Goal: Task Accomplishment & Management: Manage account settings

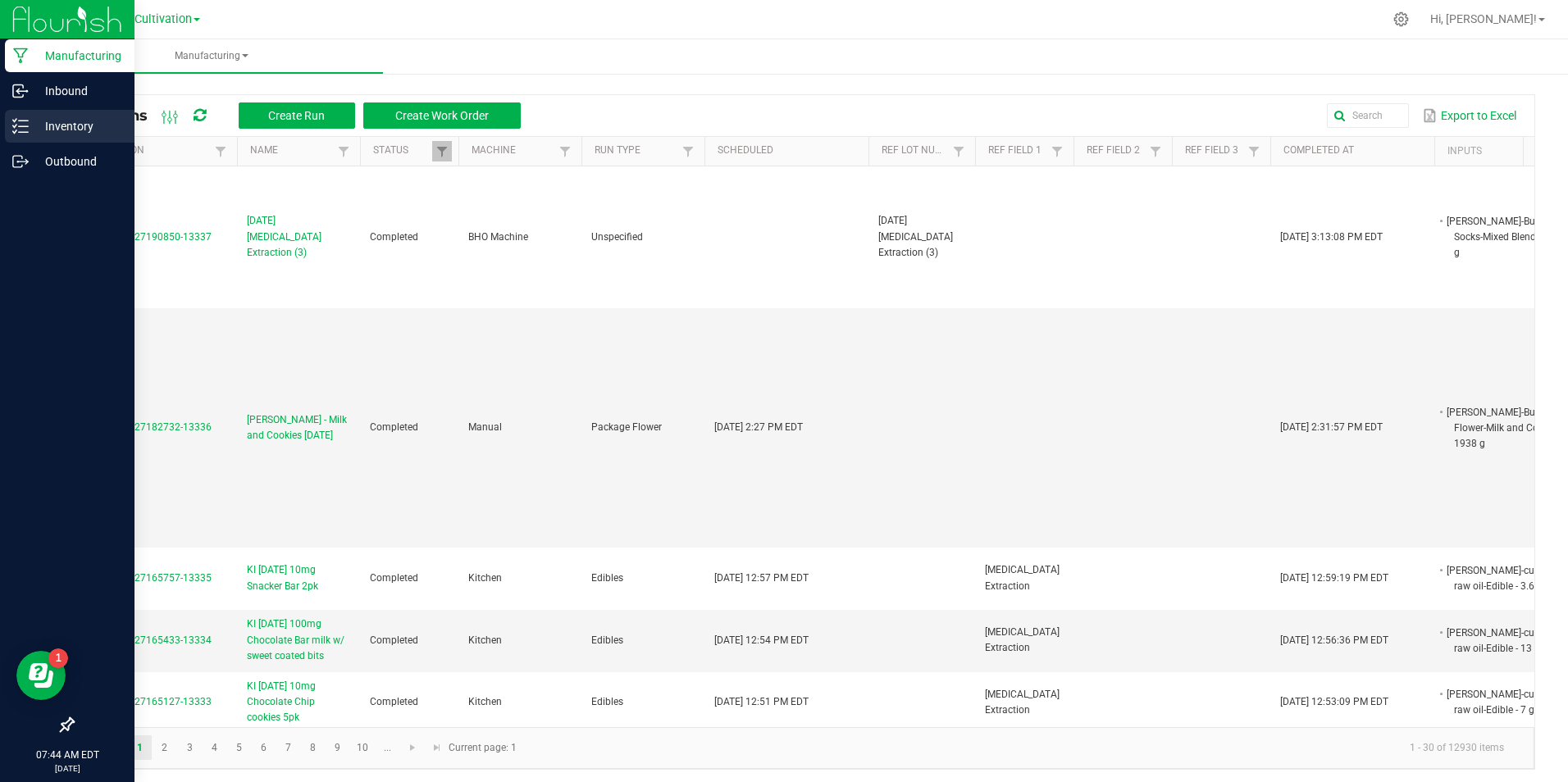
click at [23, 130] on icon at bounding box center [20, 126] width 17 height 17
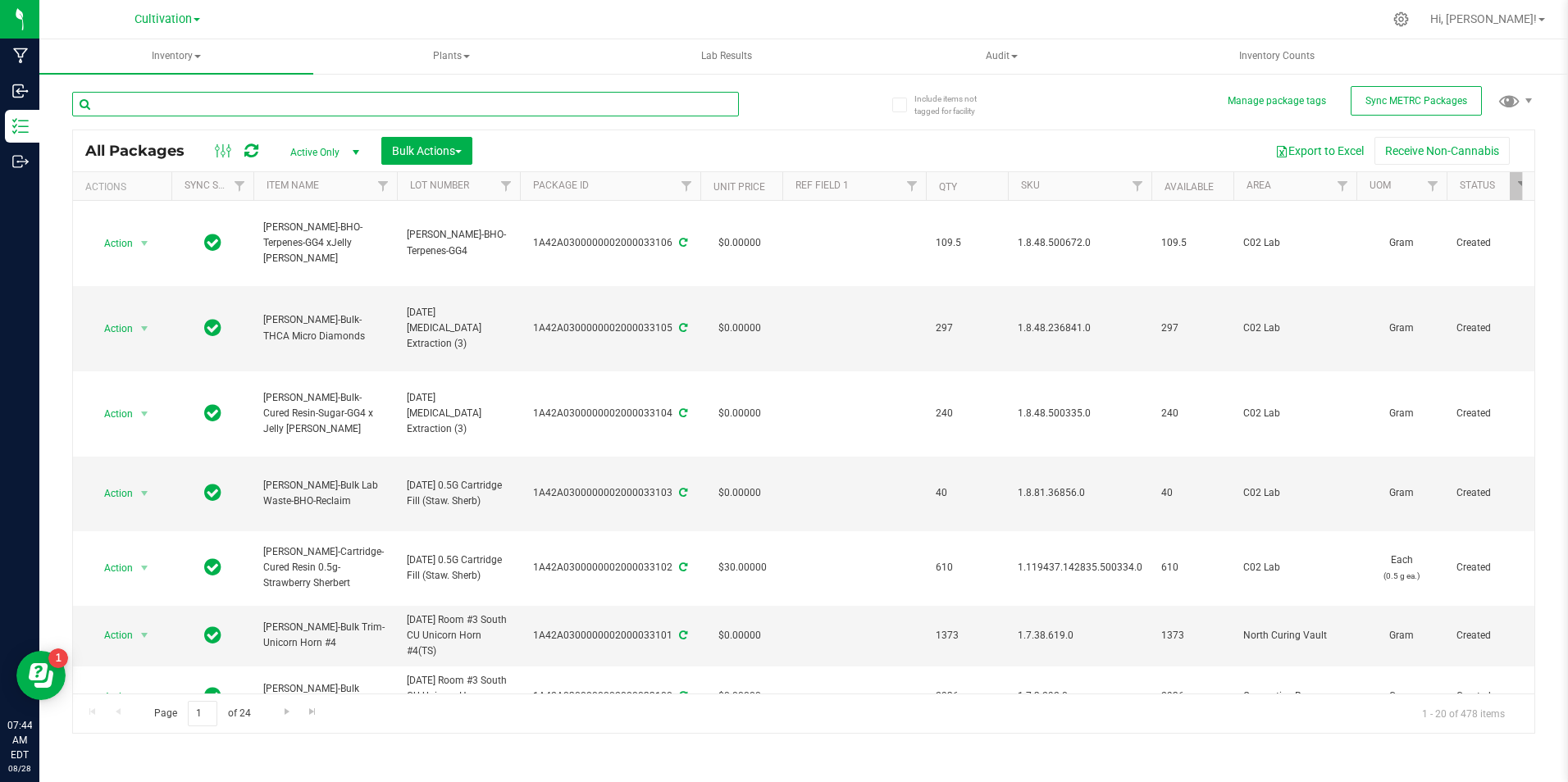
click at [242, 102] on input "text" at bounding box center [406, 104] width 666 height 25
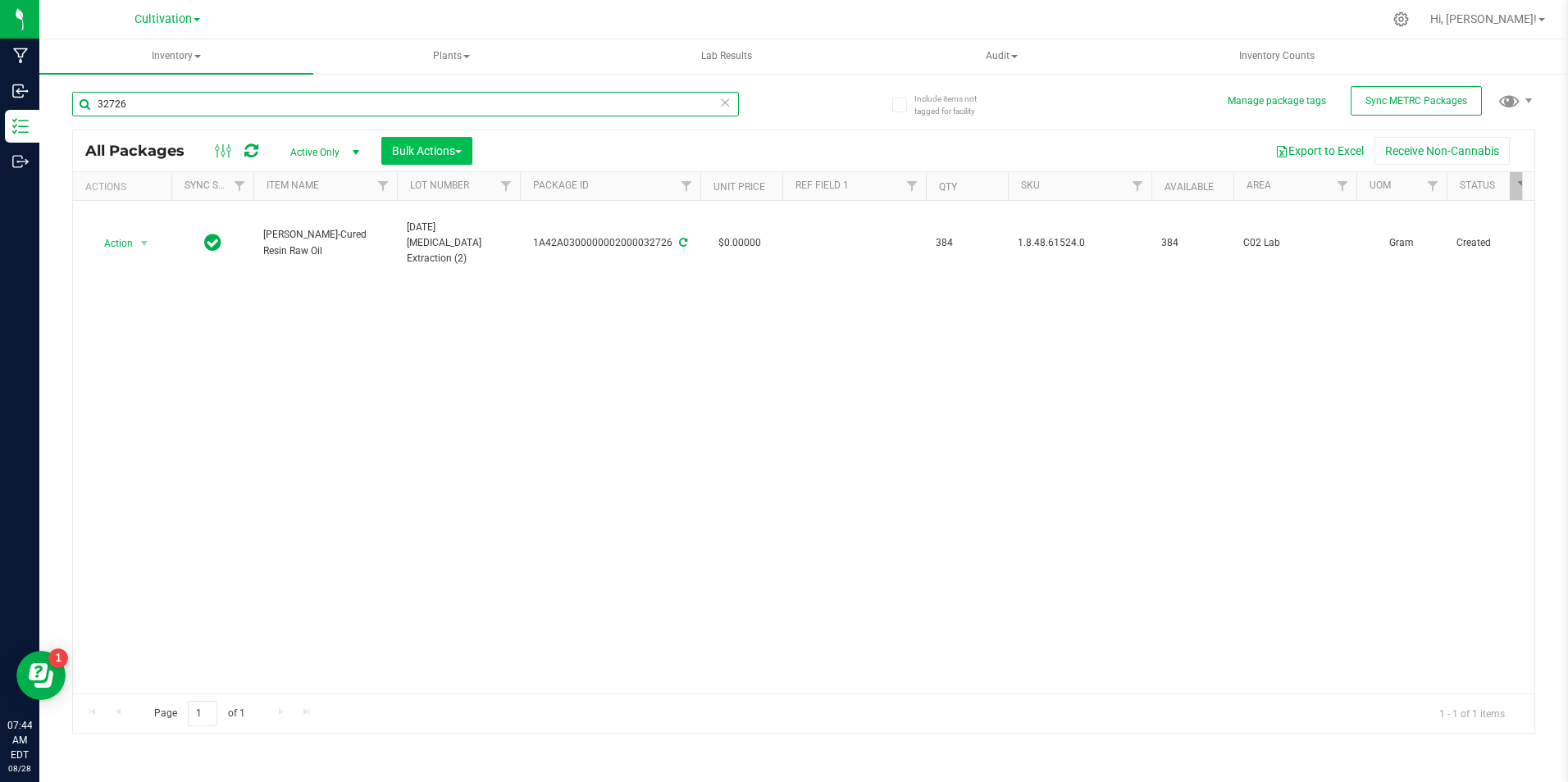
type input "32726"
click at [445, 146] on span "Bulk Actions" at bounding box center [427, 150] width 70 height 13
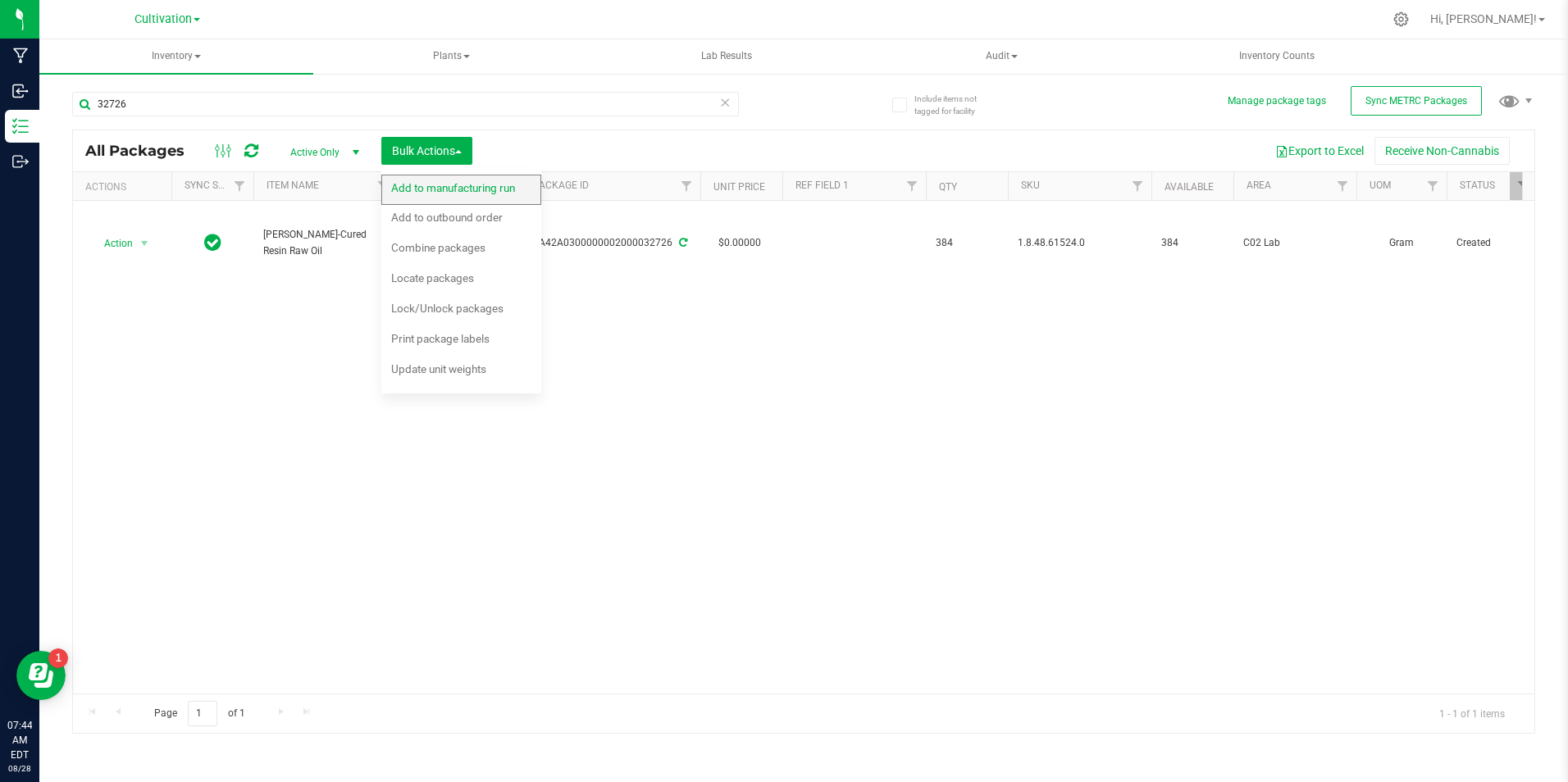
click at [438, 189] on span "Add to manufacturing run" at bounding box center [453, 187] width 124 height 13
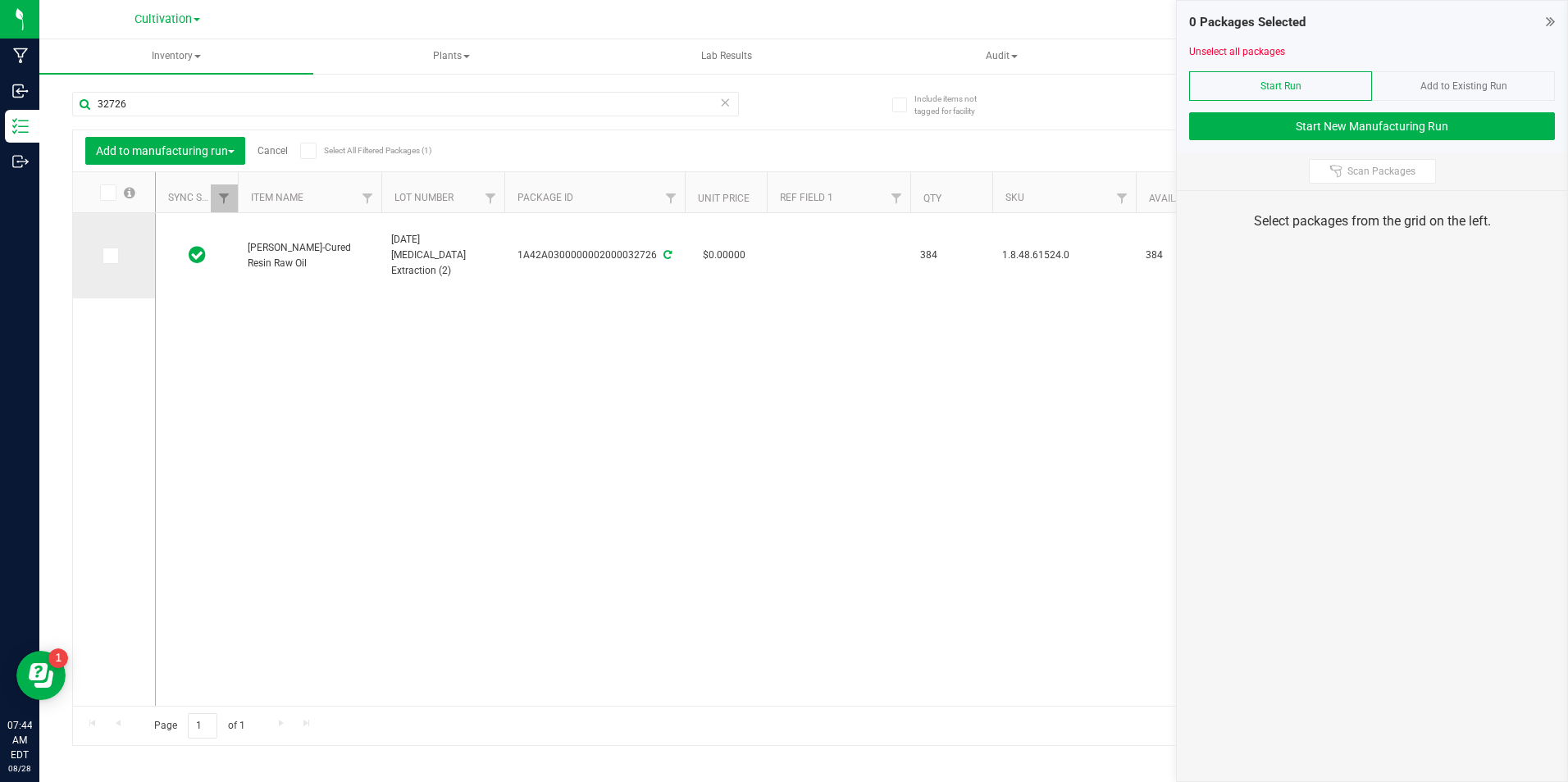
click at [118, 259] on span at bounding box center [110, 255] width 17 height 17
click at [0, 0] on input "checkbox" at bounding box center [0, 0] width 0 height 0
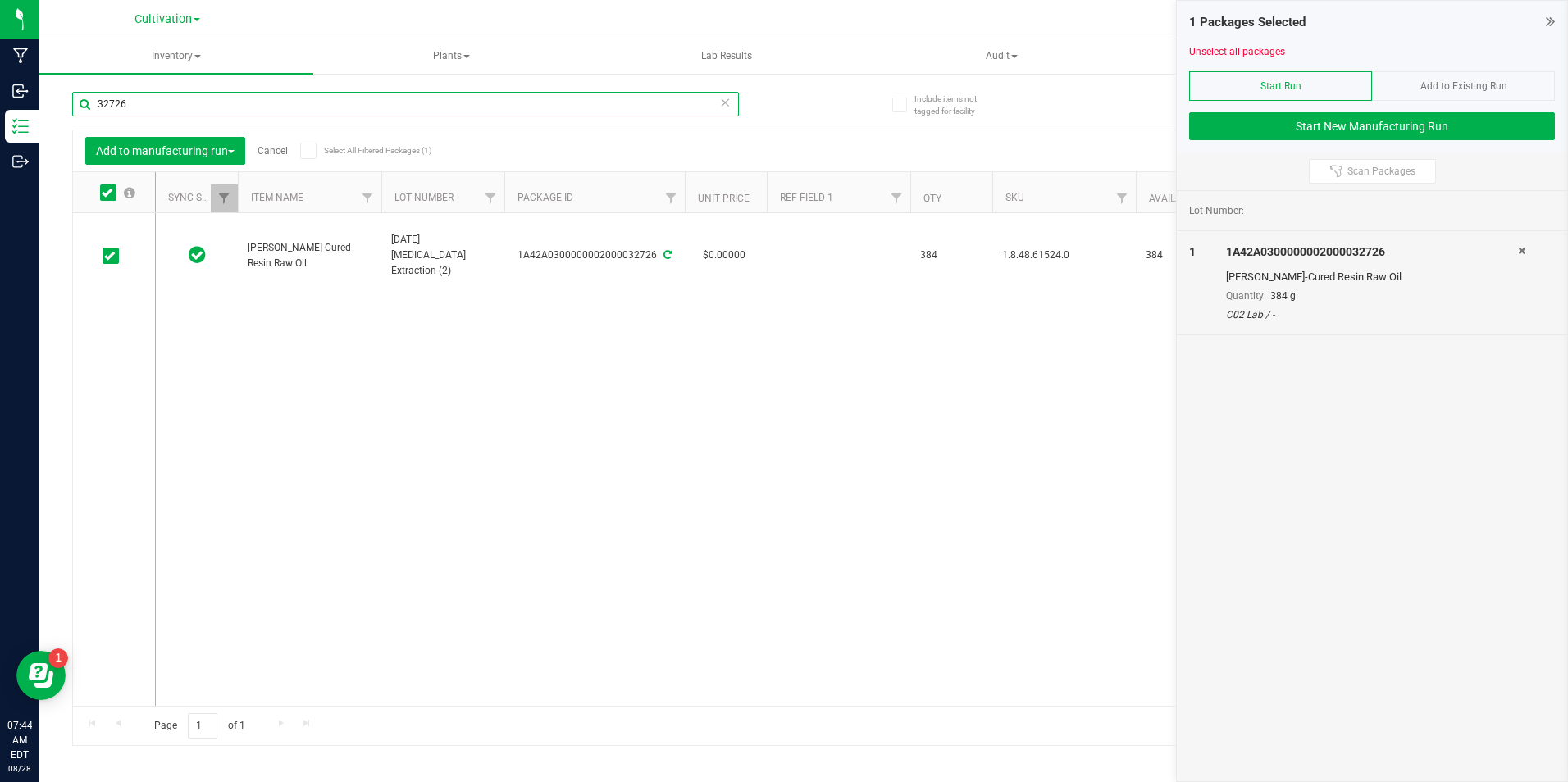
click at [137, 112] on input "32726" at bounding box center [406, 104] width 666 height 25
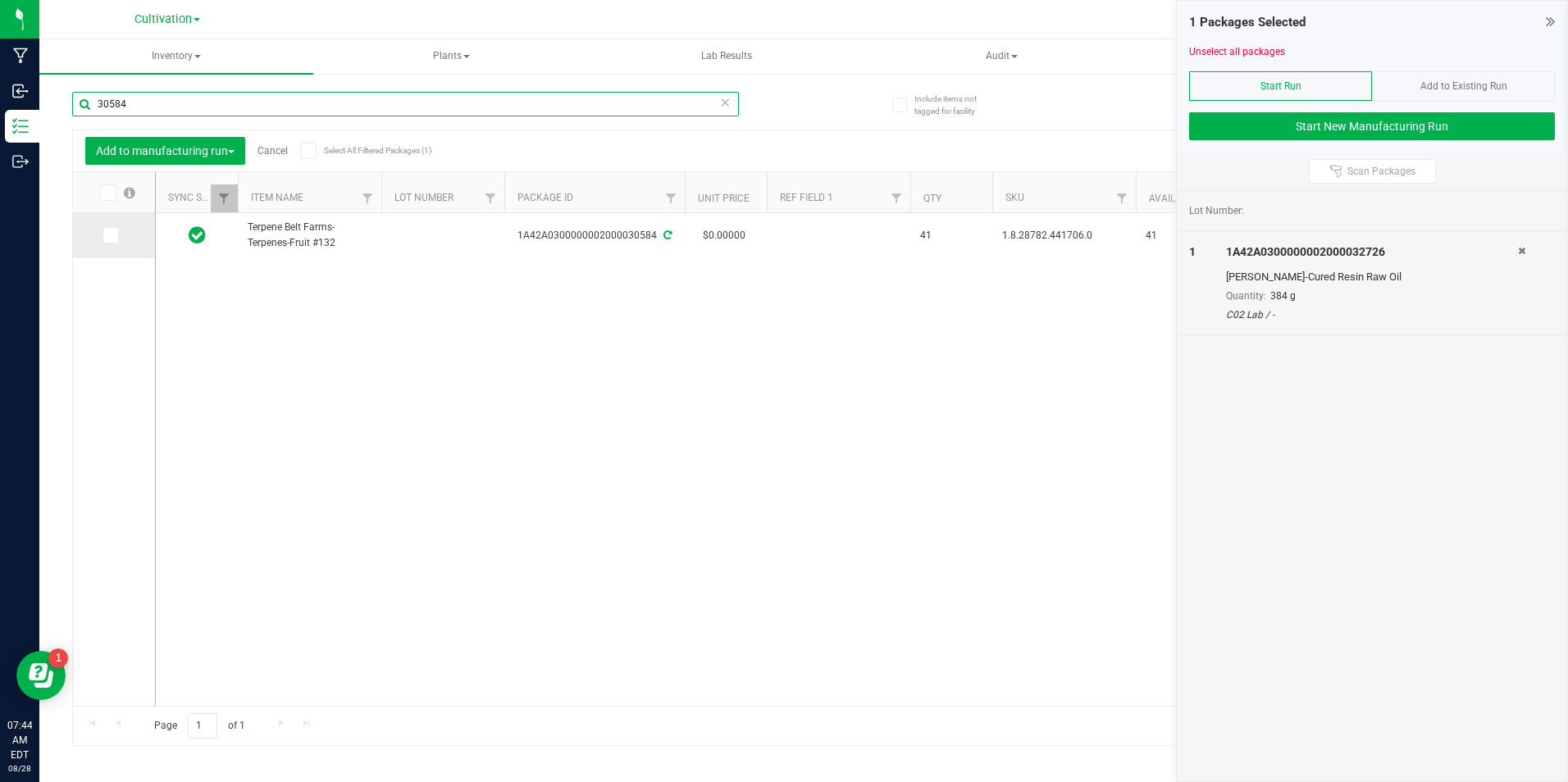
type input "30584"
click at [114, 235] on icon at bounding box center [110, 235] width 11 height 0
click at [0, 0] on input "checkbox" at bounding box center [0, 0] width 0 height 0
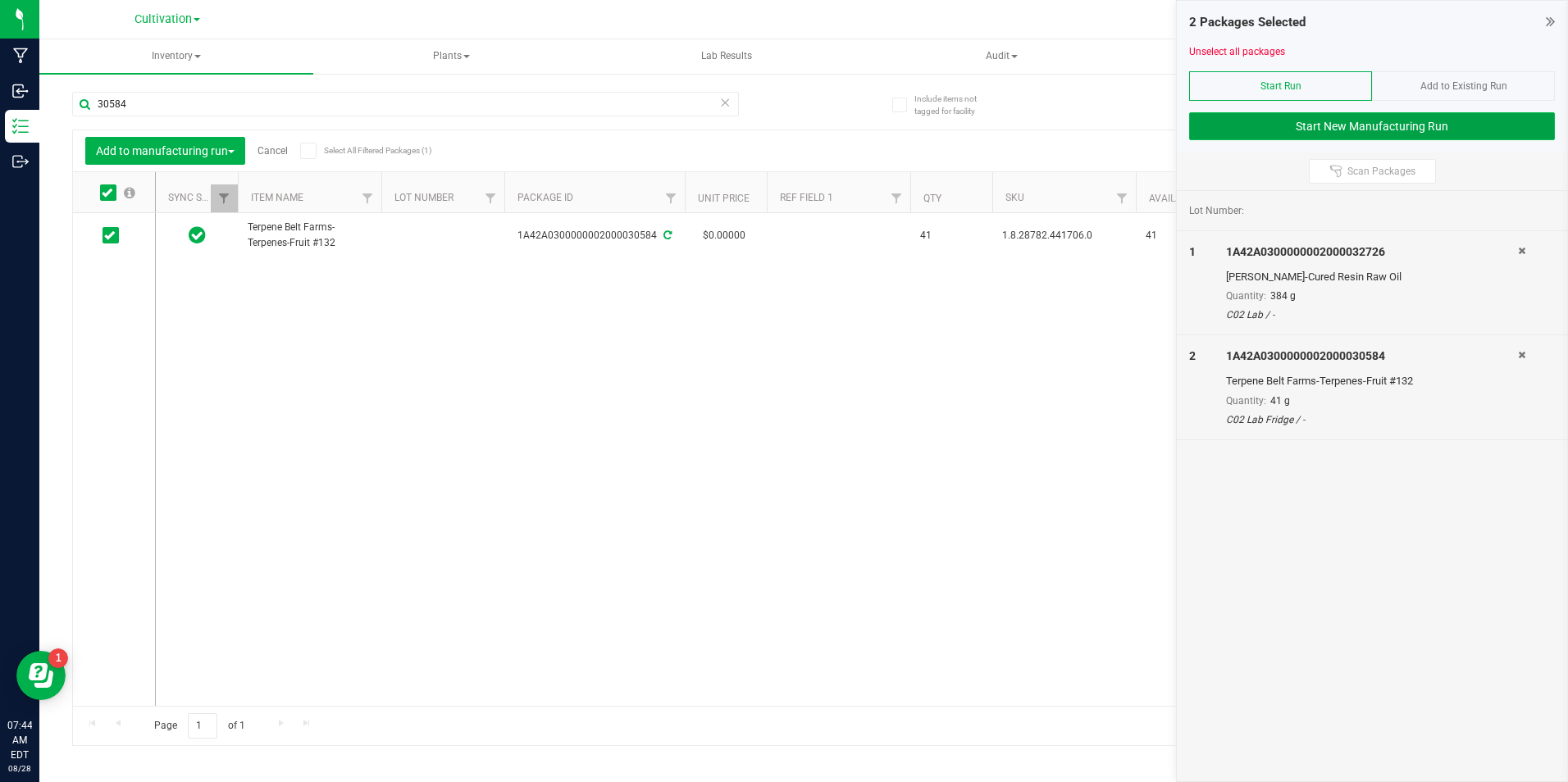
click at [1273, 131] on button "Start New Manufacturing Run" at bounding box center [1372, 126] width 366 height 28
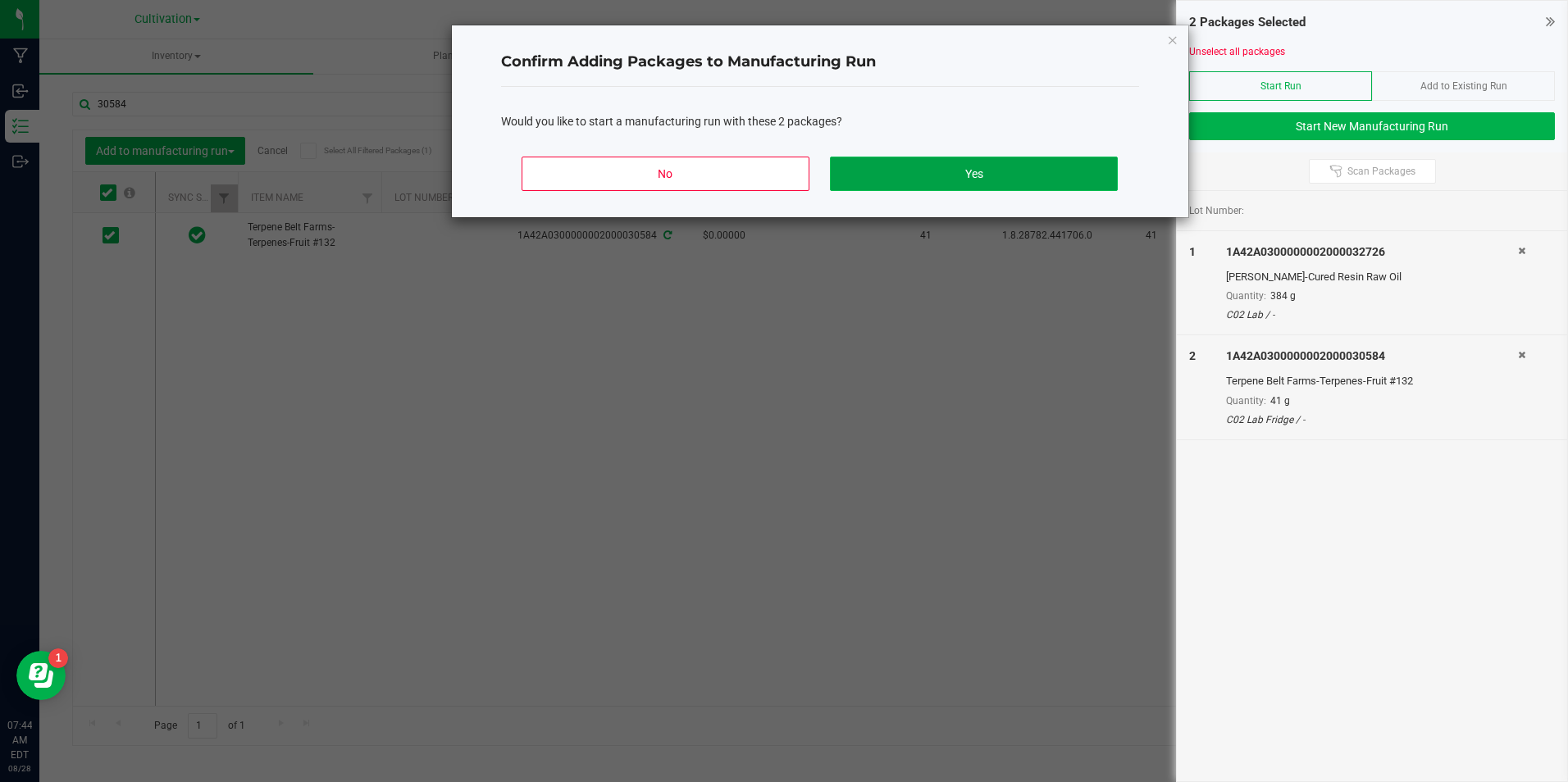
click at [1063, 167] on button "Yes" at bounding box center [973, 173] width 287 height 34
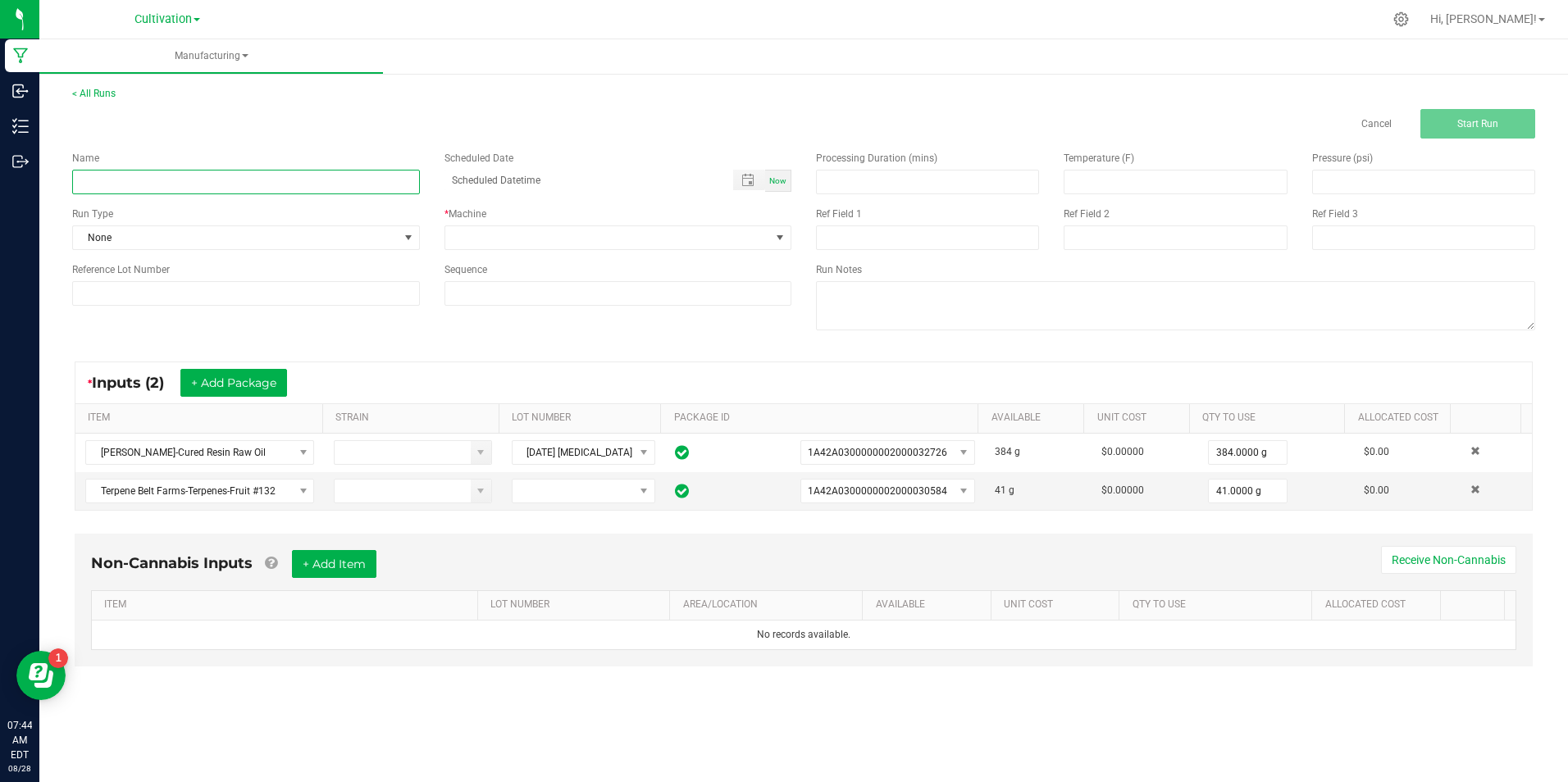
drag, startPoint x: 419, startPoint y: 178, endPoint x: 412, endPoint y: 184, distance: 9.2
click at [419, 178] on input at bounding box center [246, 182] width 347 height 25
click at [213, 179] on input "[DATE] 0.5G Cartridge Fill (Cherry Bomb)" at bounding box center [246, 182] width 347 height 25
click at [214, 179] on input "[DATE] 0.5G Cartridge Fill (Cherry Bomb)" at bounding box center [246, 182] width 347 height 25
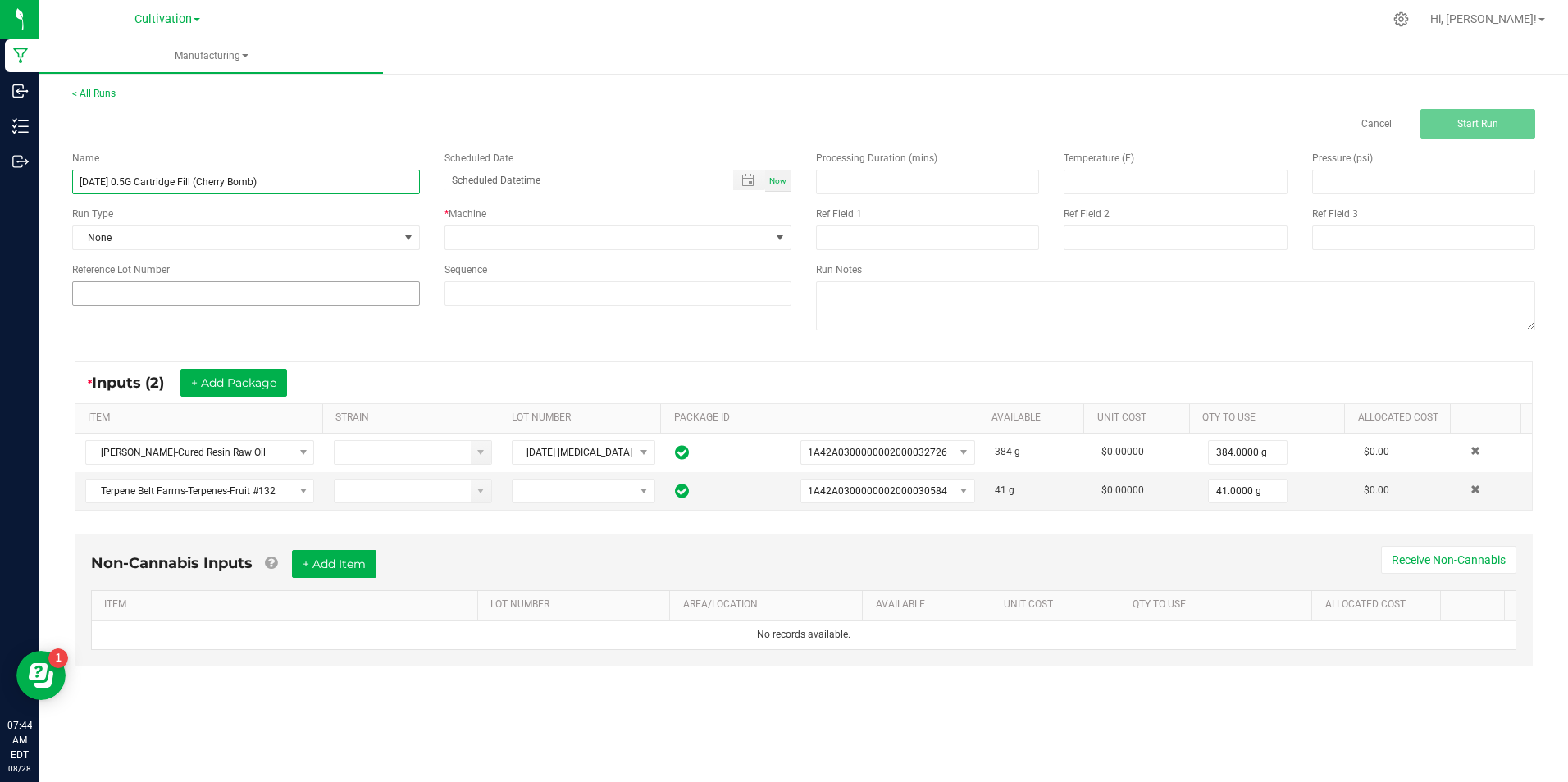
type input "[DATE] 0.5G Cartridge Fill (Cherry Bomb)"
click at [267, 282] on input at bounding box center [246, 293] width 347 height 25
paste input "[DATE] 0.5G Cartridge Fill (Cherry Bomb)"
type input "[DATE] 0.5G Cartridge Fill (Cherry Bomb)"
click at [494, 213] on div "* Machine" at bounding box center [618, 214] width 347 height 15
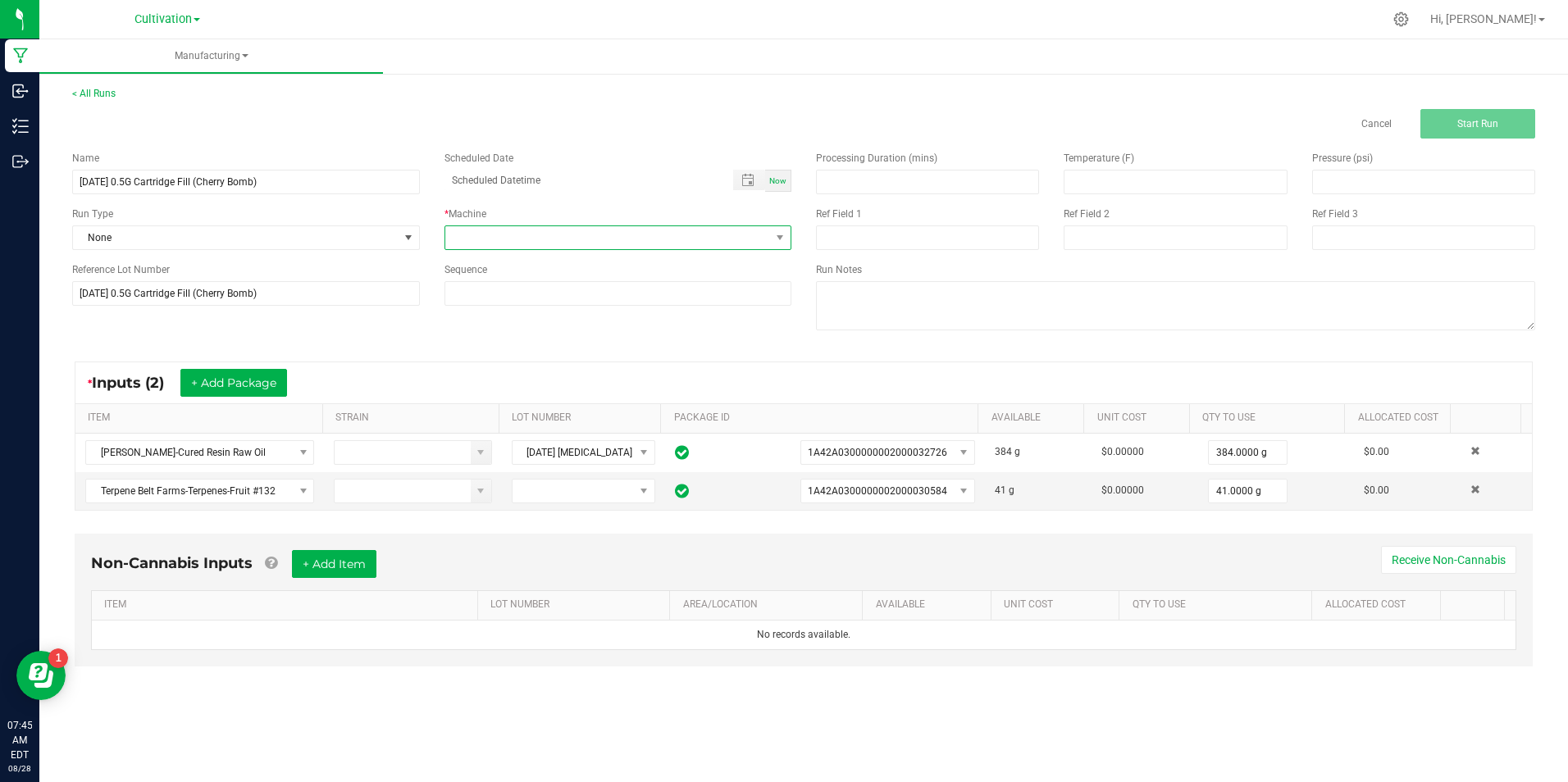
click at [498, 237] on span at bounding box center [608, 238] width 325 height 23
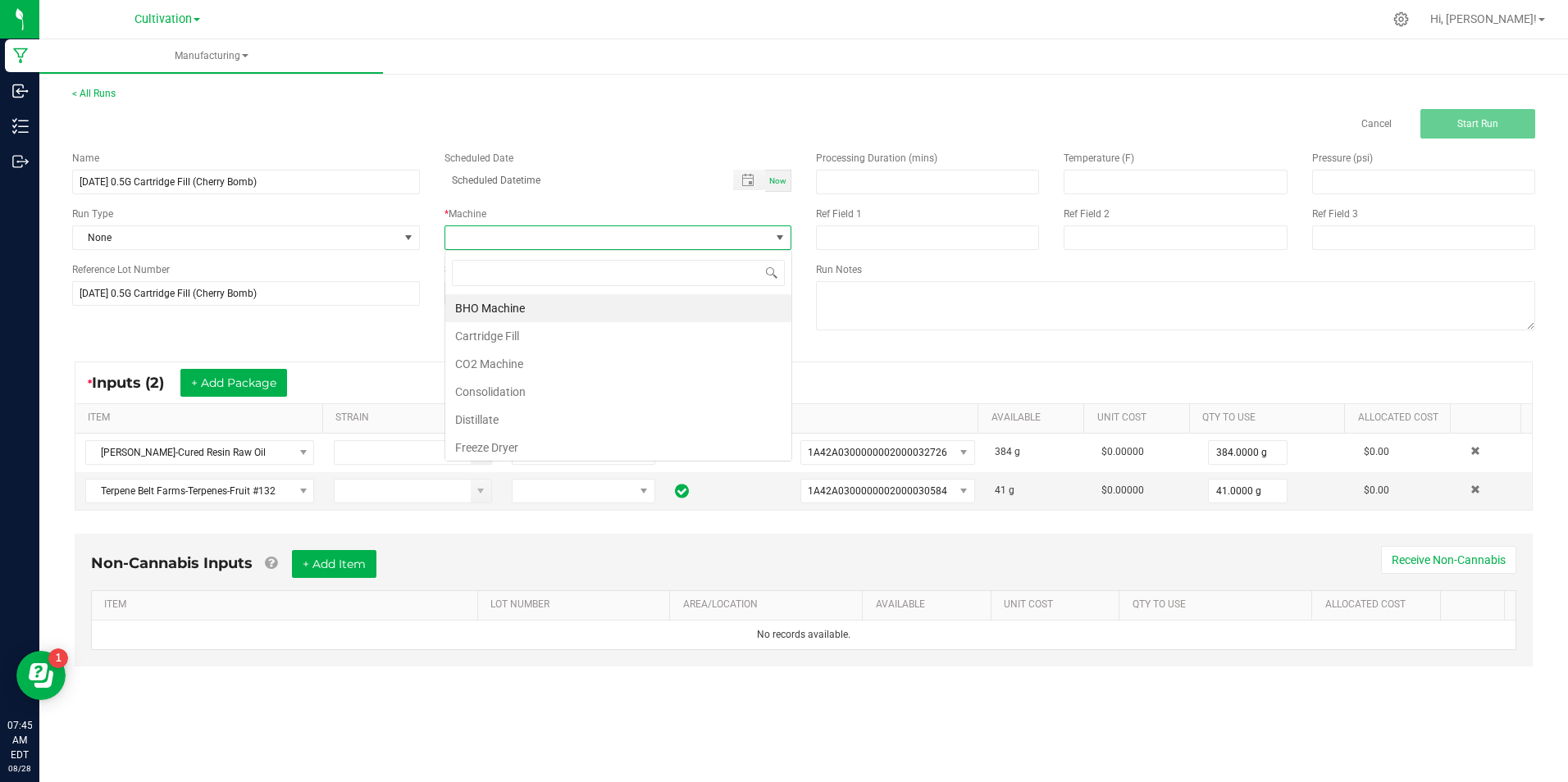
scroll to position [25, 346]
click at [537, 337] on li "Cartridge Fill" at bounding box center [619, 337] width 346 height 28
click at [537, 337] on div "Name [DATE] 0.5G Cartridge Fill (Cherry Bomb) Scheduled Date Now Run Type None …" at bounding box center [803, 243] width 1488 height 209
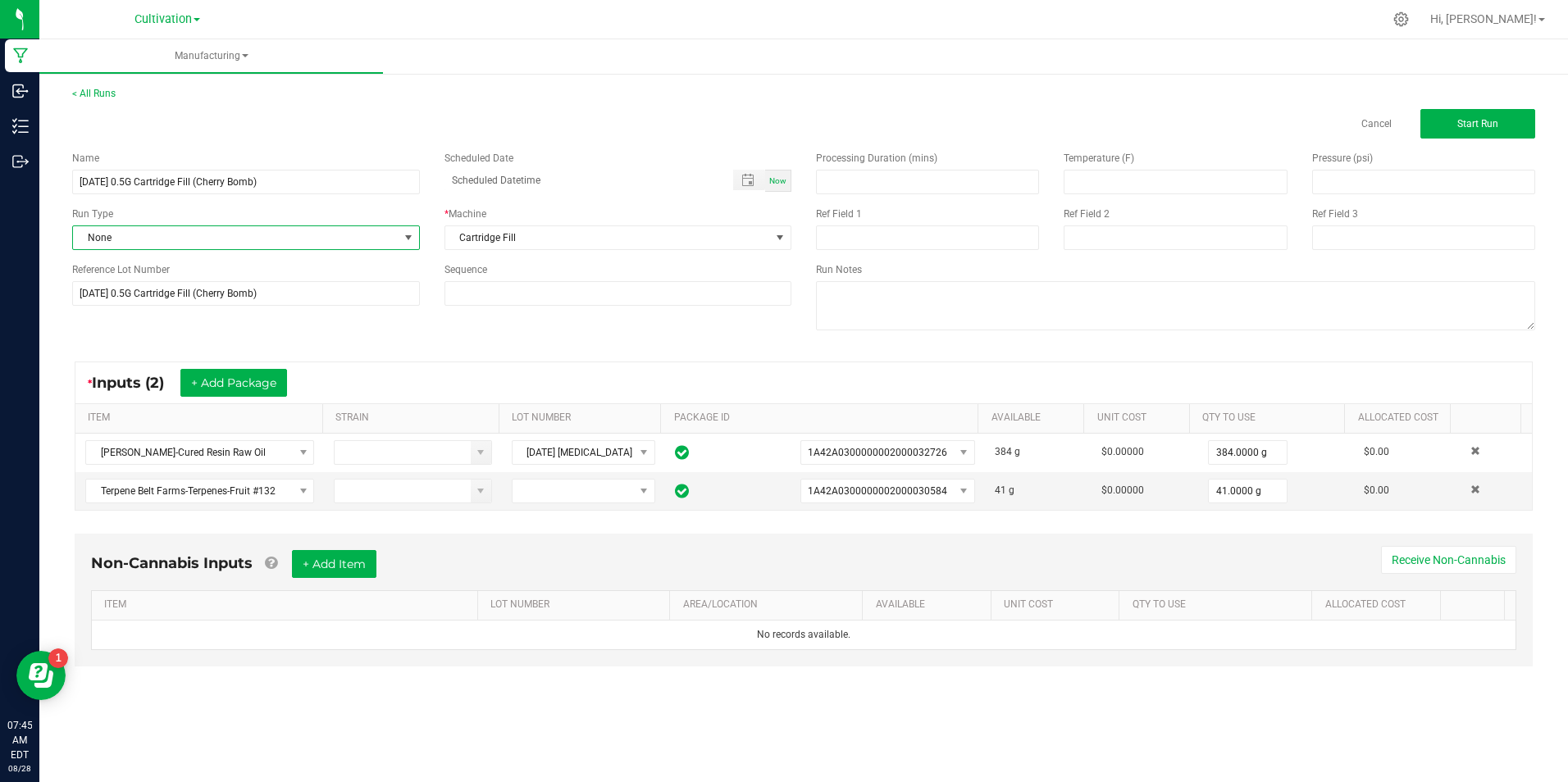
drag, startPoint x: 537, startPoint y: 337, endPoint x: 404, endPoint y: 244, distance: 162.3
click at [404, 244] on span at bounding box center [408, 238] width 13 height 13
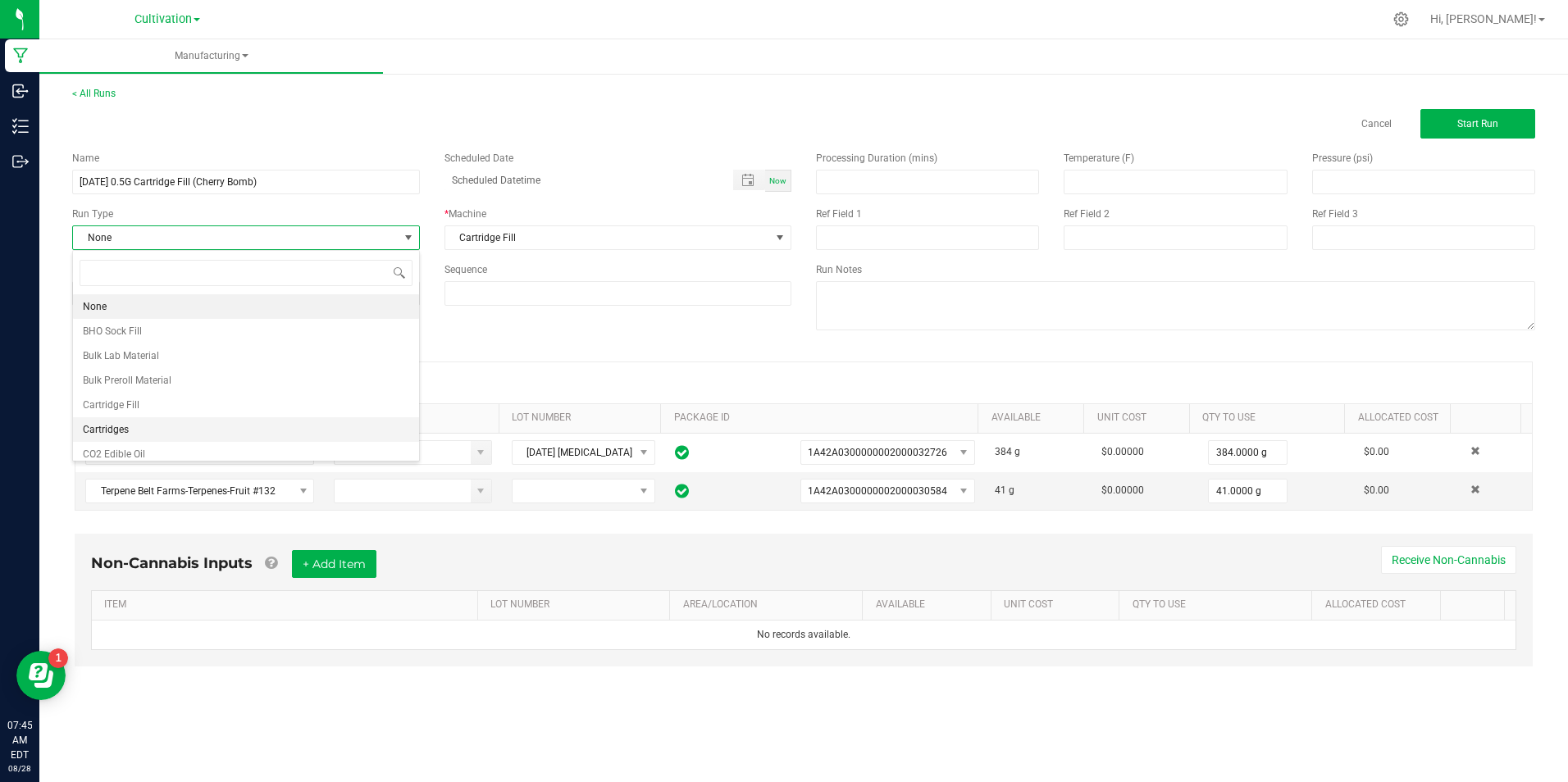
click at [340, 427] on li "Cartridges" at bounding box center [247, 429] width 346 height 25
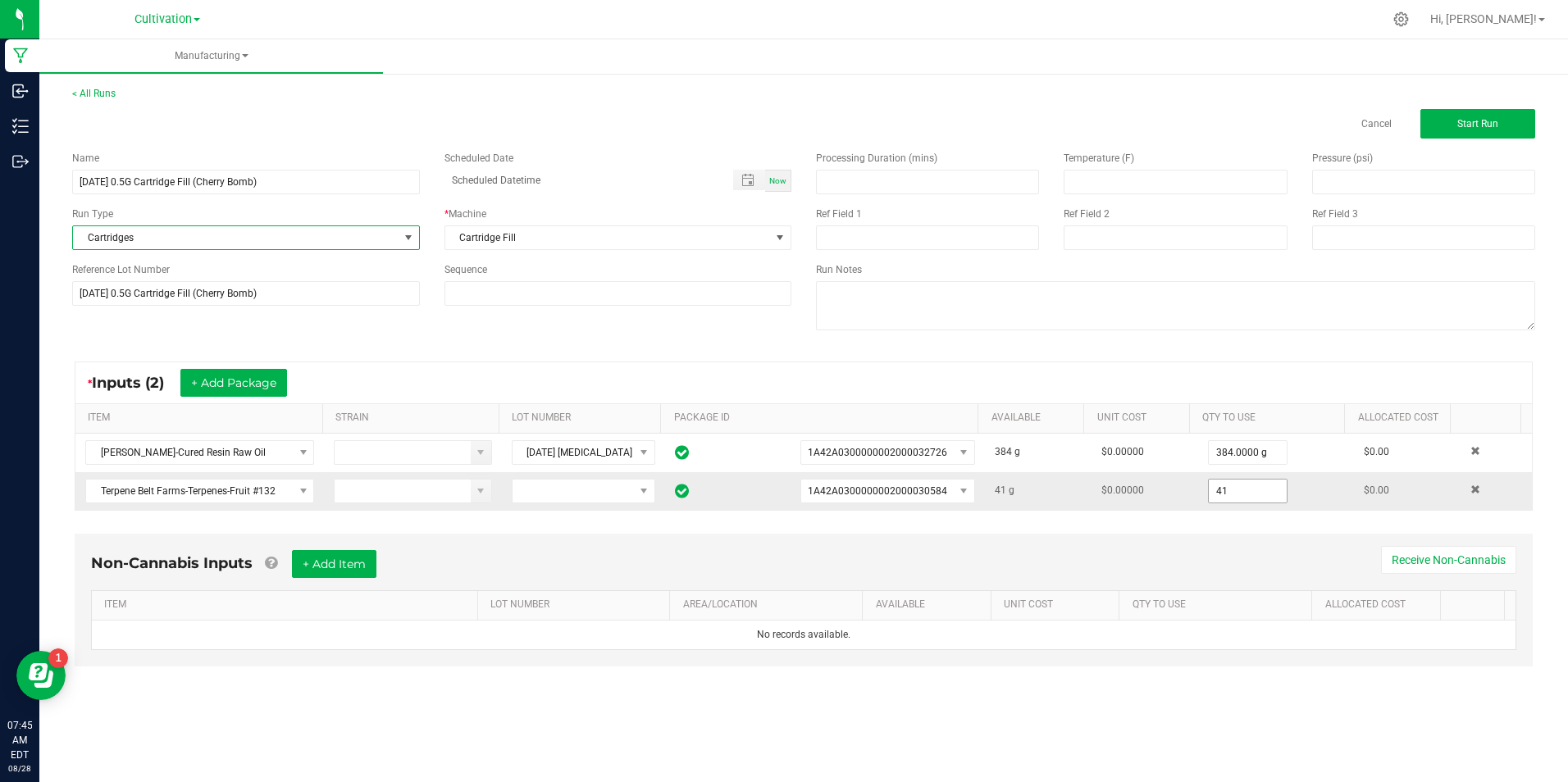
click at [1256, 497] on input "41" at bounding box center [1248, 491] width 78 height 23
type input "4.0000 g"
click at [1427, 108] on div "< All Runs Cancel Start Run" at bounding box center [803, 111] width 1463 height 52
click at [1460, 133] on button "Start Run" at bounding box center [1478, 123] width 115 height 29
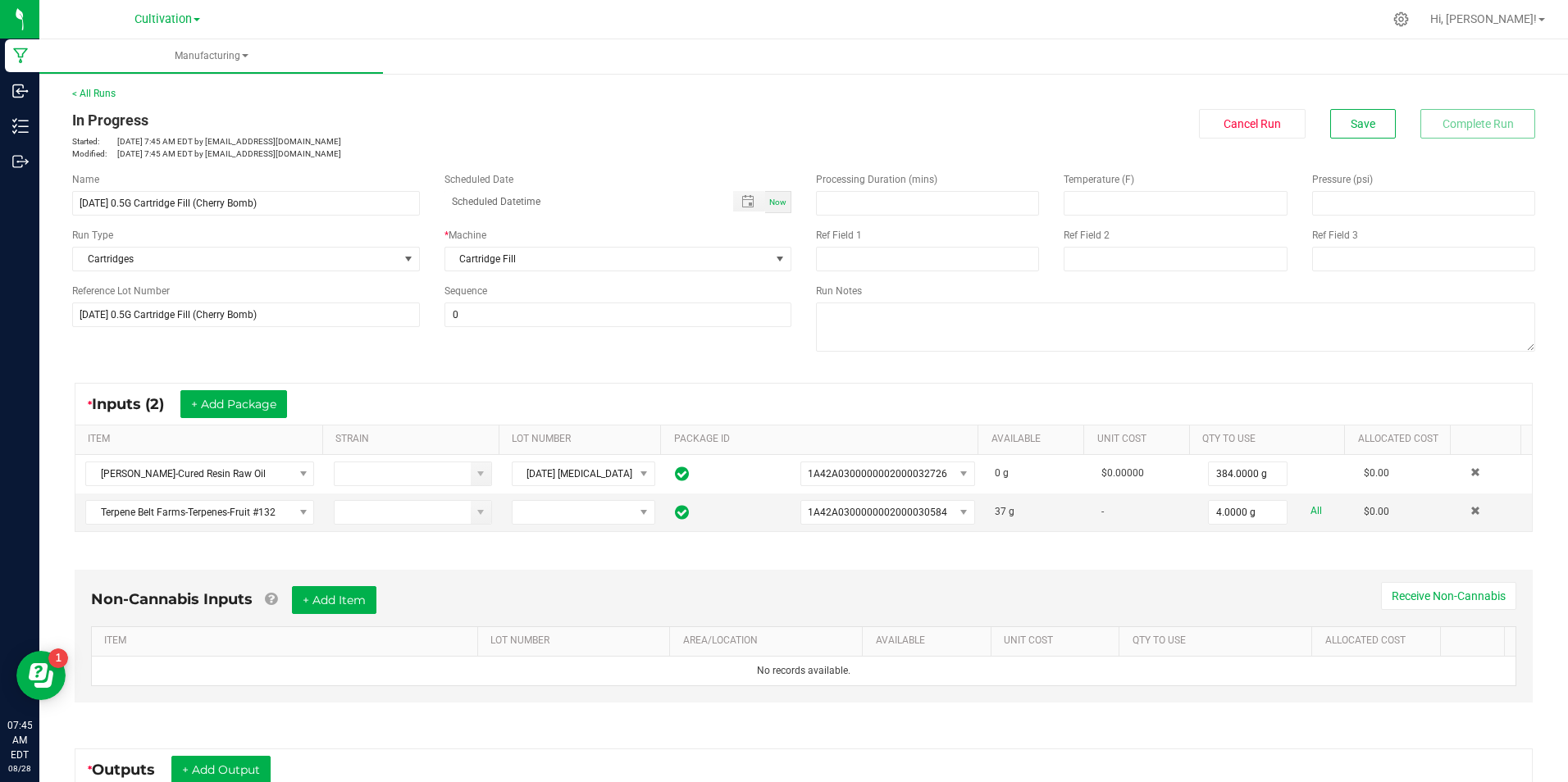
scroll to position [255, 0]
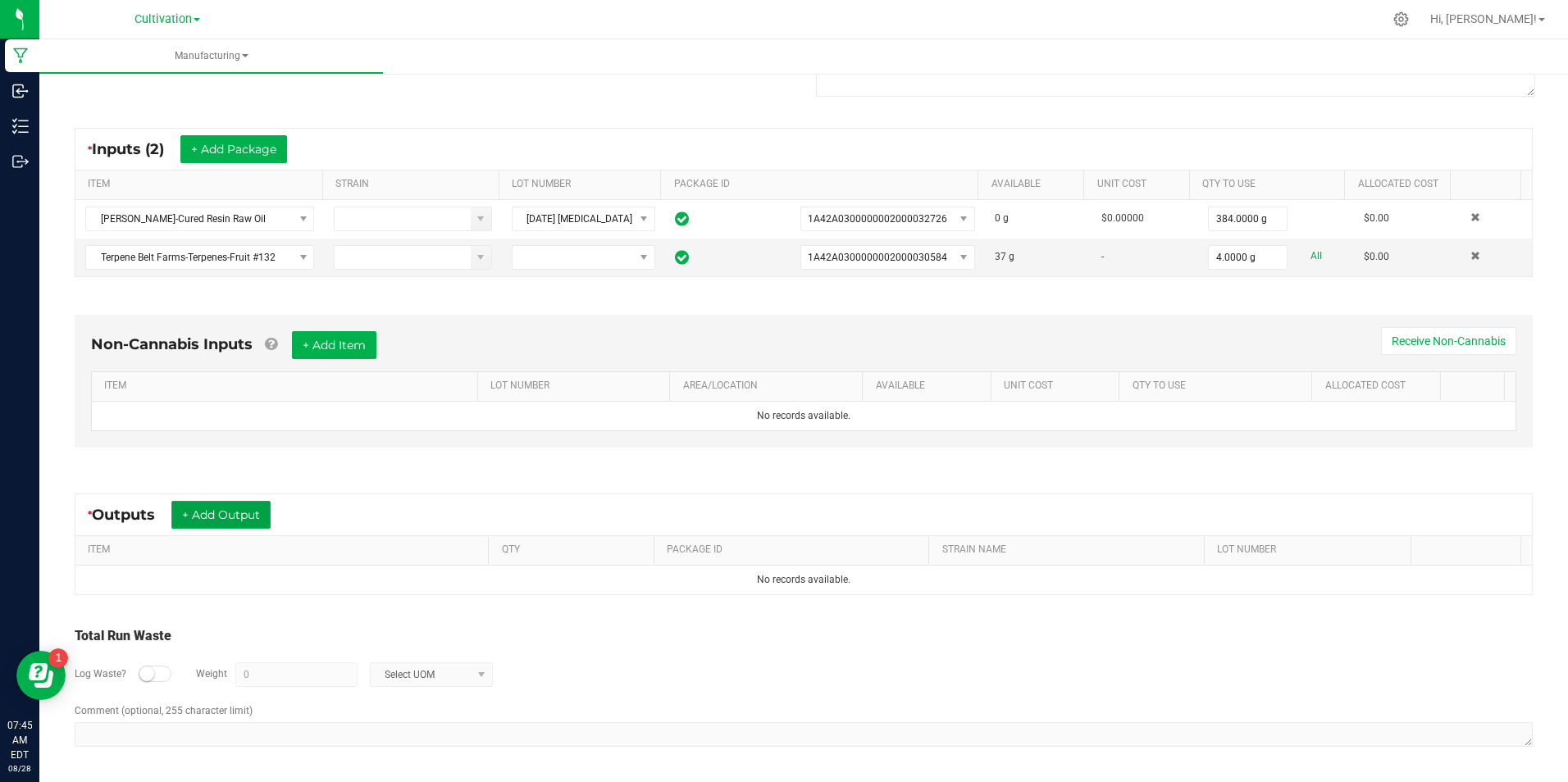
click at [267, 513] on button "+ Add Output" at bounding box center [221, 515] width 99 height 28
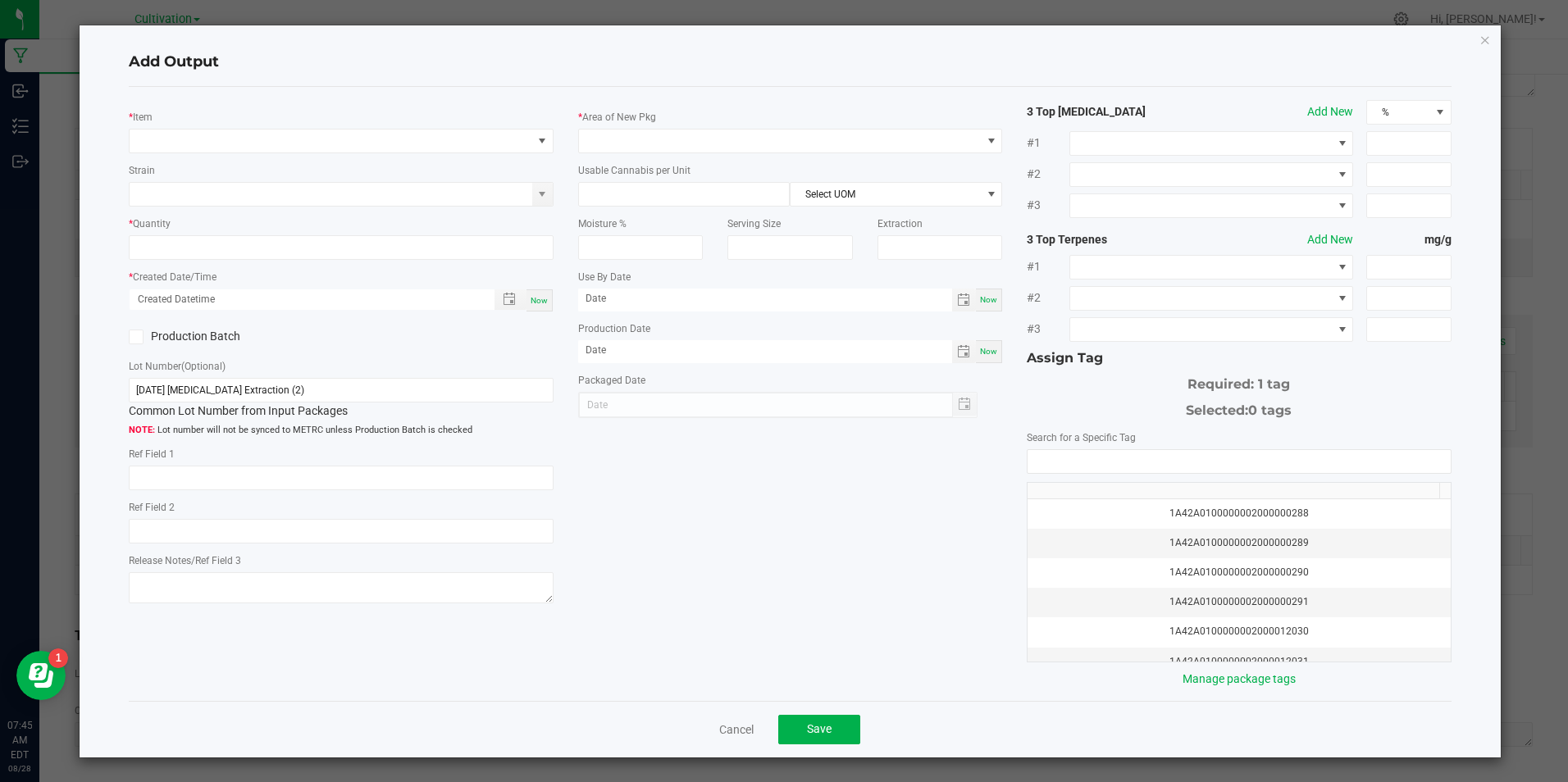
click at [271, 166] on div "Strain" at bounding box center [341, 184] width 424 height 45
click at [278, 146] on span "NO DATA FOUND" at bounding box center [331, 141] width 402 height 23
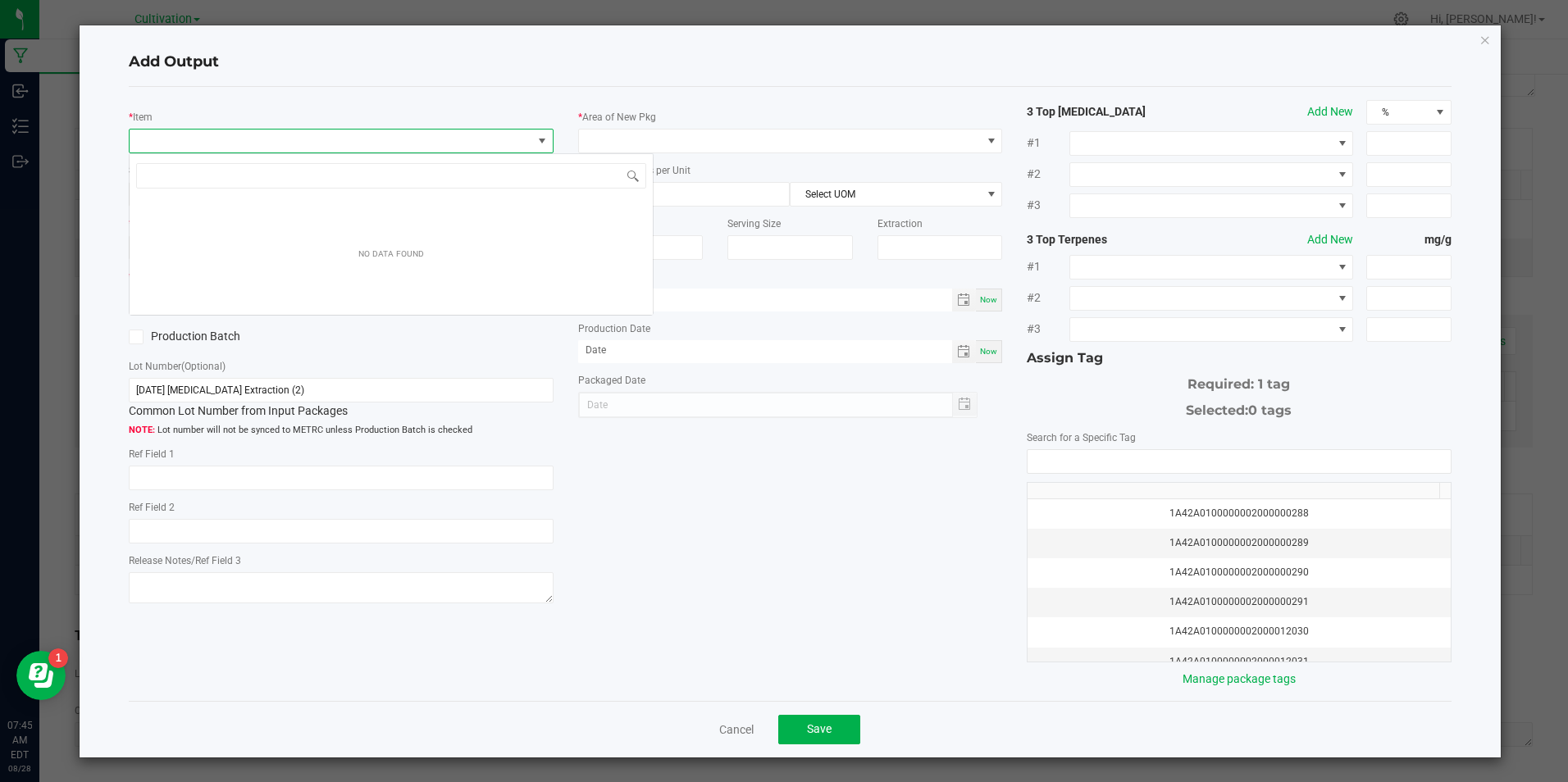
scroll to position [25, 421]
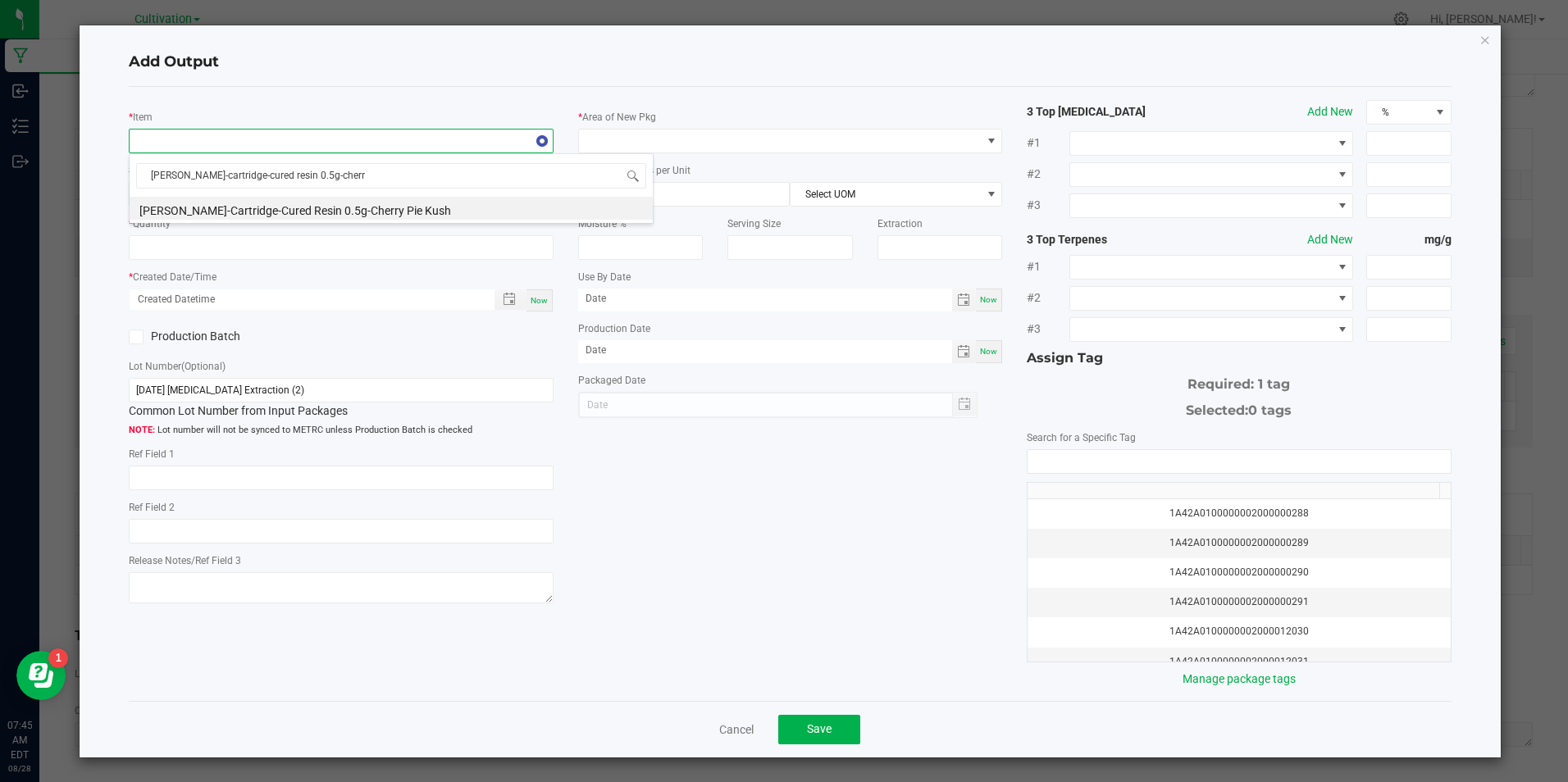
type input "[PERSON_NAME]-cartridge-cured resin 0.5g-cherry"
click at [319, 214] on li "[PERSON_NAME]-Cartridge-Cured Resin 0.5g-Cherry Pie Kush" at bounding box center [392, 209] width 523 height 23
type input "0 ea"
type input "1.6"
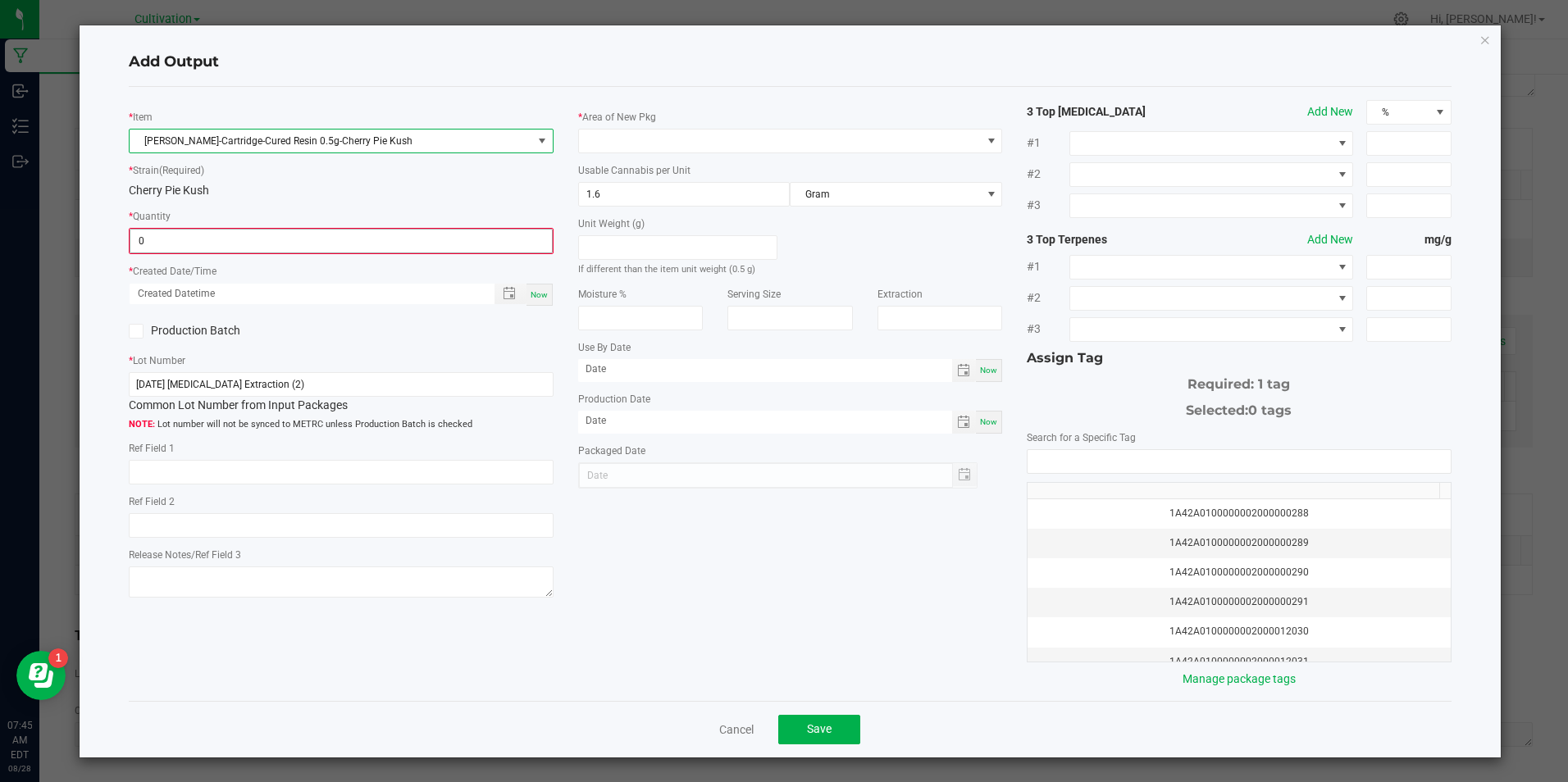
click at [243, 244] on input "0" at bounding box center [341, 241] width 421 height 23
type input "703 ea"
click at [536, 289] on span "Now" at bounding box center [538, 293] width 17 height 9
type input "[DATE] 7:45 AM"
type input "[DATE]"
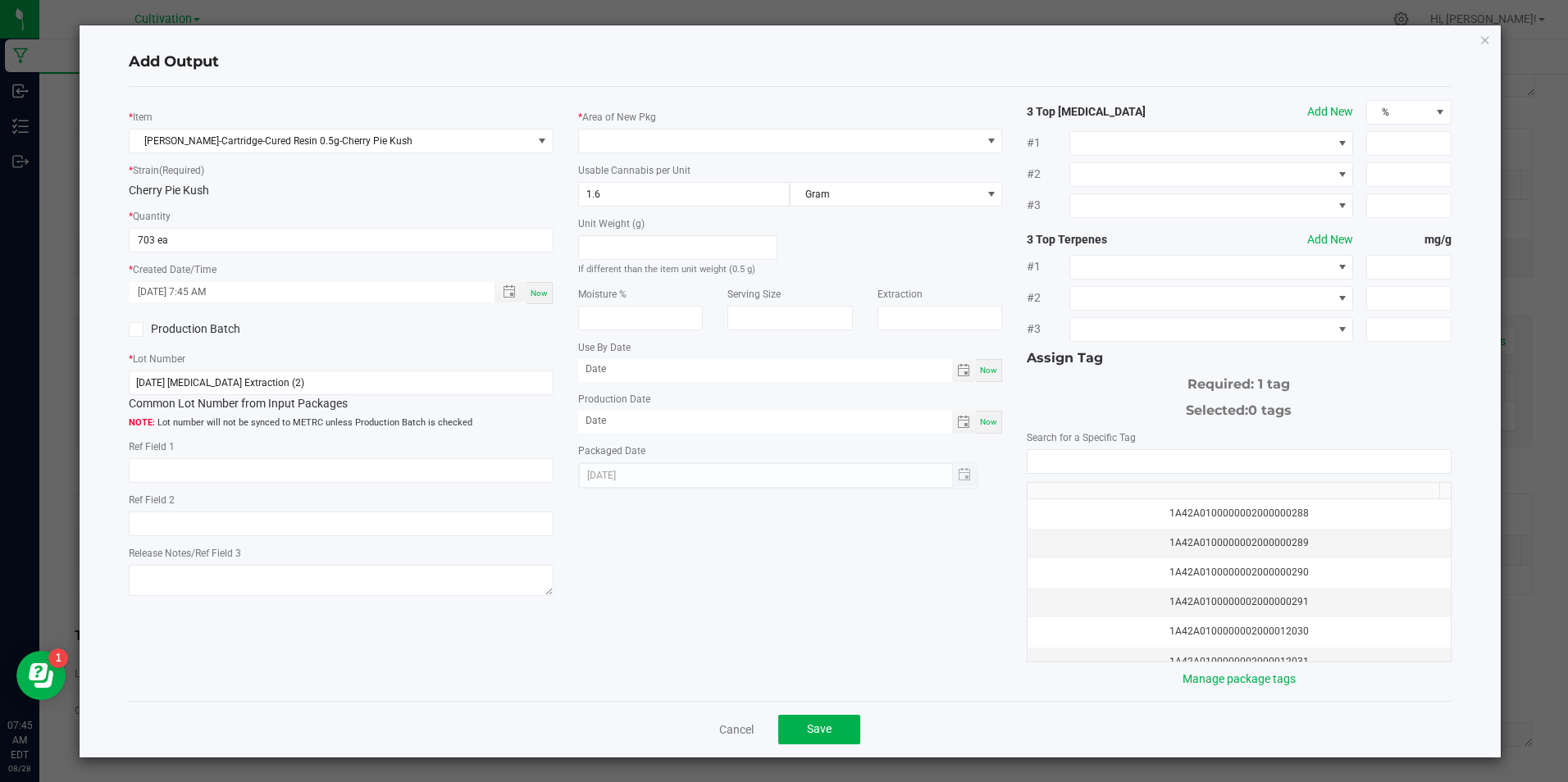
click at [133, 330] on icon at bounding box center [136, 330] width 11 height 0
click at [0, 0] on input "Production Batch" at bounding box center [0, 0] width 0 height 0
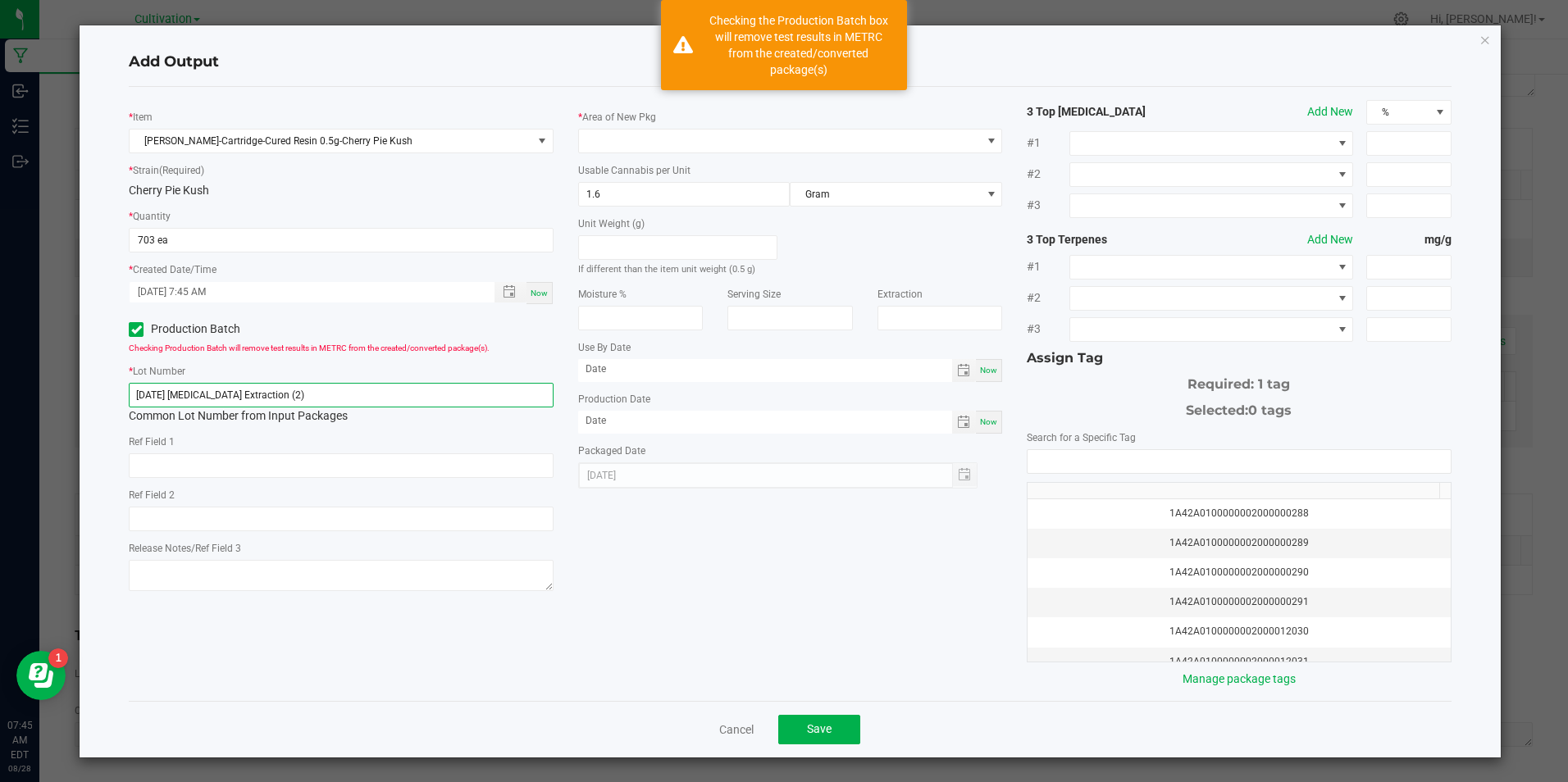
click at [317, 399] on input "[DATE] [MEDICAL_DATA] Extraction (2)" at bounding box center [341, 395] width 424 height 25
paste input "28/25 0.5G Cartridge Fill (Cherry Bomb"
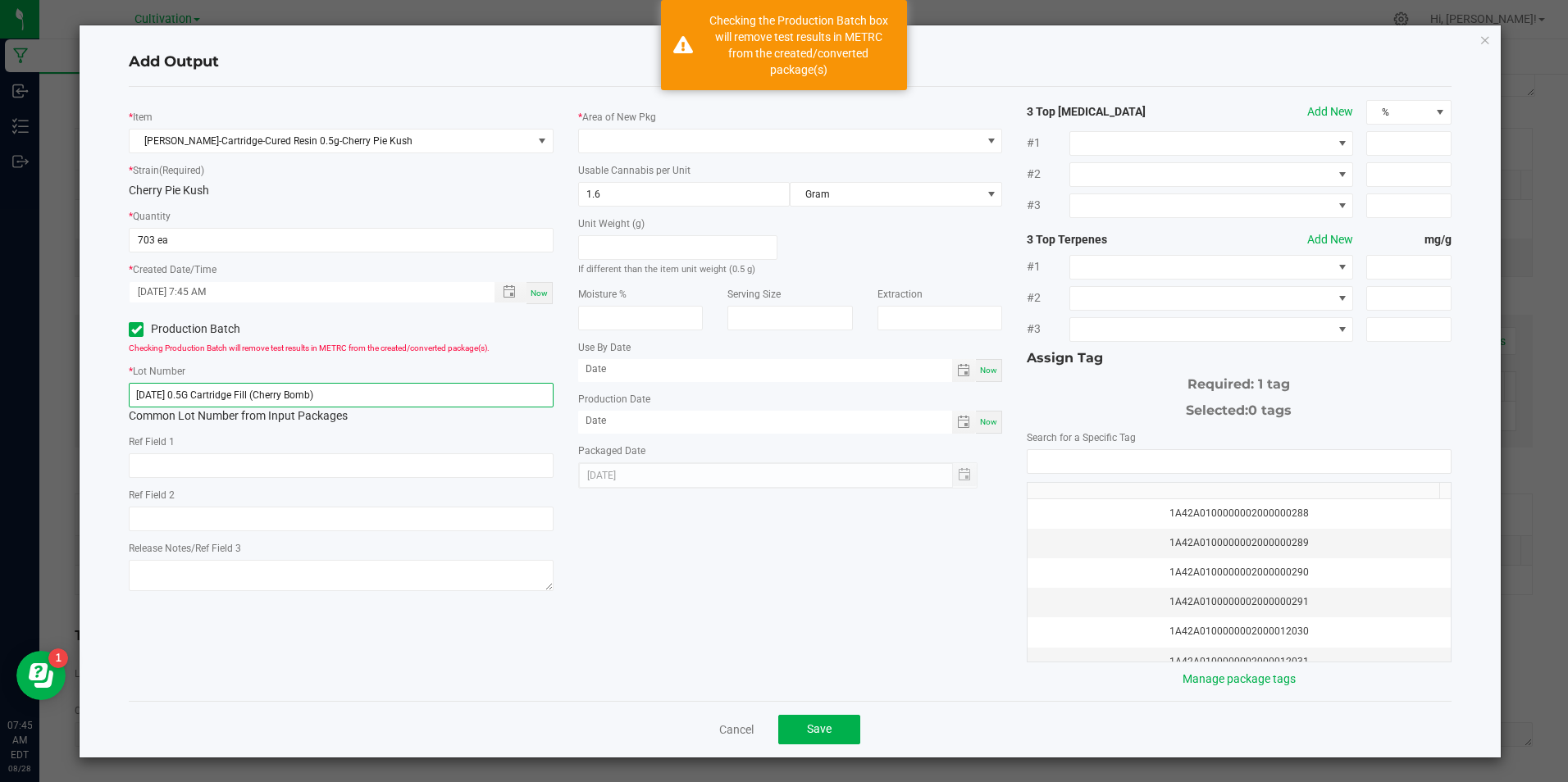
click at [313, 396] on input "[DATE] 0.5G Cartridge Fill (Cherry Bomb)" at bounding box center [341, 395] width 424 height 25
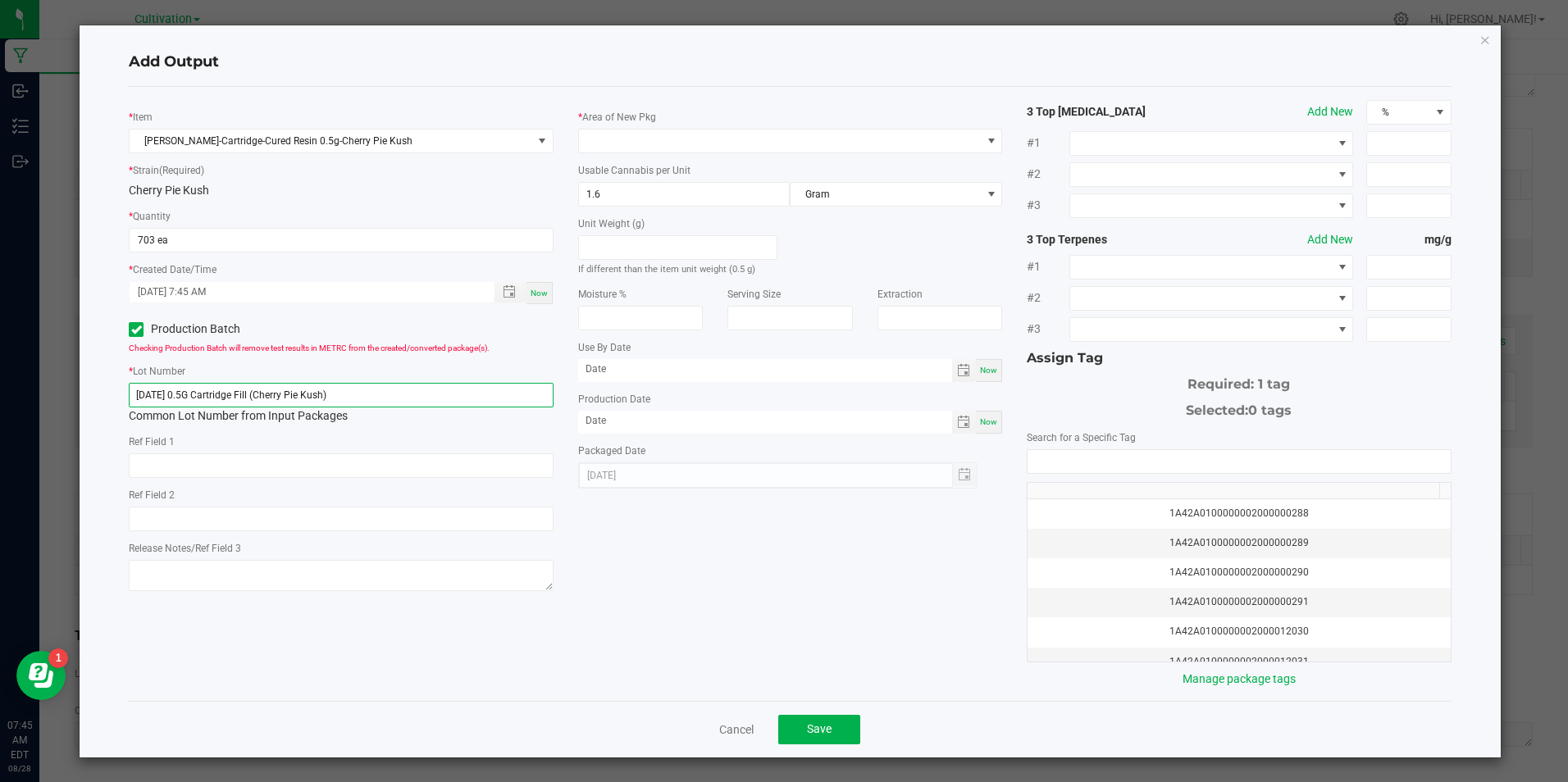
click at [301, 386] on input "[DATE] 0.5G Cartridge Fill (Cherry Pie Kush)" at bounding box center [341, 395] width 424 height 25
type input "[DATE] 0.5G Cartridge Fill (Cherry Pie Kush)"
click at [725, 156] on div "* Area of New Pkg Usable Cannabis per Unit 1.6 Gram Unit Weight (g) If differen…" at bounding box center [790, 294] width 449 height 389
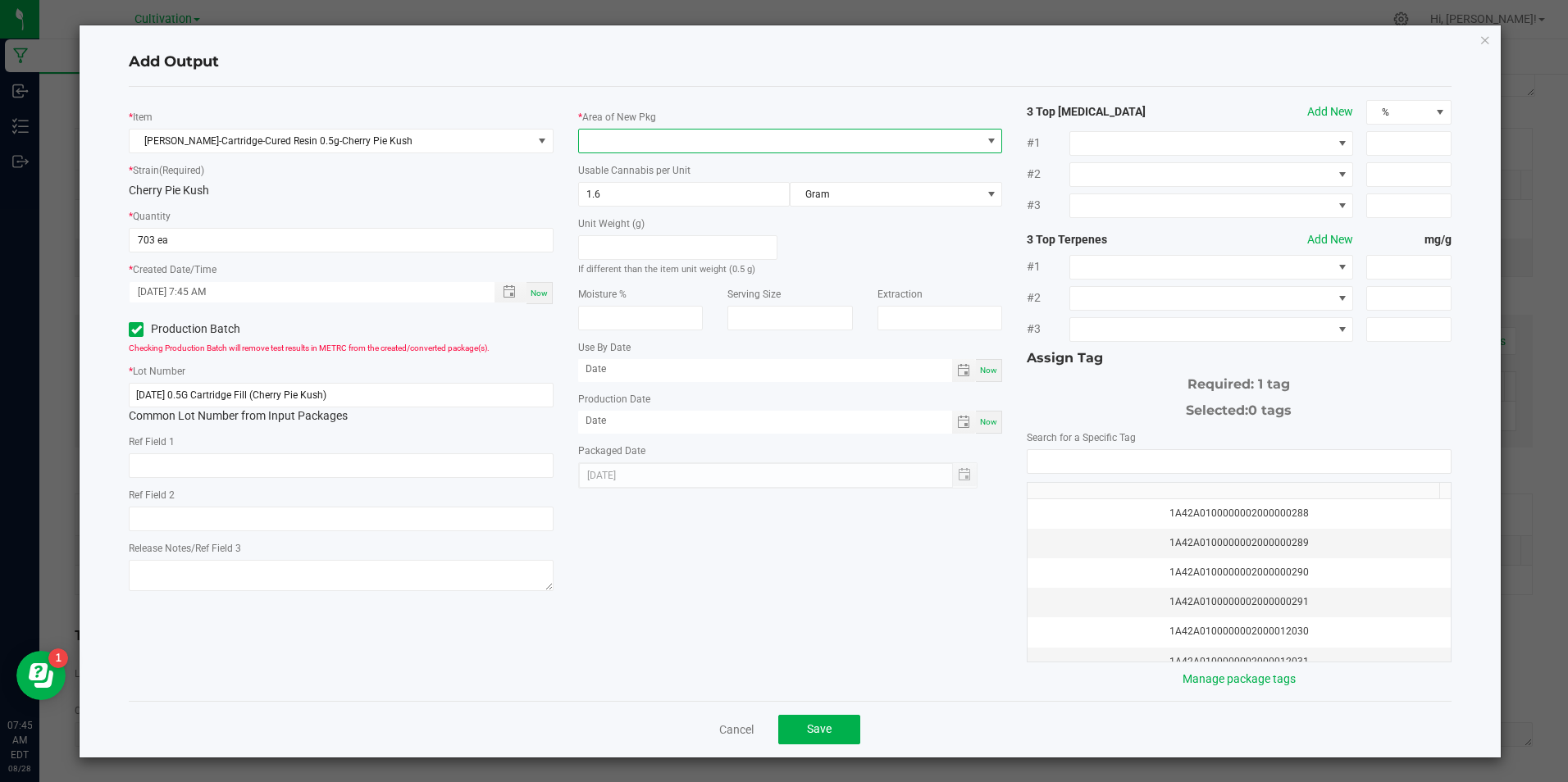
click at [731, 148] on span at bounding box center [780, 141] width 402 height 23
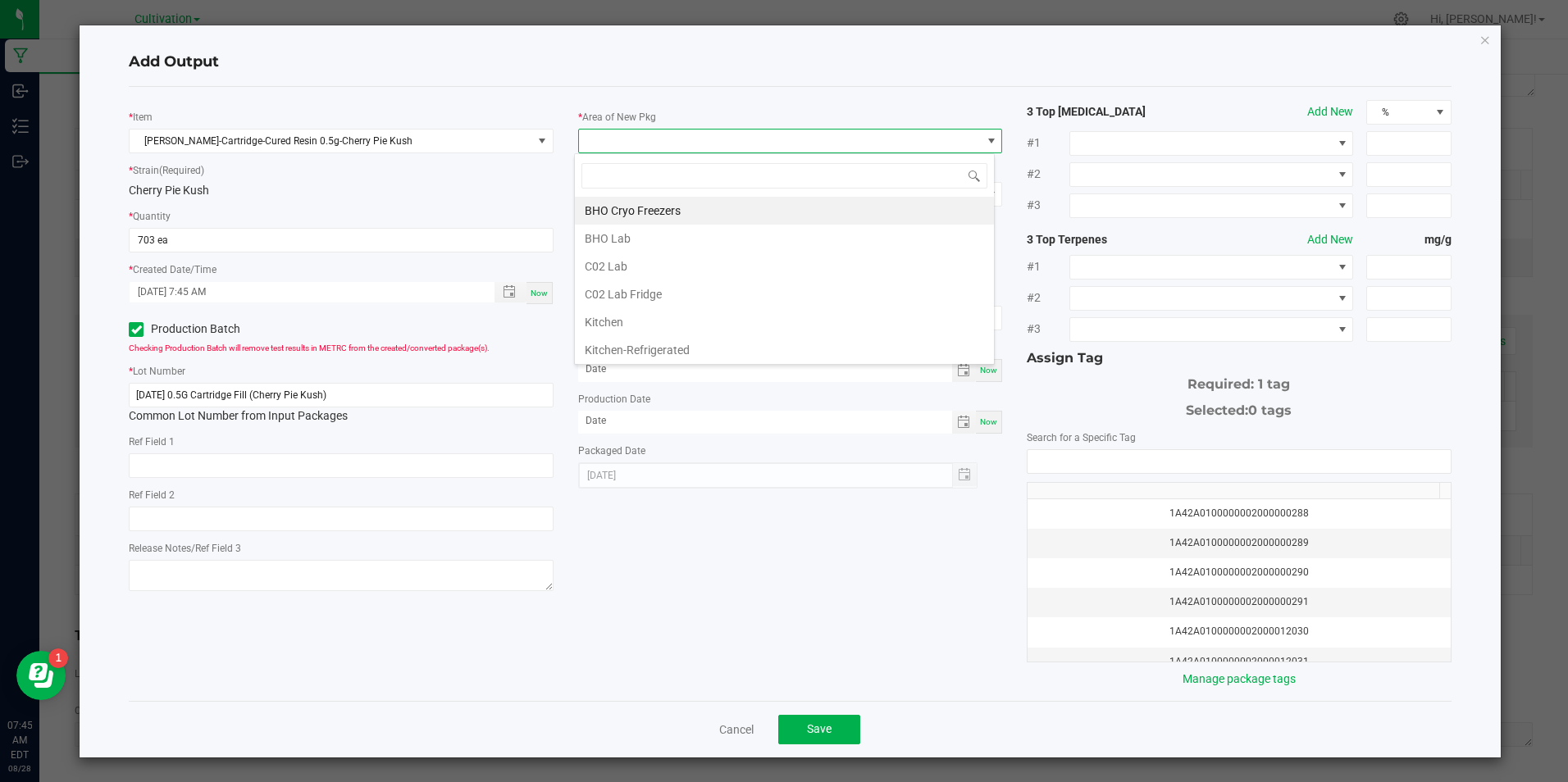
drag, startPoint x: 684, startPoint y: 266, endPoint x: 731, endPoint y: 302, distance: 59.2
click at [687, 265] on li "C02 Lab" at bounding box center [784, 267] width 419 height 28
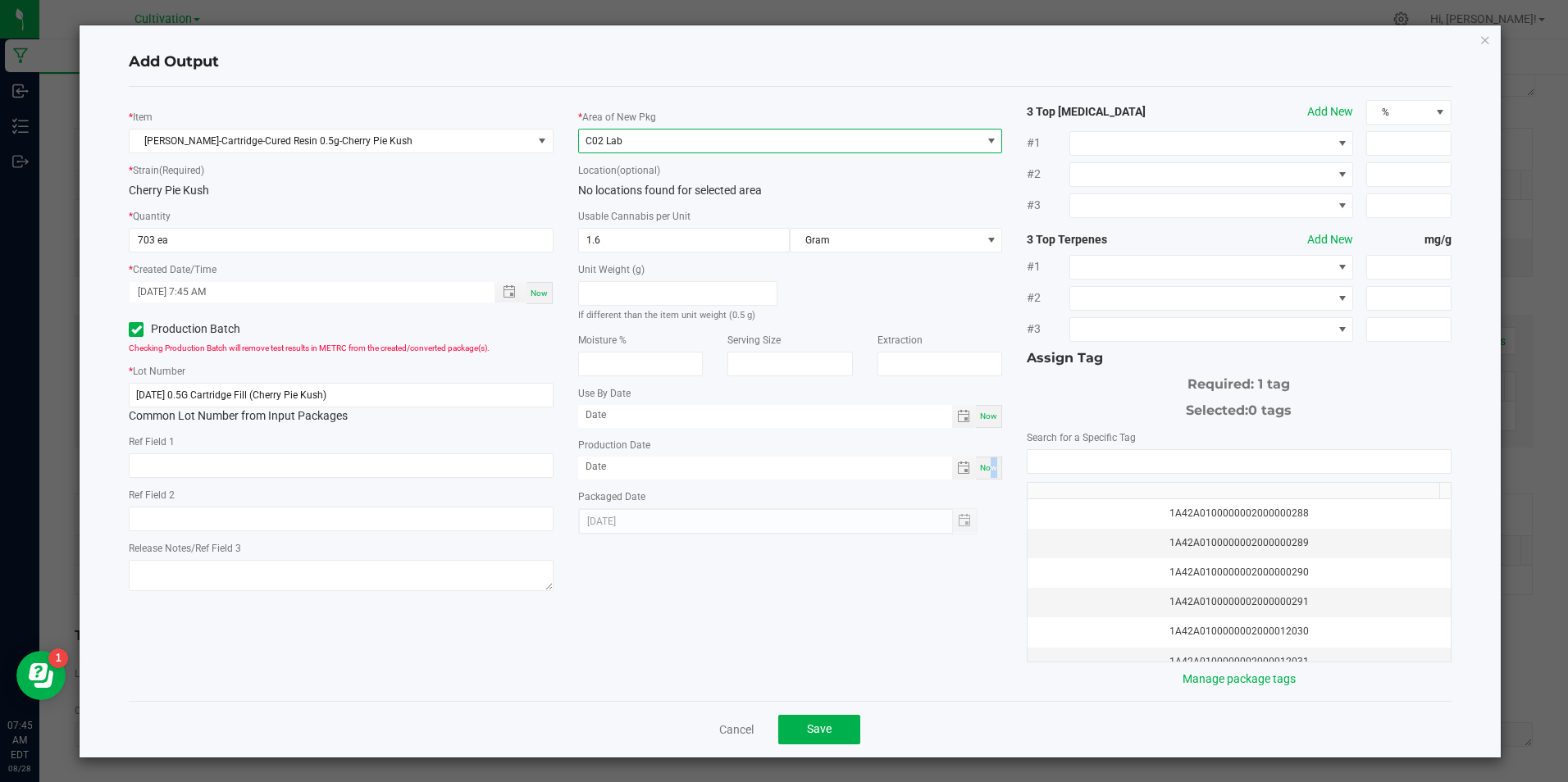
click at [990, 472] on div "Now" at bounding box center [989, 468] width 27 height 23
type input "[DATE]"
click at [1265, 467] on input "NO DATA FOUND" at bounding box center [1239, 461] width 422 height 23
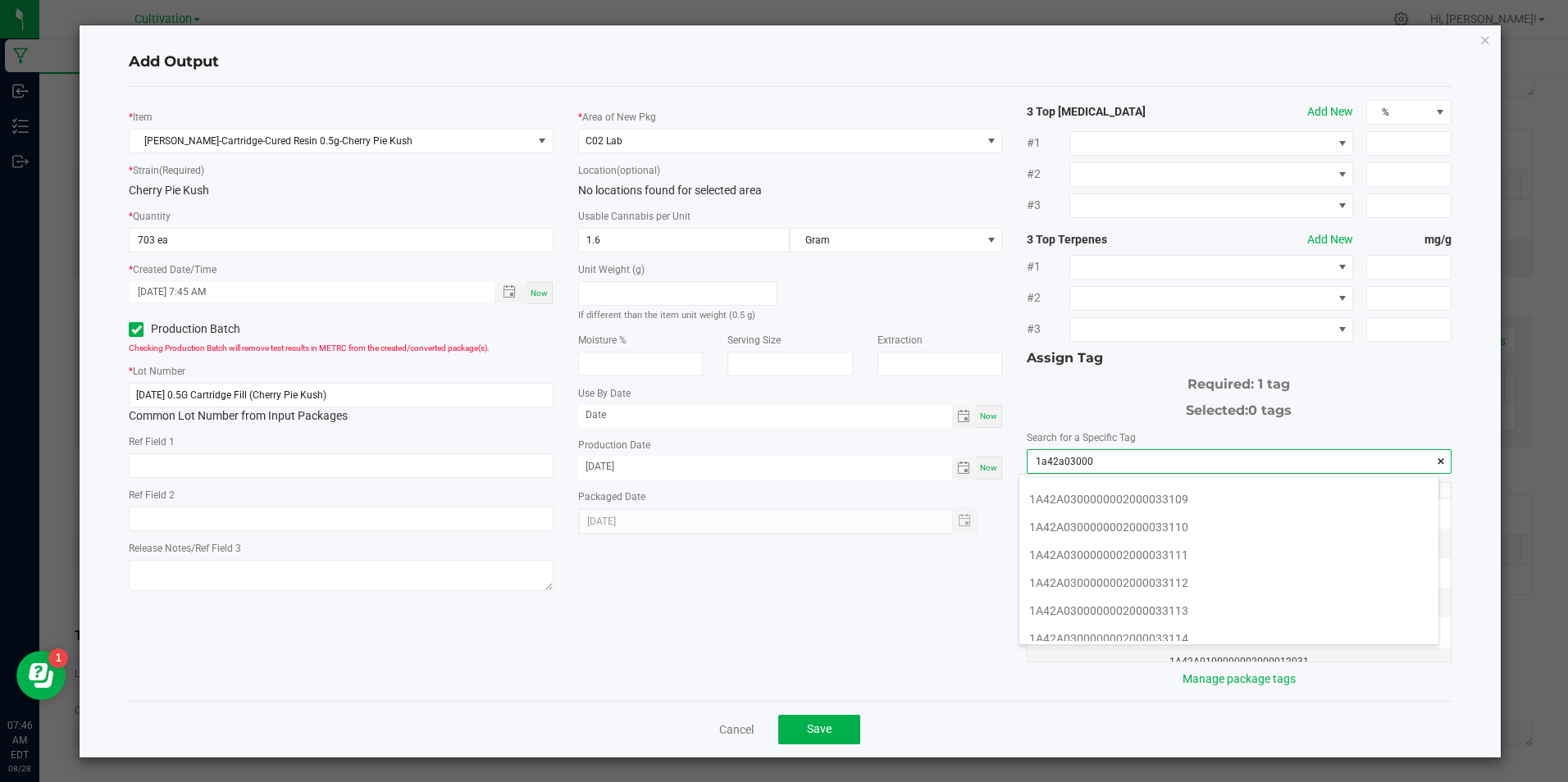
scroll to position [328, 0]
click at [1233, 523] on li "1A42A0300000002000033107" at bounding box center [1229, 526] width 419 height 28
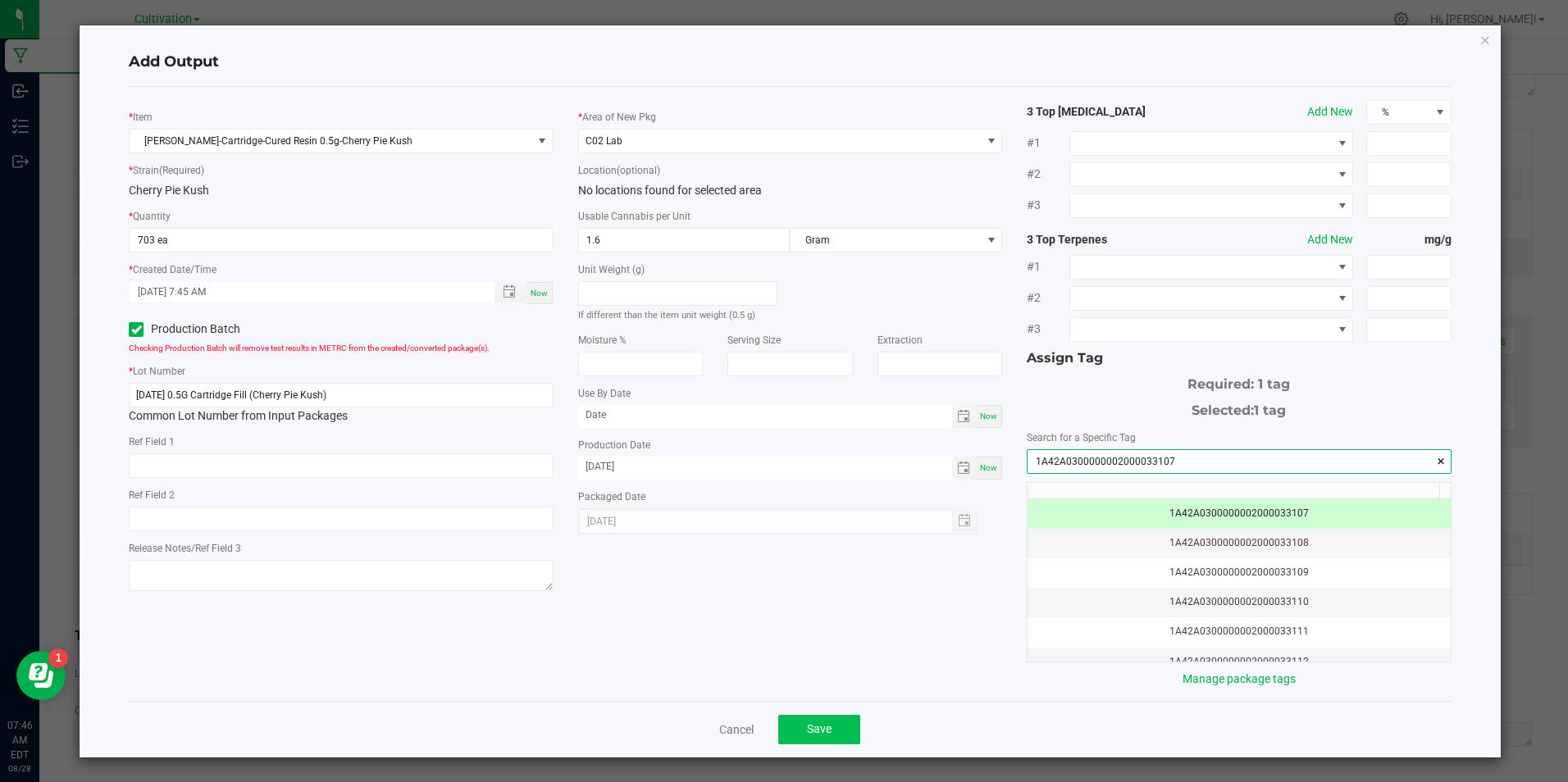
type input "1A42A0300000002000033107"
click at [826, 733] on span "Save" at bounding box center [819, 728] width 25 height 13
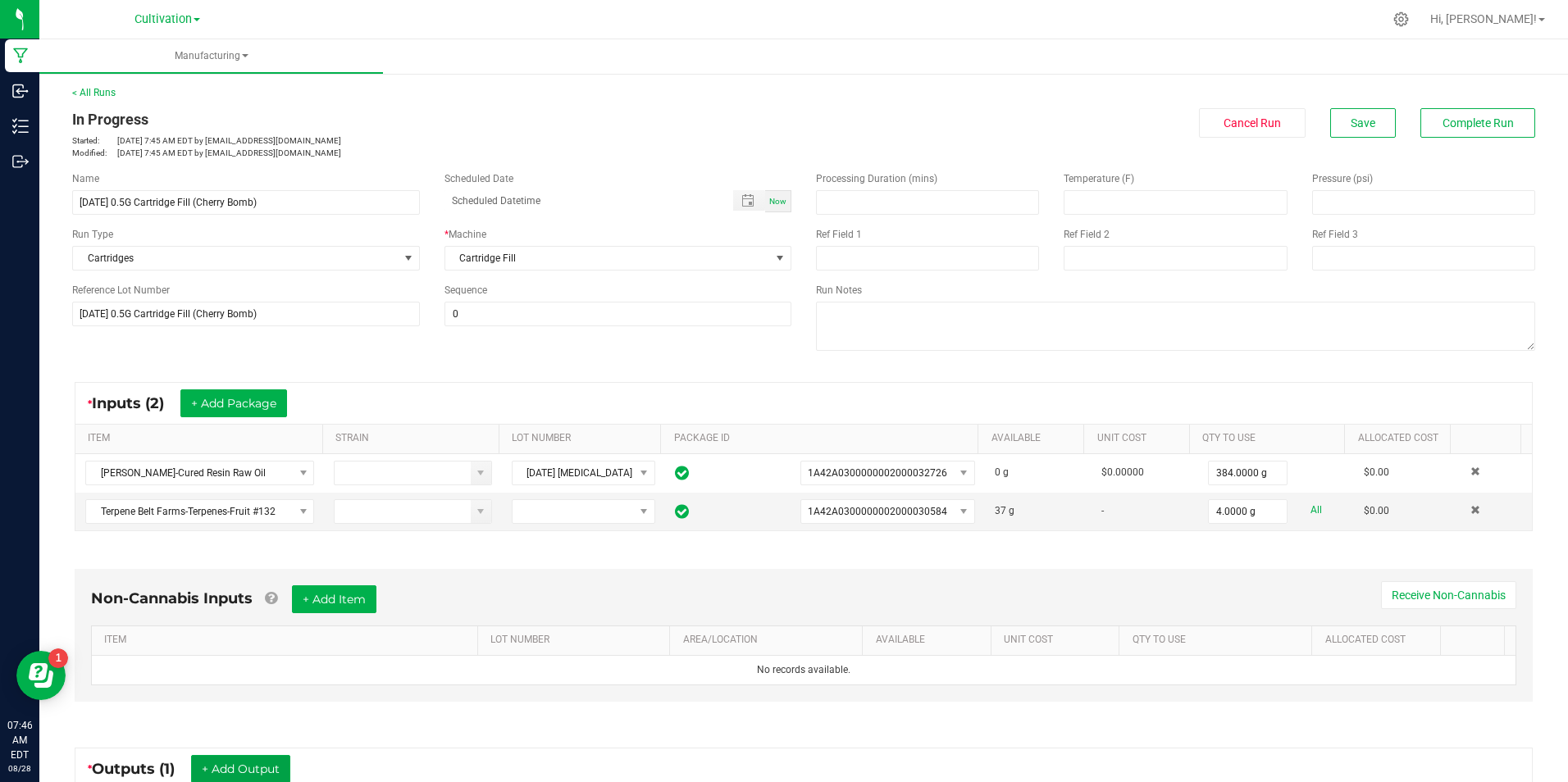
scroll to position [0, 0]
click at [1348, 136] on button "Save" at bounding box center [1363, 123] width 65 height 29
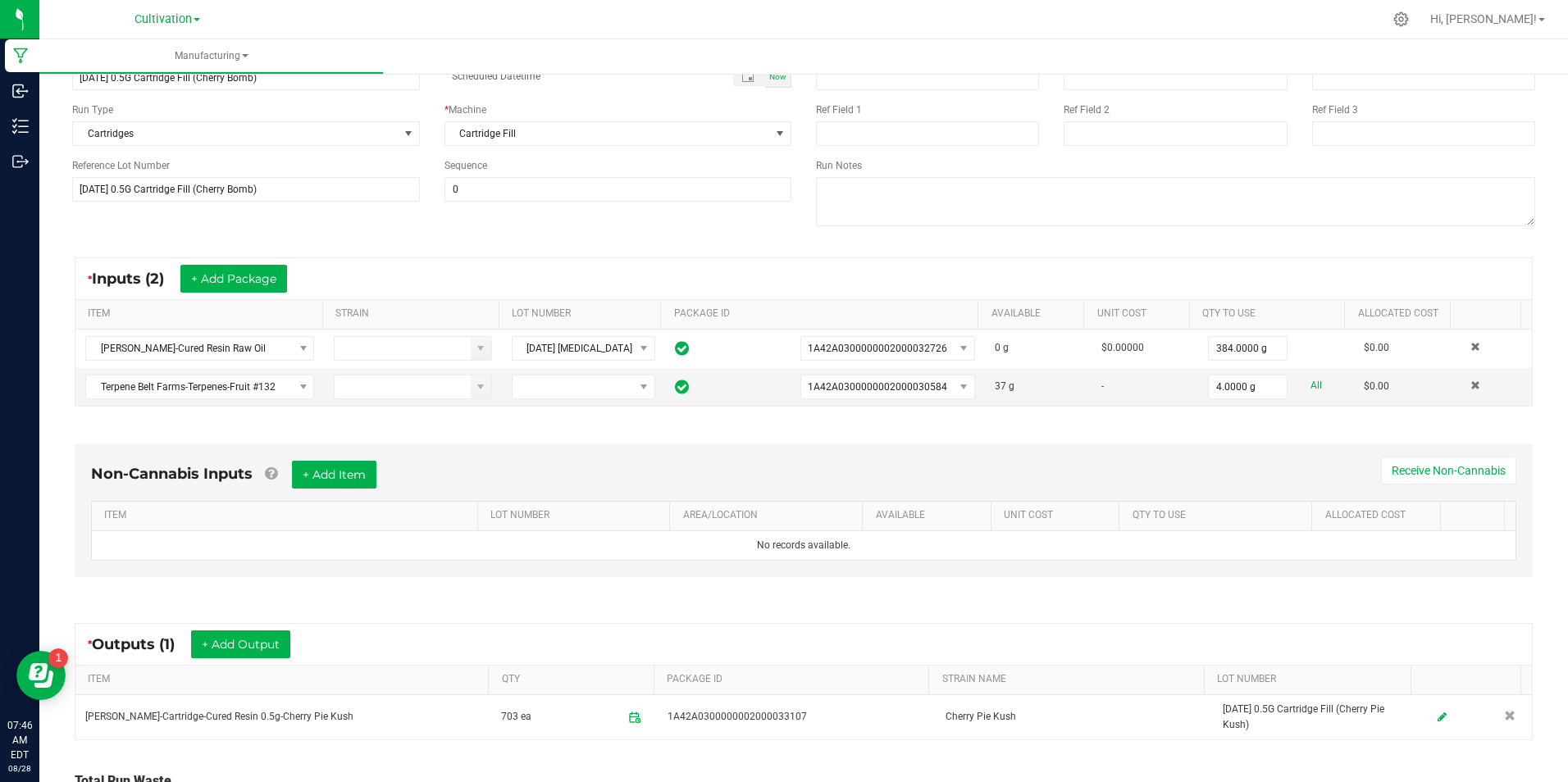
scroll to position [164, 0]
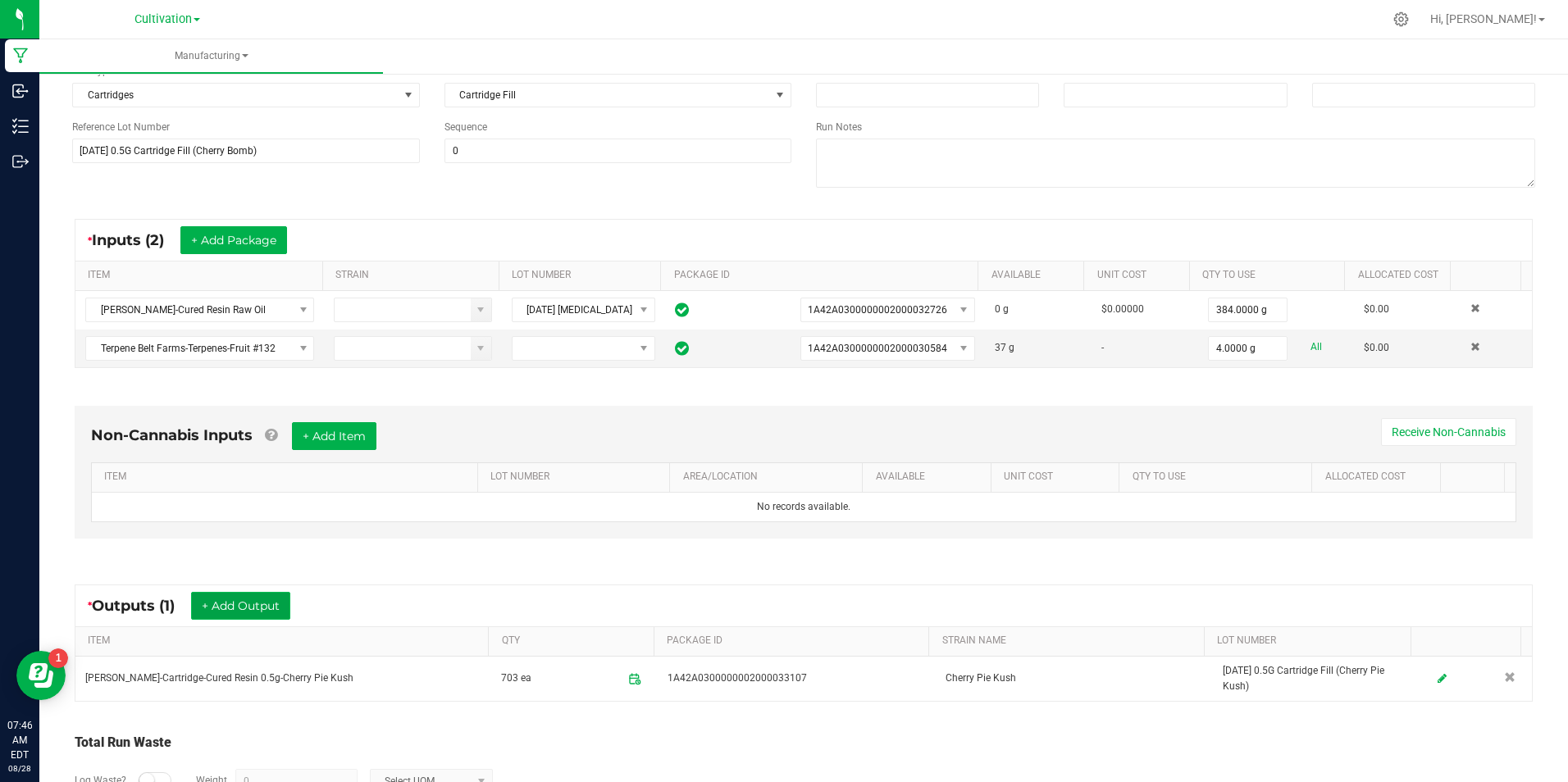
click at [233, 595] on button "+ Add Output" at bounding box center [240, 606] width 99 height 28
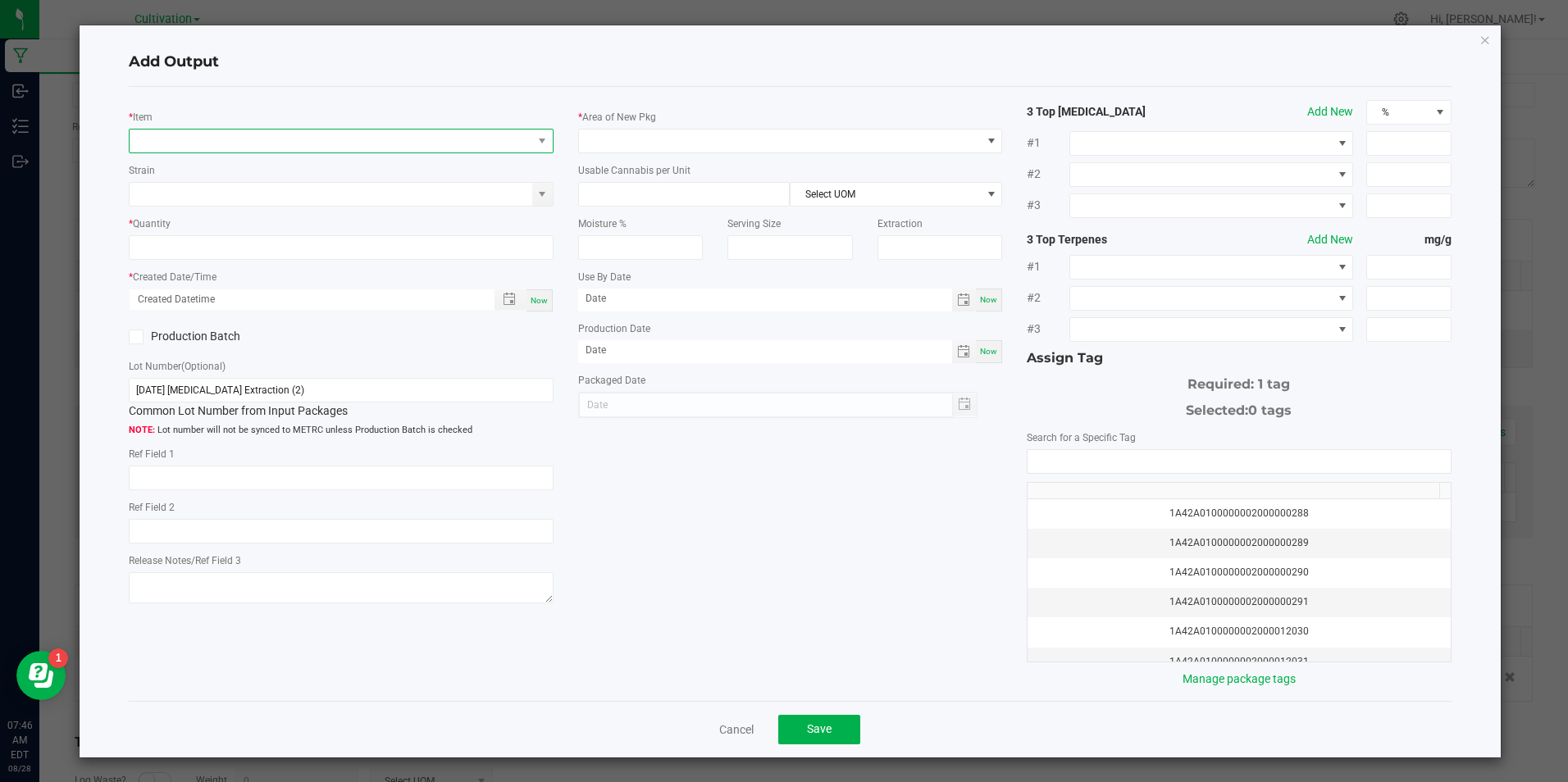
click at [296, 136] on span "NO DATA FOUND" at bounding box center [331, 141] width 402 height 23
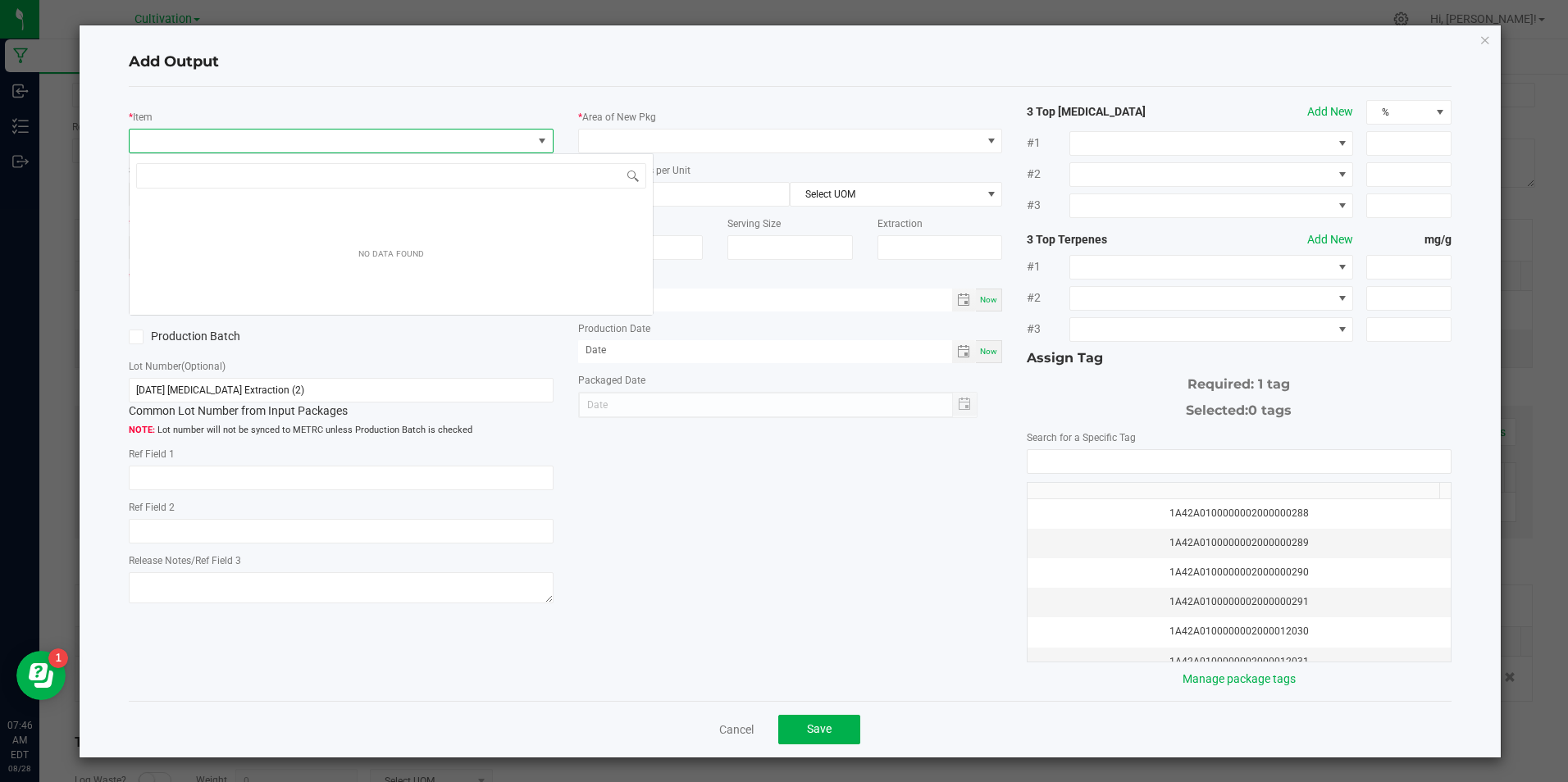
scroll to position [25, 421]
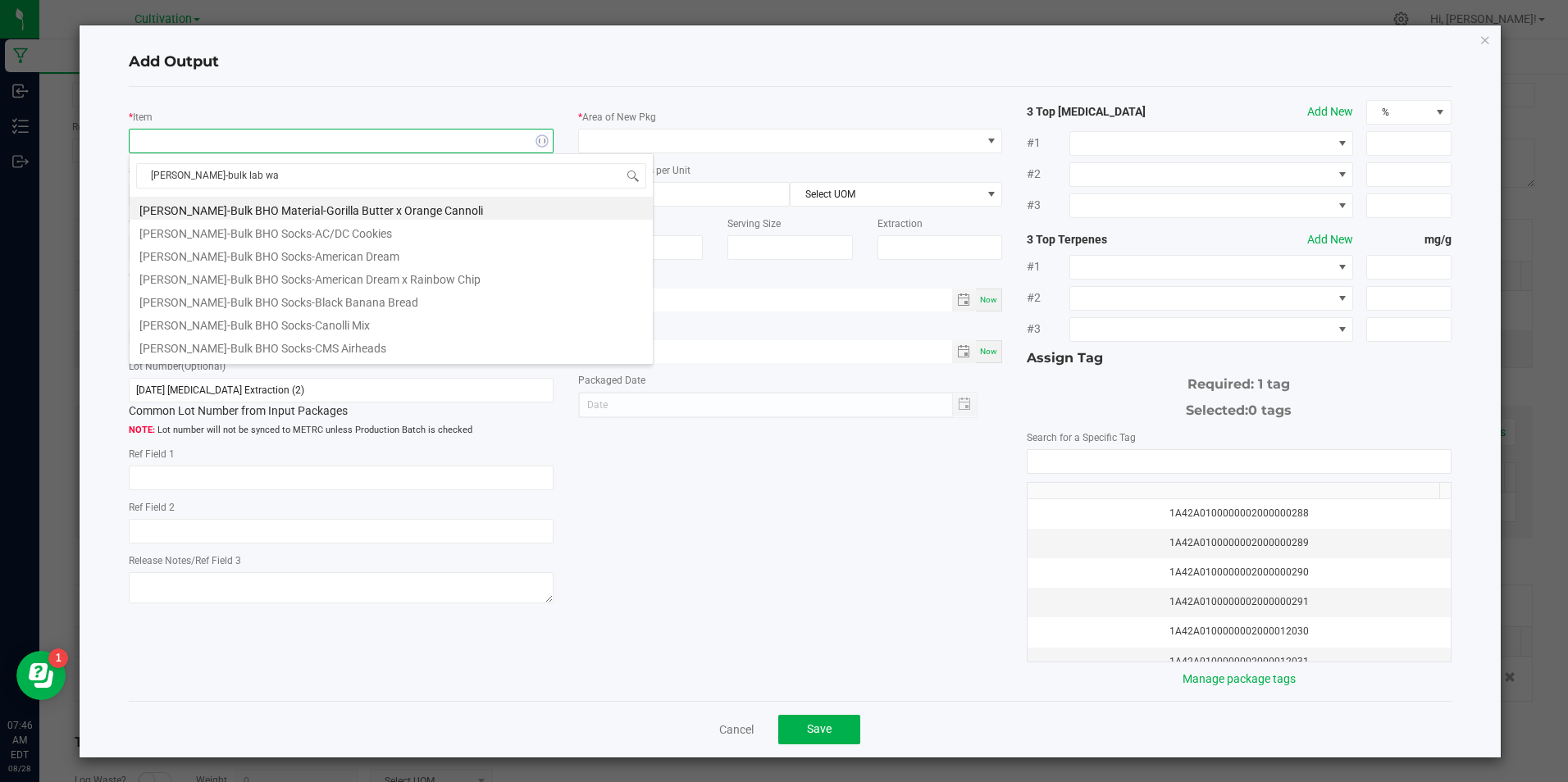
type input "[PERSON_NAME]-bulk lab was"
click at [323, 244] on li "[PERSON_NAME]-Bulk Lab Waste-BHO-Reclaim" at bounding box center [392, 254] width 523 height 23
type input "0.0000 g"
type input "1"
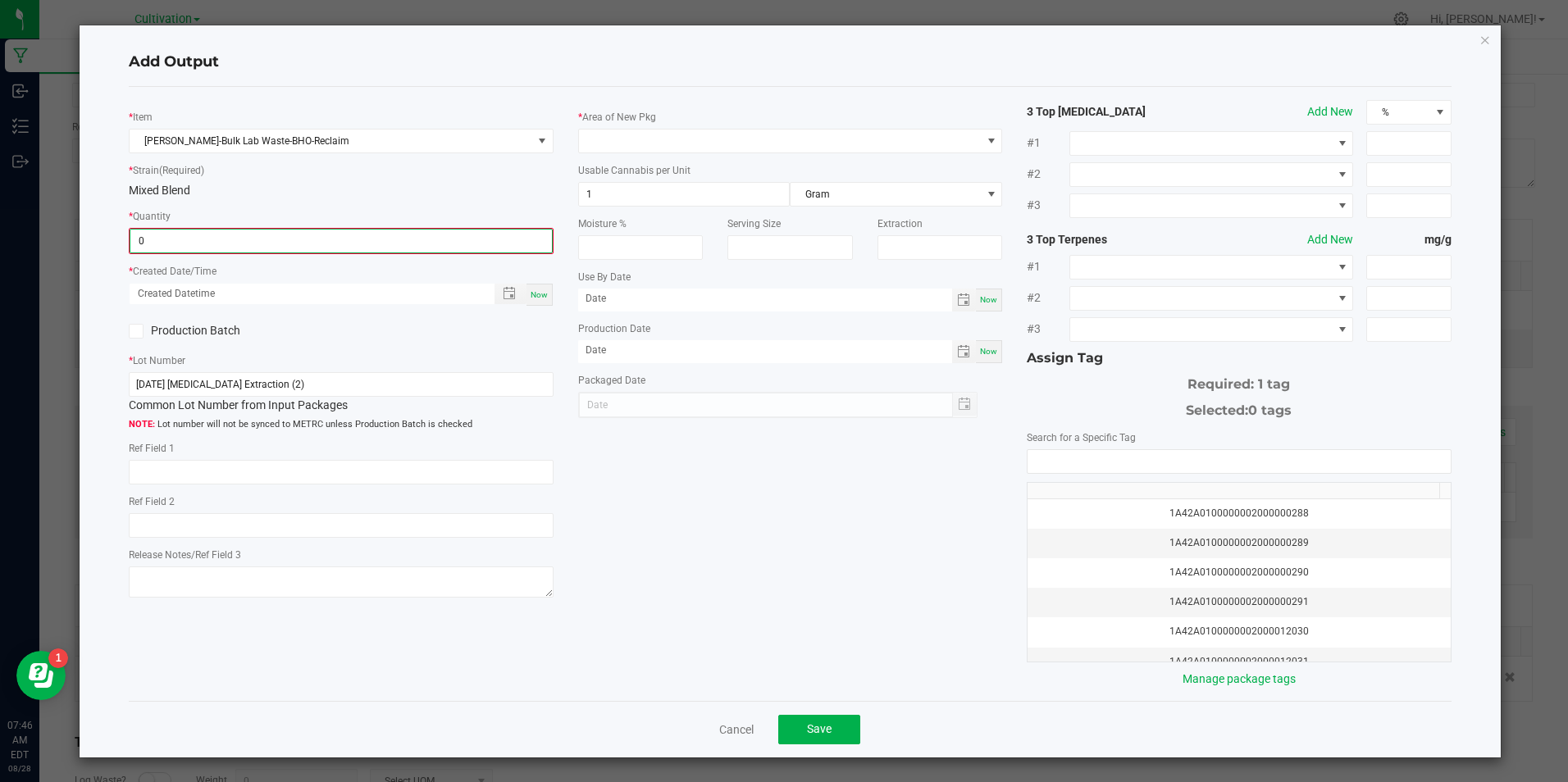
click at [323, 244] on input "0" at bounding box center [341, 241] width 421 height 23
type input "36.5000 g"
click at [546, 292] on div "Now" at bounding box center [540, 292] width 27 height 22
type input "[DATE] 7:46 AM"
type input "[DATE]"
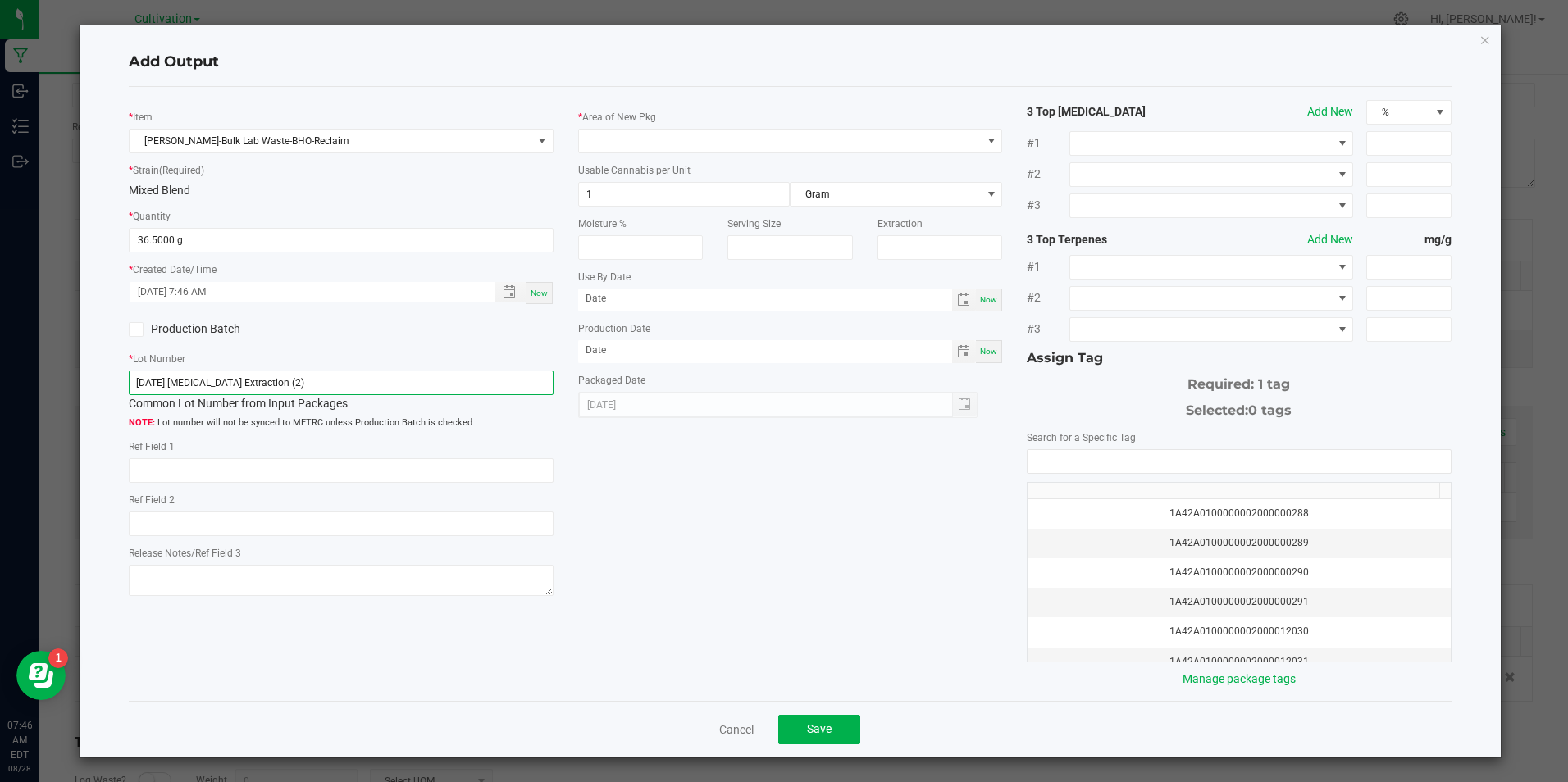
click at [457, 391] on input "[DATE] [MEDICAL_DATA] Extraction (2)" at bounding box center [341, 383] width 424 height 25
click at [458, 390] on input "[DATE] [MEDICAL_DATA] Extraction (2)" at bounding box center [341, 383] width 424 height 25
paste input "28/25 0.5G Cartridge Fill (Cherry Pie Kush"
type input "[DATE] 0.5G Cartridge Fill (Cherry Pie Kush)"
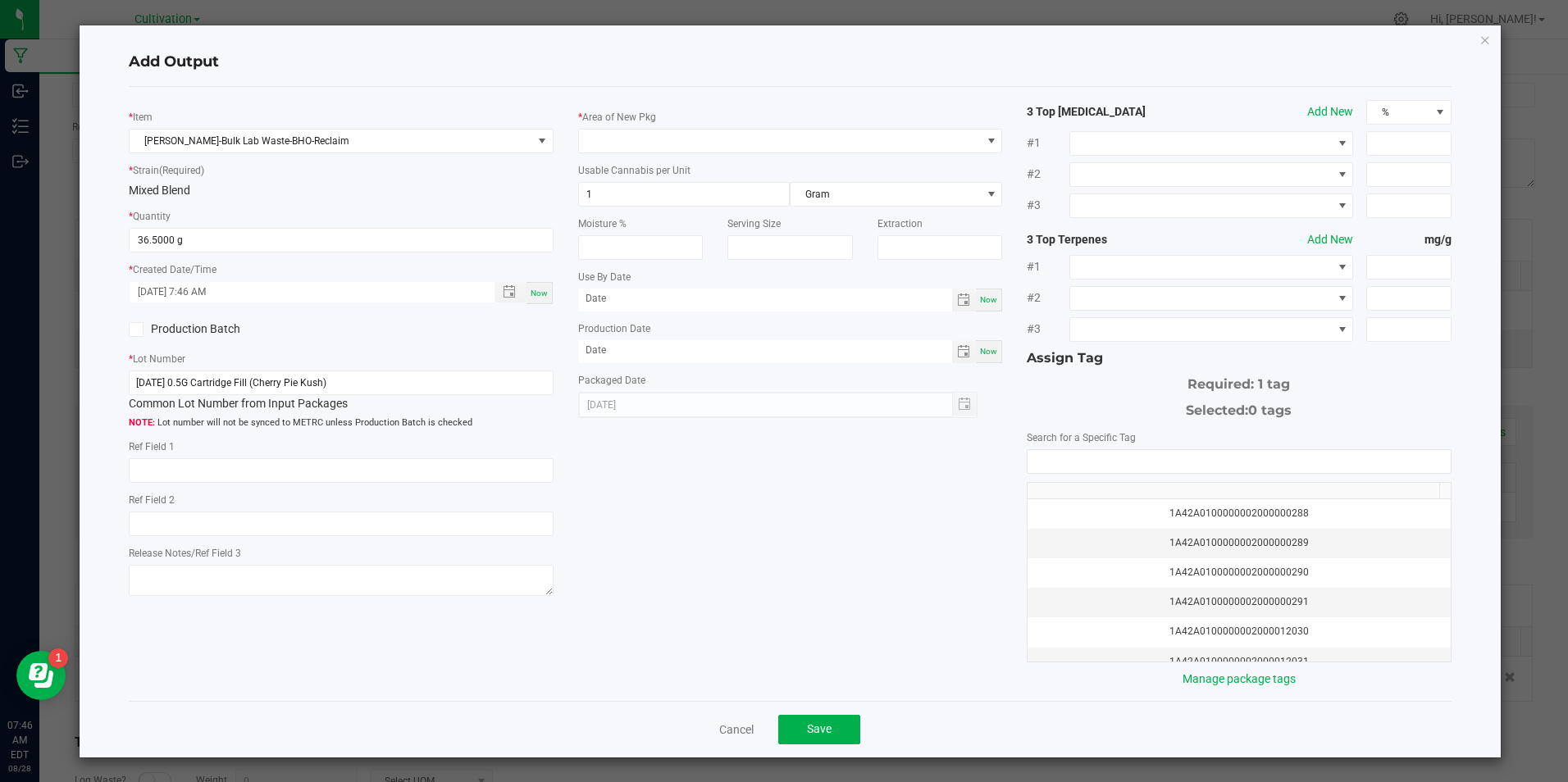
click at [140, 330] on icon at bounding box center [136, 330] width 11 height 0
click at [0, 0] on input "Production Batch" at bounding box center [0, 0] width 0 height 0
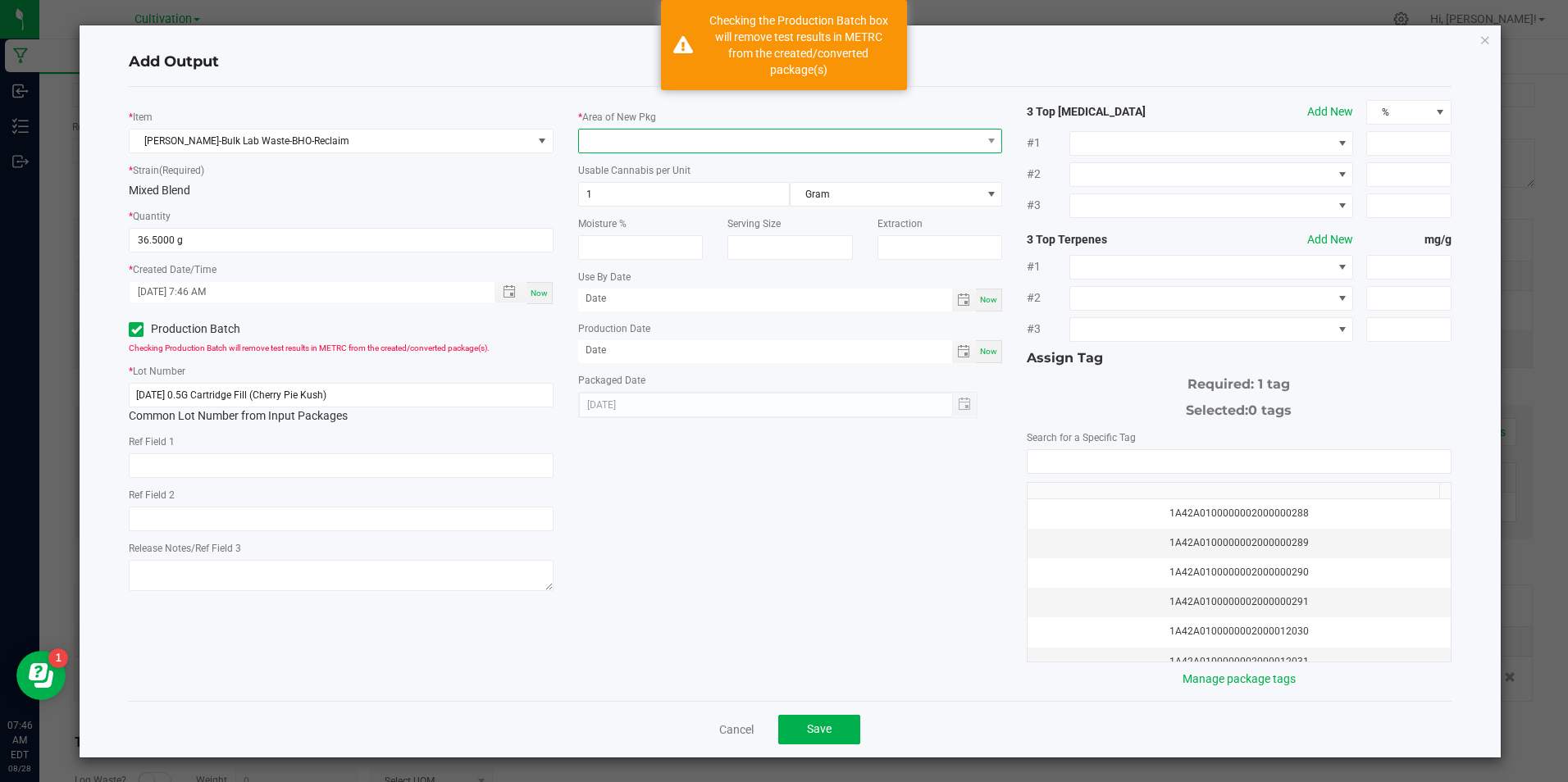
click at [597, 143] on span at bounding box center [780, 141] width 402 height 23
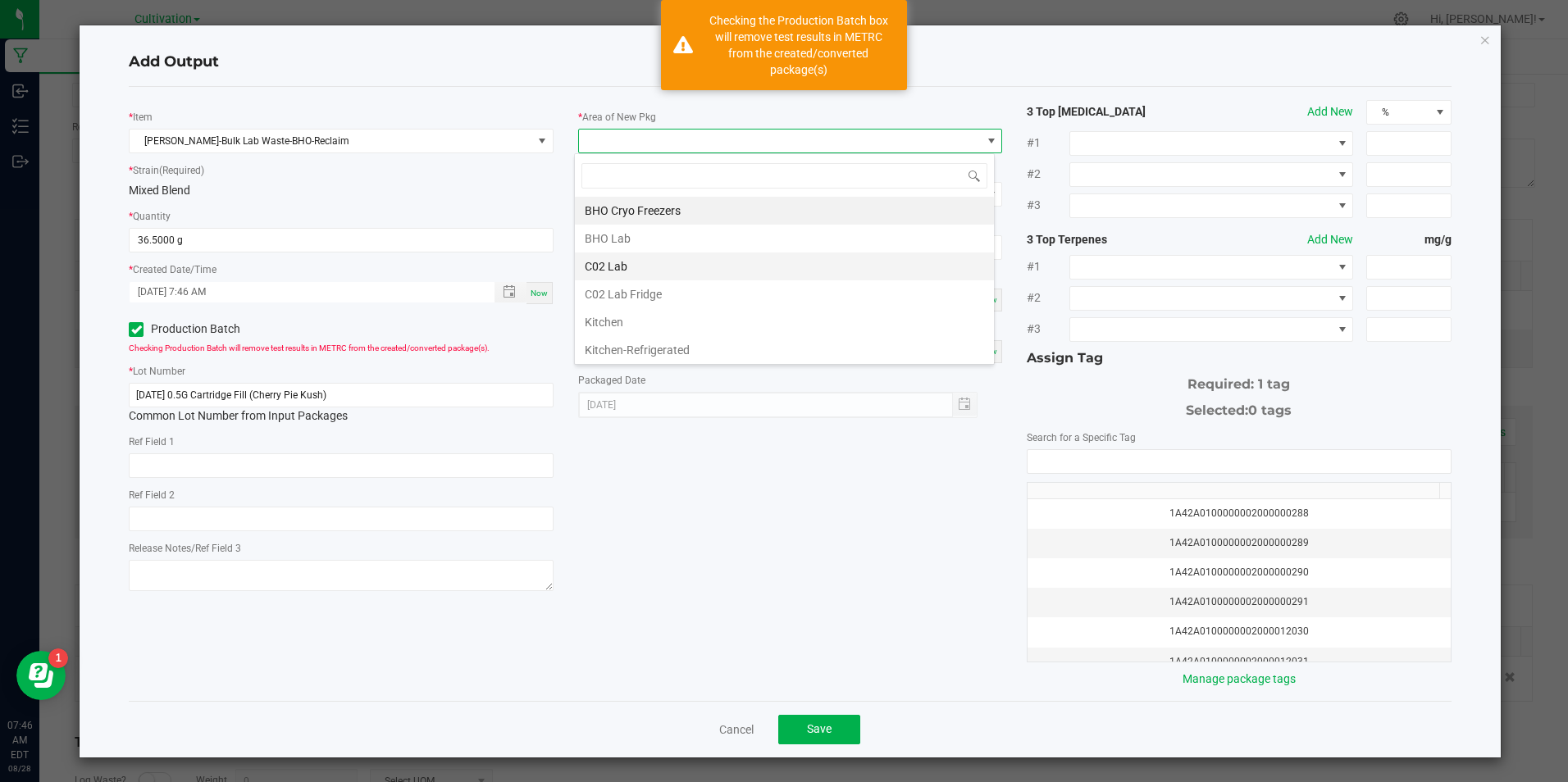
click at [598, 255] on li "C02 Lab" at bounding box center [784, 267] width 419 height 28
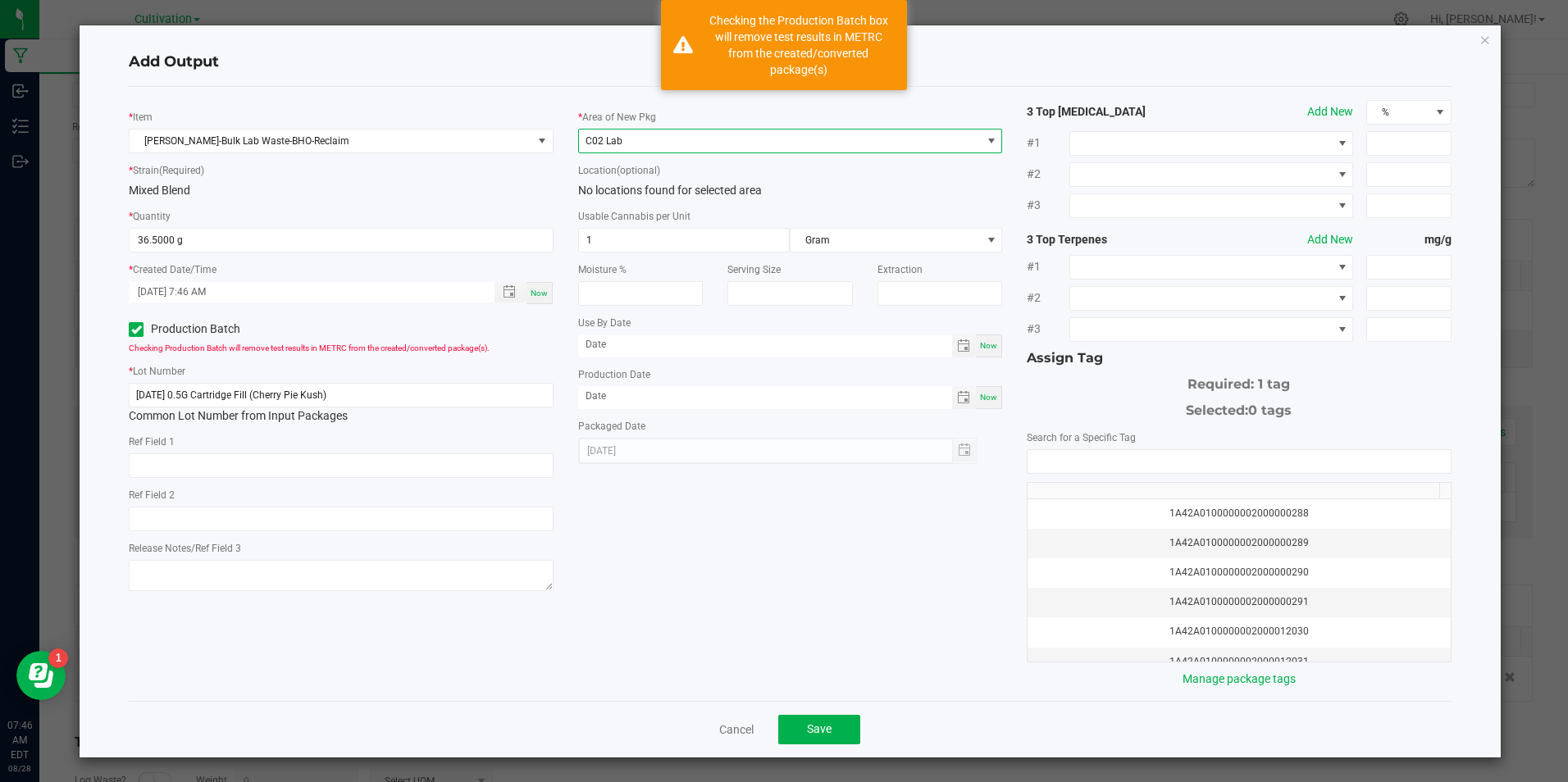
click at [601, 224] on div "Usable Cannabis per Unit 1 Gram" at bounding box center [790, 230] width 424 height 45
click at [604, 229] on input "1" at bounding box center [684, 240] width 210 height 23
click at [604, 233] on input "1" at bounding box center [684, 240] width 210 height 23
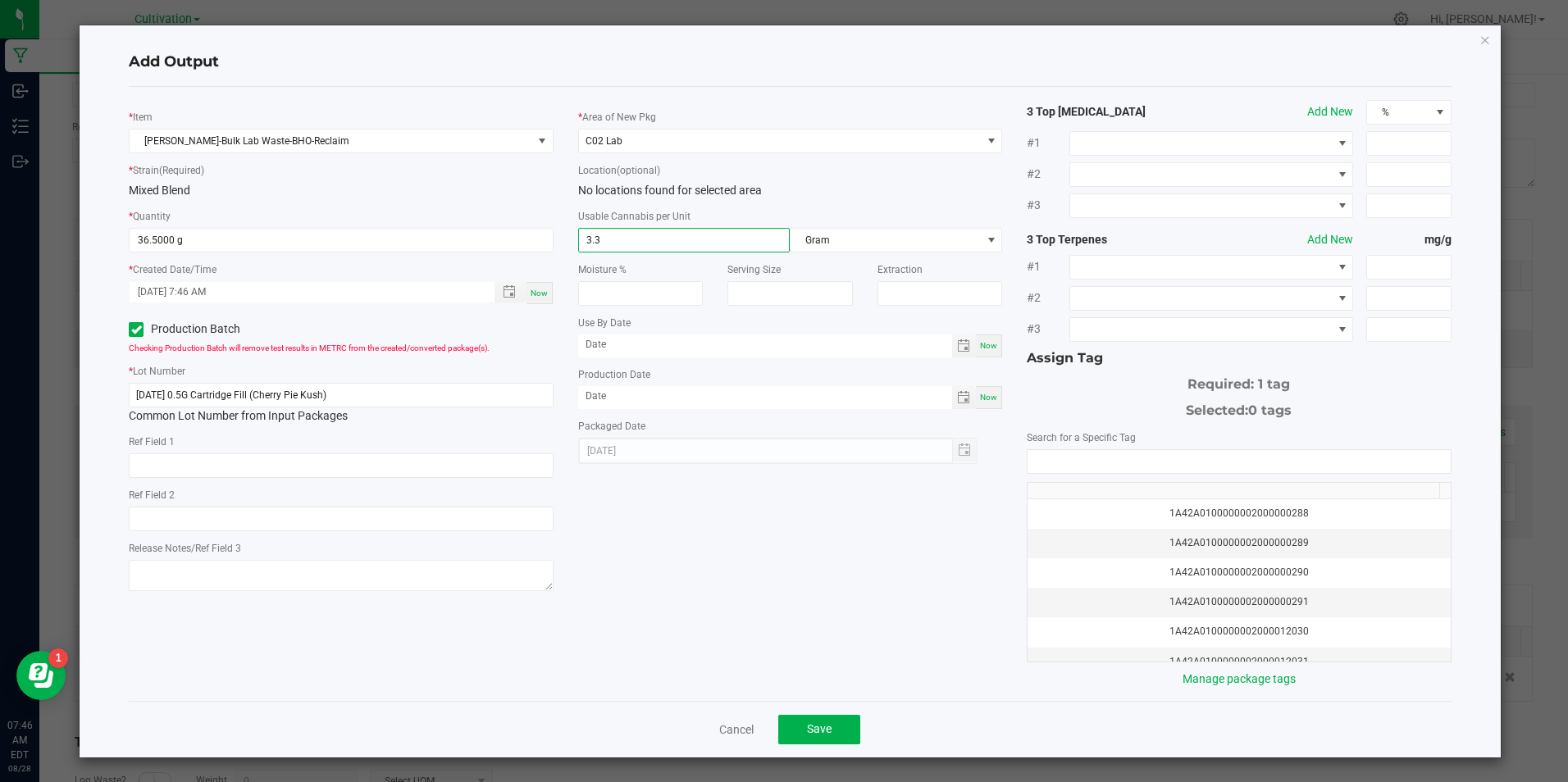
type input "3.3"
click at [984, 396] on span "Now" at bounding box center [988, 397] width 17 height 9
type input "[DATE]"
click at [1031, 461] on input "NO DATA FOUND" at bounding box center [1239, 461] width 422 height 23
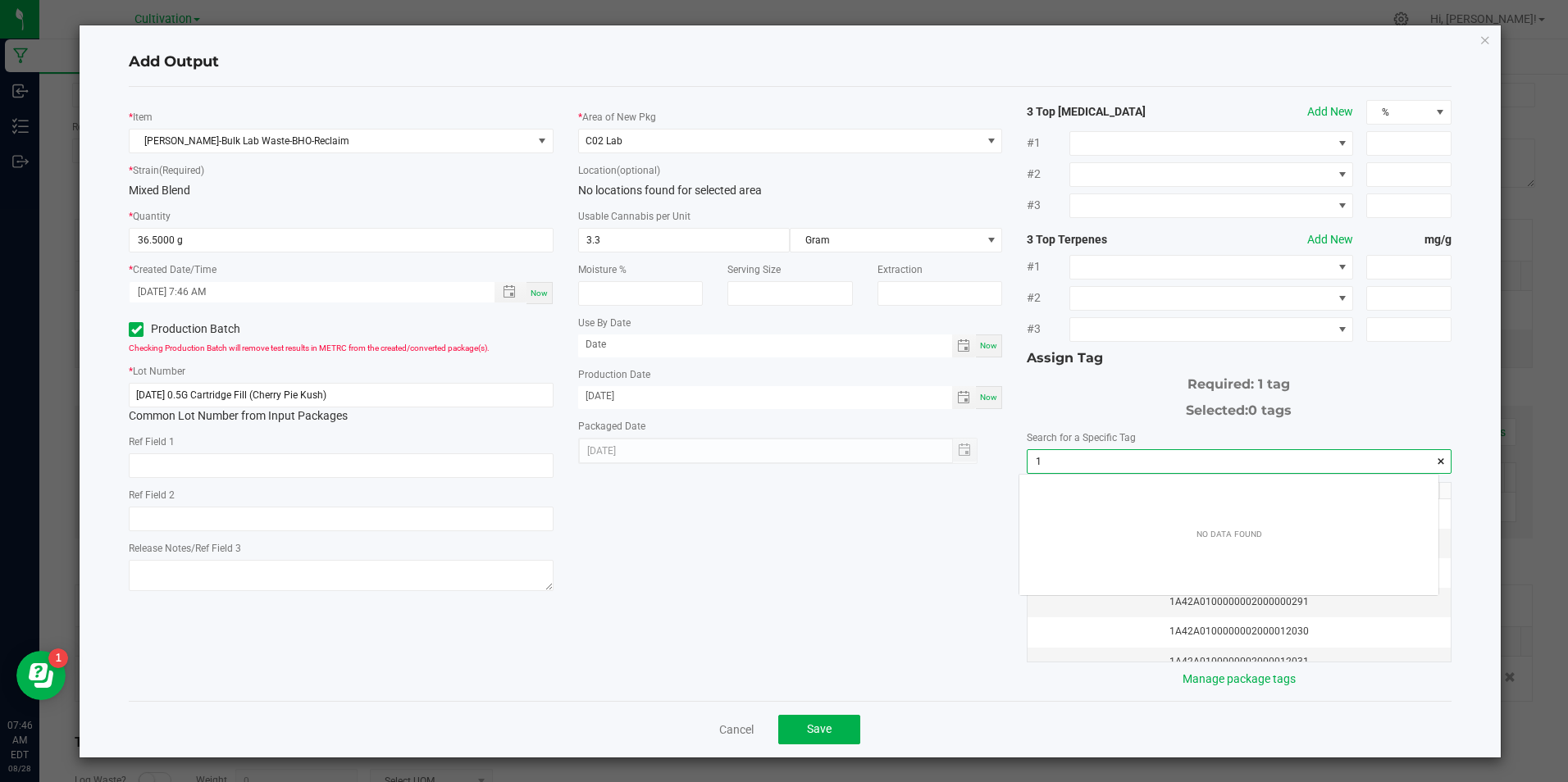
scroll to position [23, 419]
type input "1a42a030"
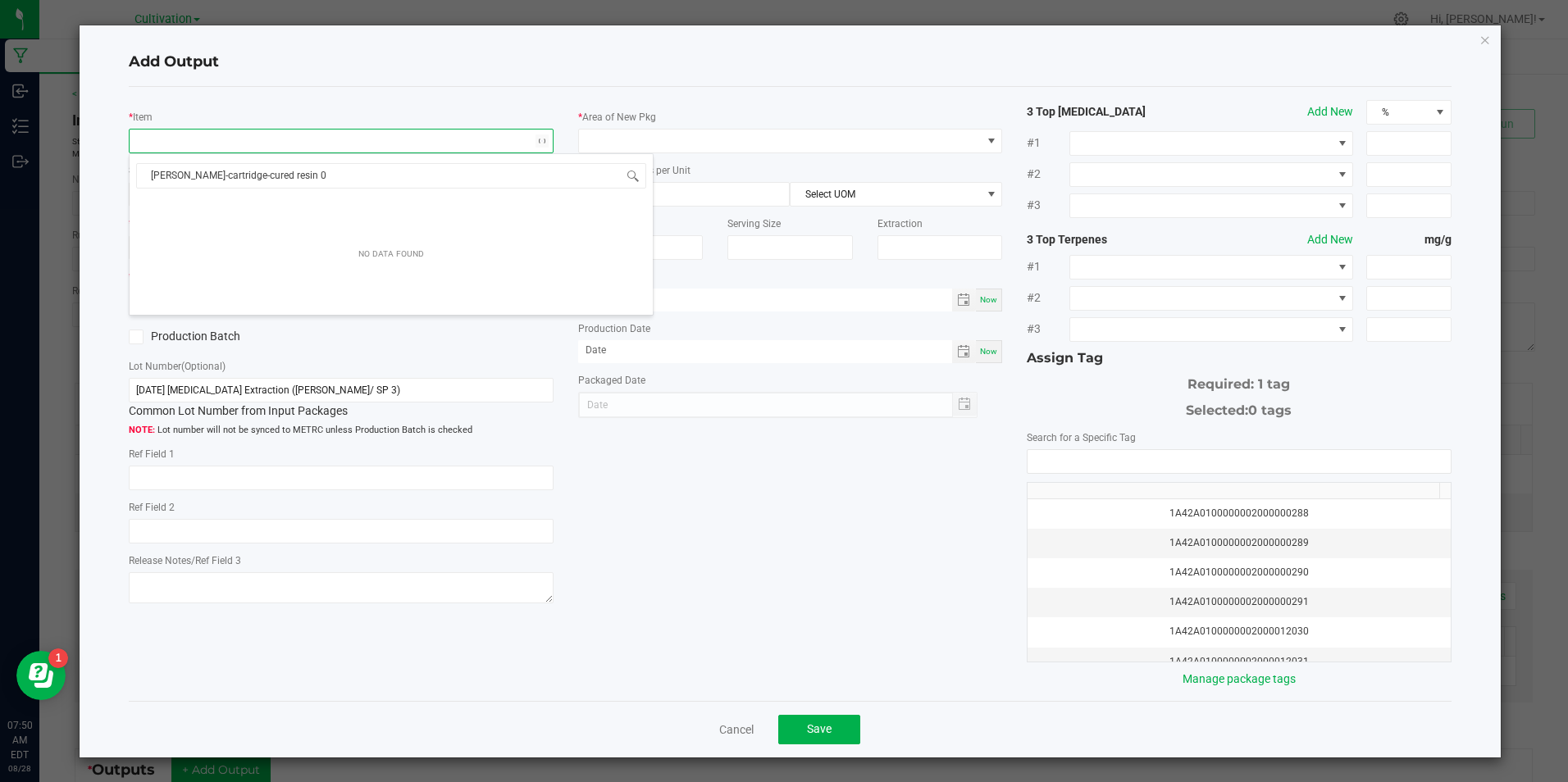
scroll to position [25, 421]
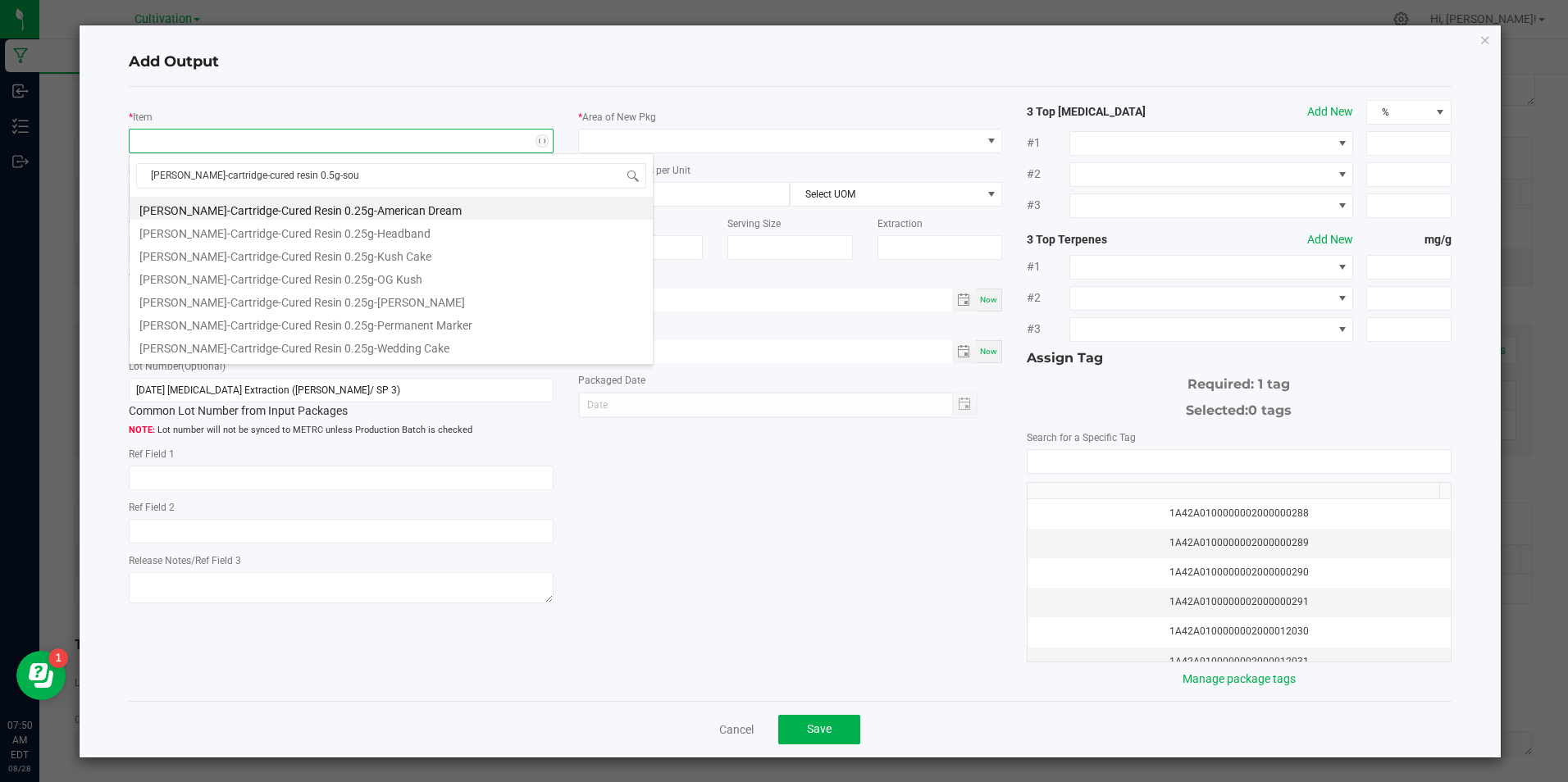
type input "[PERSON_NAME]-cartridge-cured resin 0.5g-sour"
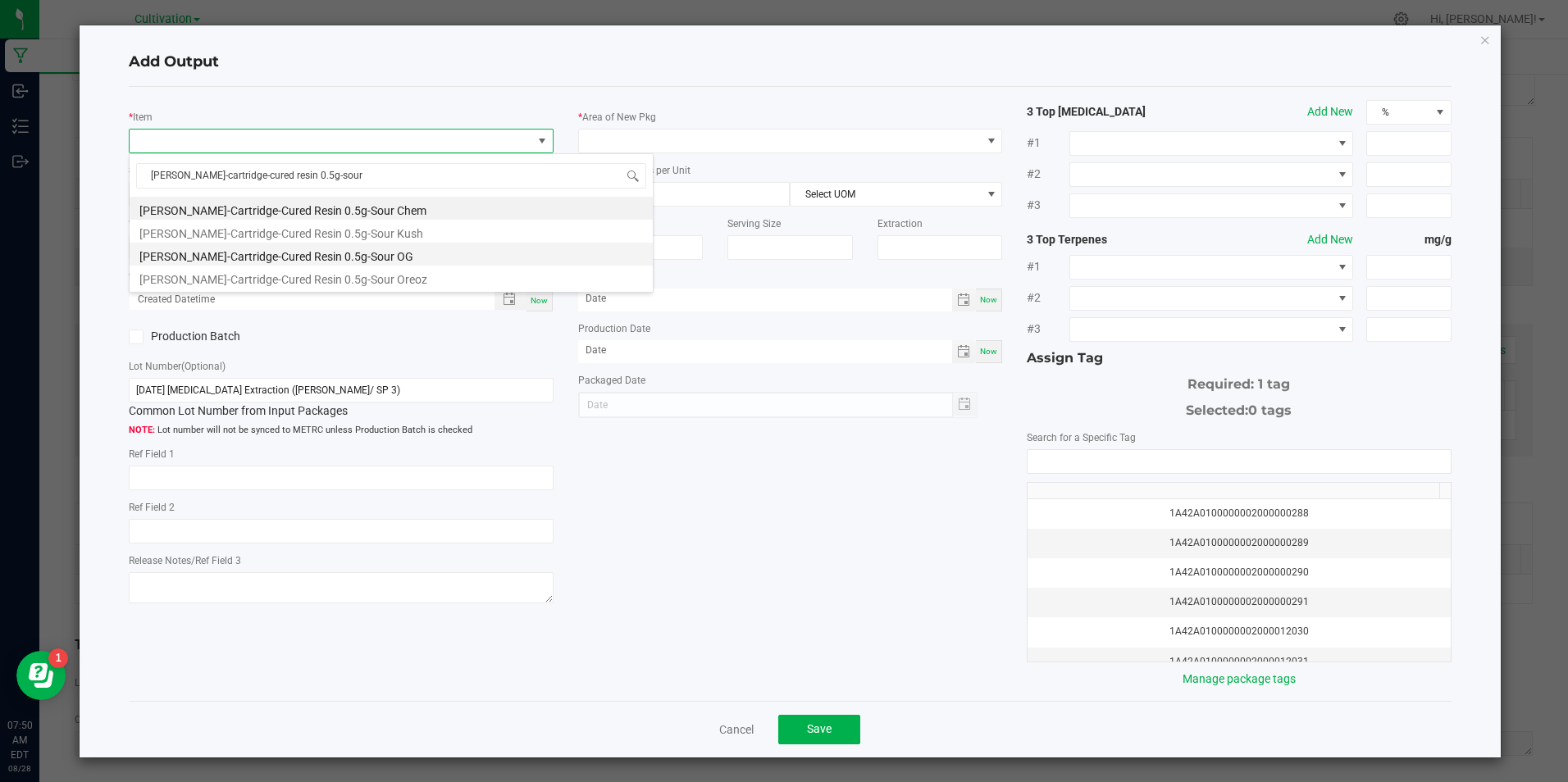
click at [472, 249] on li "[PERSON_NAME]-Cartridge-Cured Resin 0.5g-Sour OG" at bounding box center [392, 254] width 523 height 23
type input "0 ea"
type input "1.6"
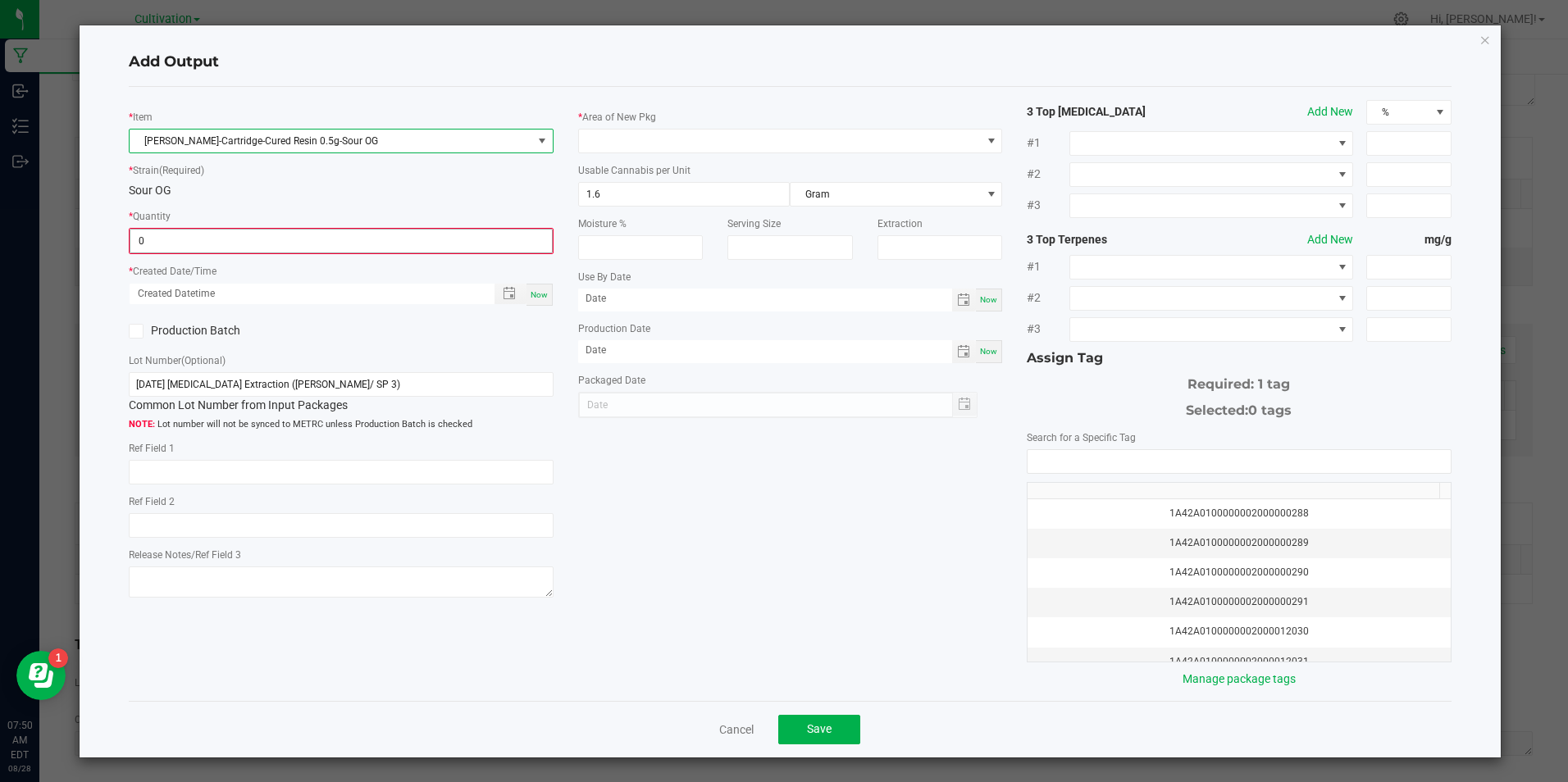
click at [462, 251] on input "0" at bounding box center [341, 241] width 421 height 23
type input "585 ea"
click at [544, 292] on div "Now" at bounding box center [540, 292] width 27 height 22
type input "08/28/2025 7:50 AM"
type input "[DATE]"
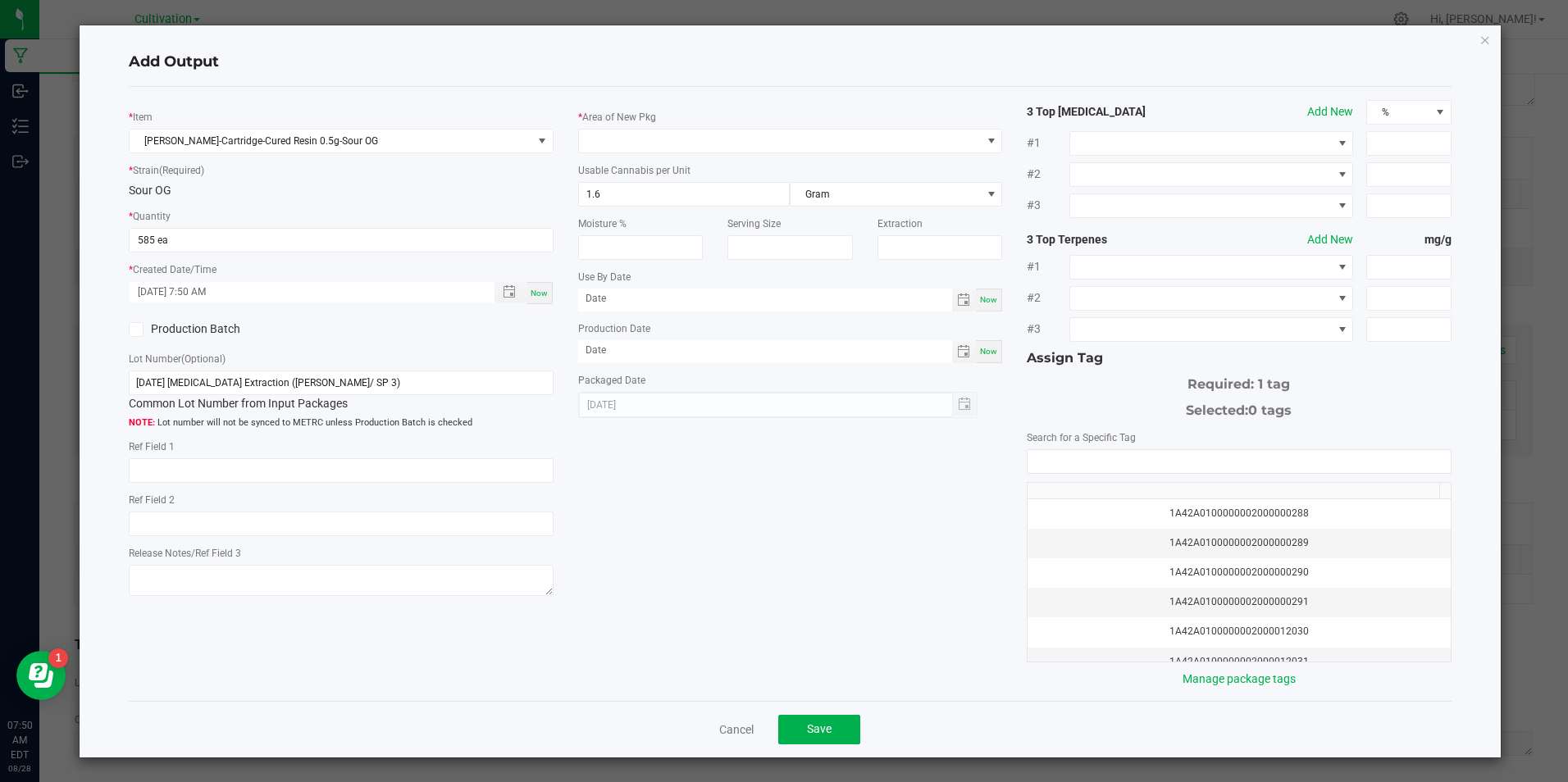
click at [144, 330] on label "Production Batch" at bounding box center [229, 329] width 200 height 17
click at [0, 0] on input "Production Batch" at bounding box center [0, 0] width 0 height 0
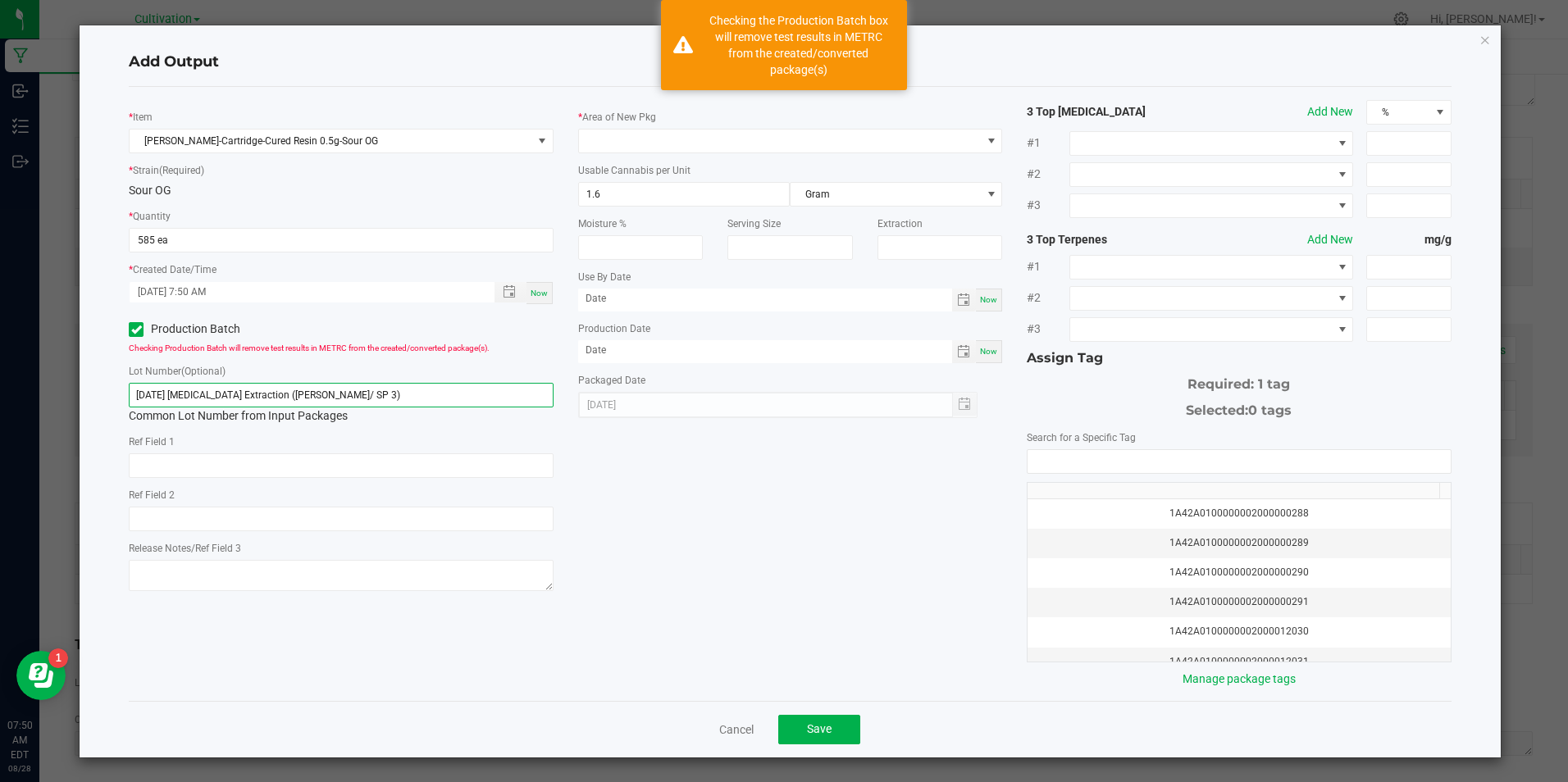
click at [405, 398] on input "[DATE] [MEDICAL_DATA] Extraction ([PERSON_NAME]/ SP 3)" at bounding box center [341, 395] width 424 height 25
click at [404, 397] on input "[DATE] [MEDICAL_DATA] Extraction ([PERSON_NAME]/ SP 3)" at bounding box center [341, 395] width 424 height 25
paste input "8/25 0.5G Cartridge Fill (Sour Glue"
click at [666, 141] on span at bounding box center [780, 141] width 402 height 23
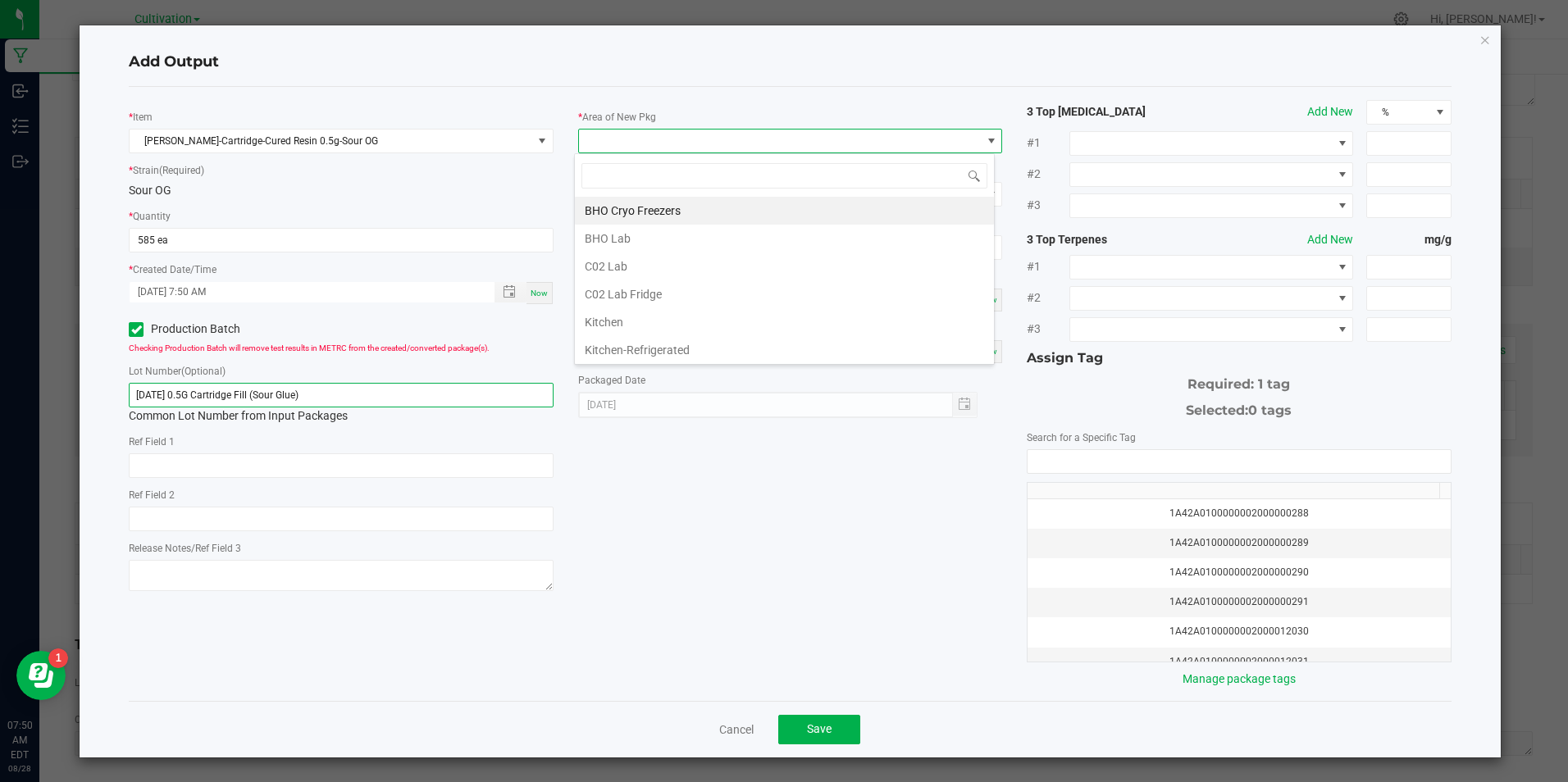
click at [299, 395] on input "8/28/25 0.5G Cartridge Fill (Sour Glue)" at bounding box center [341, 395] width 424 height 25
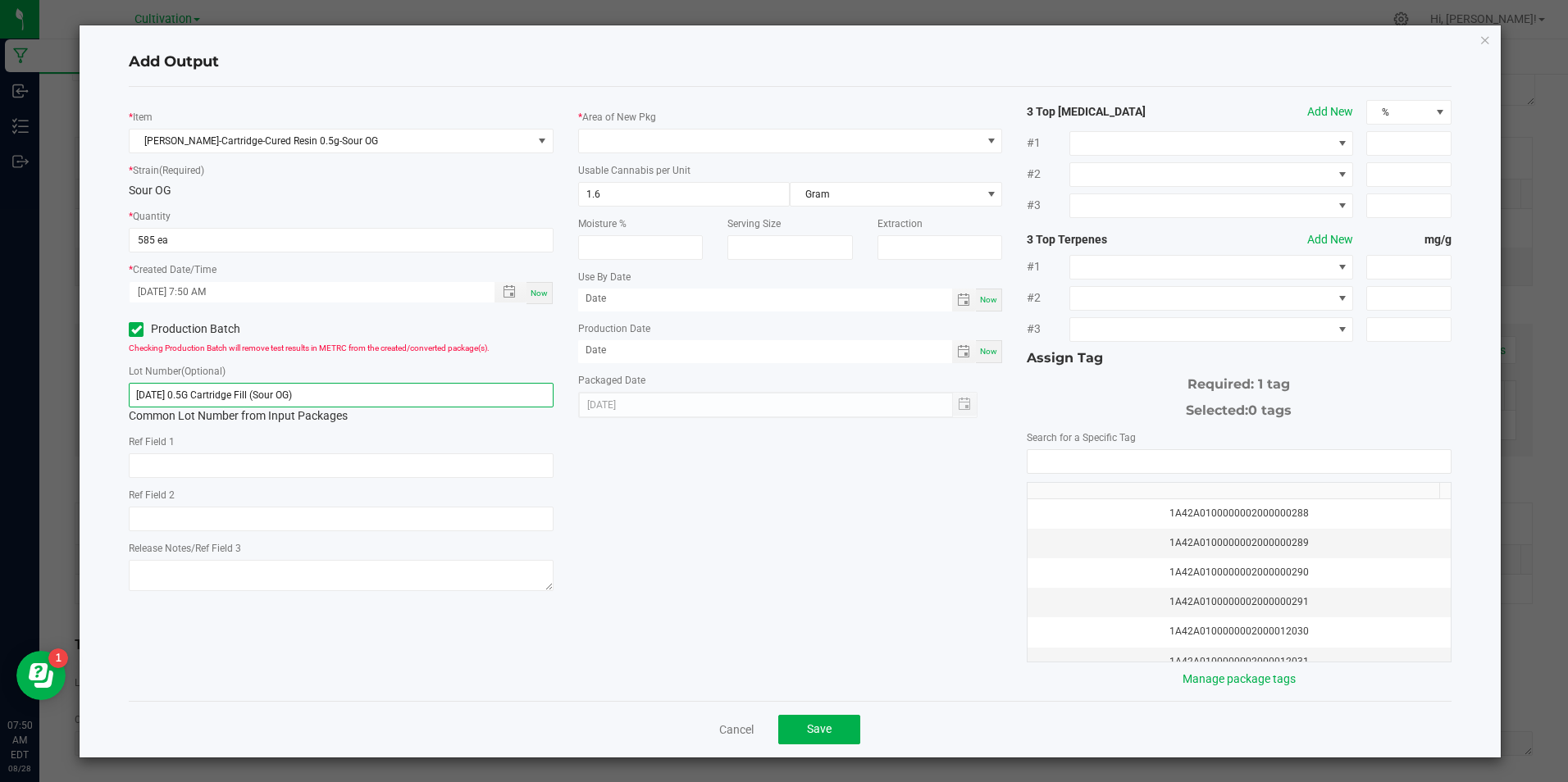
click at [189, 397] on input "8/28/25 0.5G Cartridge Fill (Sour OG)" at bounding box center [341, 395] width 424 height 25
type input "8/28/25 0.5G Cartridge Fill (Sour OG)"
click at [749, 150] on span at bounding box center [780, 141] width 402 height 23
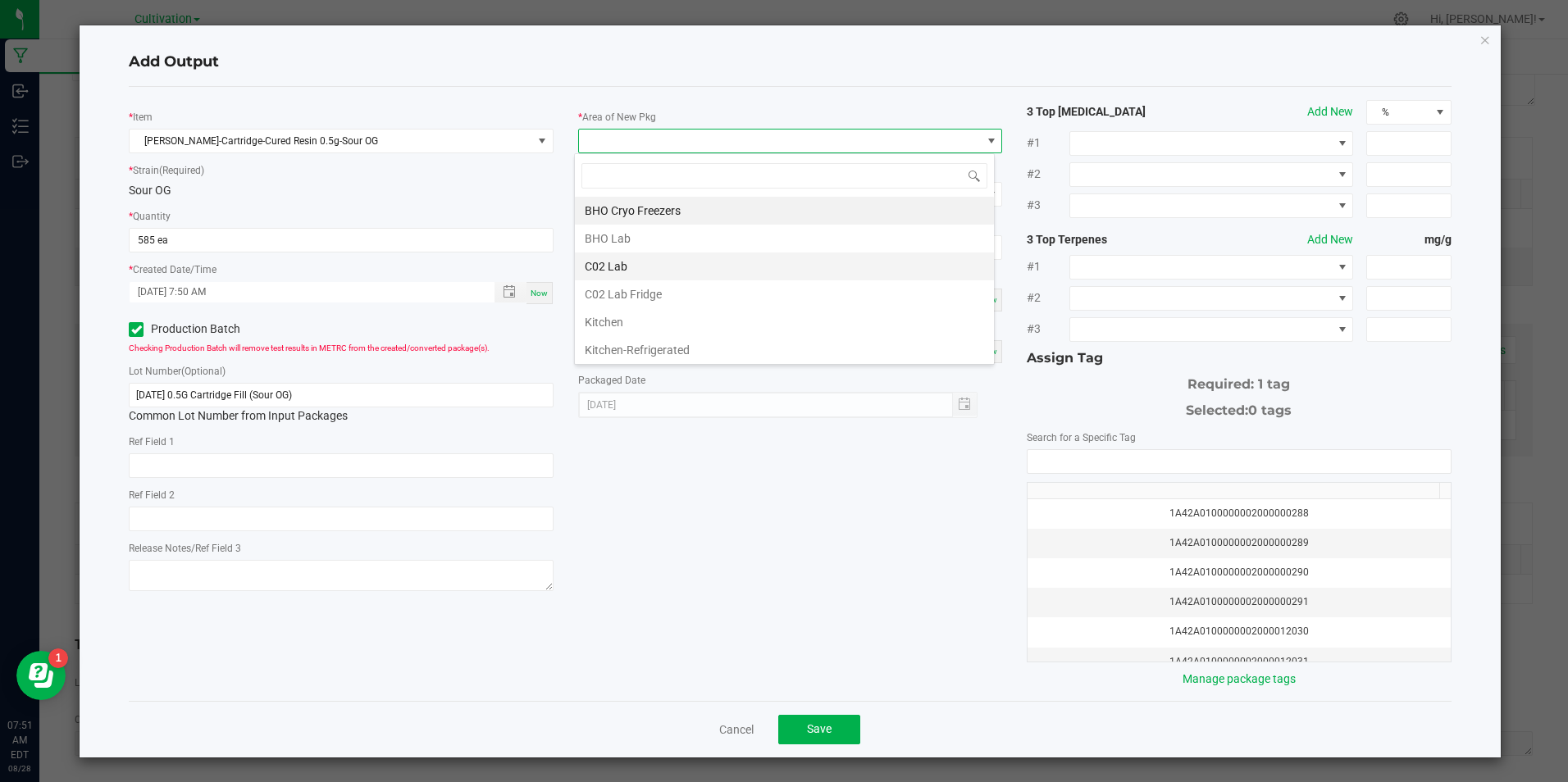
click at [688, 261] on li "C02 Lab" at bounding box center [784, 267] width 419 height 28
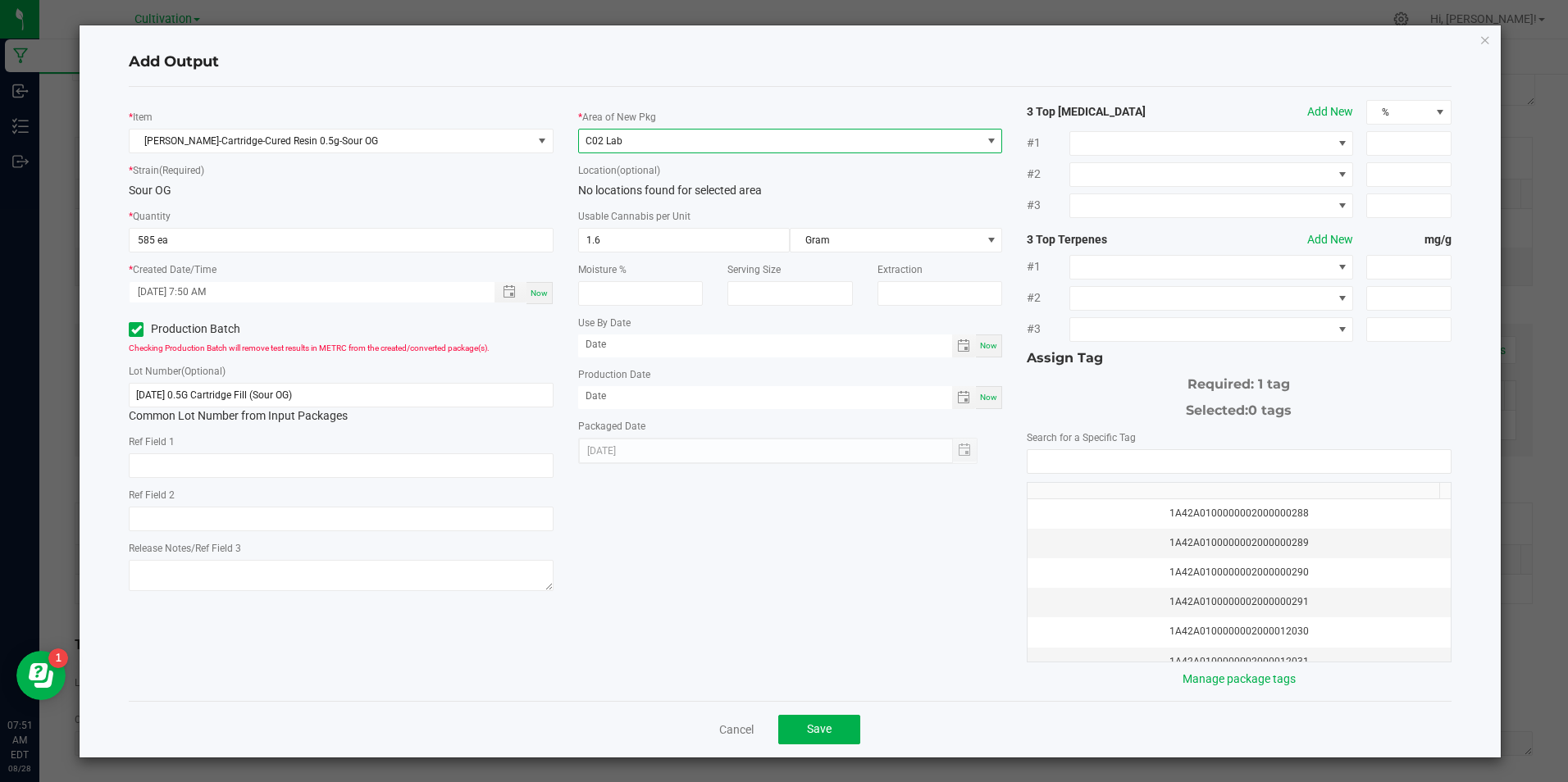
click at [986, 402] on span "Now" at bounding box center [988, 397] width 17 height 9
type input "[DATE]"
click at [1047, 470] on input "NO DATA FOUND" at bounding box center [1239, 461] width 422 height 23
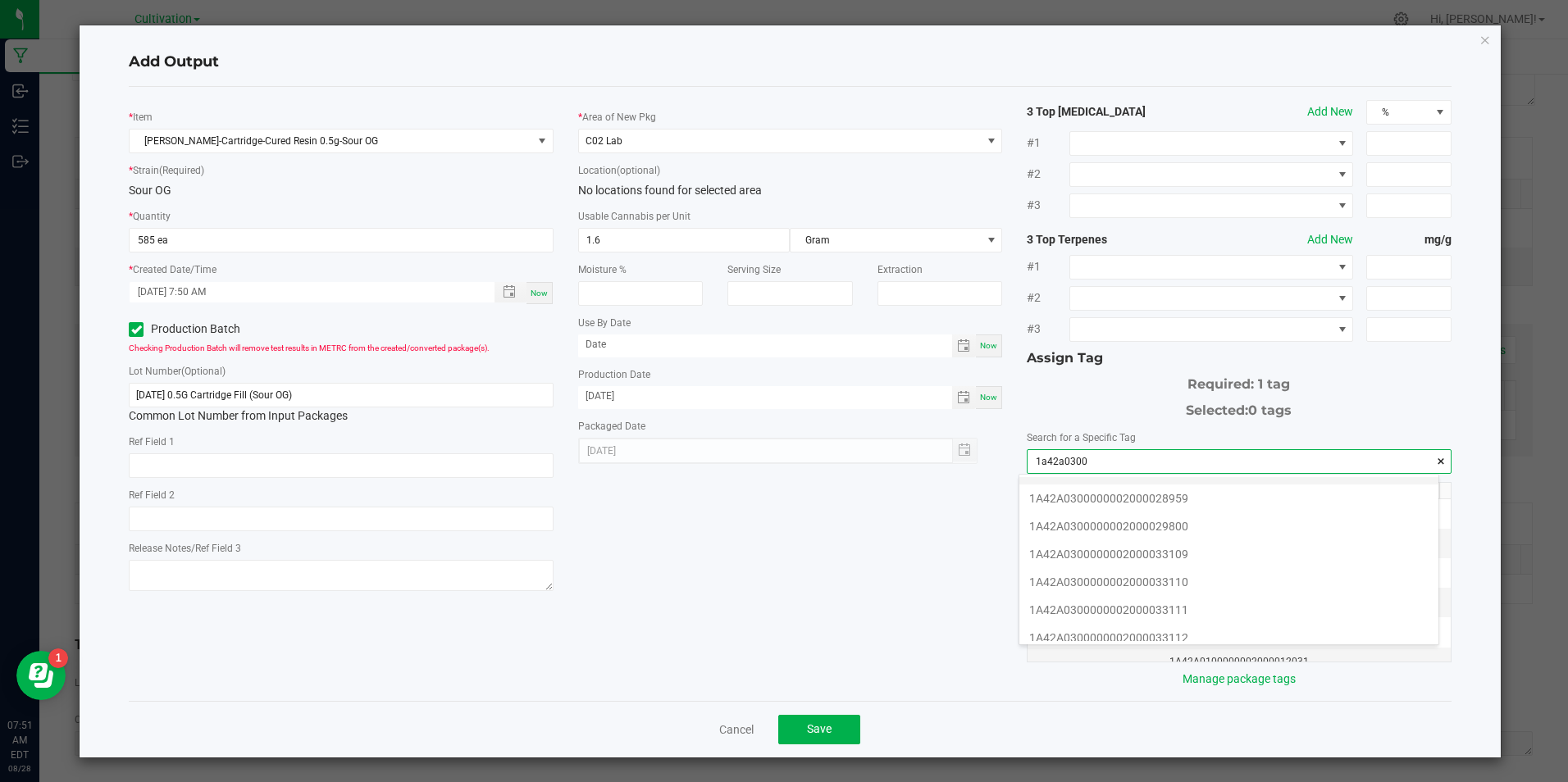
scroll to position [328, 0]
click at [1236, 528] on li "1A42A0300000002000033109" at bounding box center [1229, 526] width 419 height 28
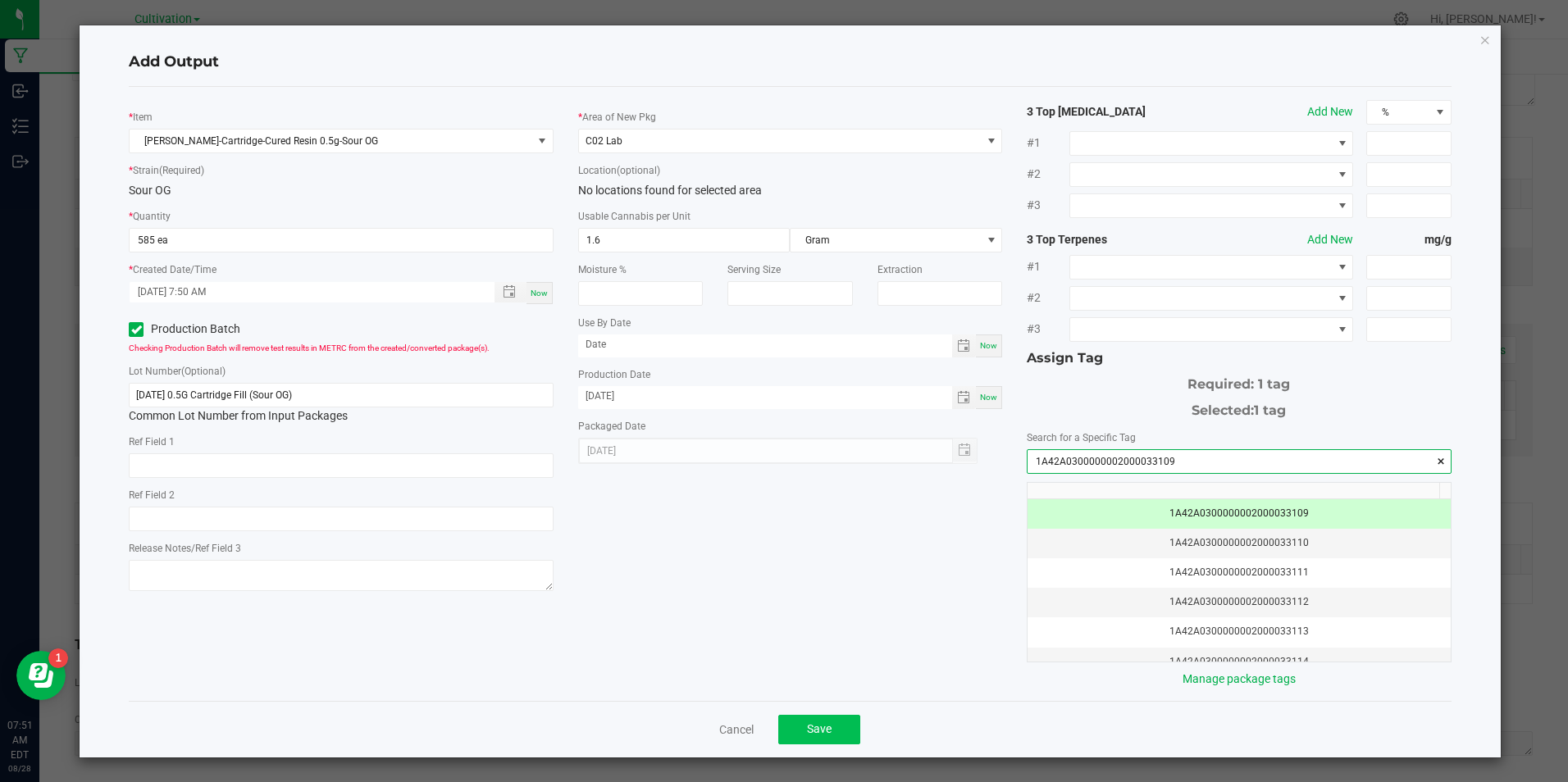
type input "1A42A0300000002000033109"
click at [817, 733] on span "Save" at bounding box center [819, 728] width 25 height 13
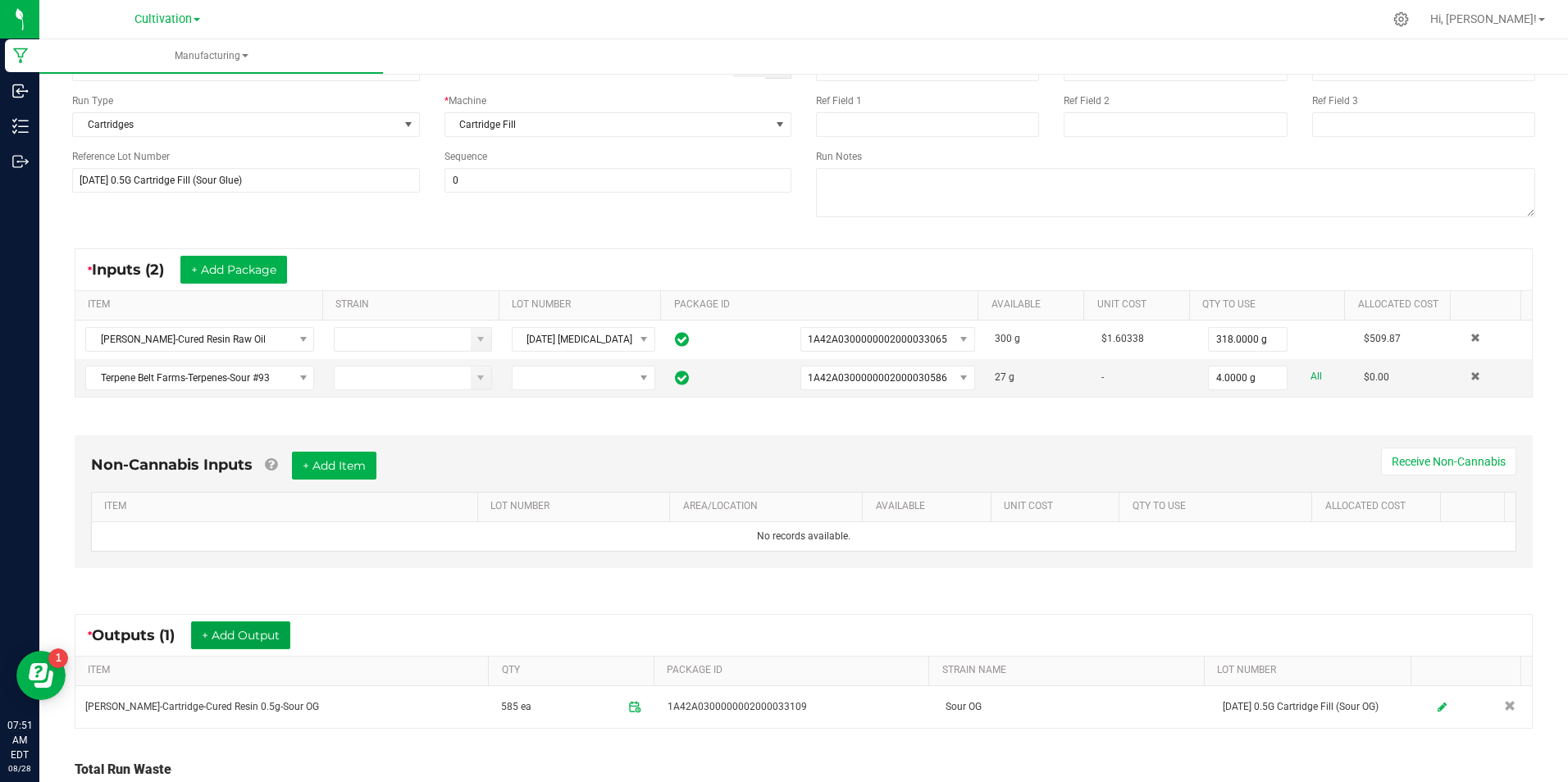
scroll to position [0, 0]
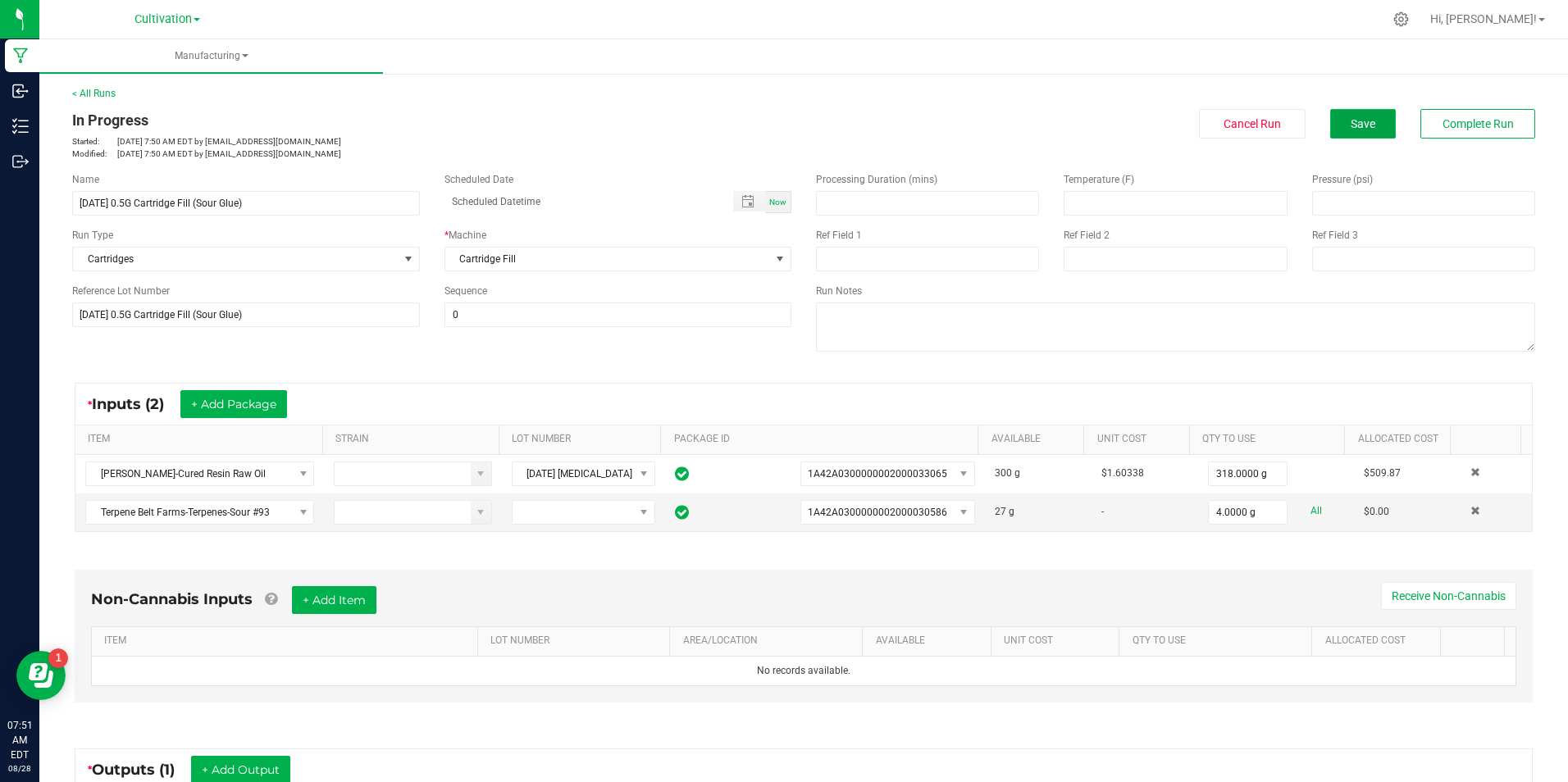
click at [1351, 128] on span "Save" at bounding box center [1363, 124] width 25 height 13
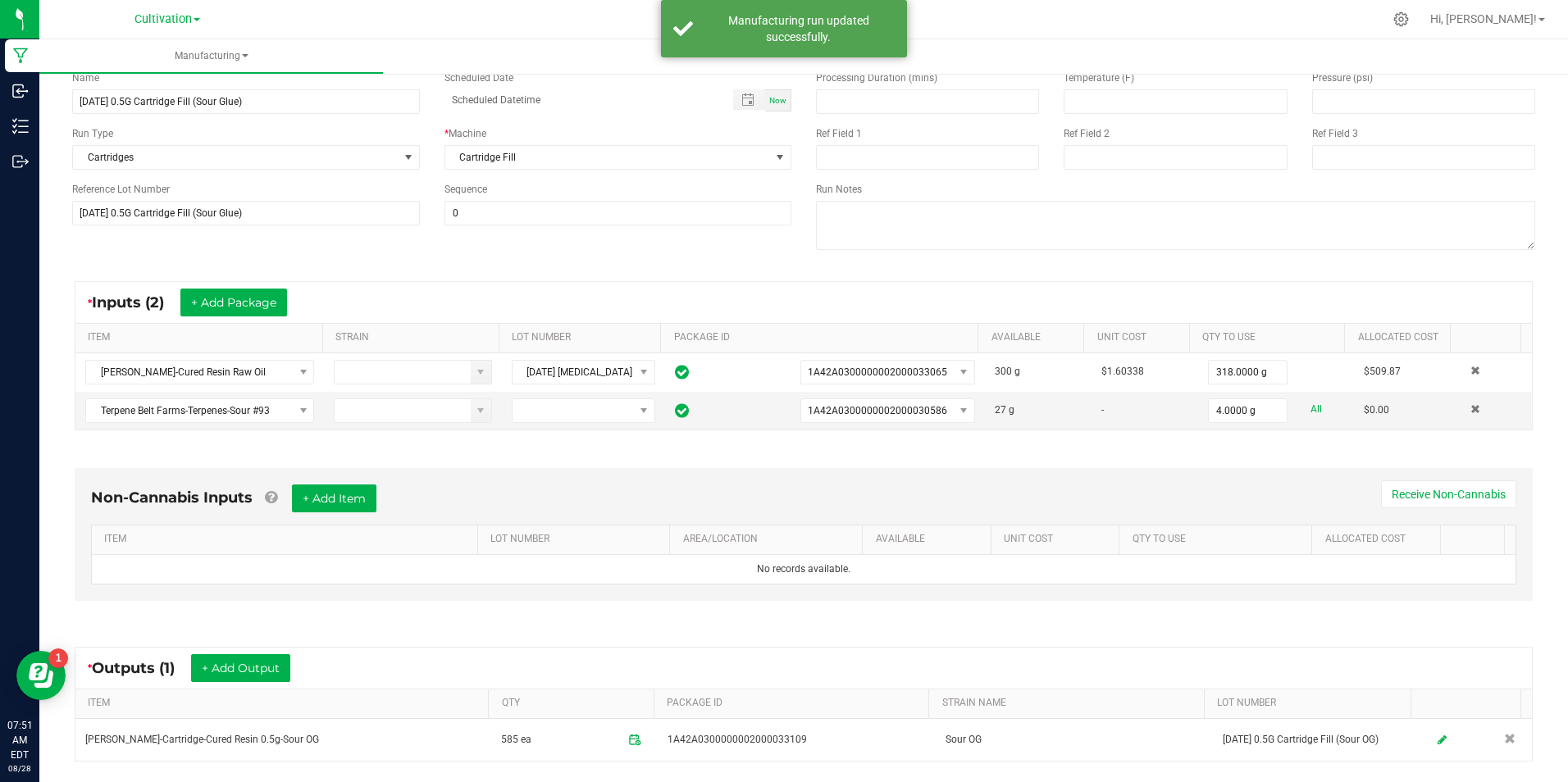
scroll to position [268, 0]
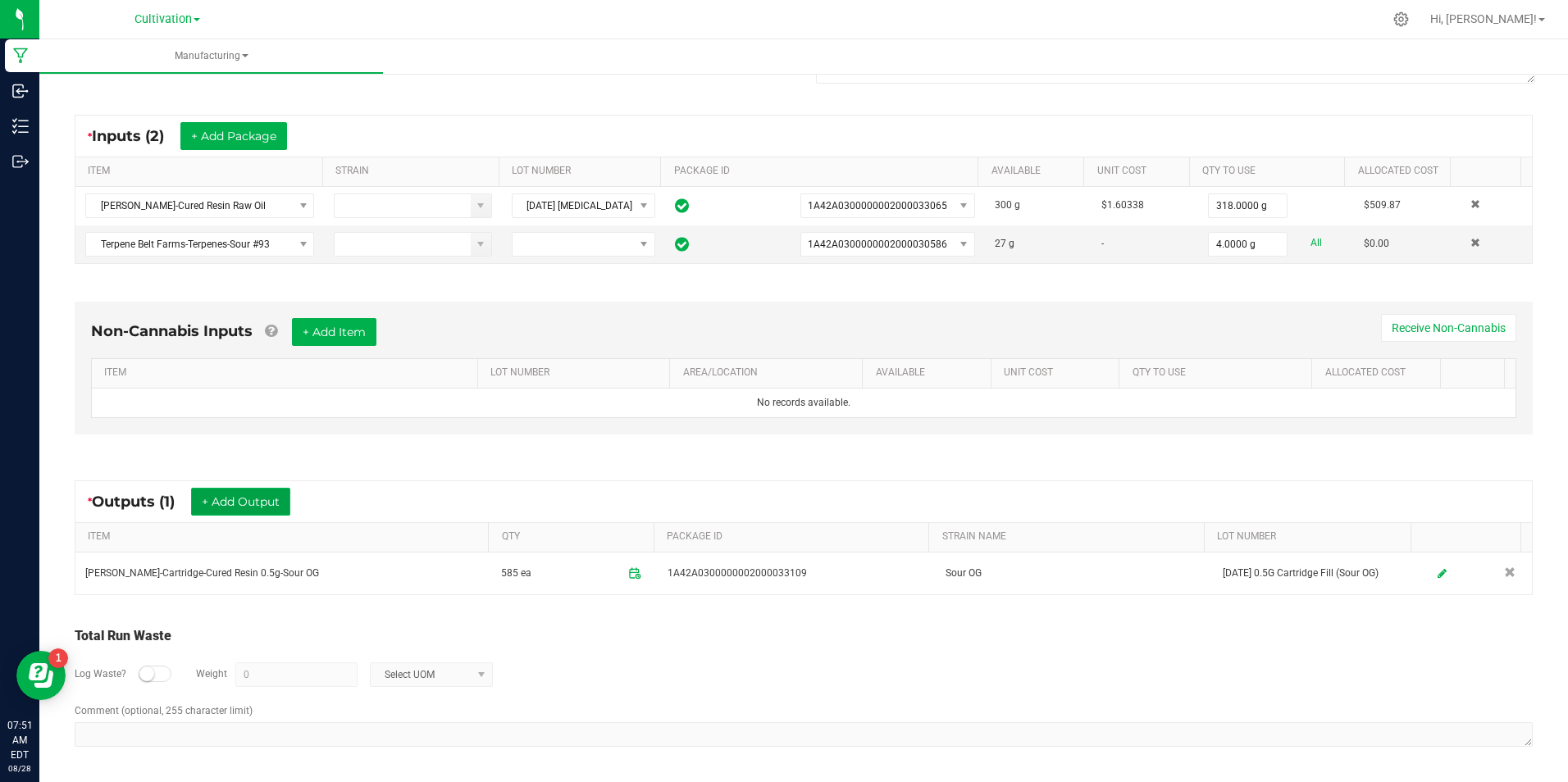
click at [231, 511] on button "+ Add Output" at bounding box center [240, 502] width 99 height 28
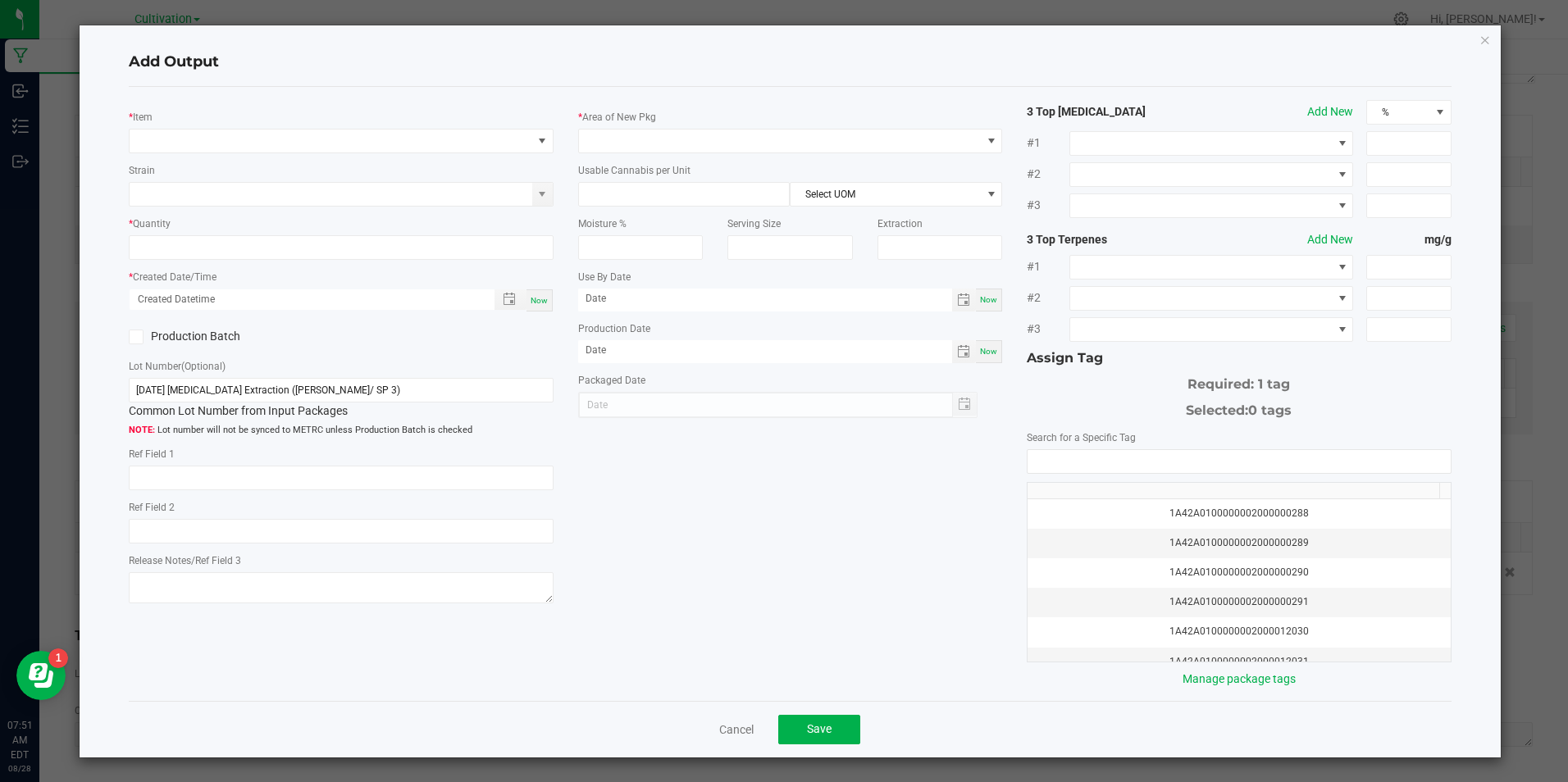
click at [237, 121] on div "* Item" at bounding box center [341, 130] width 424 height 45
click at [237, 130] on span "NO DATA FOUND" at bounding box center [331, 141] width 402 height 23
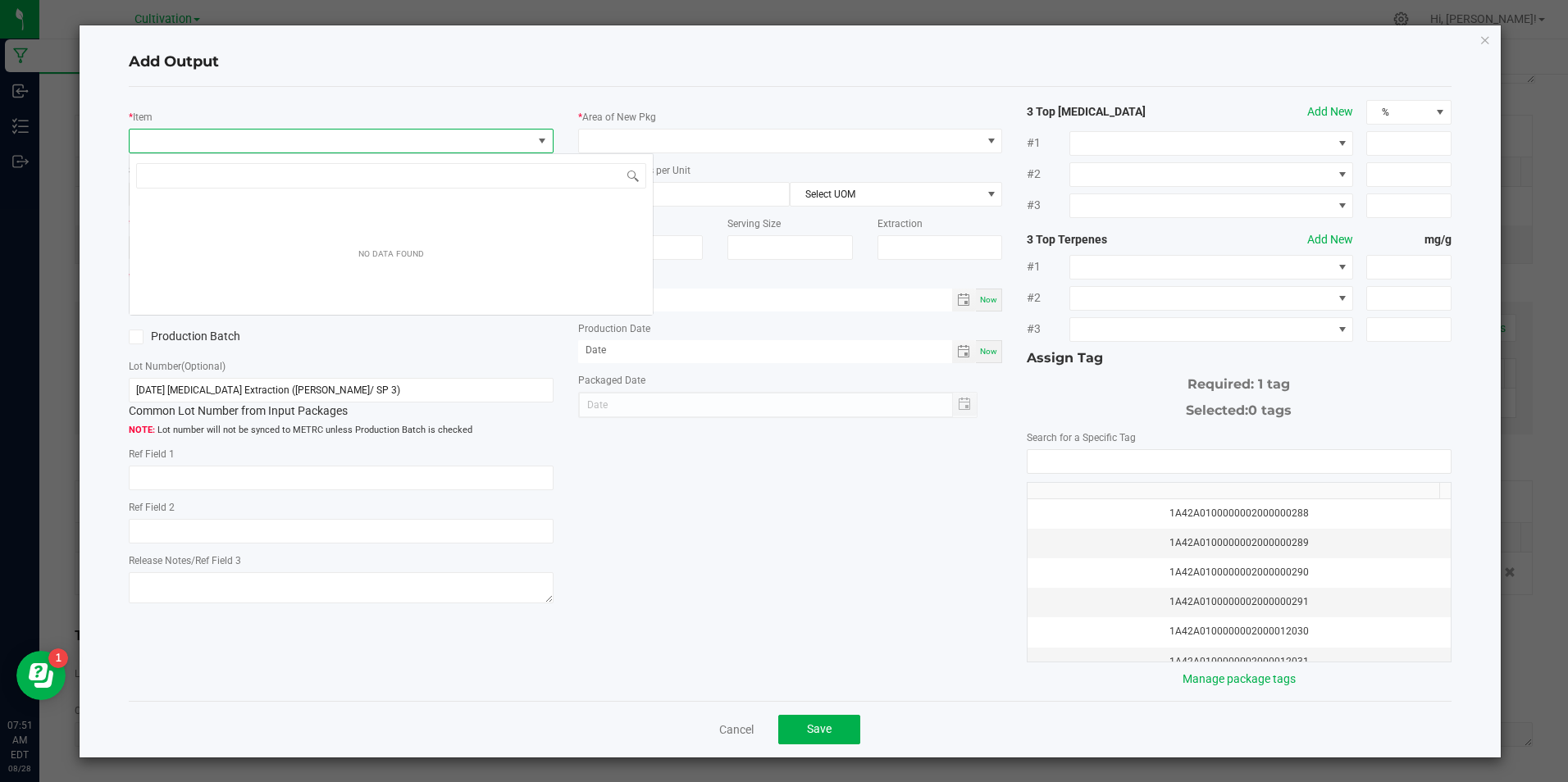
scroll to position [25, 421]
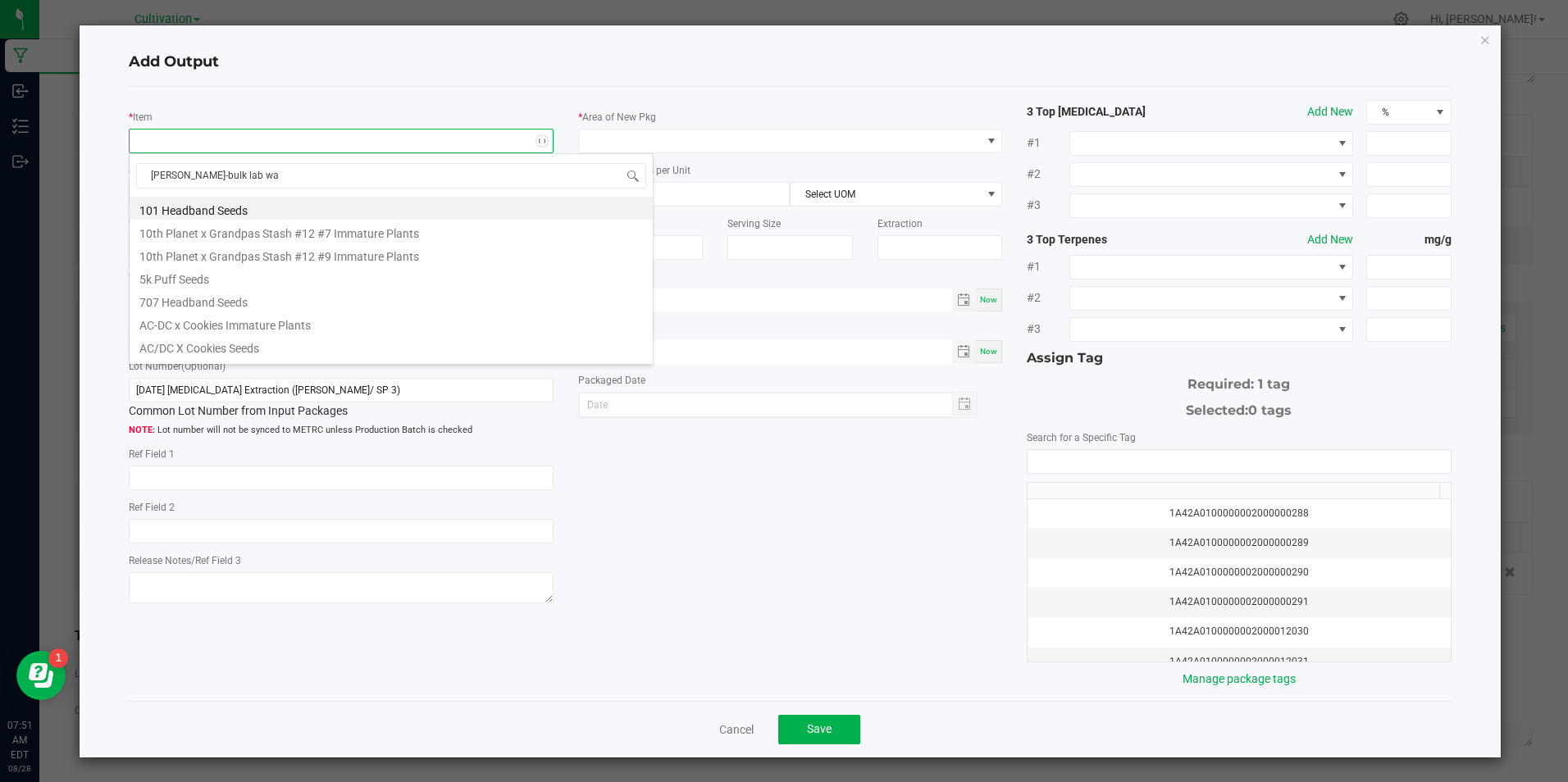
type input "[PERSON_NAME]-bulk lab was"
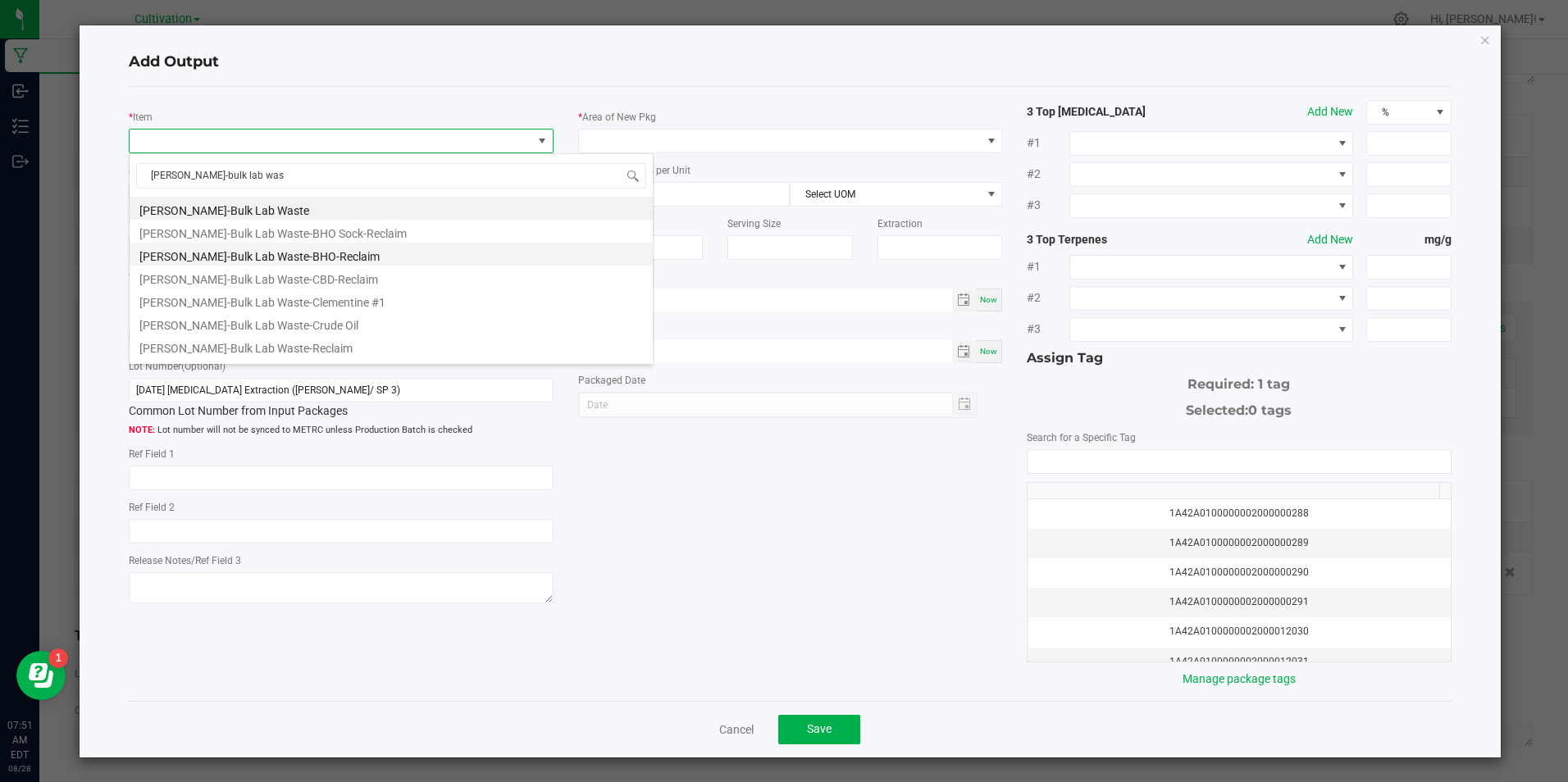
click at [301, 249] on li "[PERSON_NAME]-Bulk Lab Waste-BHO-Reclaim" at bounding box center [392, 254] width 523 height 23
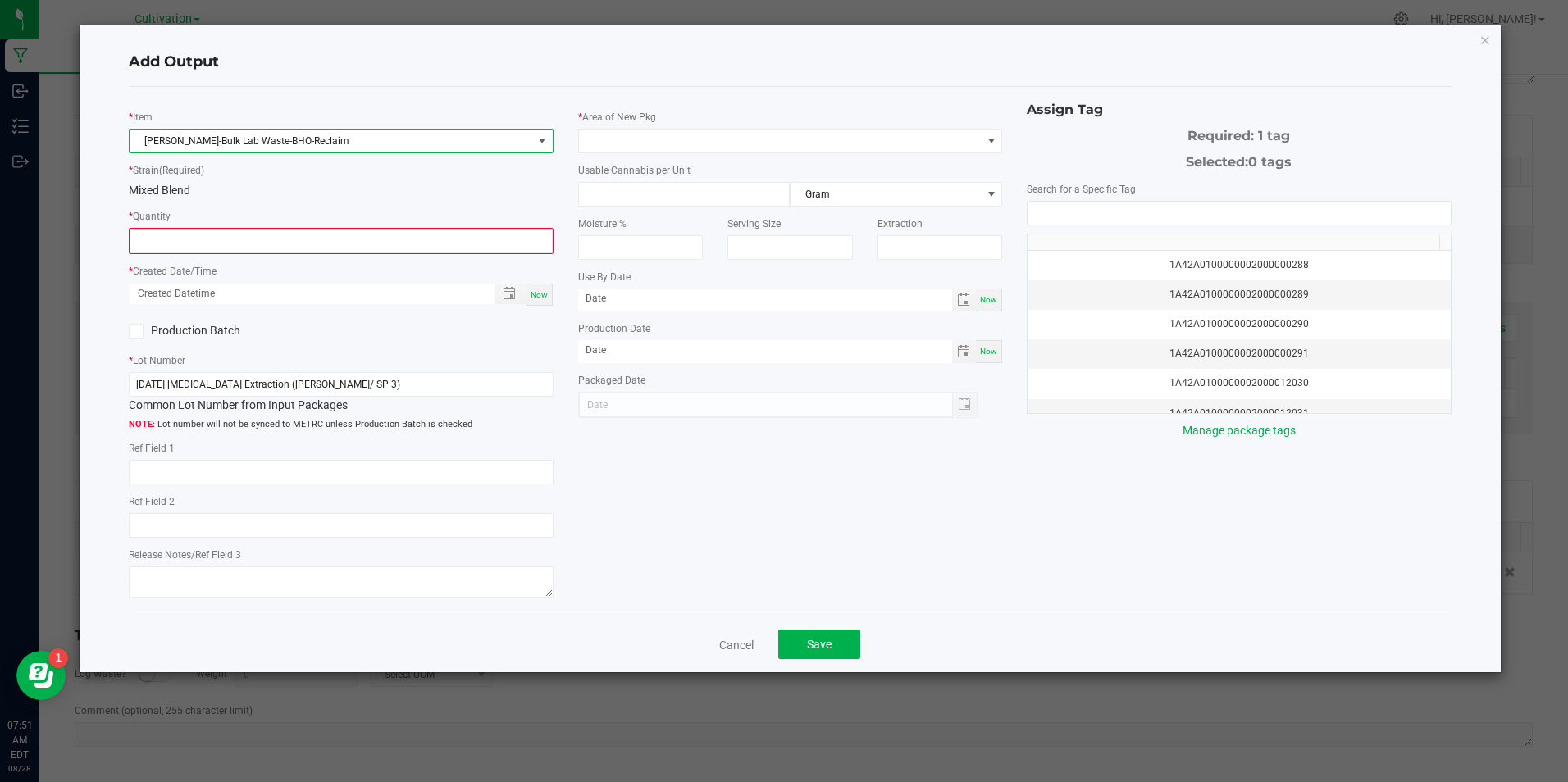
type input "0.0000 g"
type input "1"
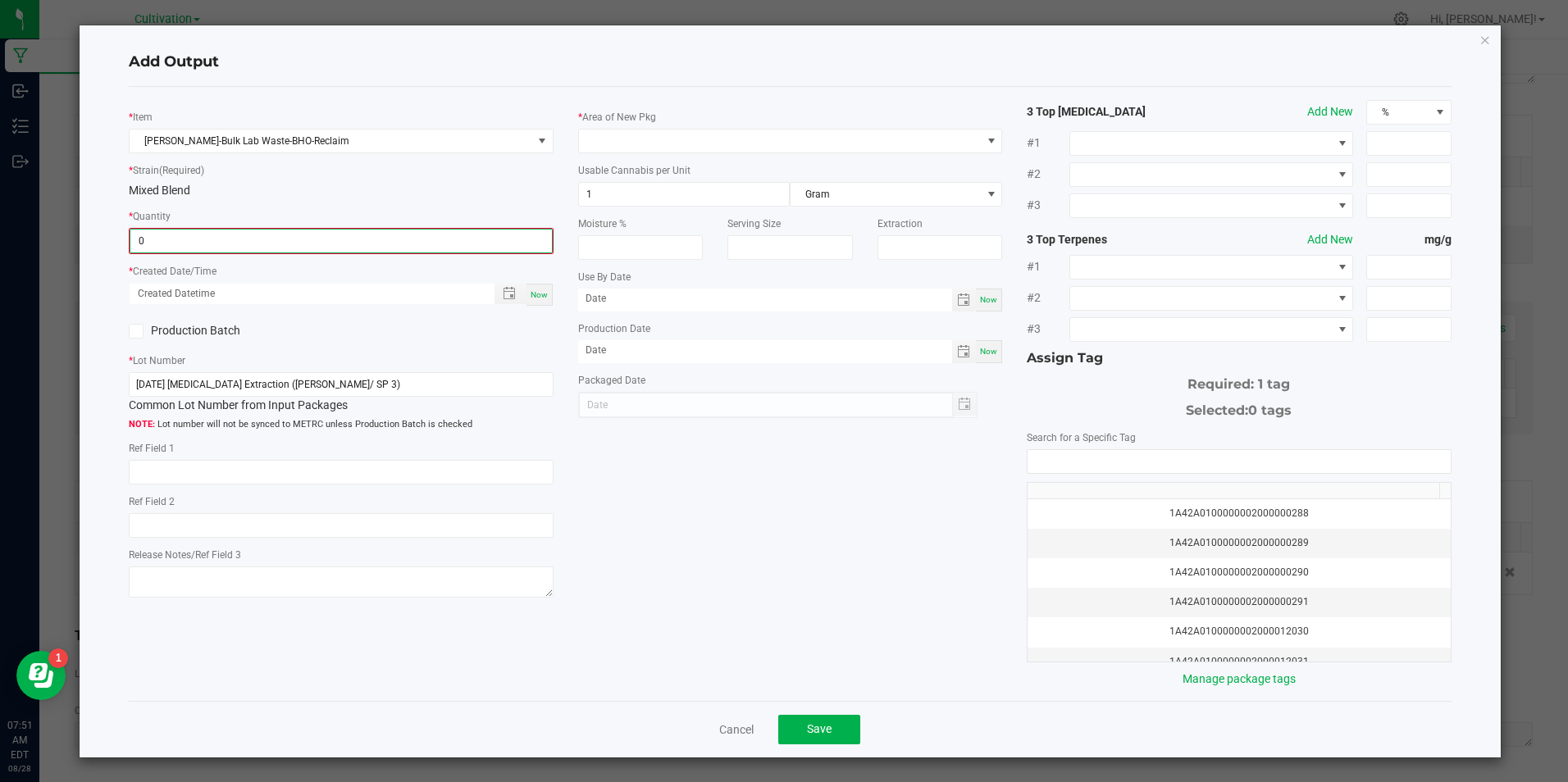
click at [301, 249] on input "0" at bounding box center [341, 241] width 421 height 23
type input "29.5000 g"
click at [536, 292] on span "Now" at bounding box center [538, 293] width 17 height 9
type input "08/28/2025 7:51 AM"
type input "[DATE]"
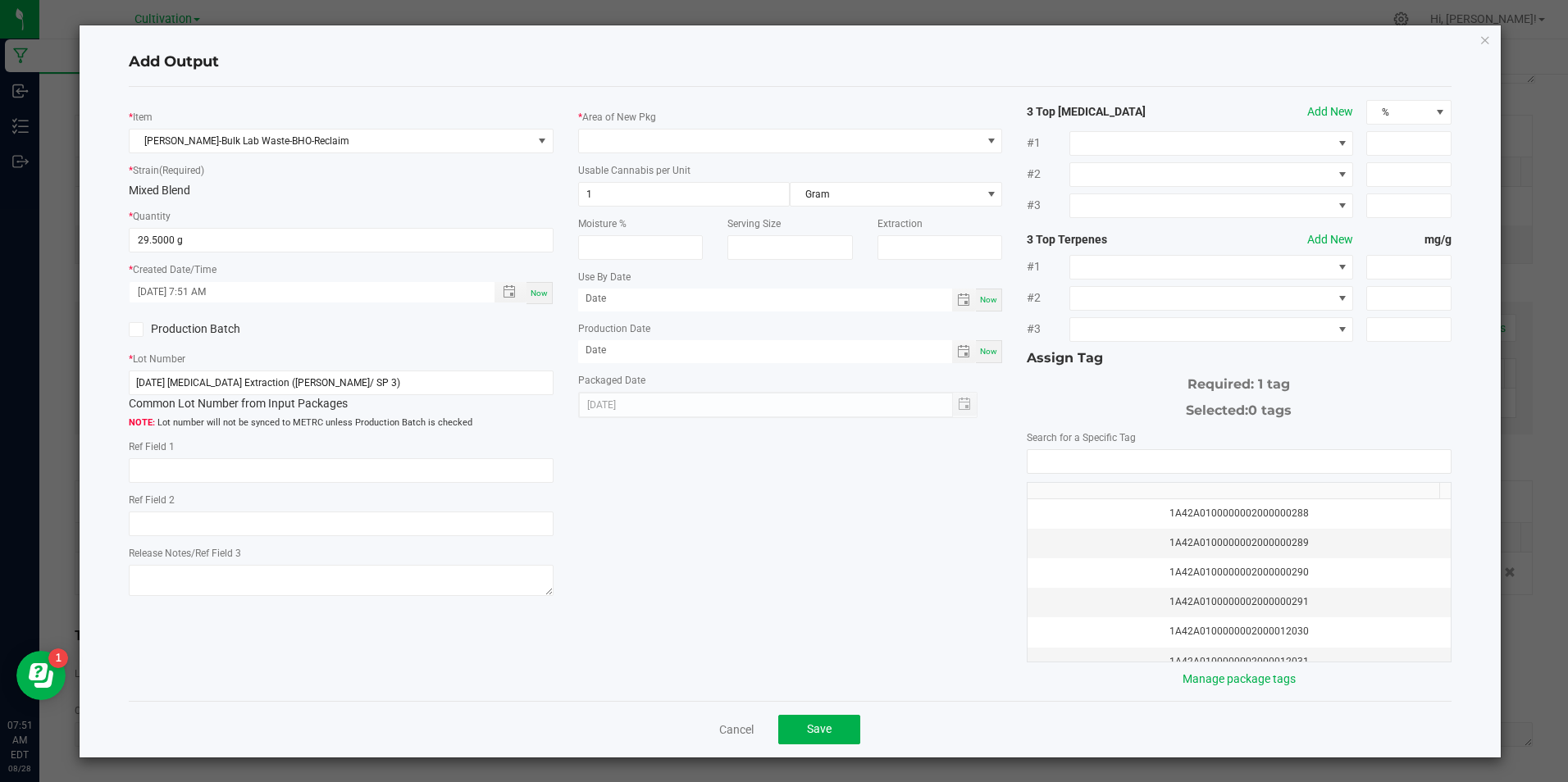
click at [138, 330] on icon at bounding box center [136, 330] width 11 height 0
click at [0, 0] on input "Production Batch" at bounding box center [0, 0] width 0 height 0
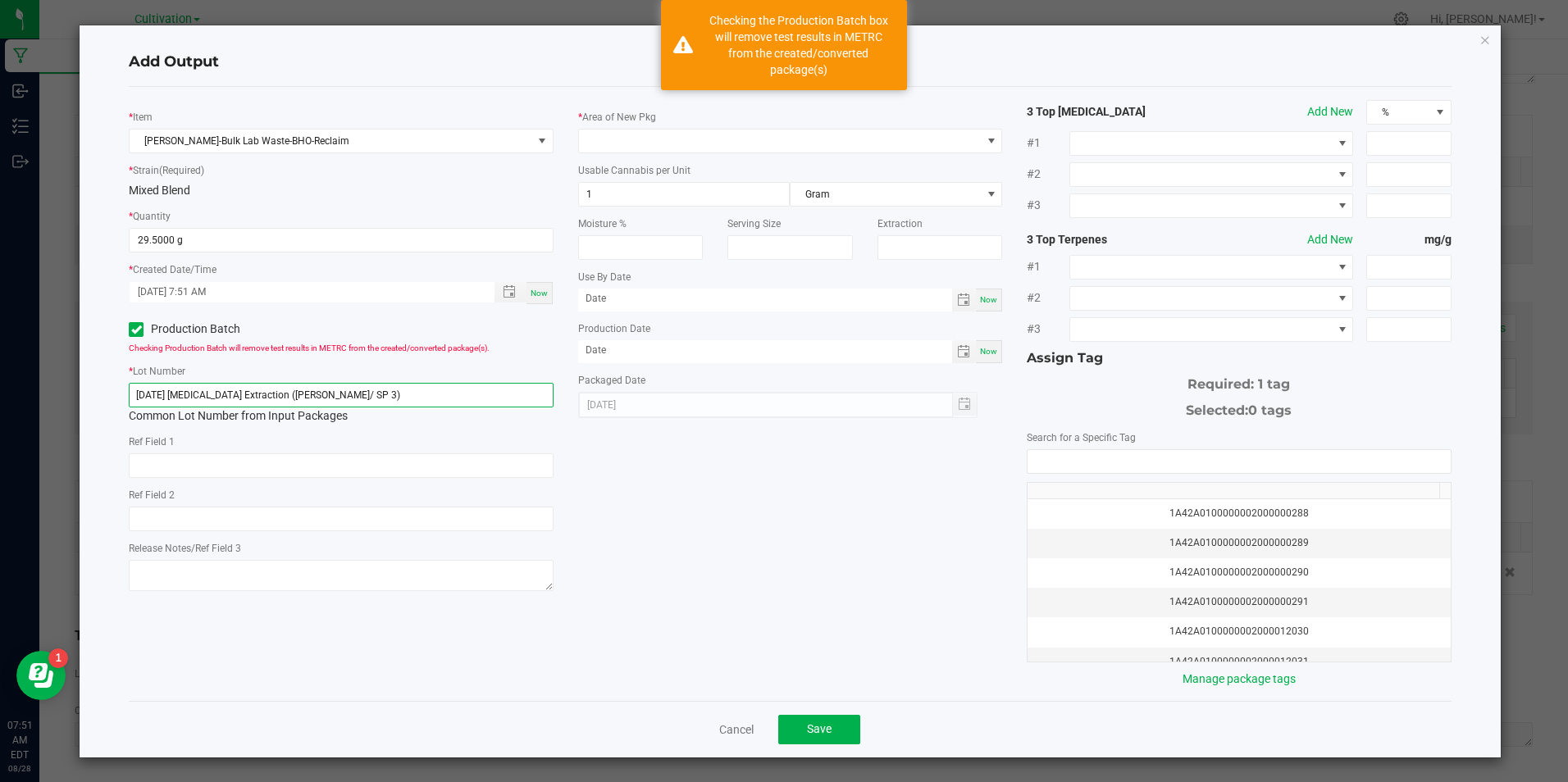
click at [389, 391] on input "[DATE] [MEDICAL_DATA] Extraction ([PERSON_NAME]/ SP 3)" at bounding box center [341, 395] width 424 height 25
paste input "8/25 0.5G Cartridge Fill (Sour OG"
type input "8/28/25 0.5G Cartridge Fill (Sour OG)"
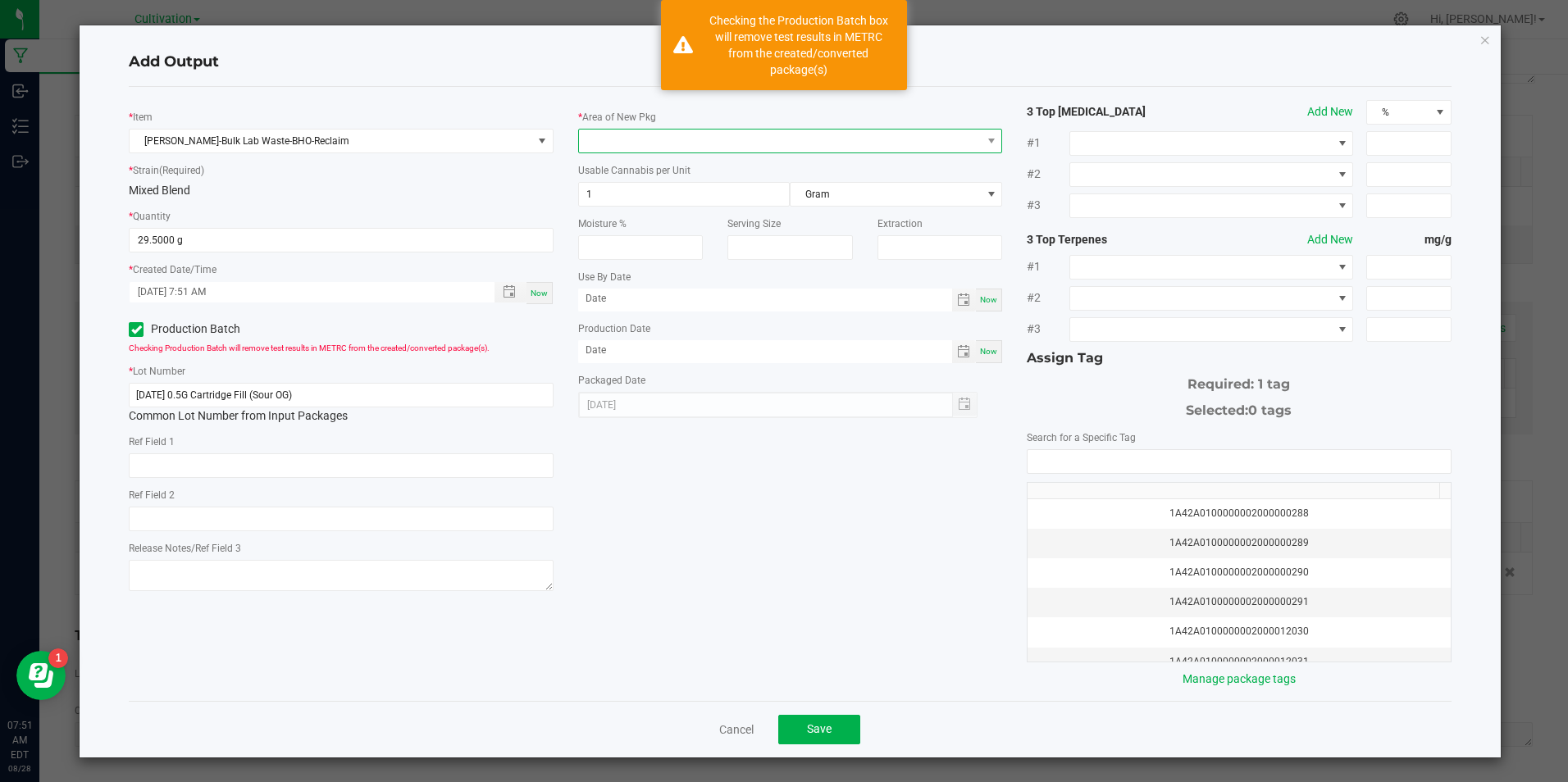
click at [659, 145] on span at bounding box center [780, 141] width 402 height 23
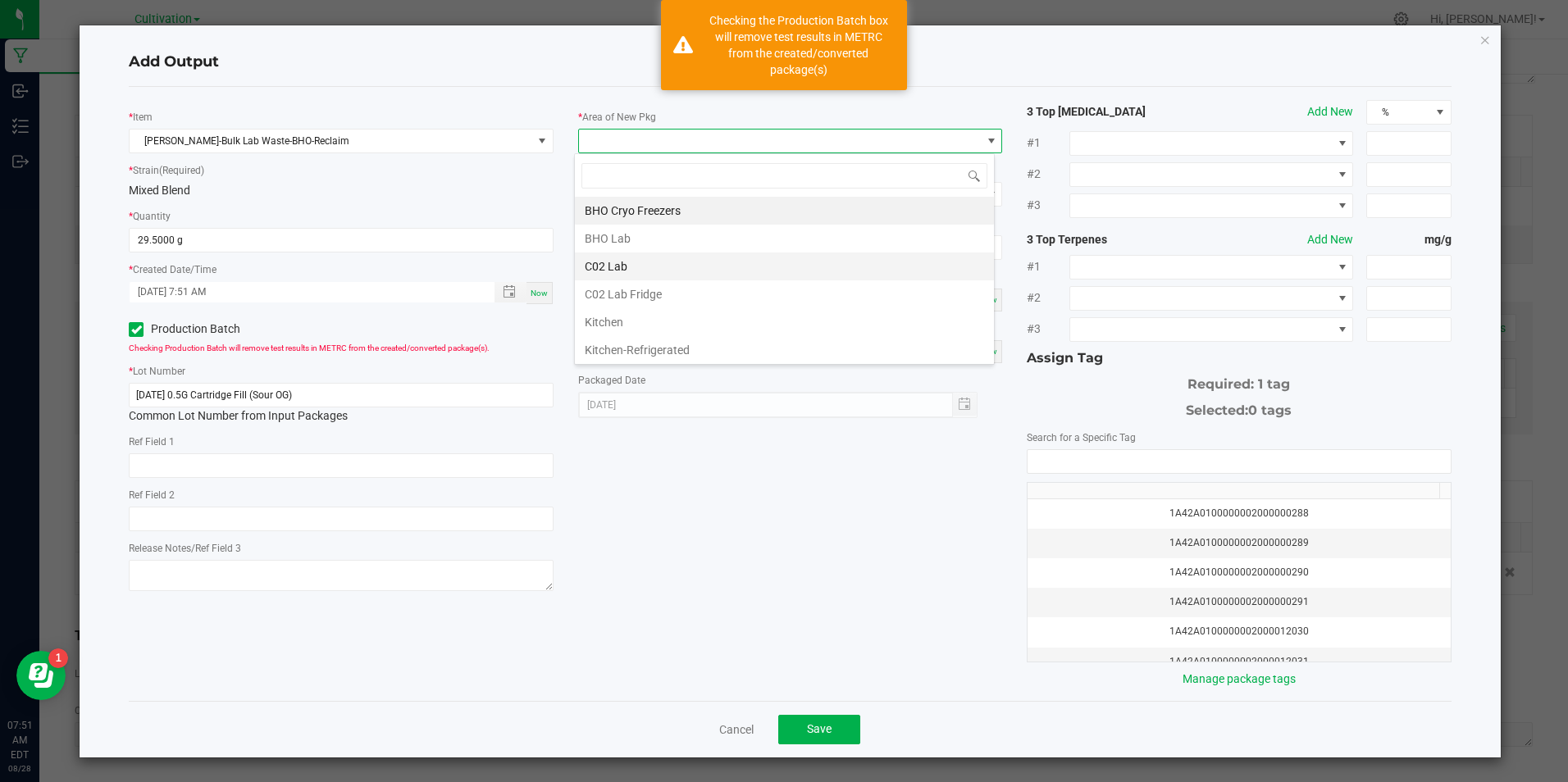
click at [641, 263] on li "C02 Lab" at bounding box center [784, 267] width 419 height 28
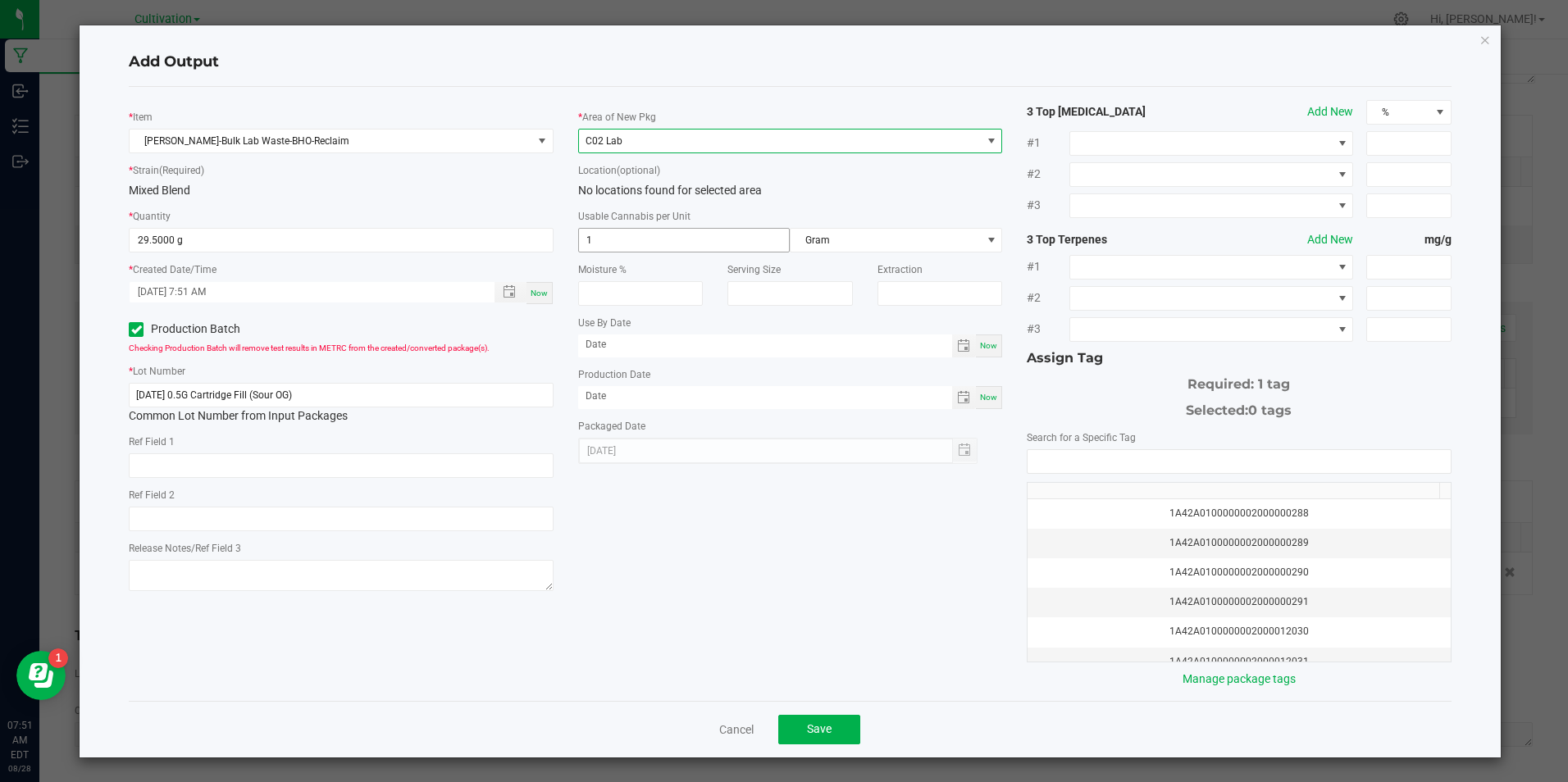
click at [641, 237] on input "1" at bounding box center [684, 240] width 210 height 23
type input "3.3"
click at [983, 399] on span "Now" at bounding box center [988, 397] width 17 height 9
type input "[DATE]"
click at [1092, 462] on input "NO DATA FOUND" at bounding box center [1239, 461] width 422 height 23
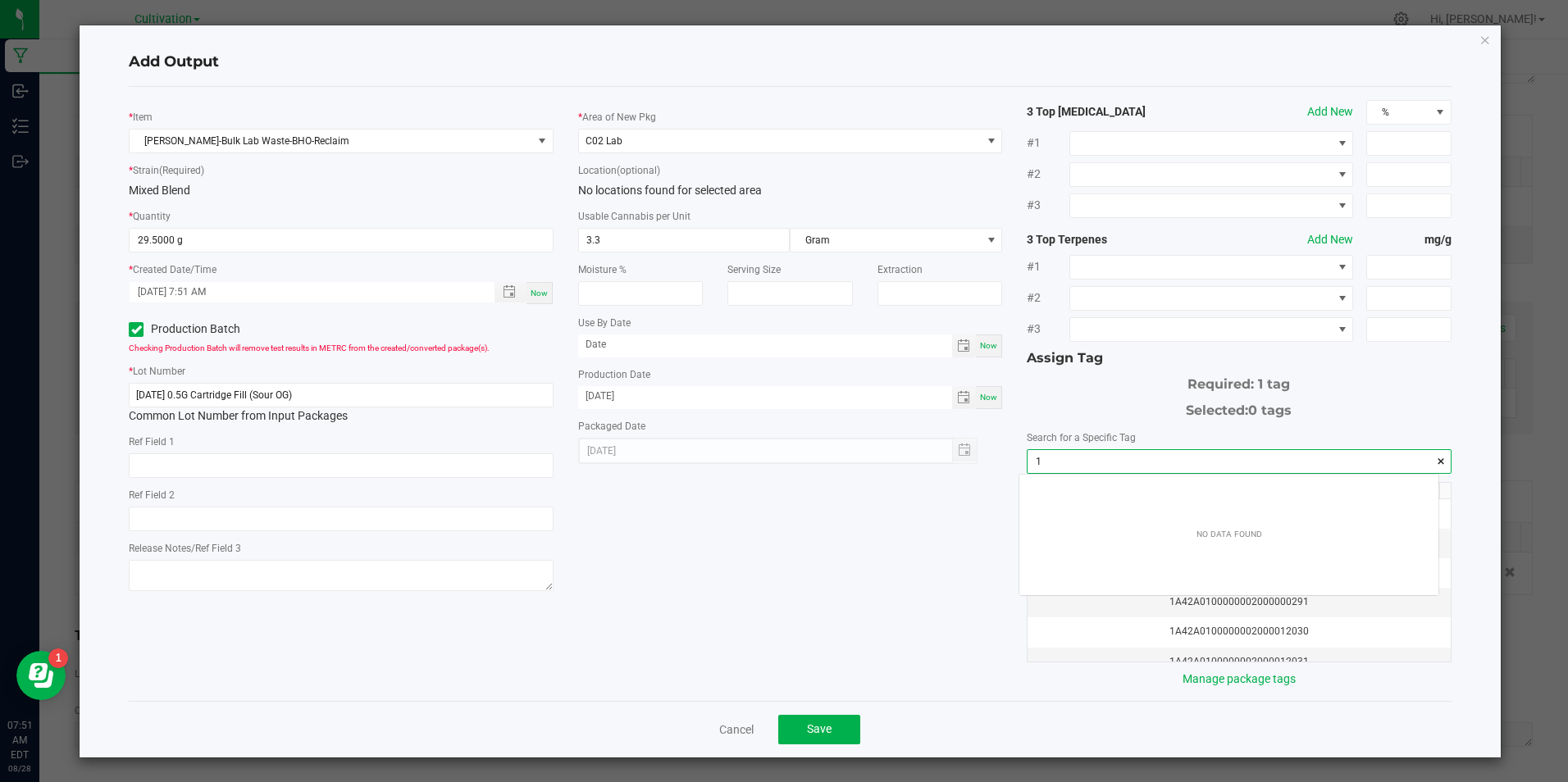
scroll to position [23, 419]
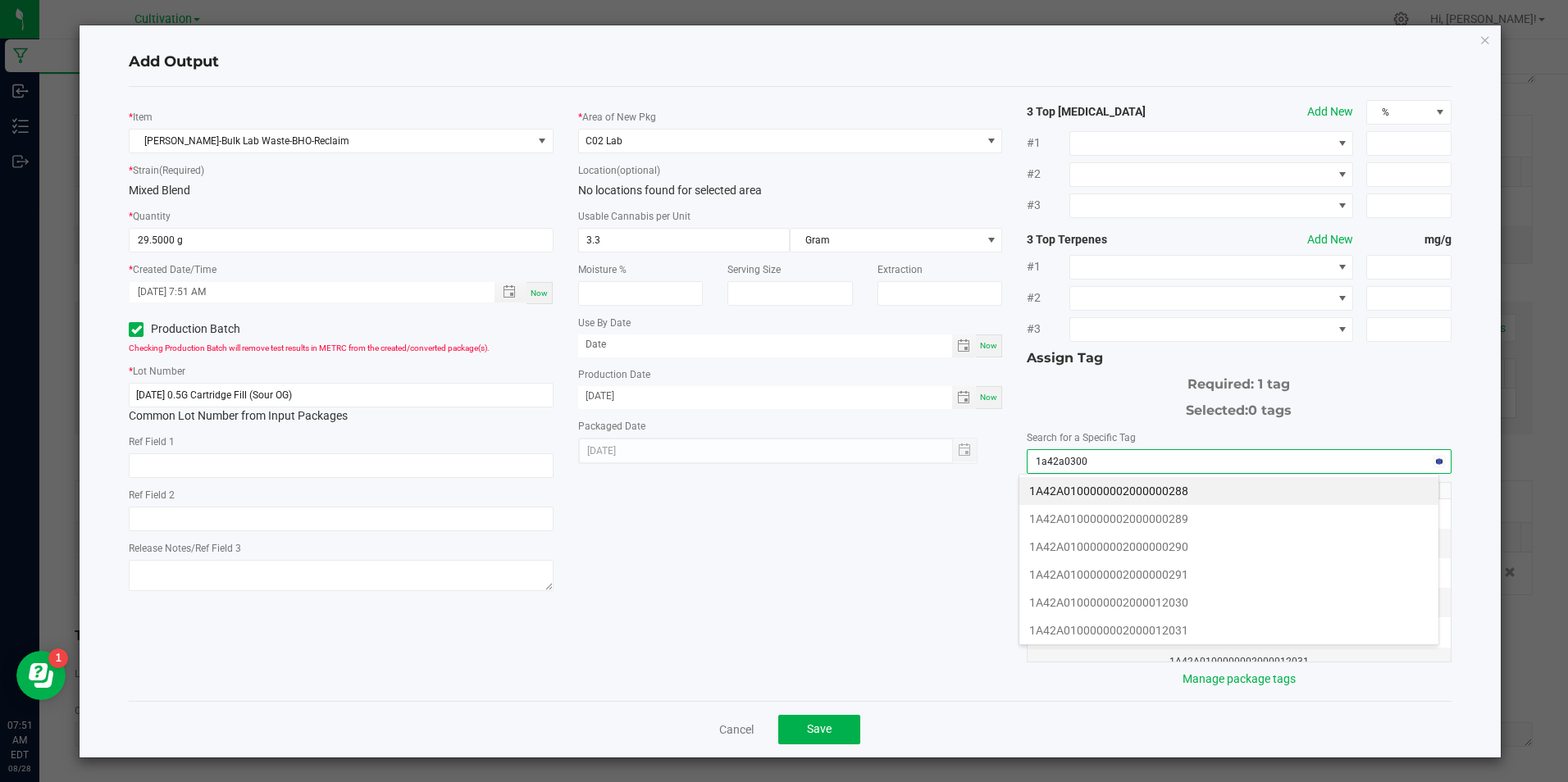
type input "1a42a03000"
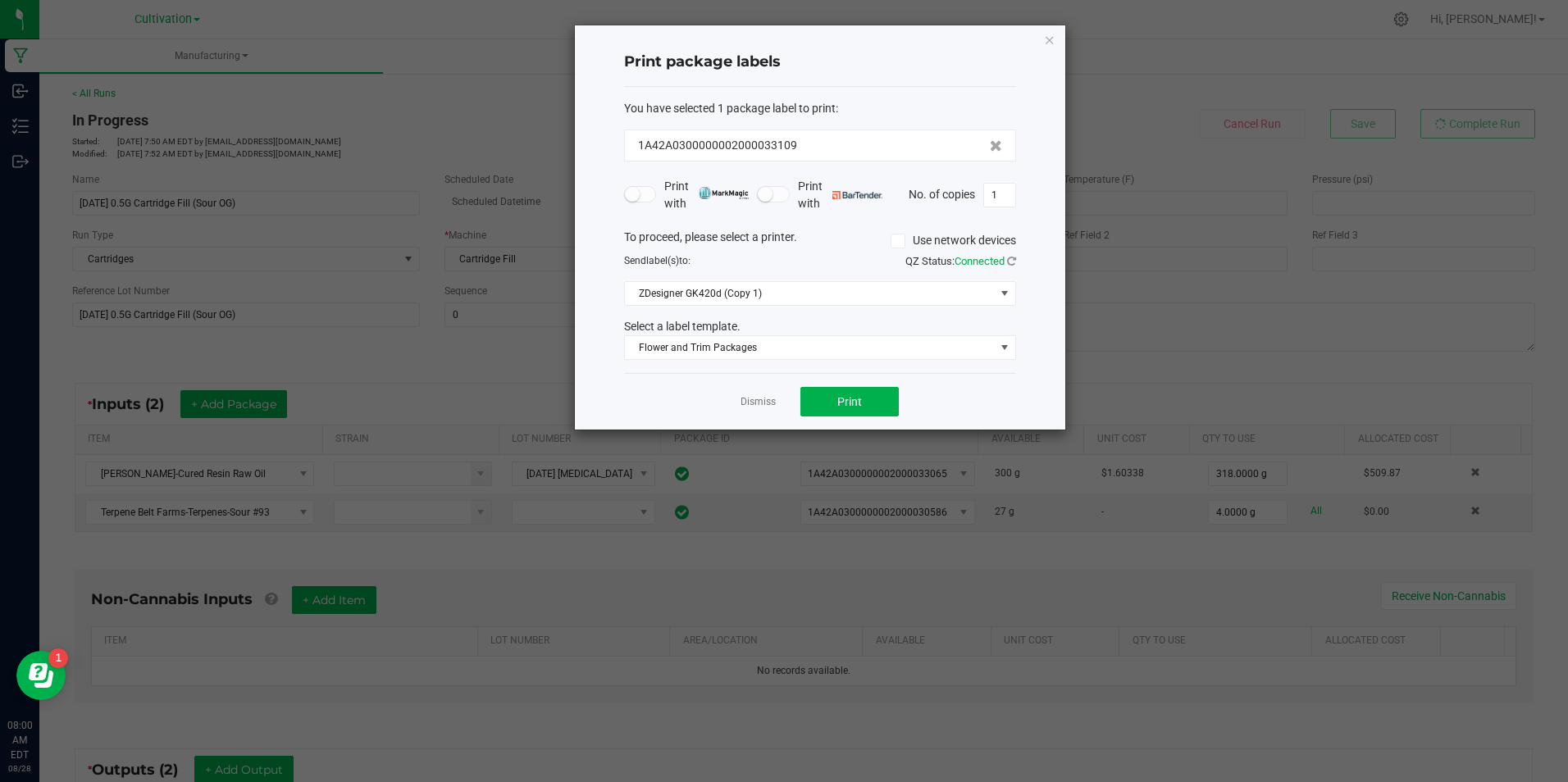
click at [774, 394] on app-cancel-button "Dismiss" at bounding box center [758, 401] width 35 height 17
click at [763, 398] on link "Dismiss" at bounding box center [758, 402] width 35 height 14
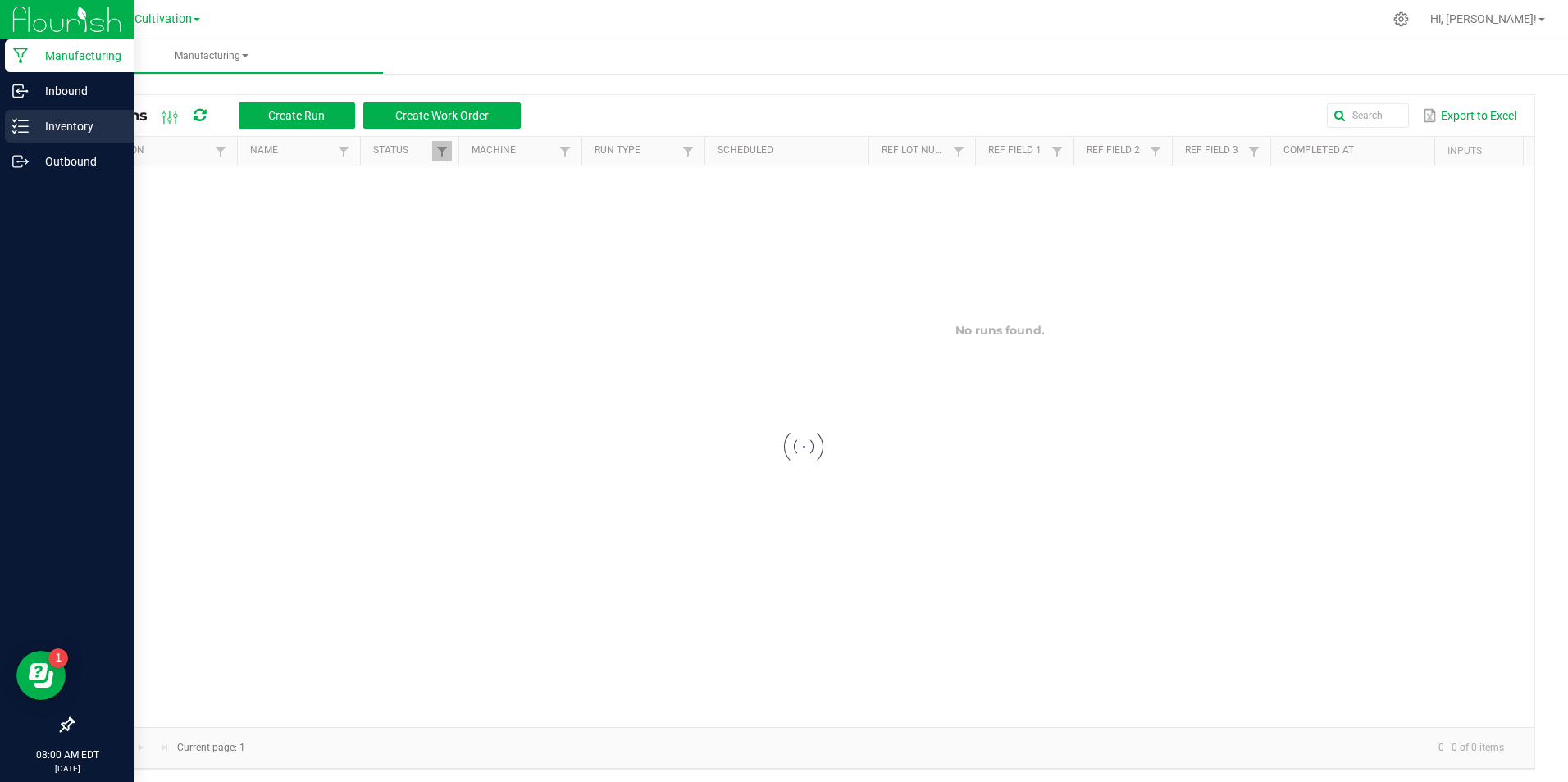
click at [19, 133] on icon at bounding box center [20, 126] width 17 height 17
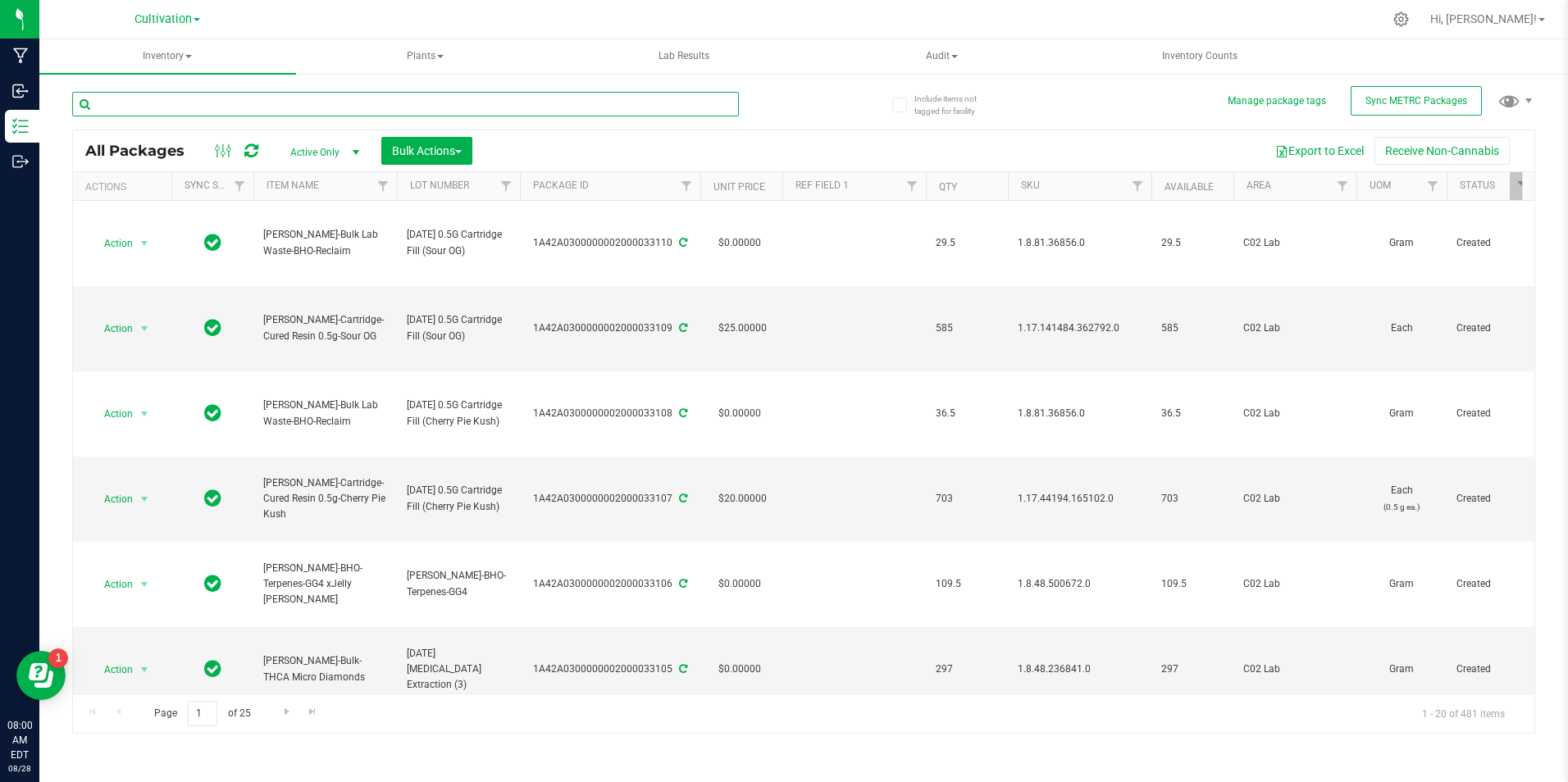
click at [184, 108] on input "text" at bounding box center [406, 104] width 666 height 25
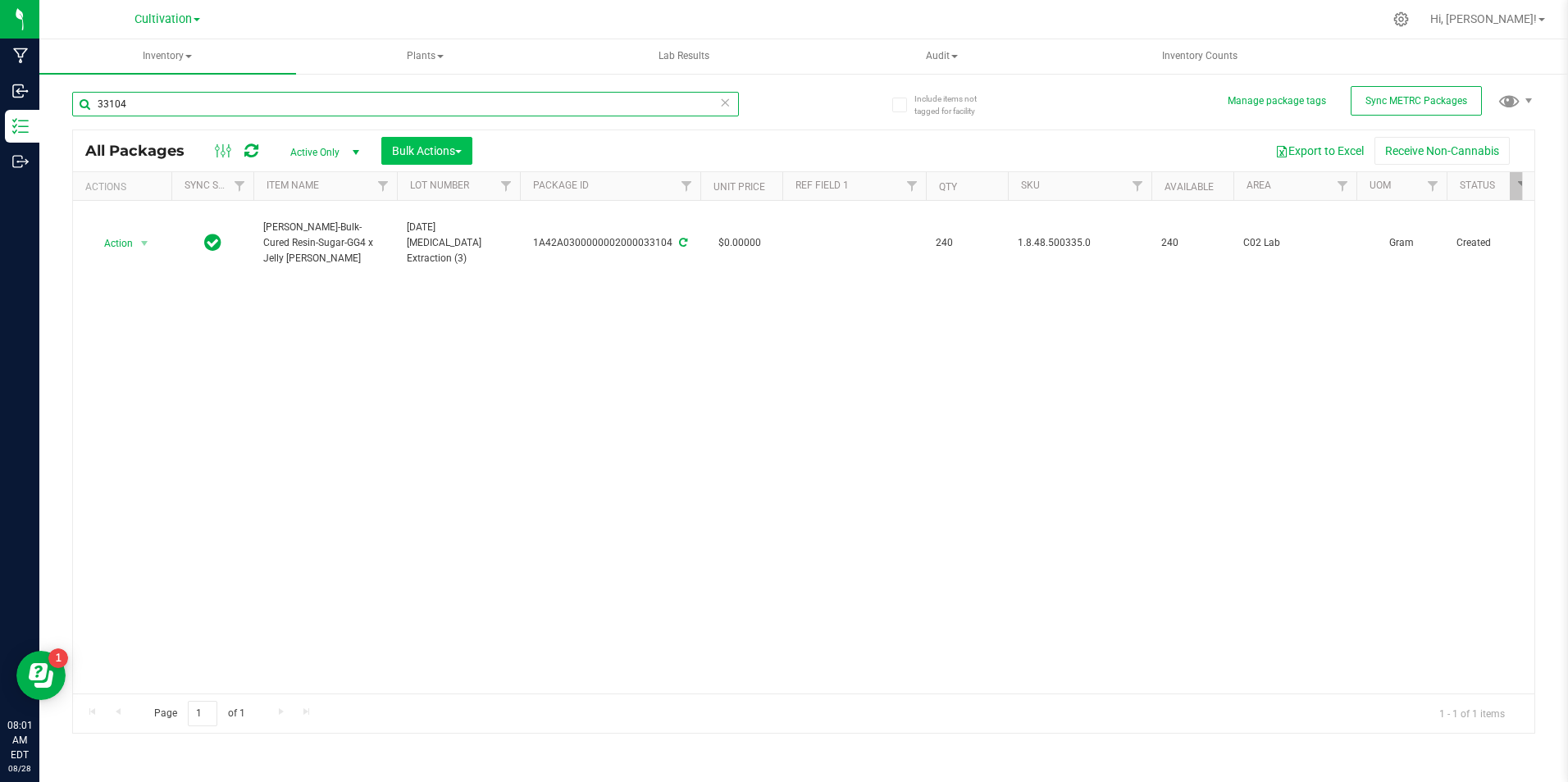
type input "33104"
click at [414, 146] on span "Bulk Actions" at bounding box center [427, 150] width 70 height 13
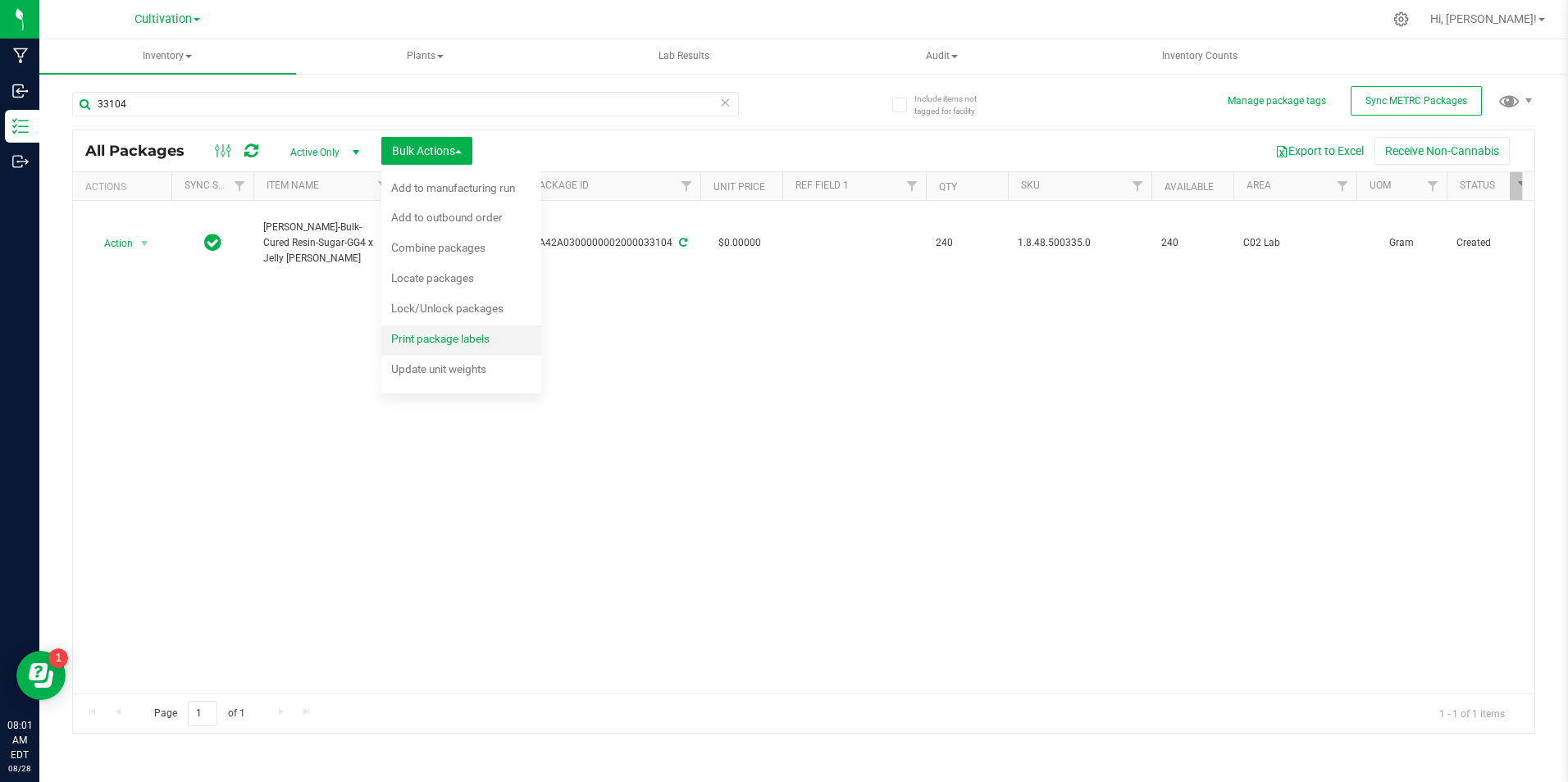
click at [472, 329] on div "Print package labels" at bounding box center [452, 341] width 120 height 27
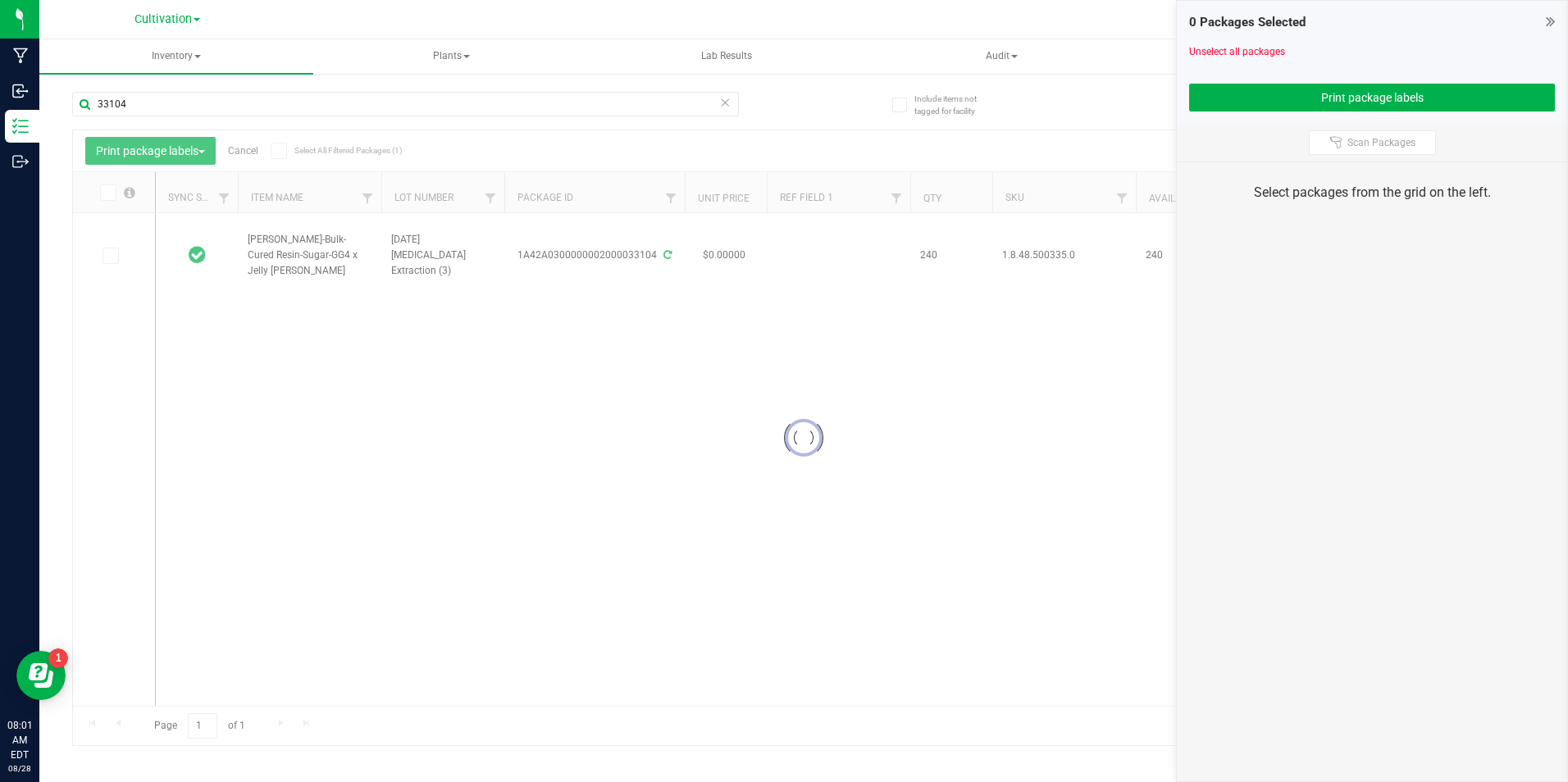
click at [112, 254] on div at bounding box center [803, 438] width 1461 height 615
click at [112, 255] on icon at bounding box center [110, 255] width 11 height 0
click at [0, 0] on input "checkbox" at bounding box center [0, 0] width 0 height 0
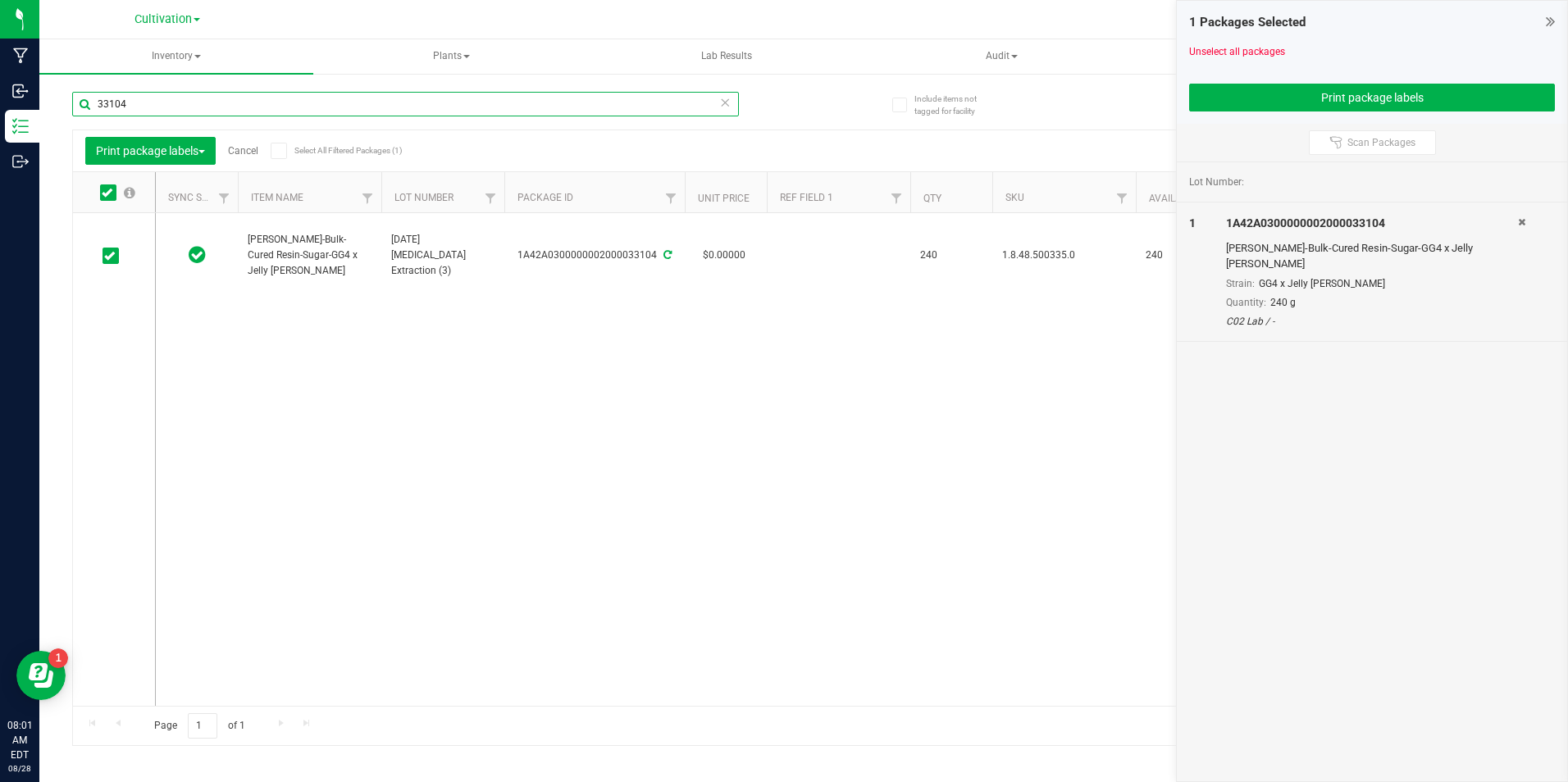
click at [171, 102] on input "33104" at bounding box center [406, 104] width 666 height 25
type input "33105"
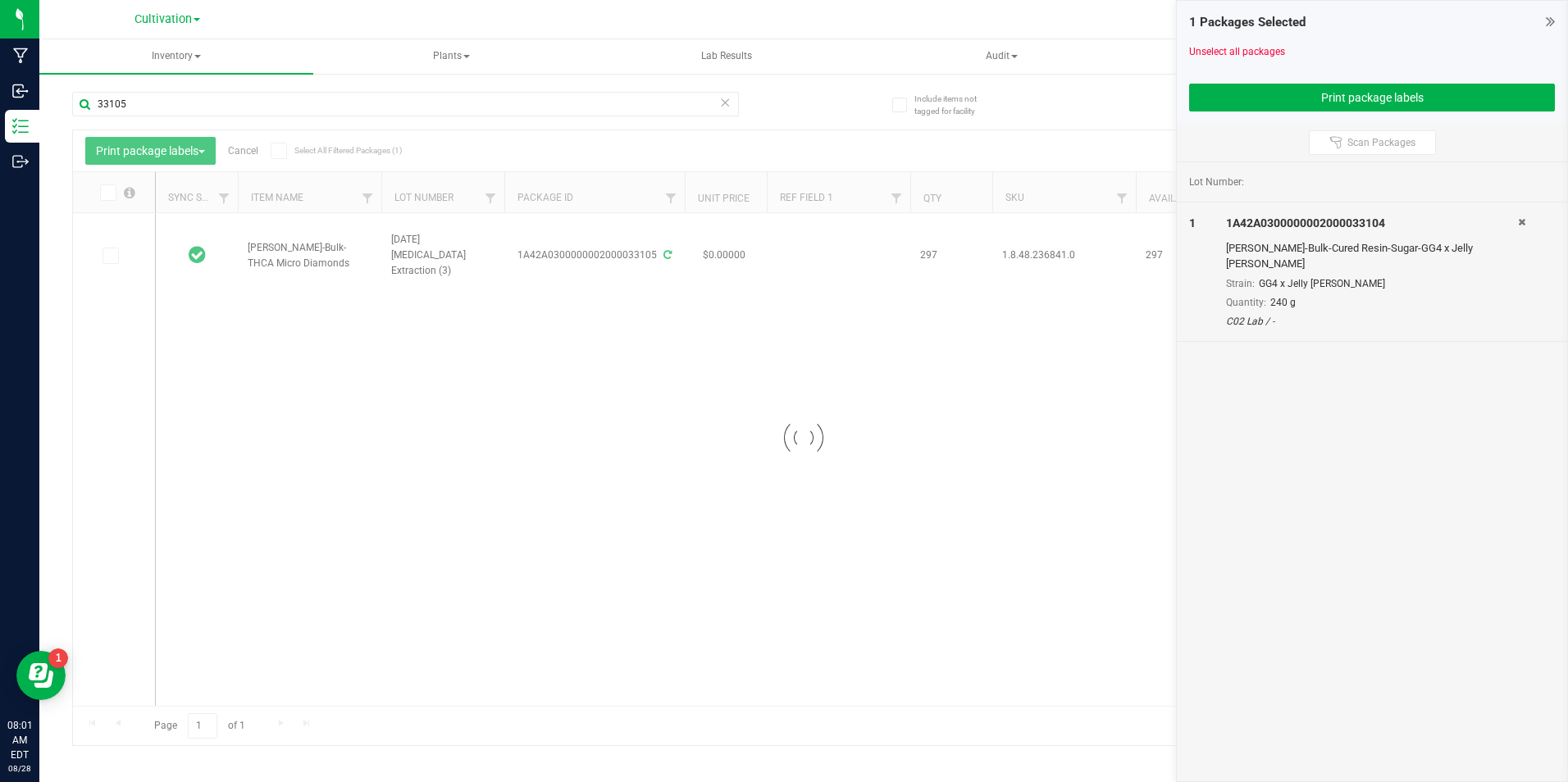
click at [130, 247] on div at bounding box center [803, 438] width 1461 height 615
click at [106, 255] on icon at bounding box center [110, 255] width 11 height 0
click at [0, 0] on input "checkbox" at bounding box center [0, 0] width 0 height 0
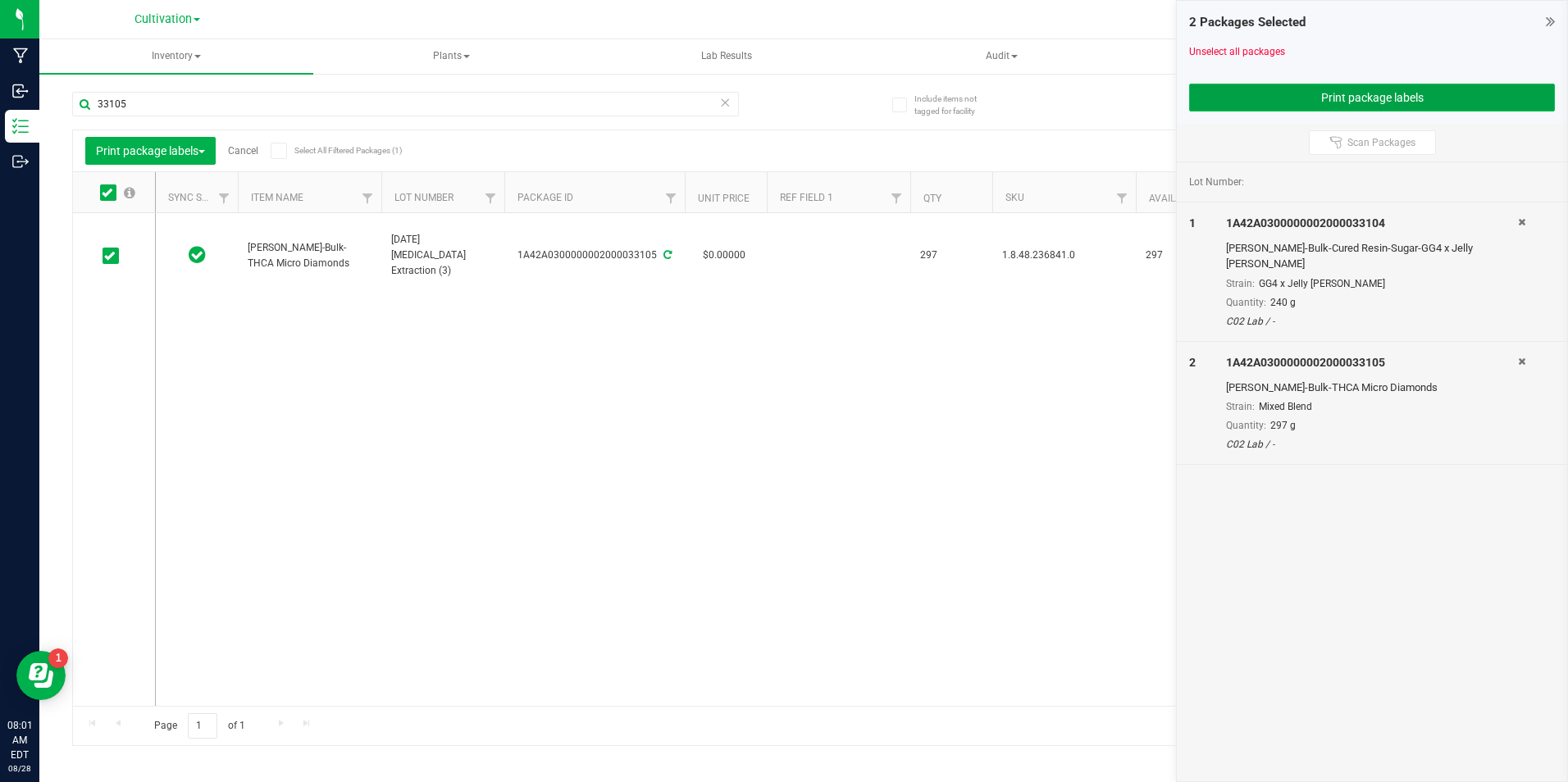
click at [1347, 100] on button "Print package labels" at bounding box center [1372, 98] width 366 height 28
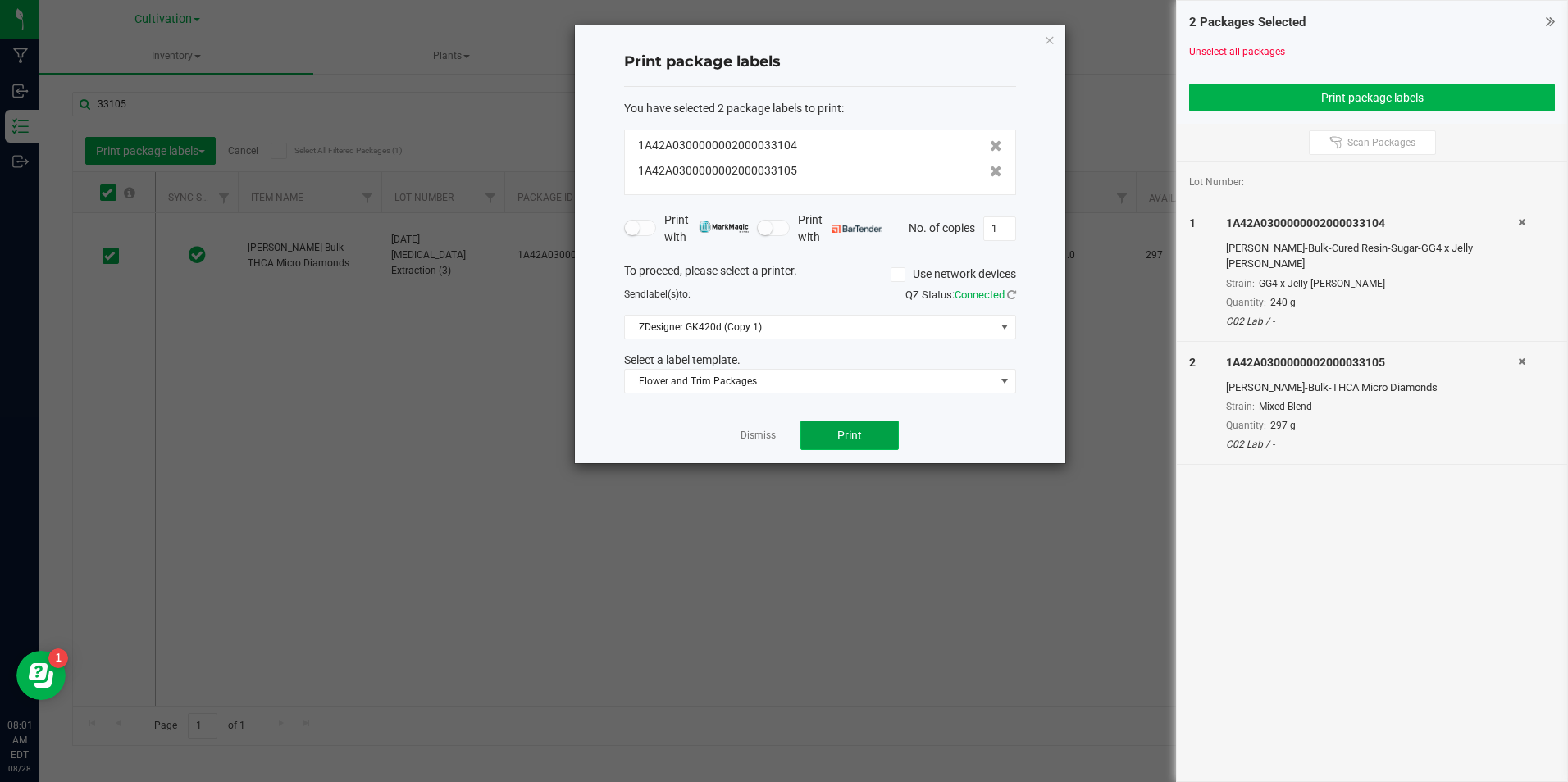
click at [876, 445] on button "Print" at bounding box center [849, 435] width 98 height 29
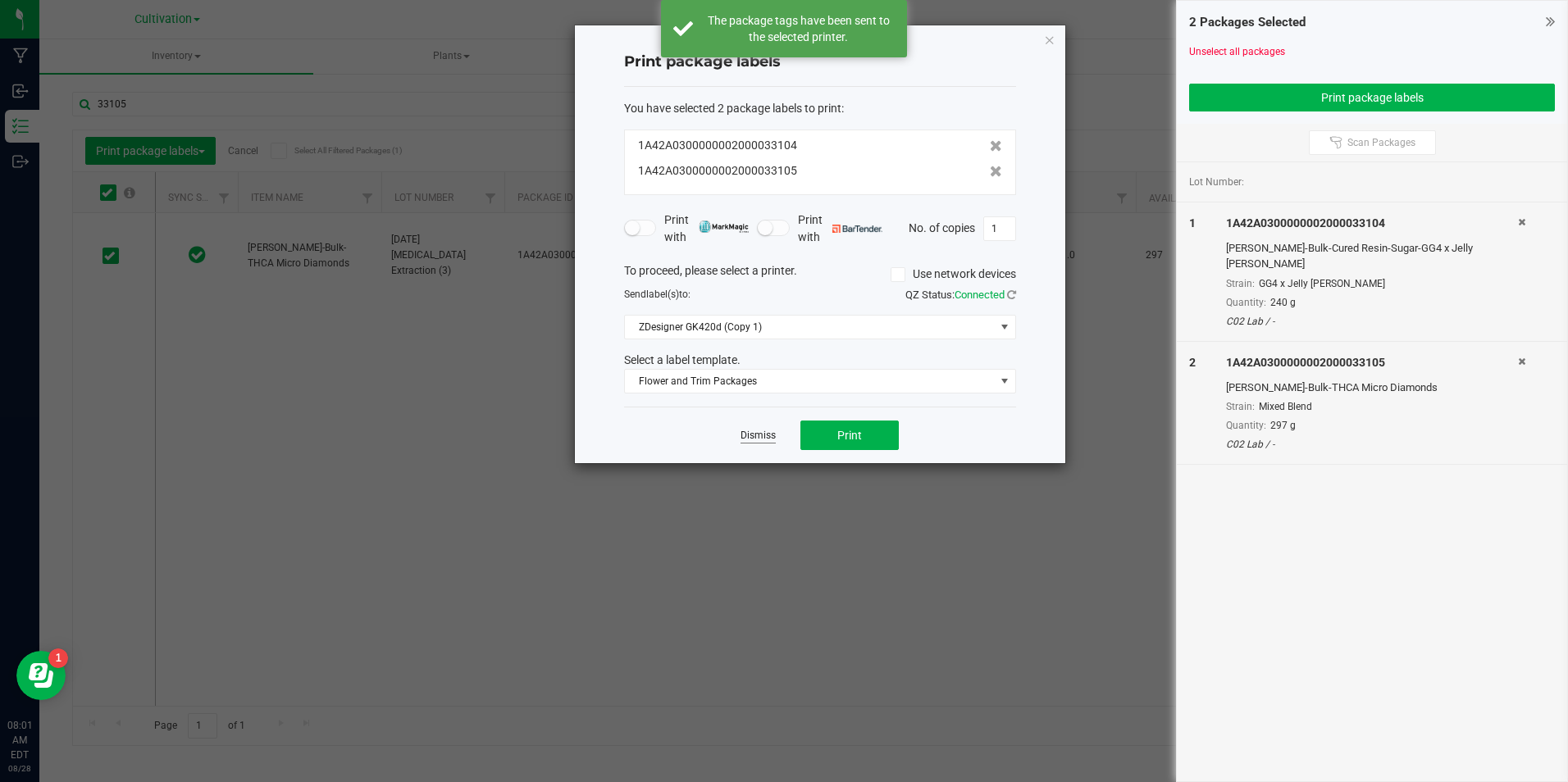
click at [759, 430] on link "Dismiss" at bounding box center [758, 436] width 35 height 14
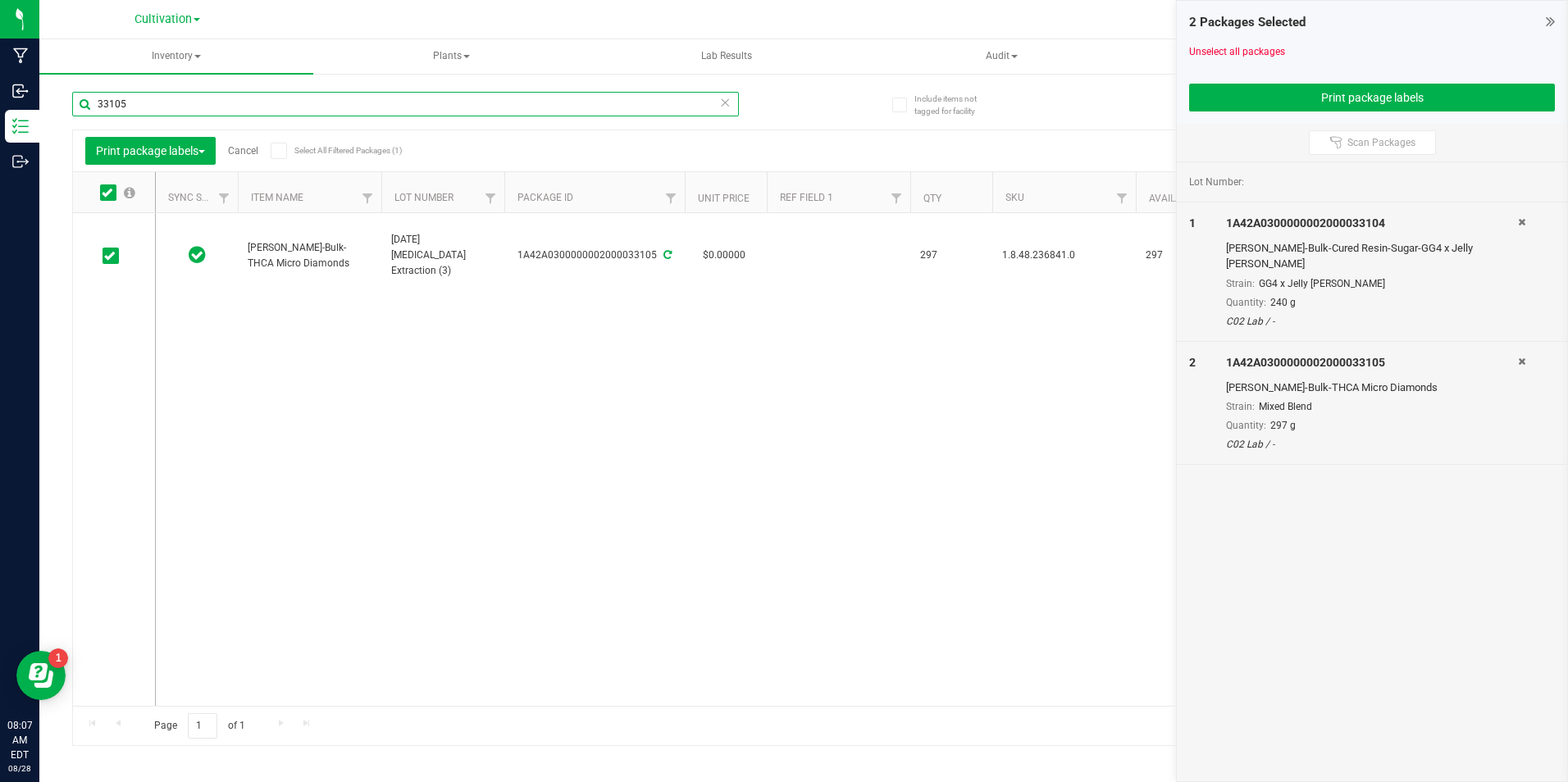
click at [149, 107] on input "33105" at bounding box center [406, 104] width 666 height 25
click at [145, 111] on input "text" at bounding box center [406, 104] width 666 height 25
type input "33064"
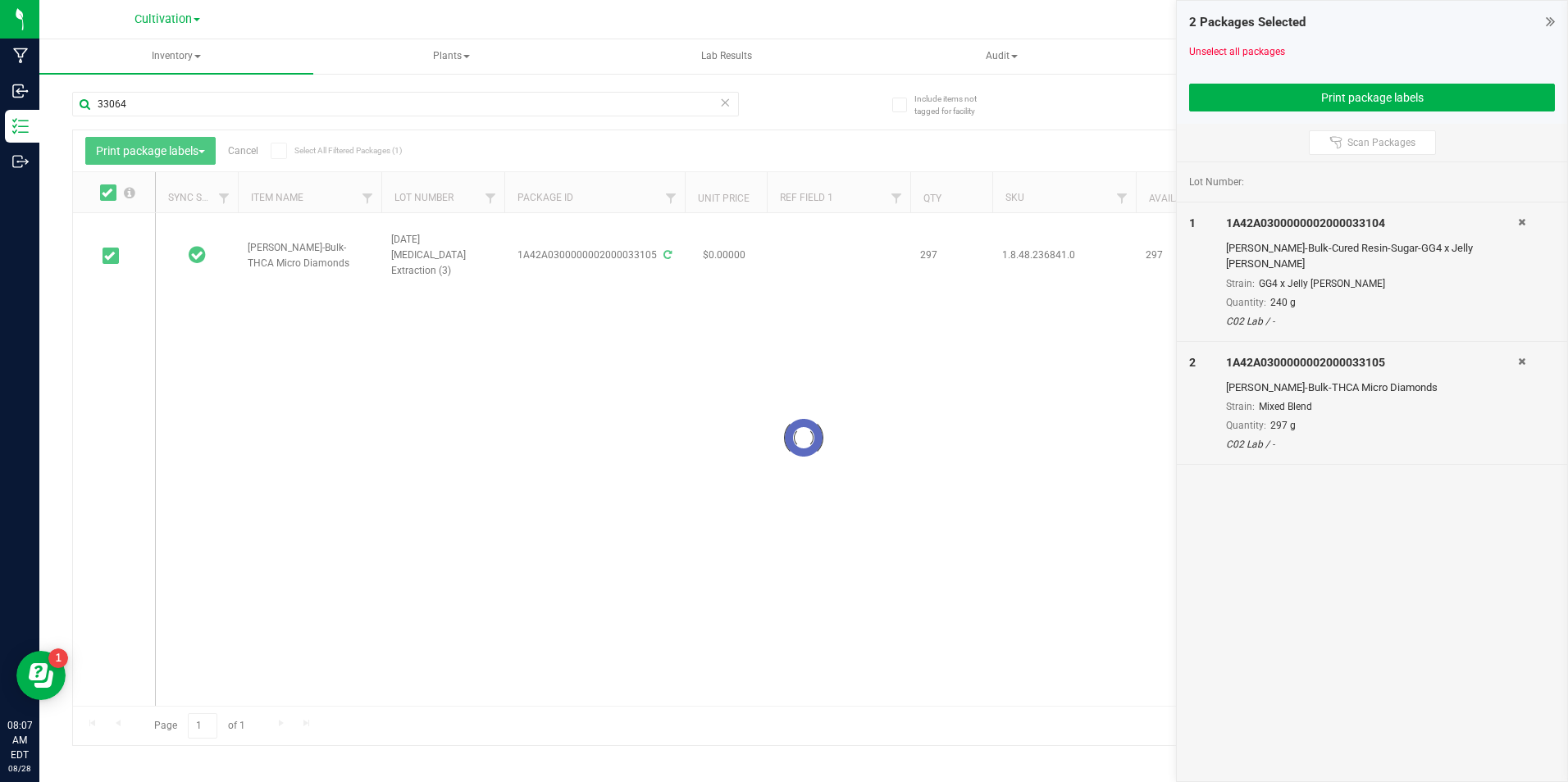
click at [204, 150] on div at bounding box center [803, 438] width 1461 height 615
click at [205, 150] on span "button" at bounding box center [202, 152] width 6 height 4
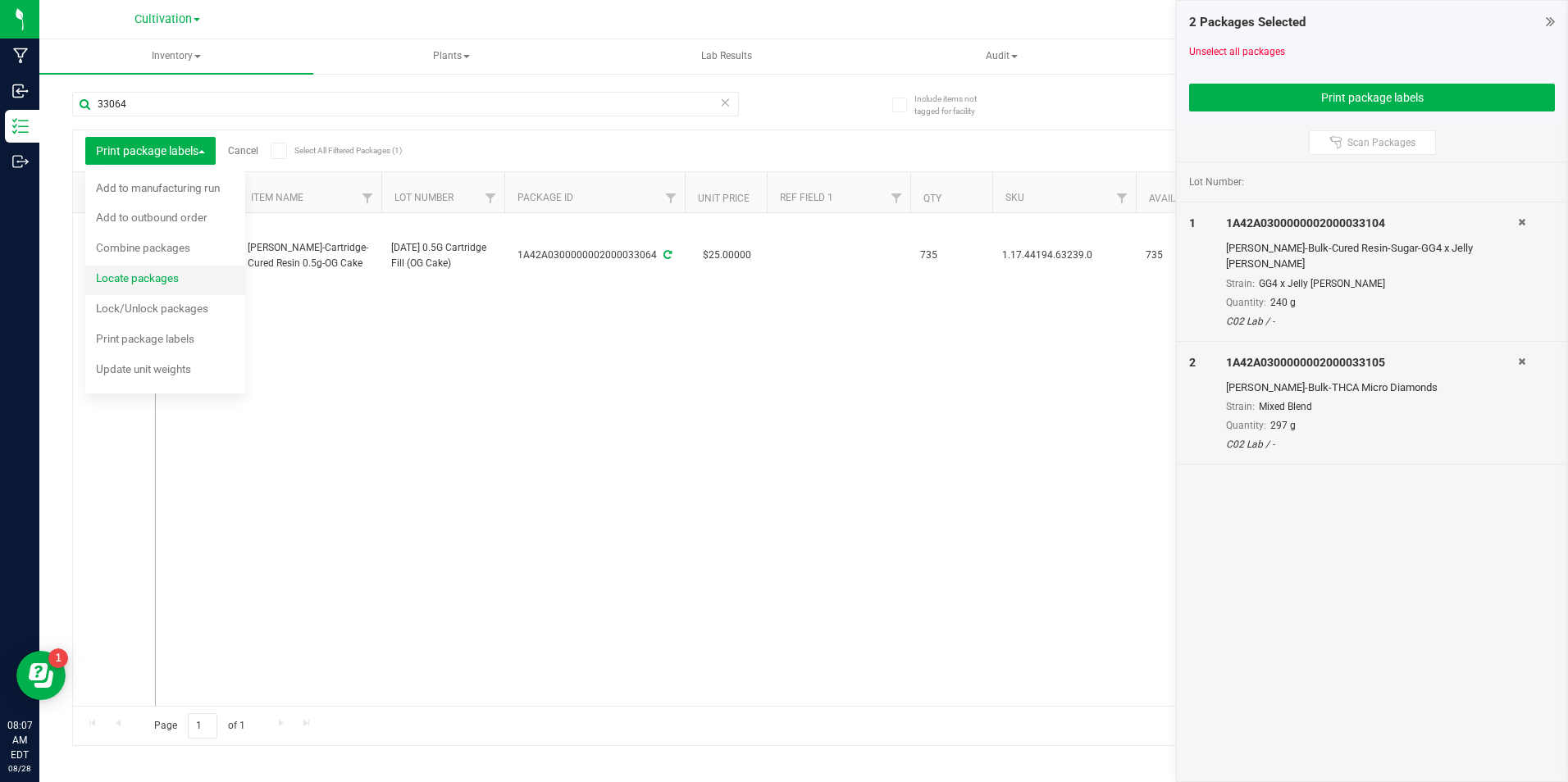
click at [205, 285] on li "Locate packages" at bounding box center [164, 281] width 160 height 30
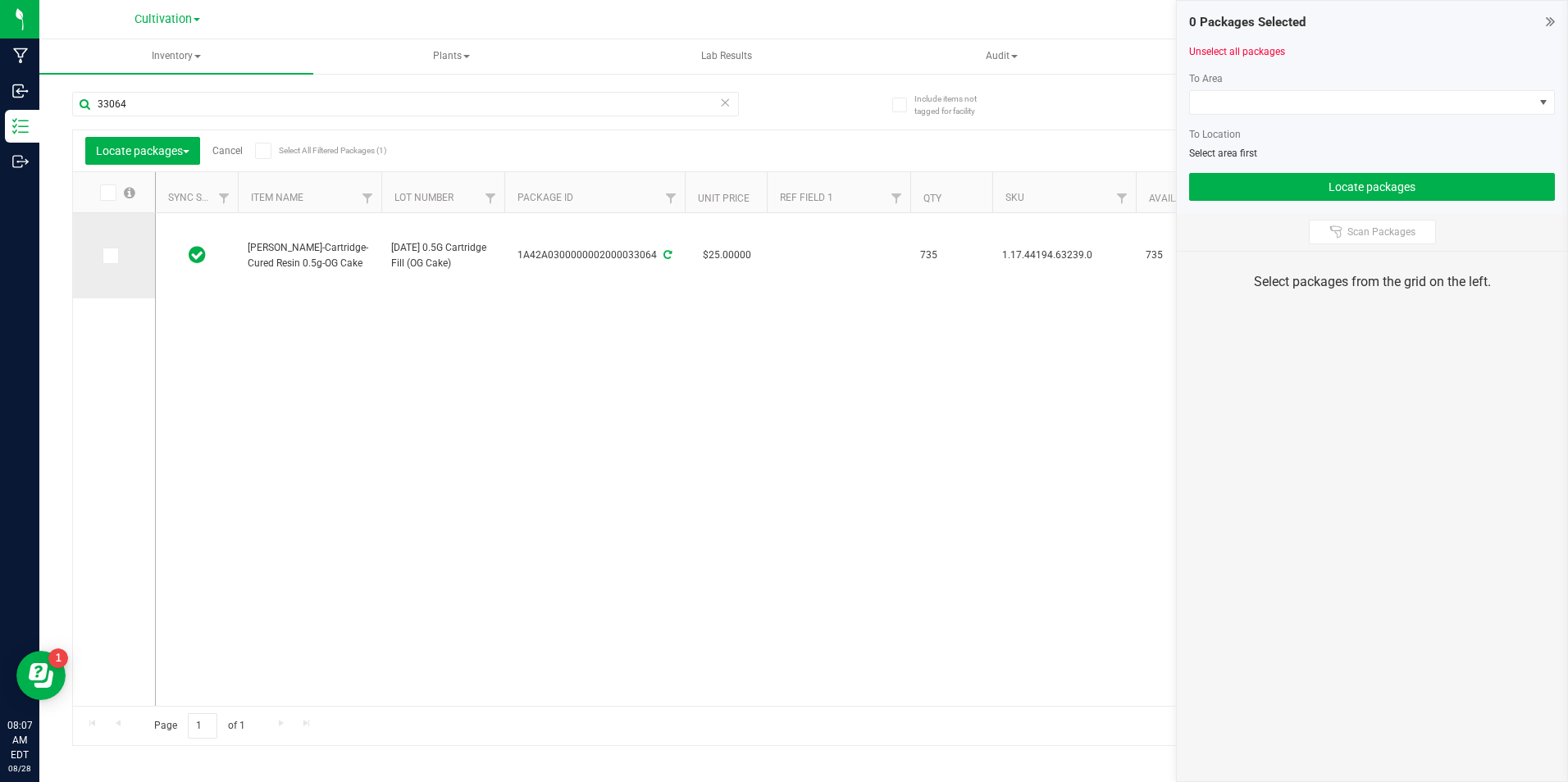
click at [115, 258] on span at bounding box center [110, 255] width 17 height 17
click at [0, 0] on input "checkbox" at bounding box center [0, 0] width 0 height 0
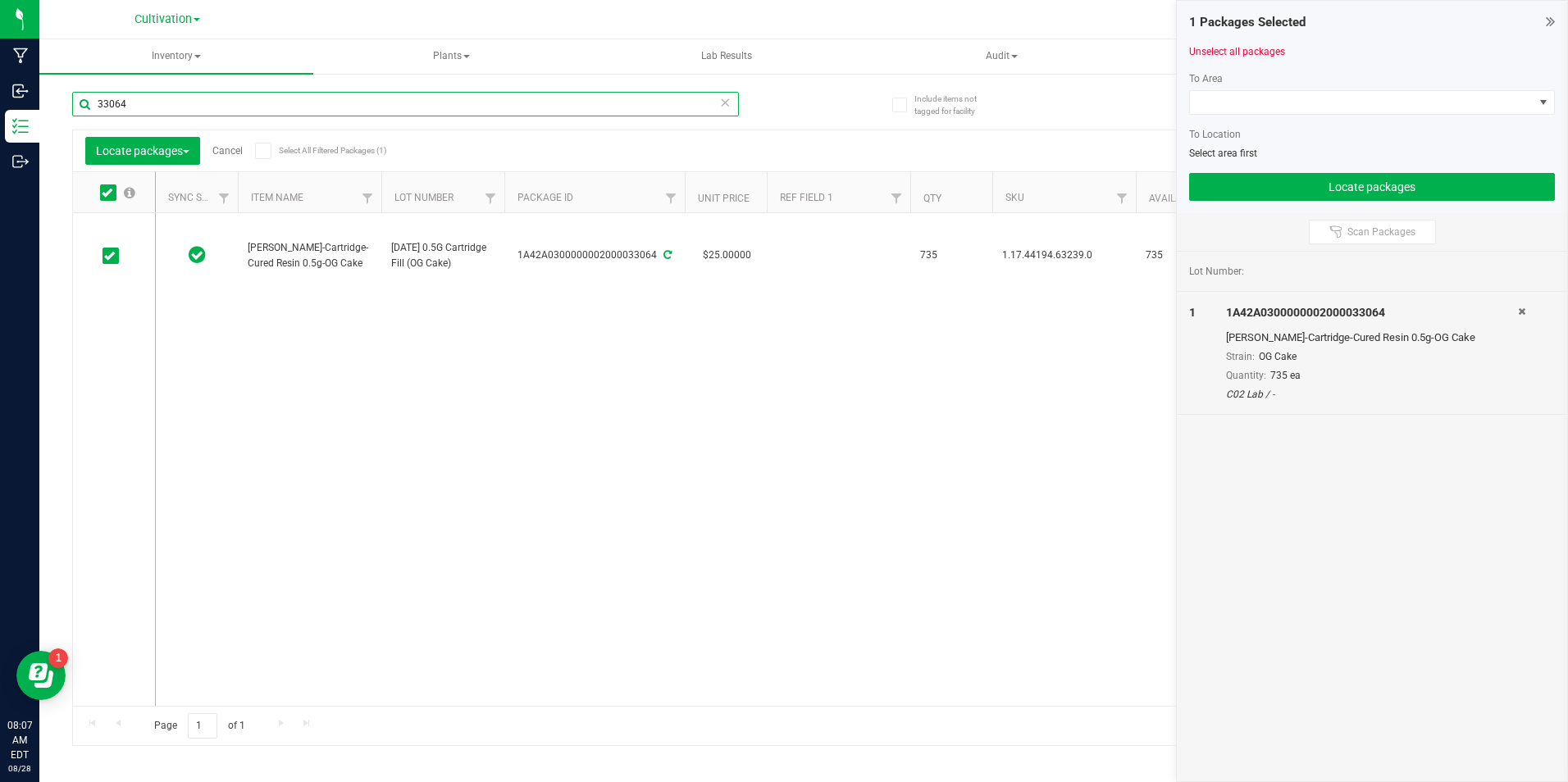
click at [167, 108] on input "33064" at bounding box center [406, 104] width 666 height 25
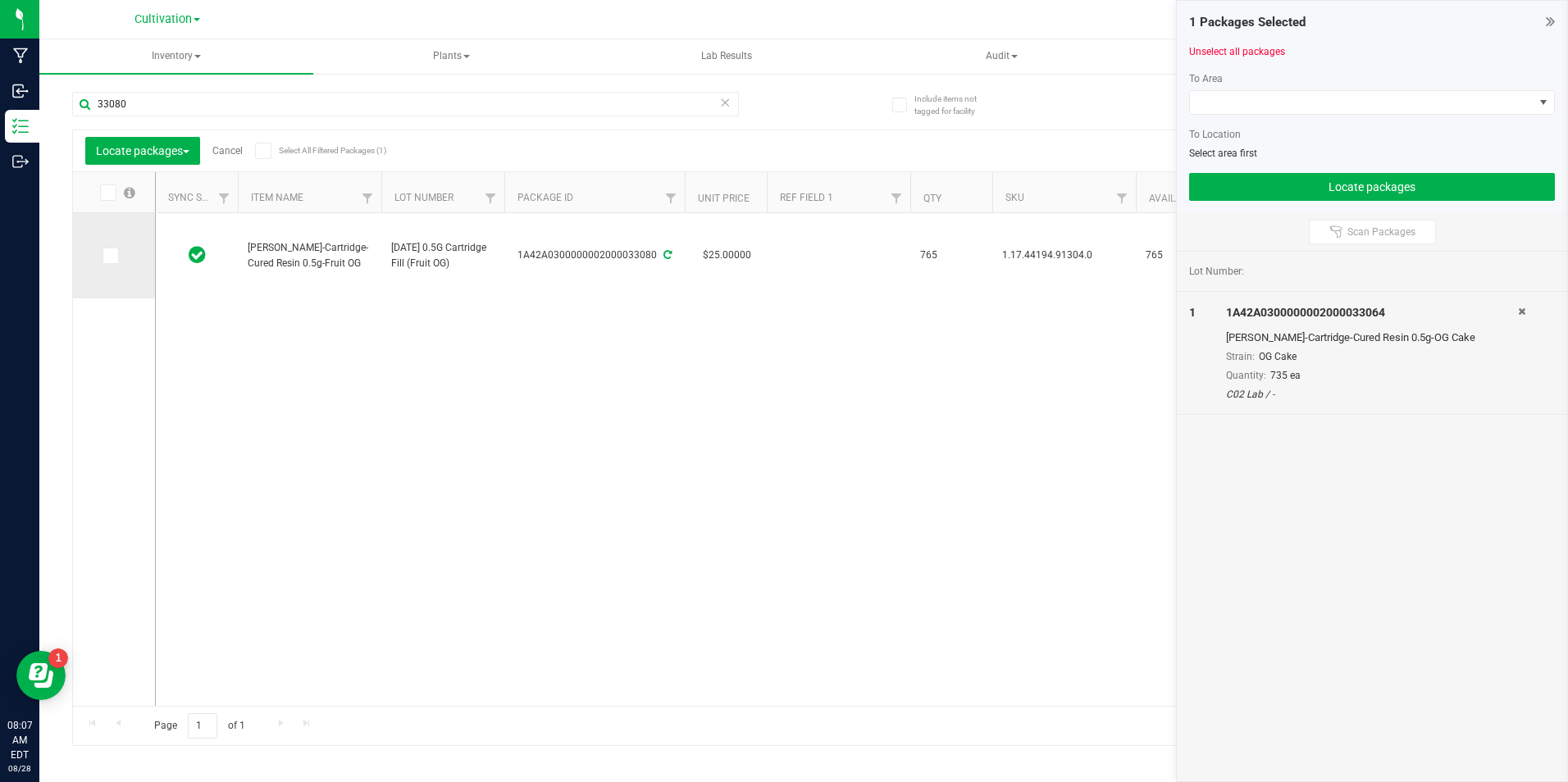
click at [116, 255] on span at bounding box center [110, 255] width 17 height 17
click at [0, 0] on input "checkbox" at bounding box center [0, 0] width 0 height 0
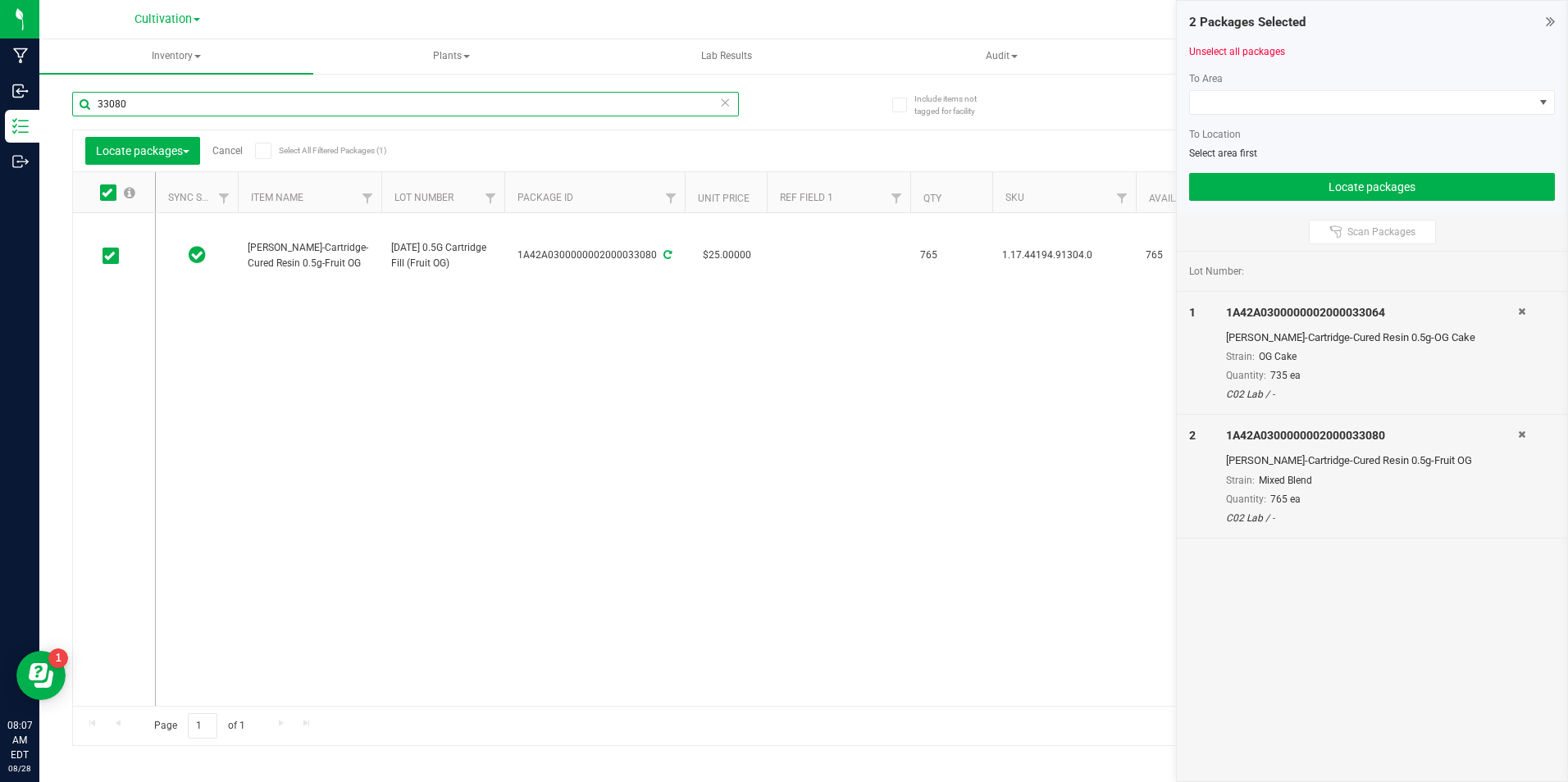
click at [158, 108] on input "33080" at bounding box center [406, 104] width 666 height 25
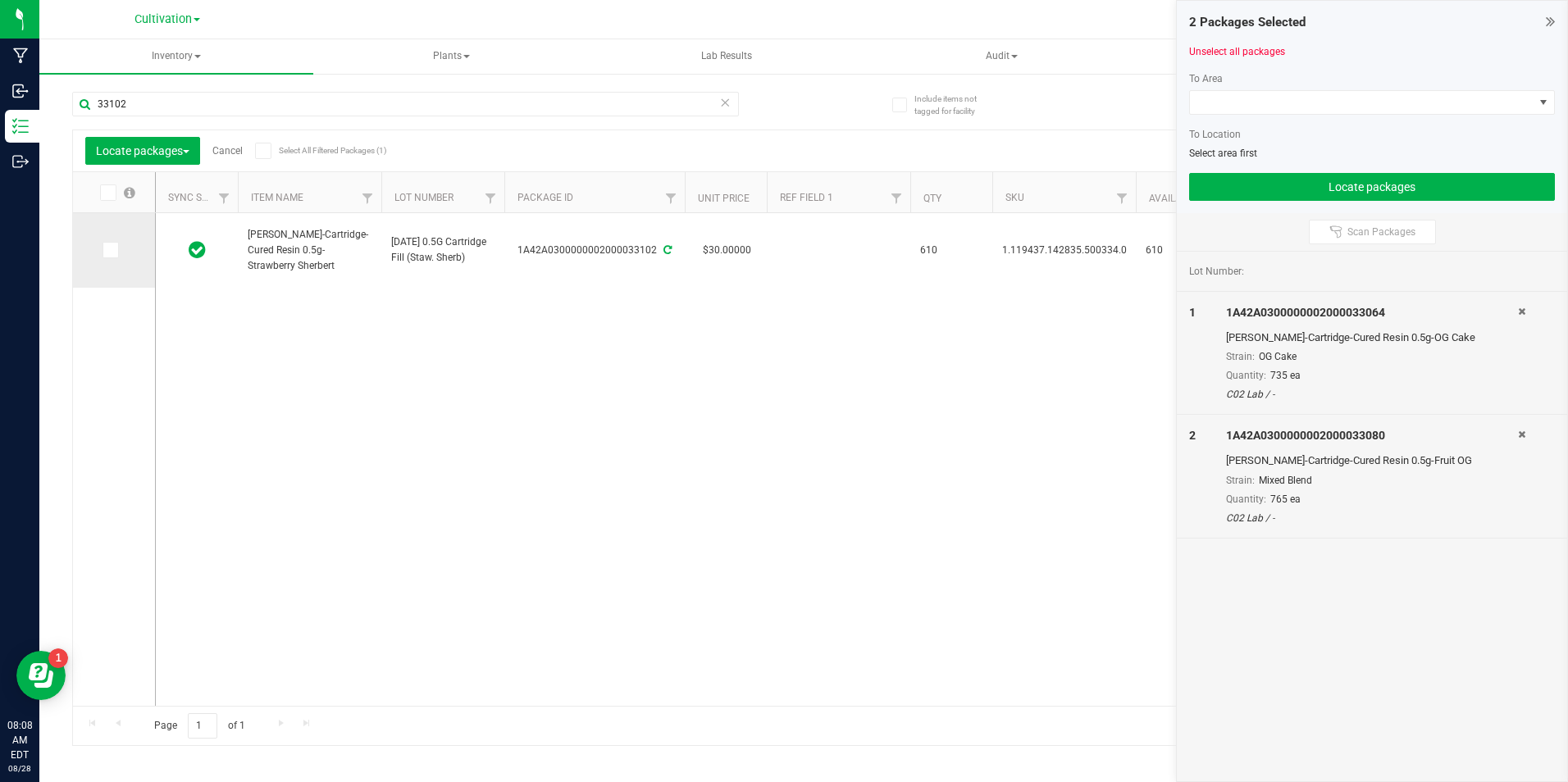
click at [112, 250] on icon at bounding box center [110, 250] width 11 height 0
click at [0, 0] on input "checkbox" at bounding box center [0, 0] width 0 height 0
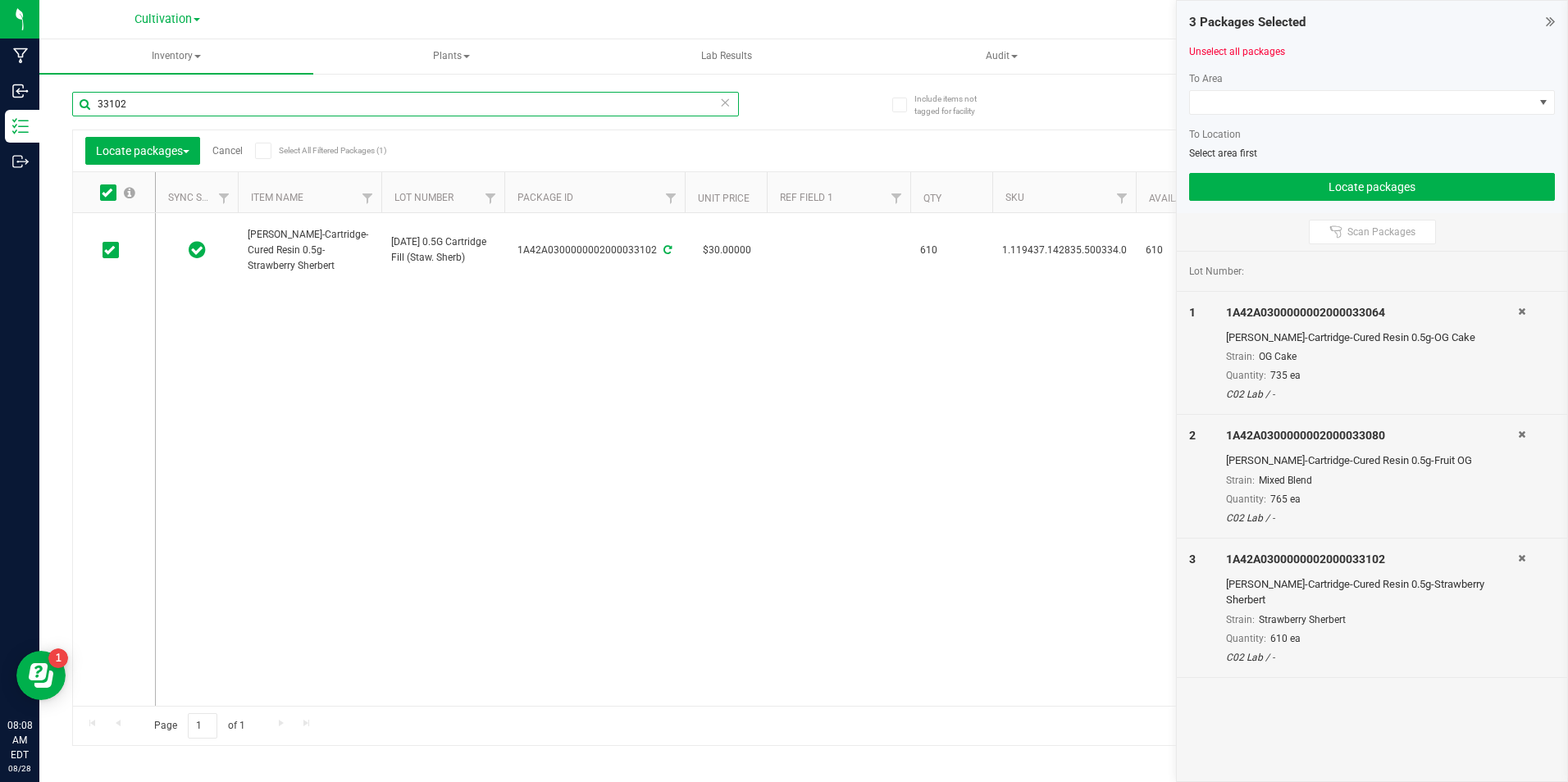
click at [146, 108] on input "33102" at bounding box center [406, 104] width 666 height 25
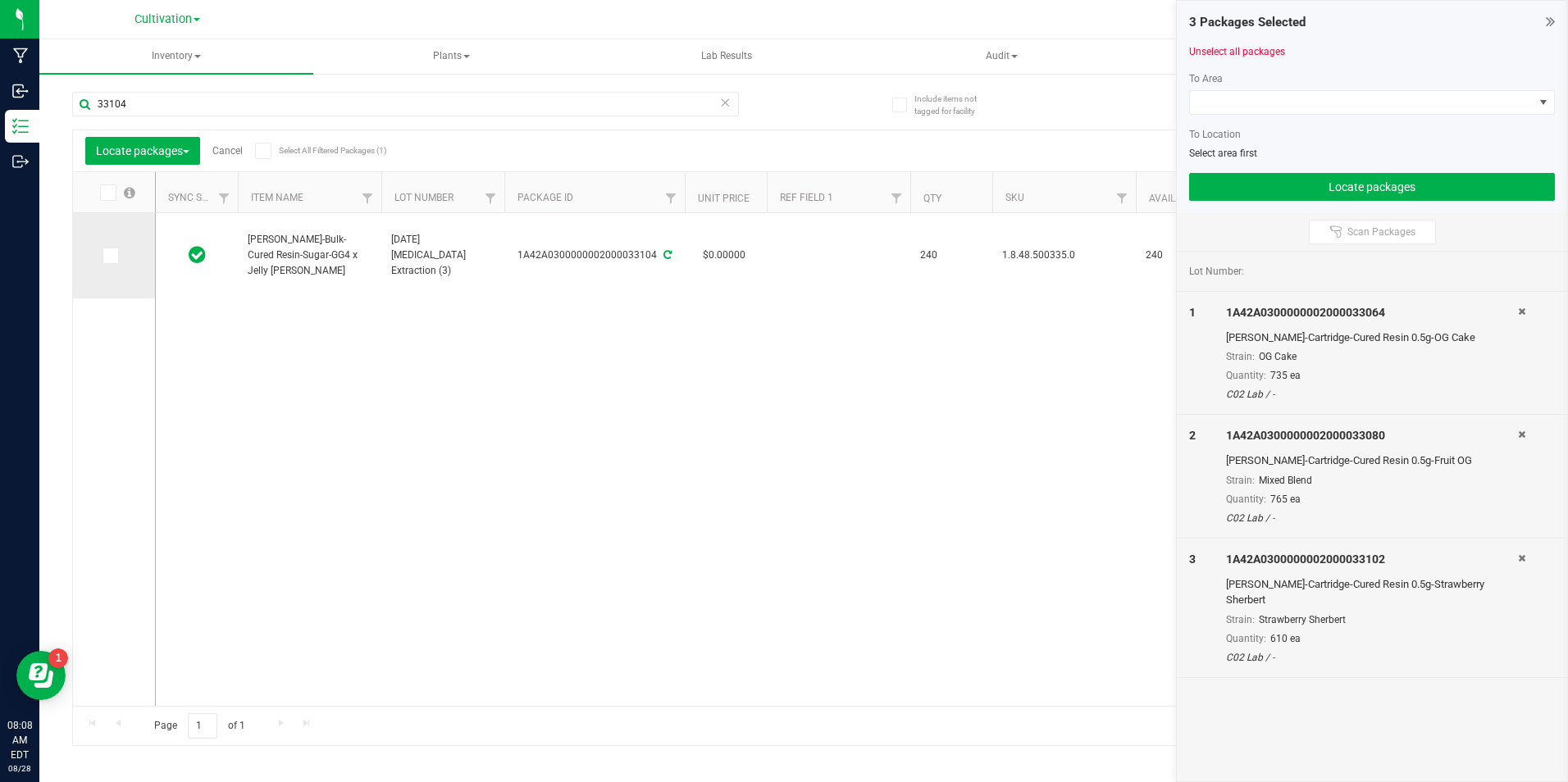
click at [111, 255] on icon at bounding box center [110, 255] width 11 height 0
click at [0, 0] on input "checkbox" at bounding box center [0, 0] width 0 height 0
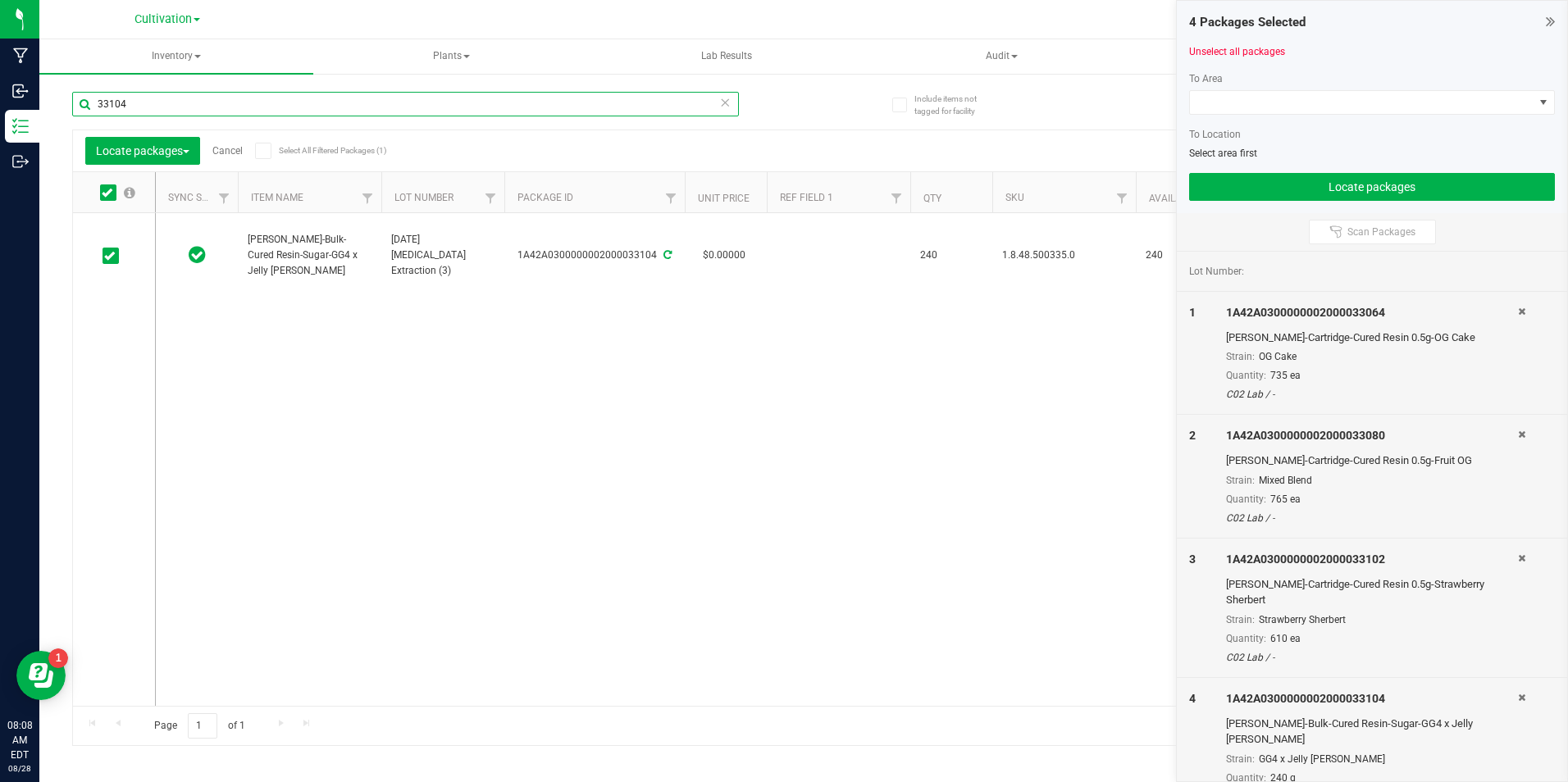
click at [157, 104] on input "33104" at bounding box center [406, 104] width 666 height 25
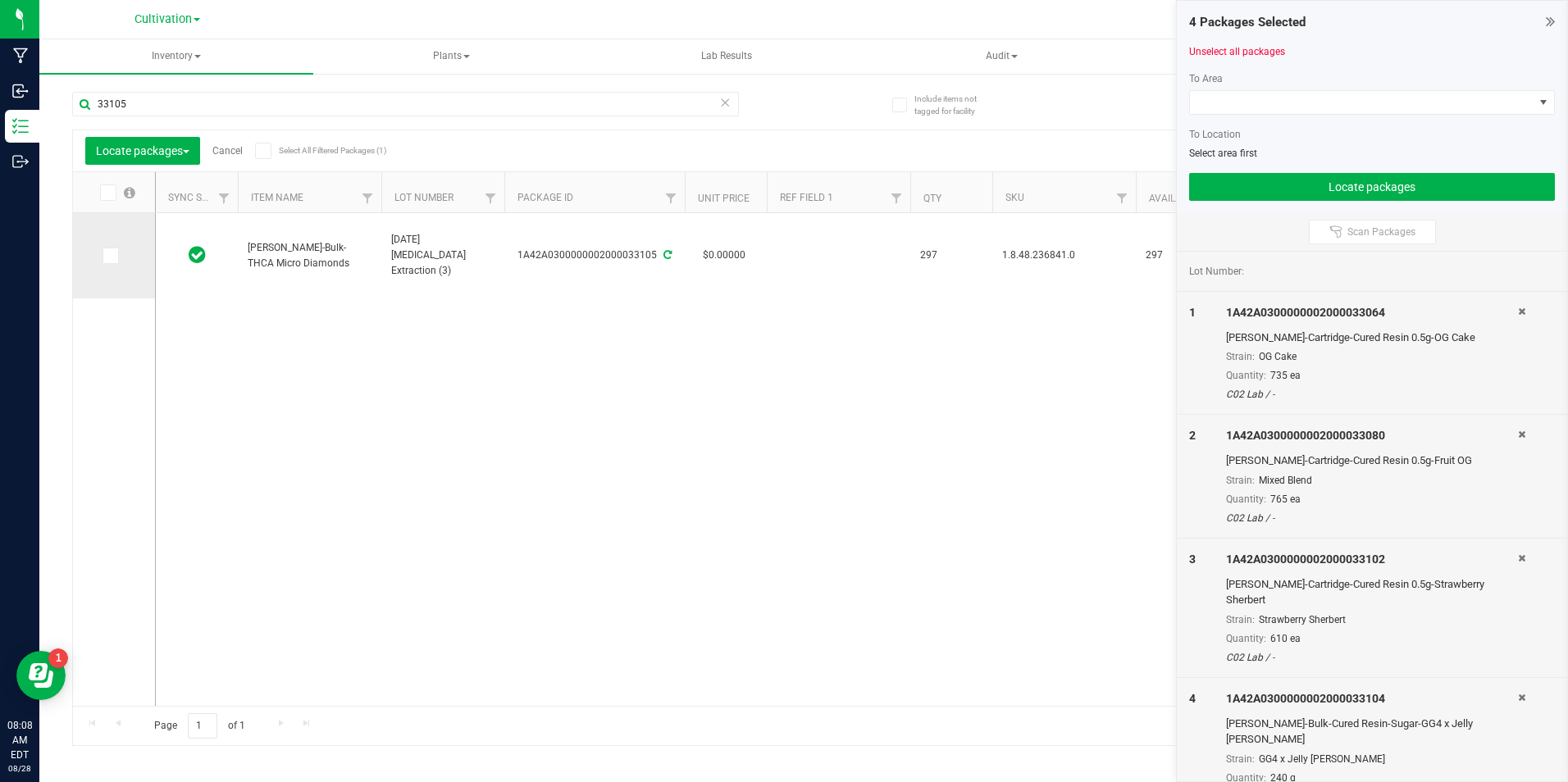
click at [111, 255] on icon at bounding box center [110, 255] width 11 height 0
click at [0, 0] on input "checkbox" at bounding box center [0, 0] width 0 height 0
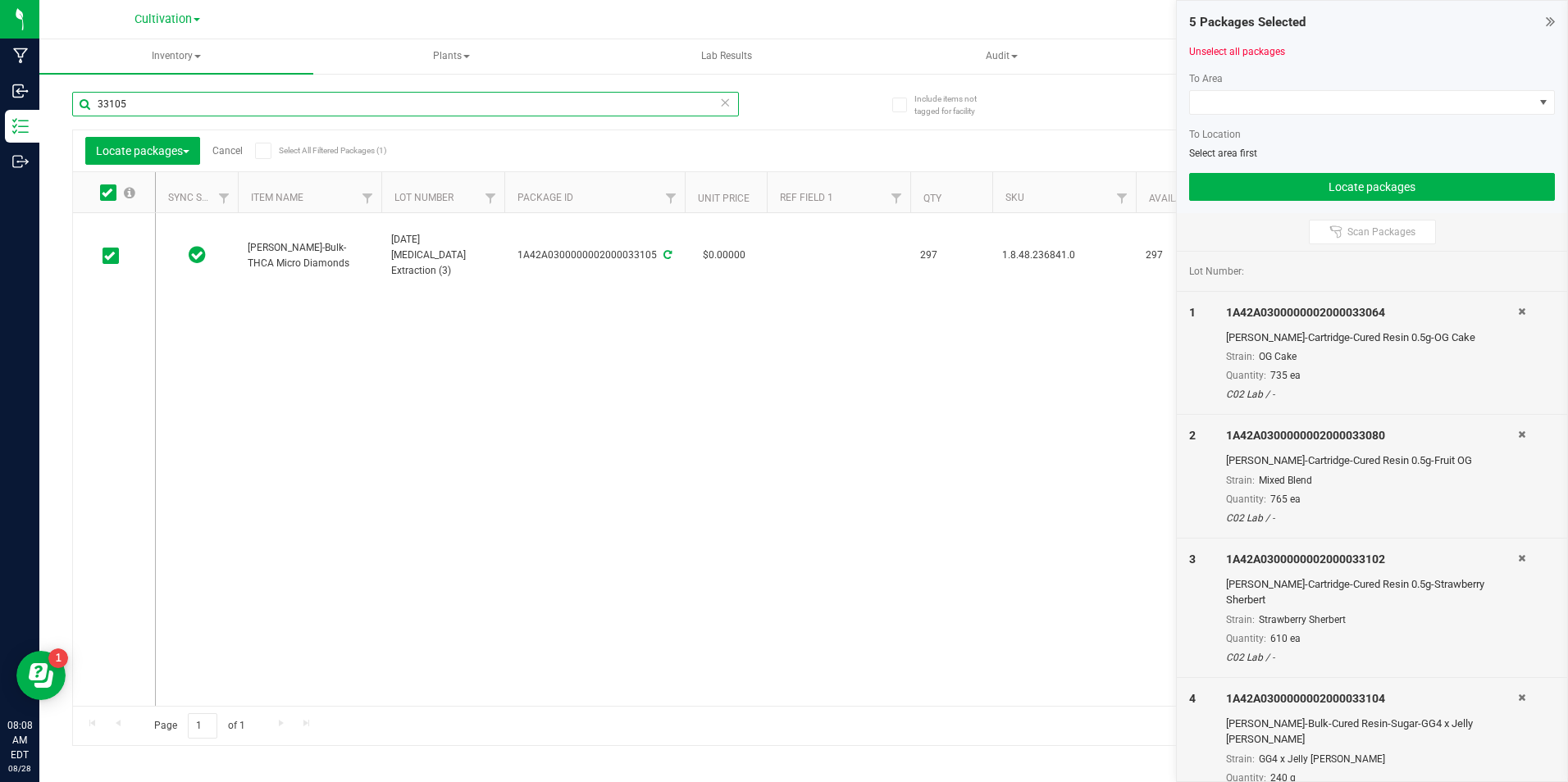
click at [164, 100] on input "33105" at bounding box center [406, 104] width 666 height 25
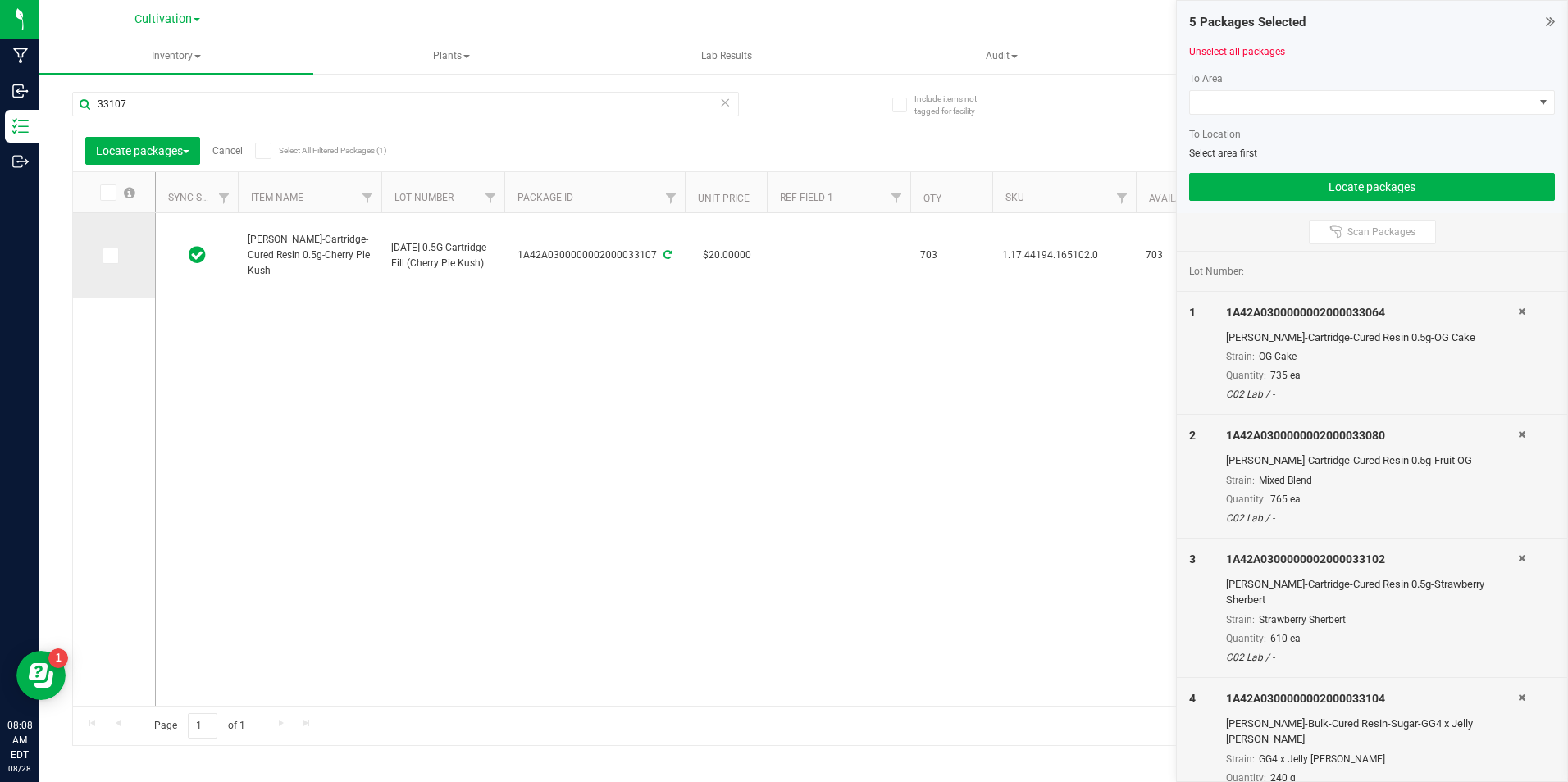
click at [120, 248] on label at bounding box center [114, 255] width 24 height 17
click at [0, 0] on input "checkbox" at bounding box center [0, 0] width 0 height 0
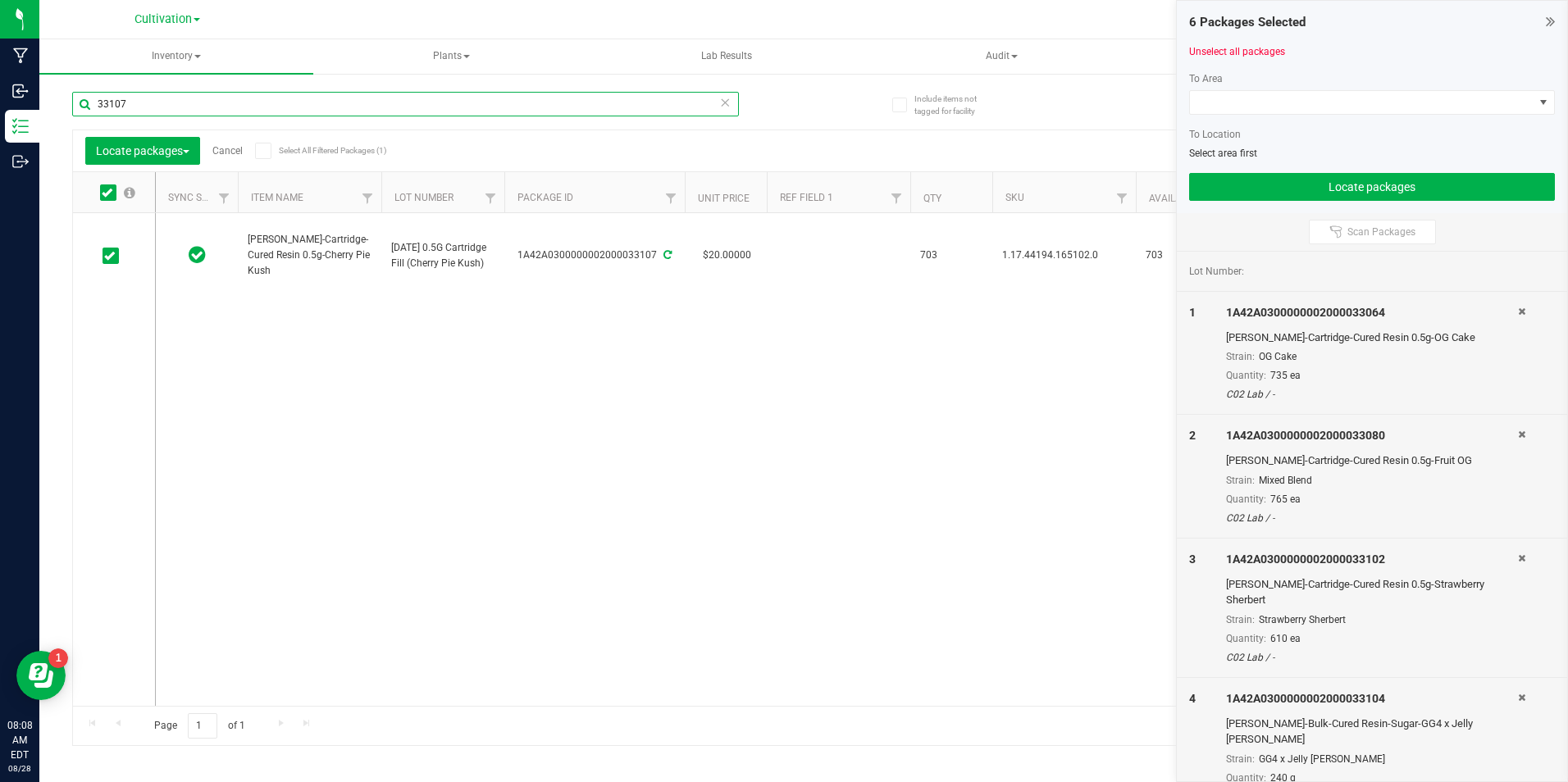
click at [267, 100] on input "33107" at bounding box center [406, 104] width 666 height 25
type input "33109"
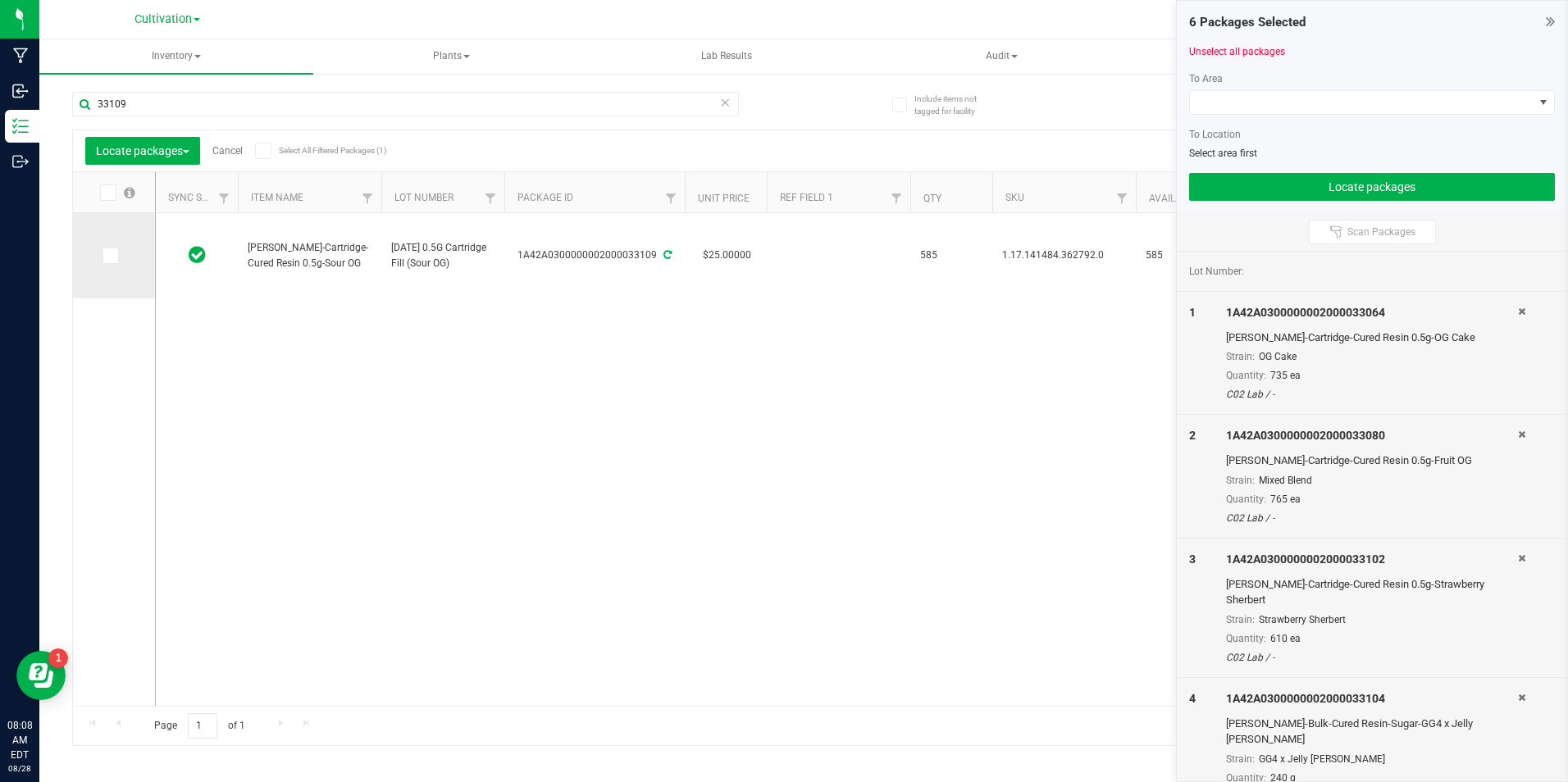
click at [119, 256] on label at bounding box center [114, 255] width 24 height 17
click at [0, 0] on input "checkbox" at bounding box center [0, 0] width 0 height 0
click at [1303, 101] on span at bounding box center [1361, 102] width 344 height 23
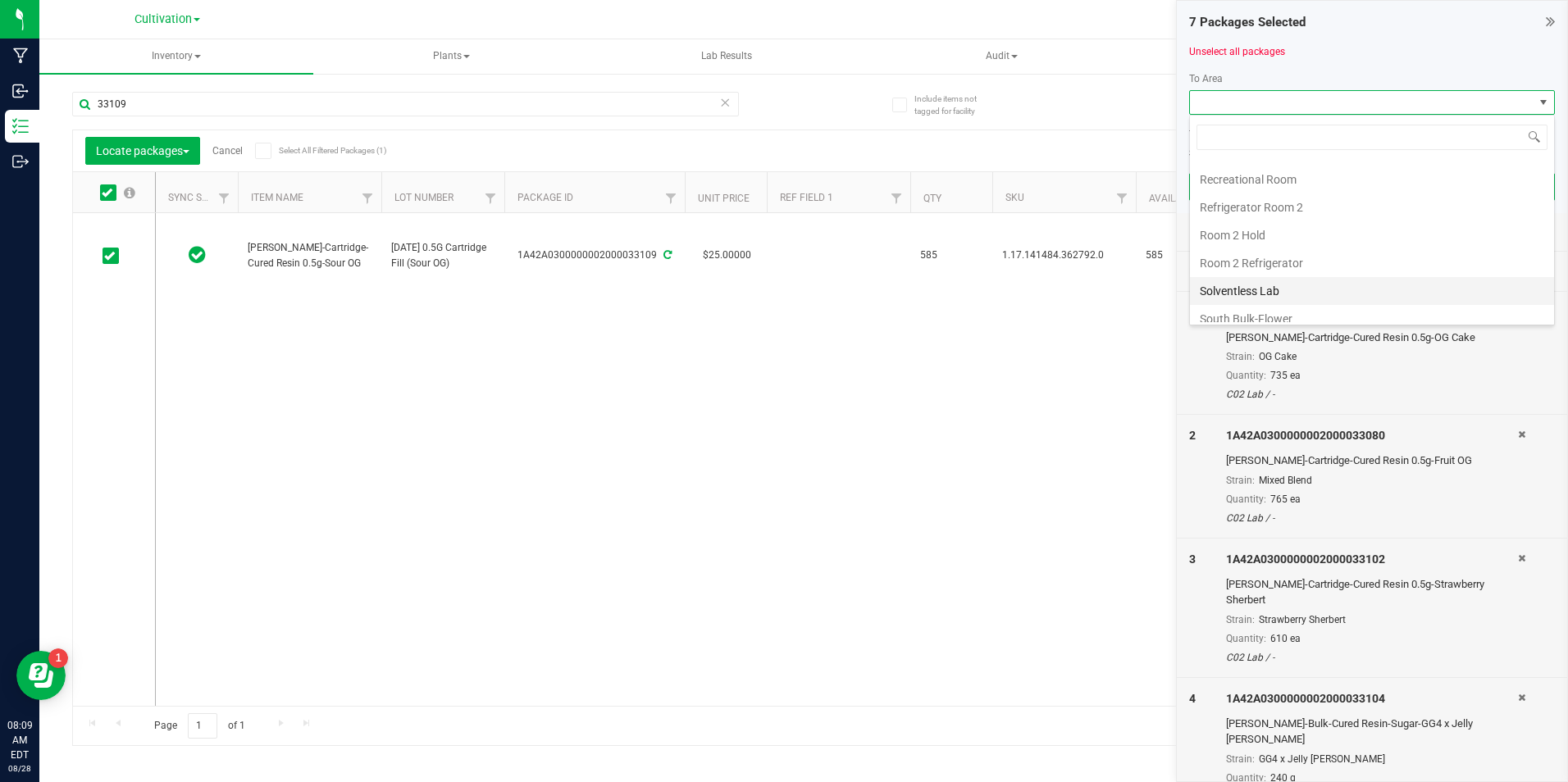
scroll to position [410, 0]
click at [1321, 187] on li "Quarantine Room" at bounding box center [1372, 180] width 364 height 28
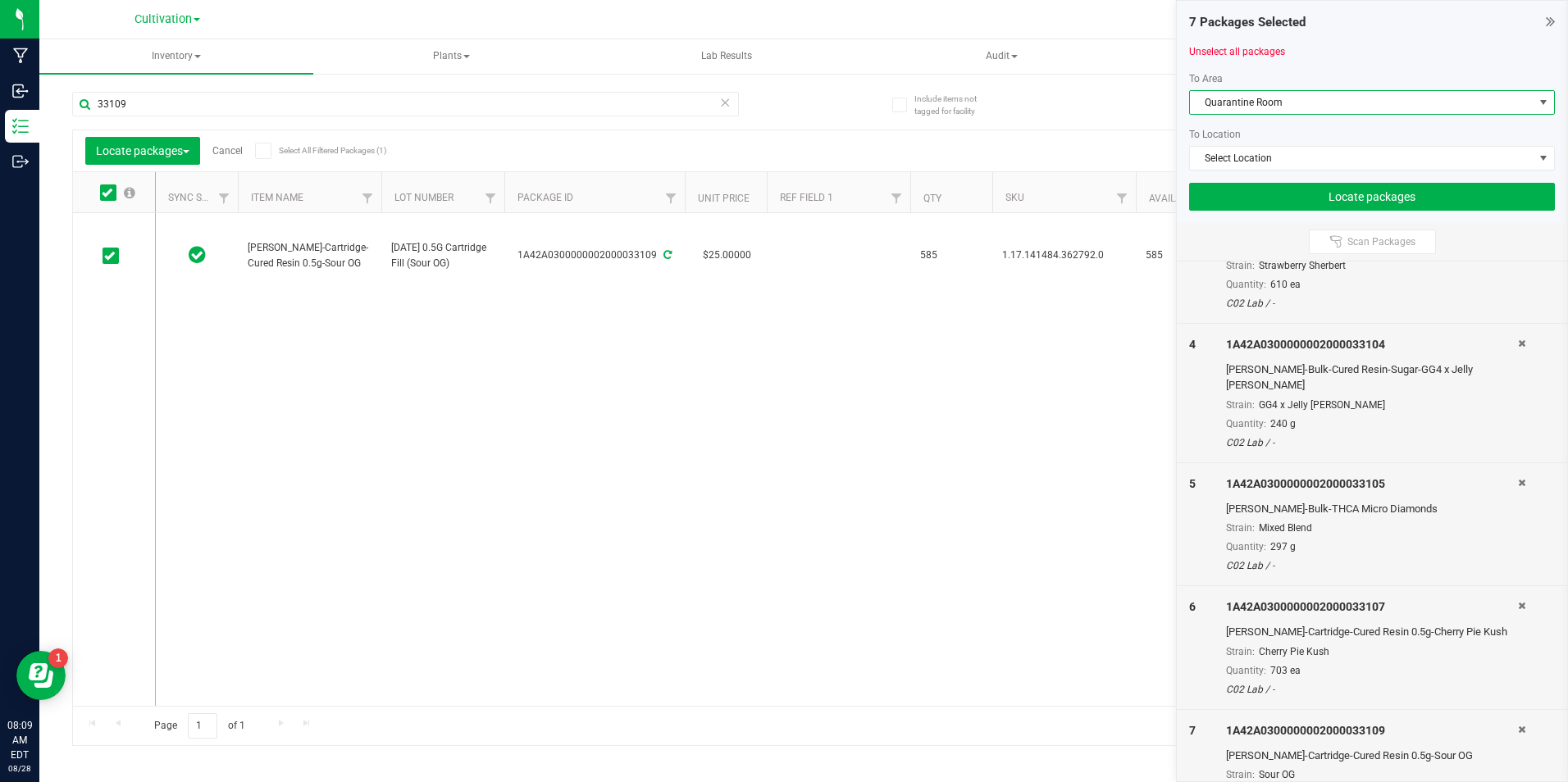
scroll to position [383, 0]
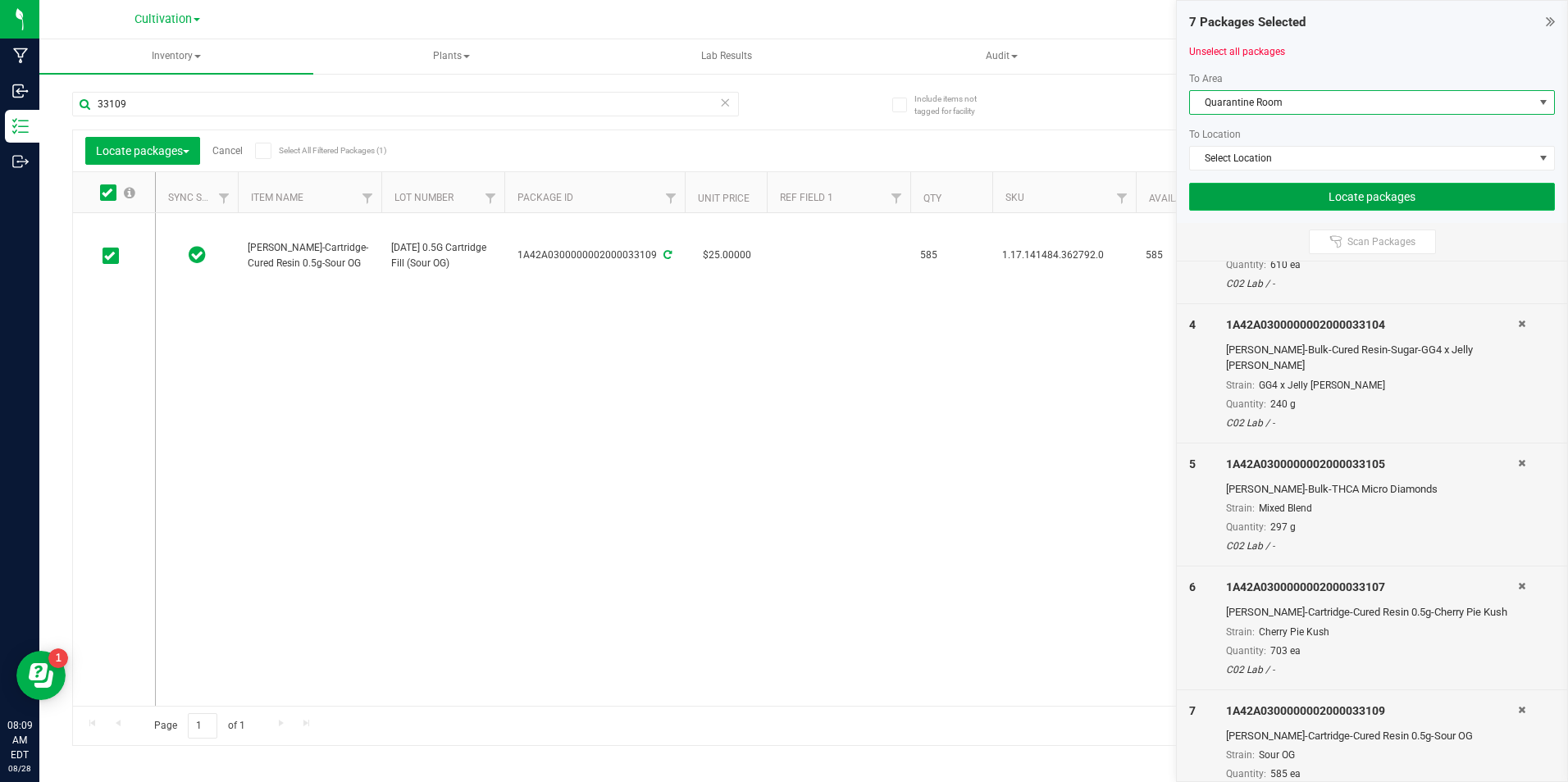
click at [1406, 198] on button "Locate packages" at bounding box center [1372, 197] width 366 height 28
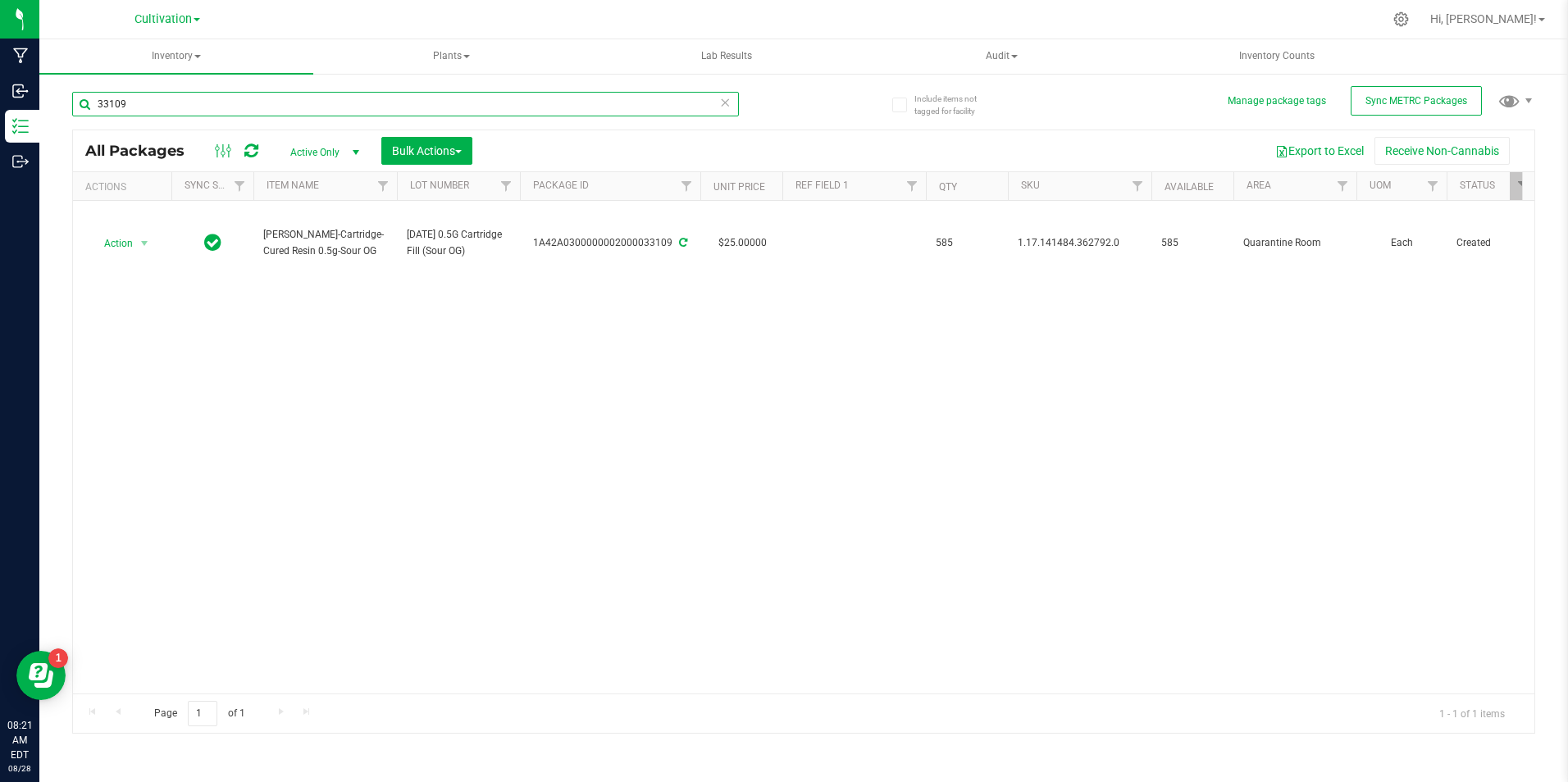
click at [146, 96] on input "33109" at bounding box center [406, 104] width 666 height 25
type input "33080"
click at [466, 155] on button "Bulk Actions" at bounding box center [426, 151] width 91 height 28
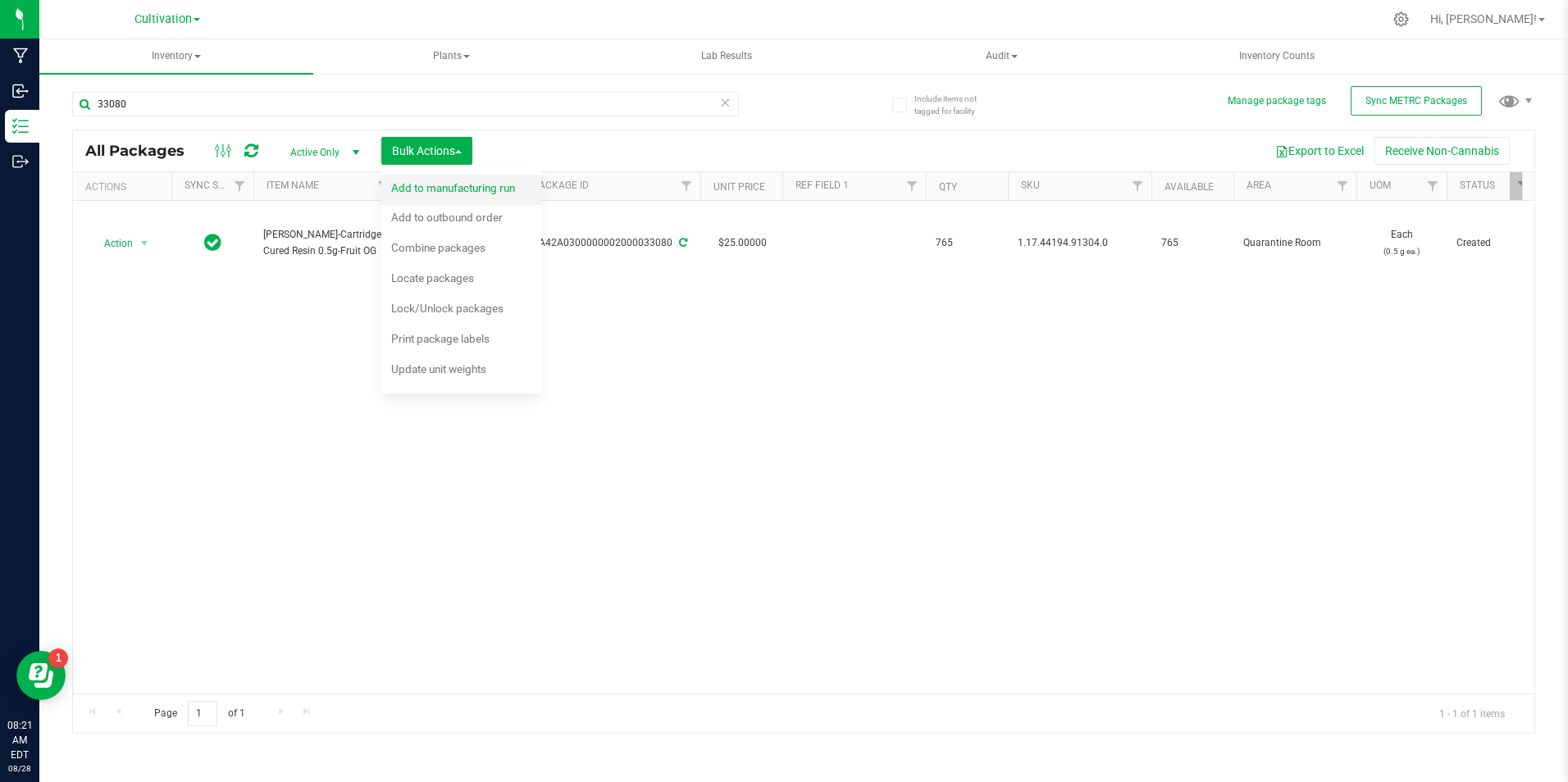
click at [452, 191] on span "Add to manufacturing run" at bounding box center [453, 187] width 124 height 13
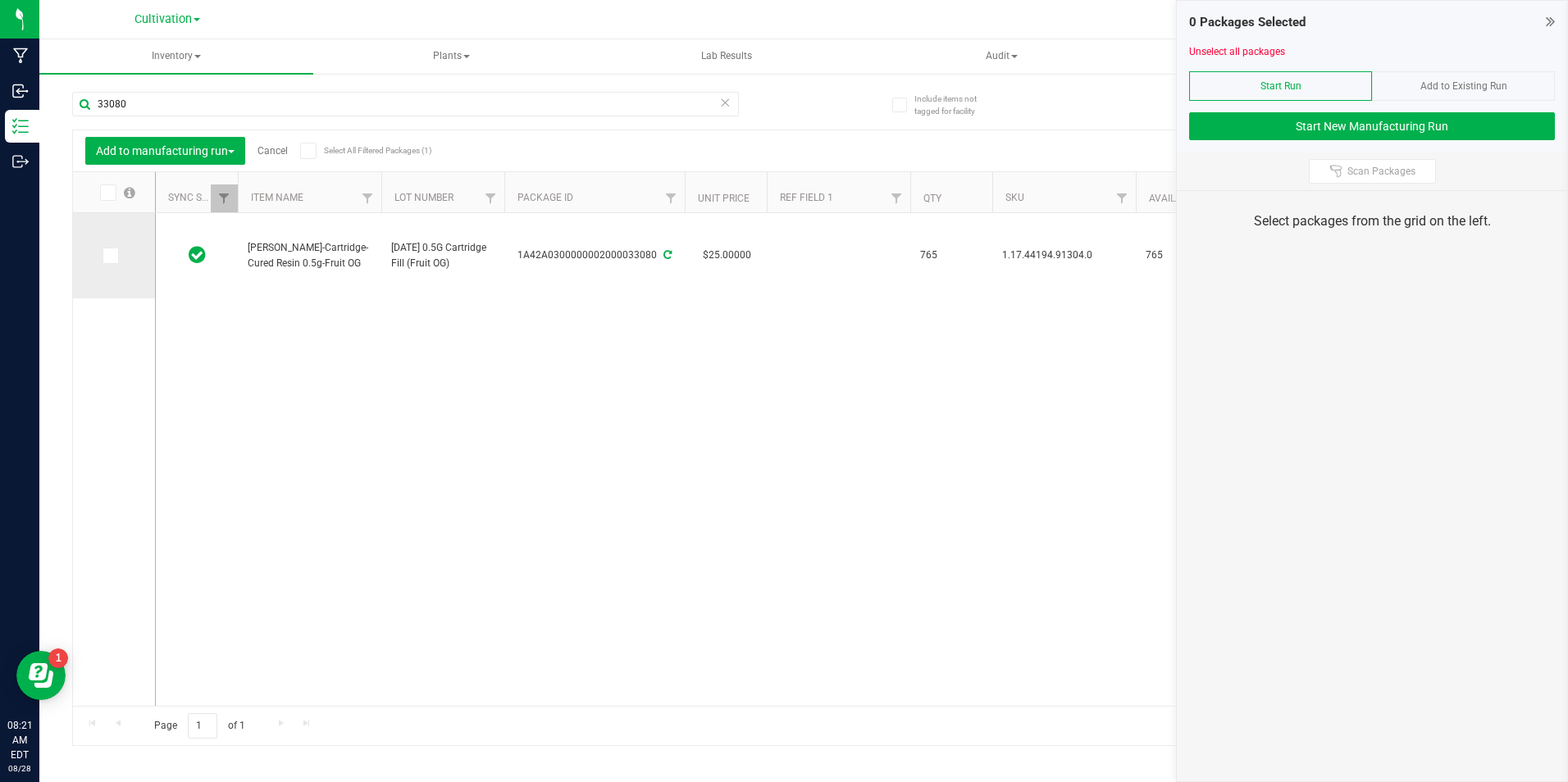
click at [108, 247] on span at bounding box center [110, 255] width 17 height 17
click at [0, 0] on input "checkbox" at bounding box center [0, 0] width 0 height 0
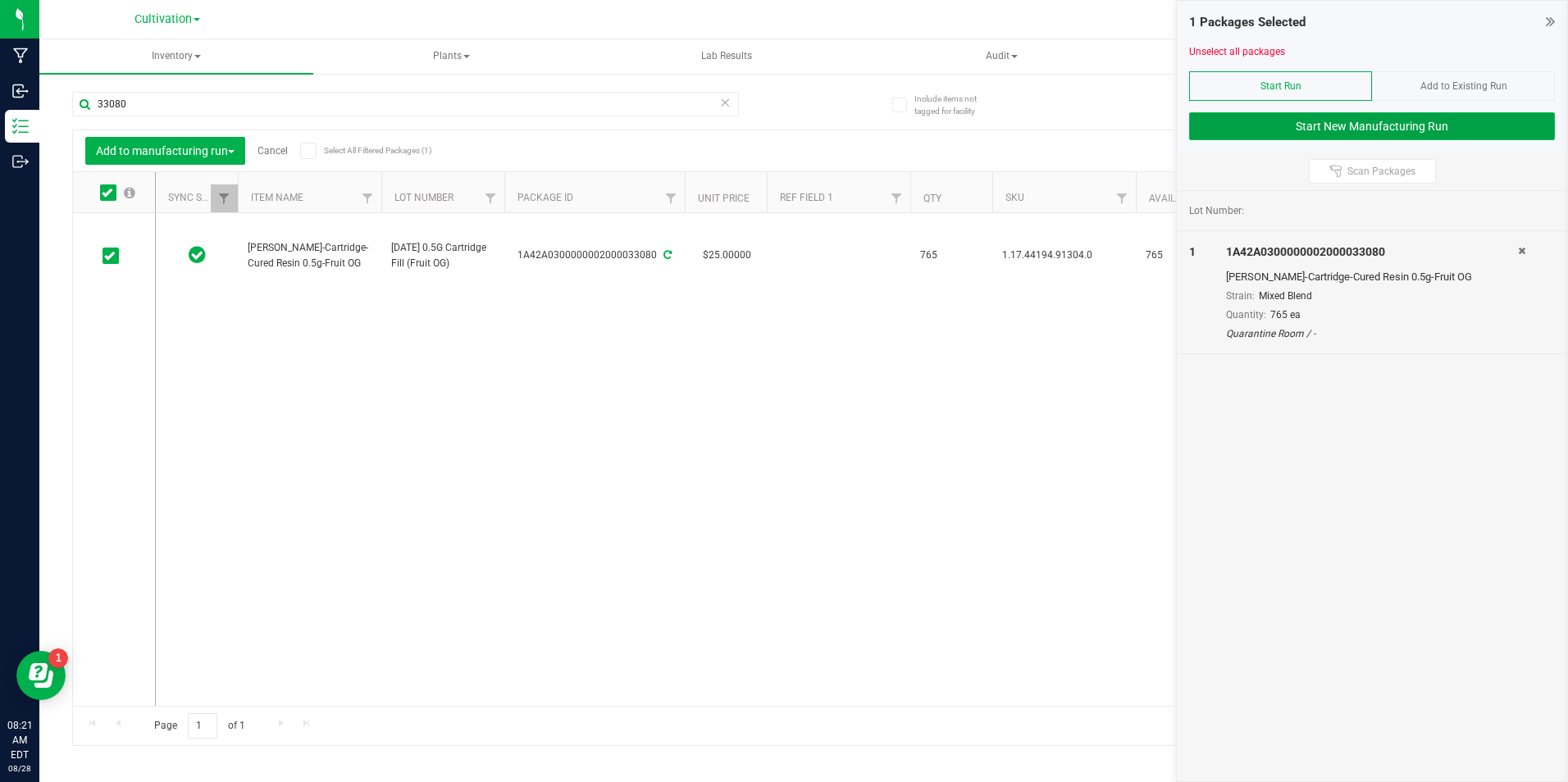
click at [1370, 139] on button "Start New Manufacturing Run" at bounding box center [1372, 126] width 366 height 28
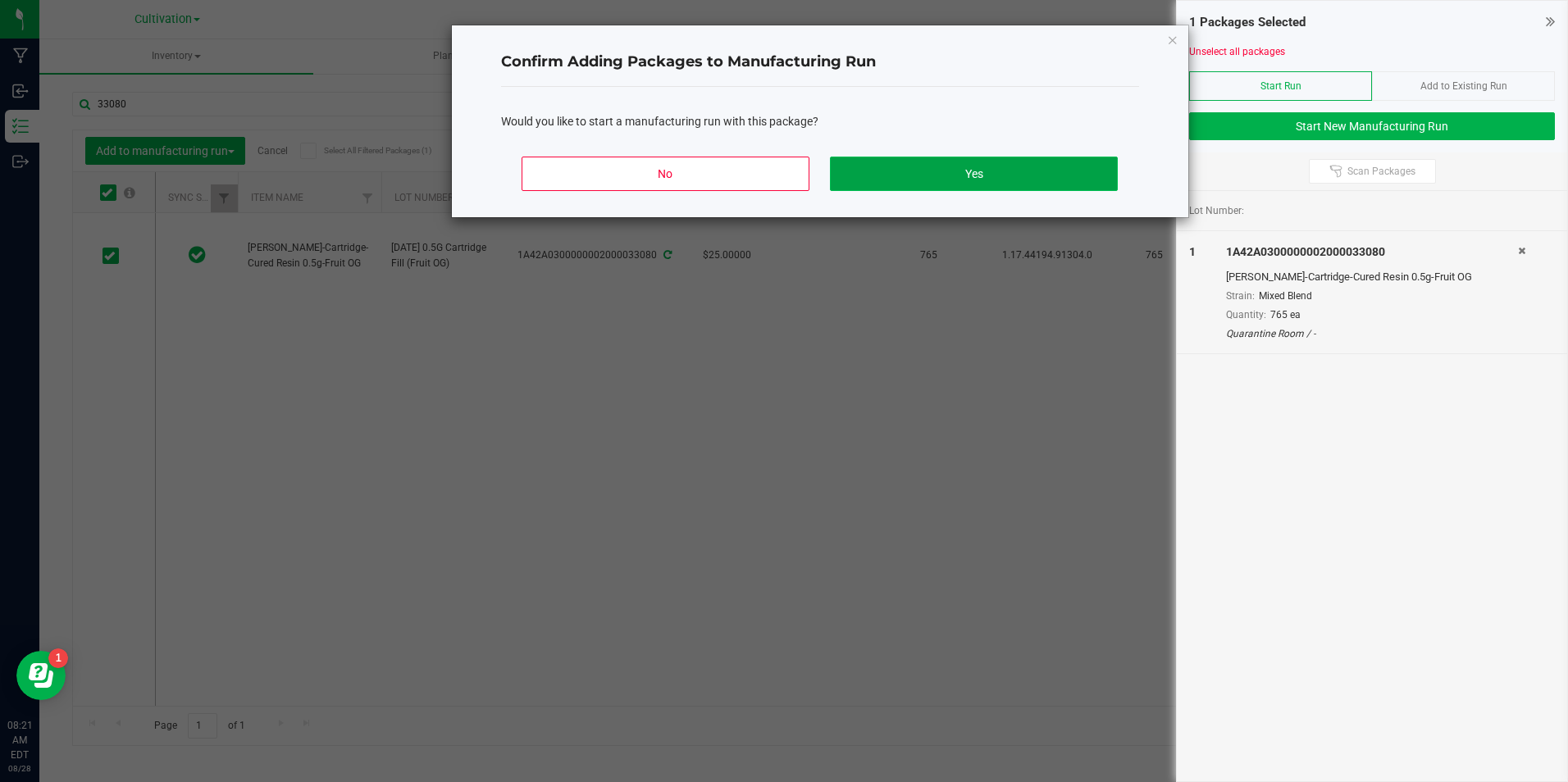
click at [1032, 165] on button "Yes" at bounding box center [973, 173] width 287 height 34
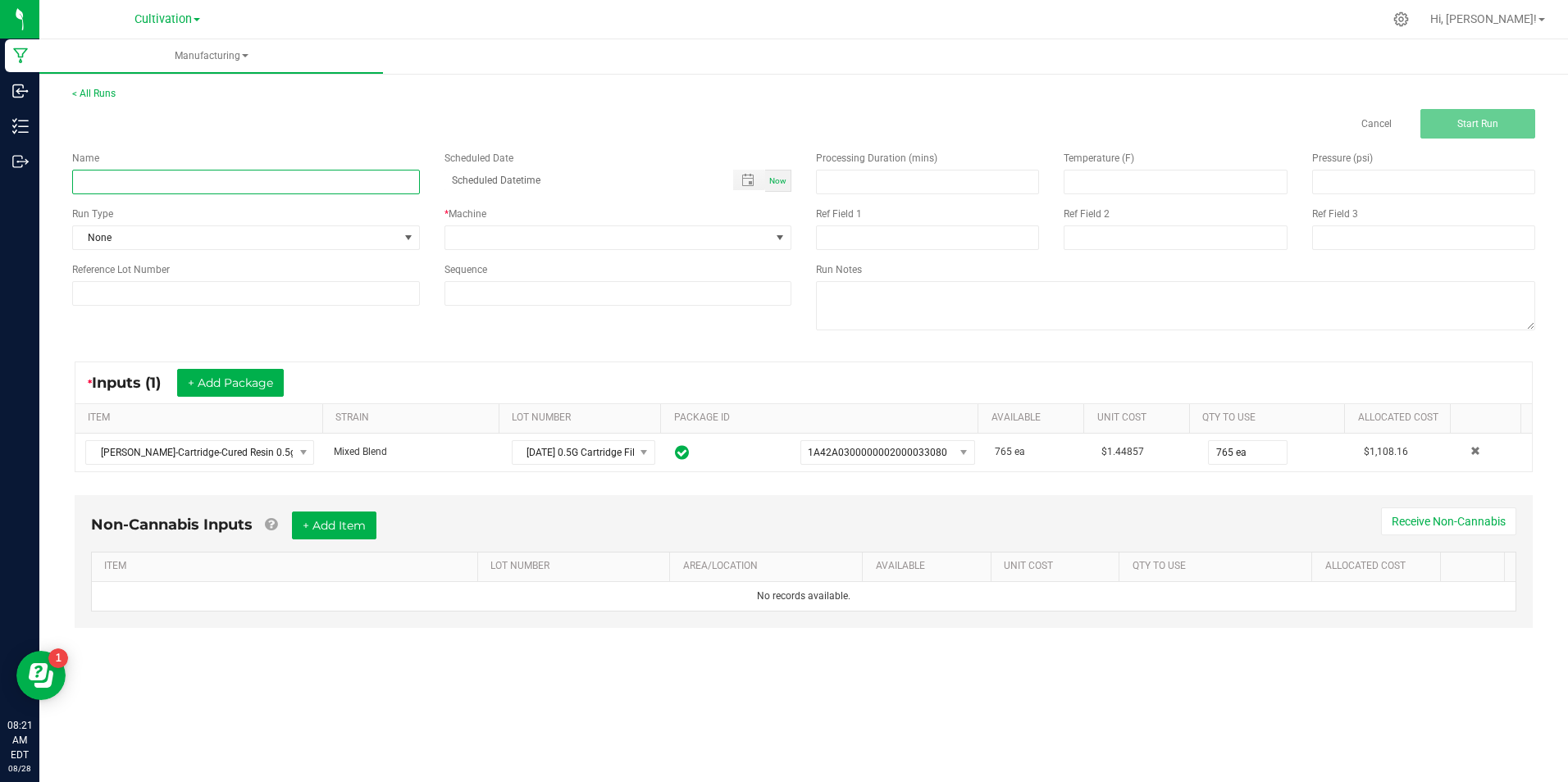
click at [274, 179] on input at bounding box center [246, 182] width 347 height 25
click at [210, 183] on input "8/28/25 Short Cartridge (Fruit OG)" at bounding box center [246, 182] width 347 height 25
type input "8/28/25 Short Cartridge (Fruit OG)"
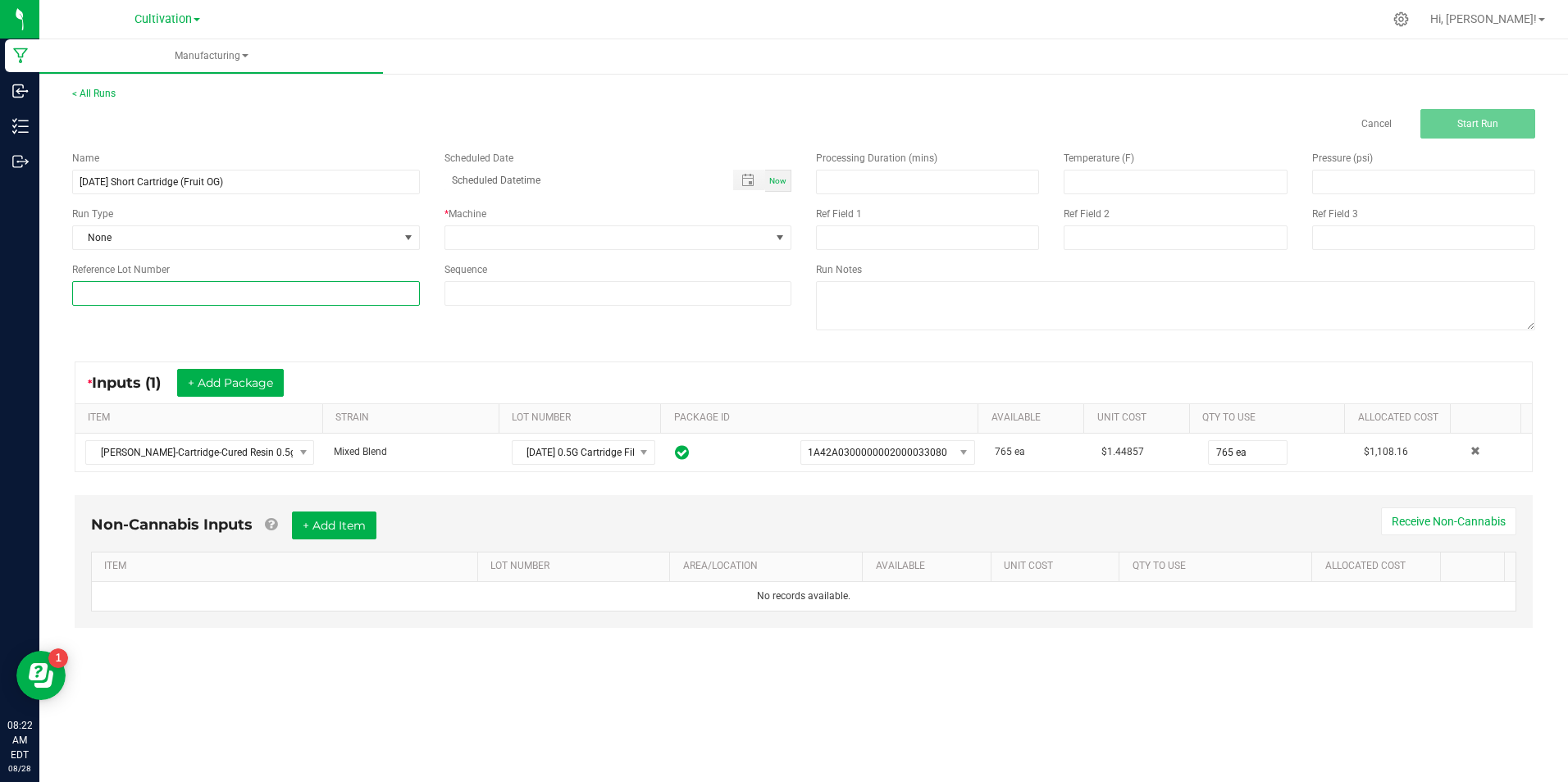
click at [272, 292] on input at bounding box center [246, 293] width 347 height 25
paste input "8/28/25 Short Cartridge (Fruit OG)"
type input "8/28/25 Short Cartridge (Fruit OG)"
click at [185, 182] on input "8/28/25 Short Cartridge (Fruit OG)" at bounding box center [246, 182] width 347 height 25
click at [213, 187] on input "8/28/25 Short Cartridge Adjustment (Fruit OG)" at bounding box center [246, 182] width 347 height 25
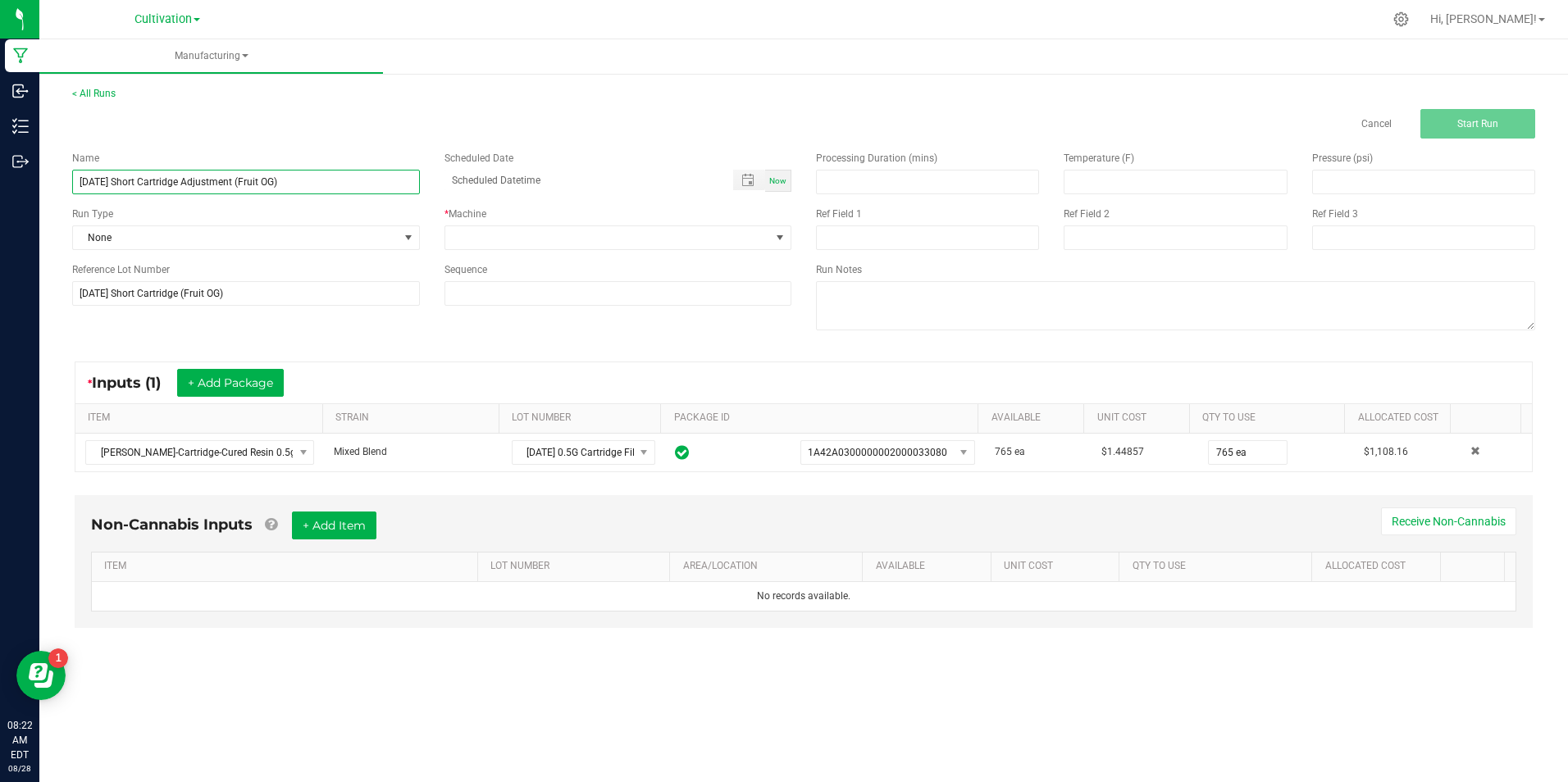
click at [213, 187] on input "8/28/25 Short Cartridge Adjustment (Fruit OG)" at bounding box center [246, 182] width 347 height 25
type input "8/28/25 Short Cartridge Adjustment (Fruit OG)"
click at [256, 291] on input "8/28/25 Short Cartridge (Fruit OG)" at bounding box center [246, 293] width 347 height 25
click at [255, 291] on input "8/28/25 Short Cartridge (Fruit OG)" at bounding box center [246, 293] width 347 height 25
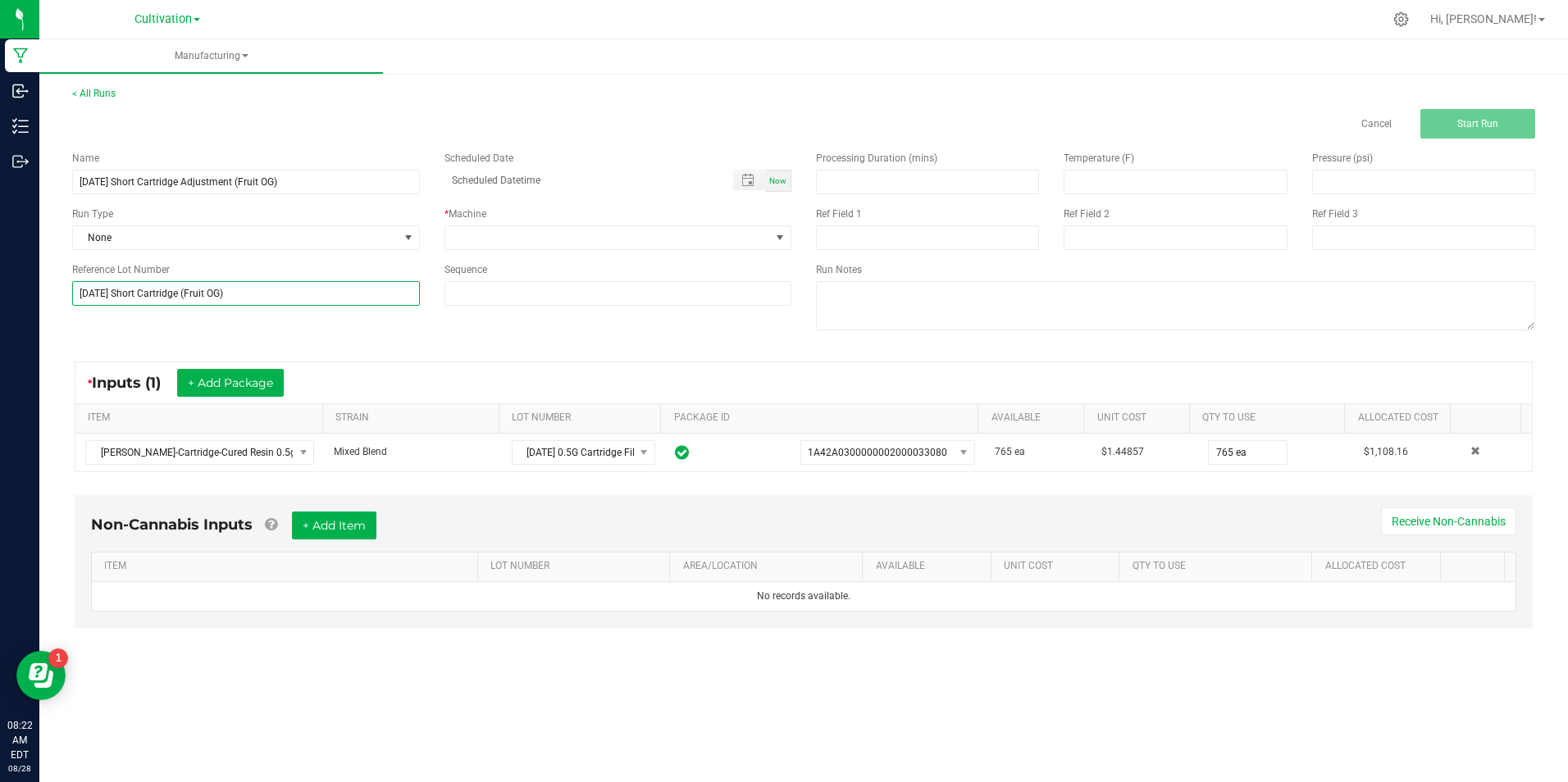
click at [255, 291] on input "8/28/25 Short Cartridge (Fruit OG)" at bounding box center [246, 293] width 347 height 25
paste input "Adjustment"
type input "8/28/25 Short Cartridge Adjustment (Fruit OG)"
click at [514, 231] on span at bounding box center [608, 238] width 325 height 23
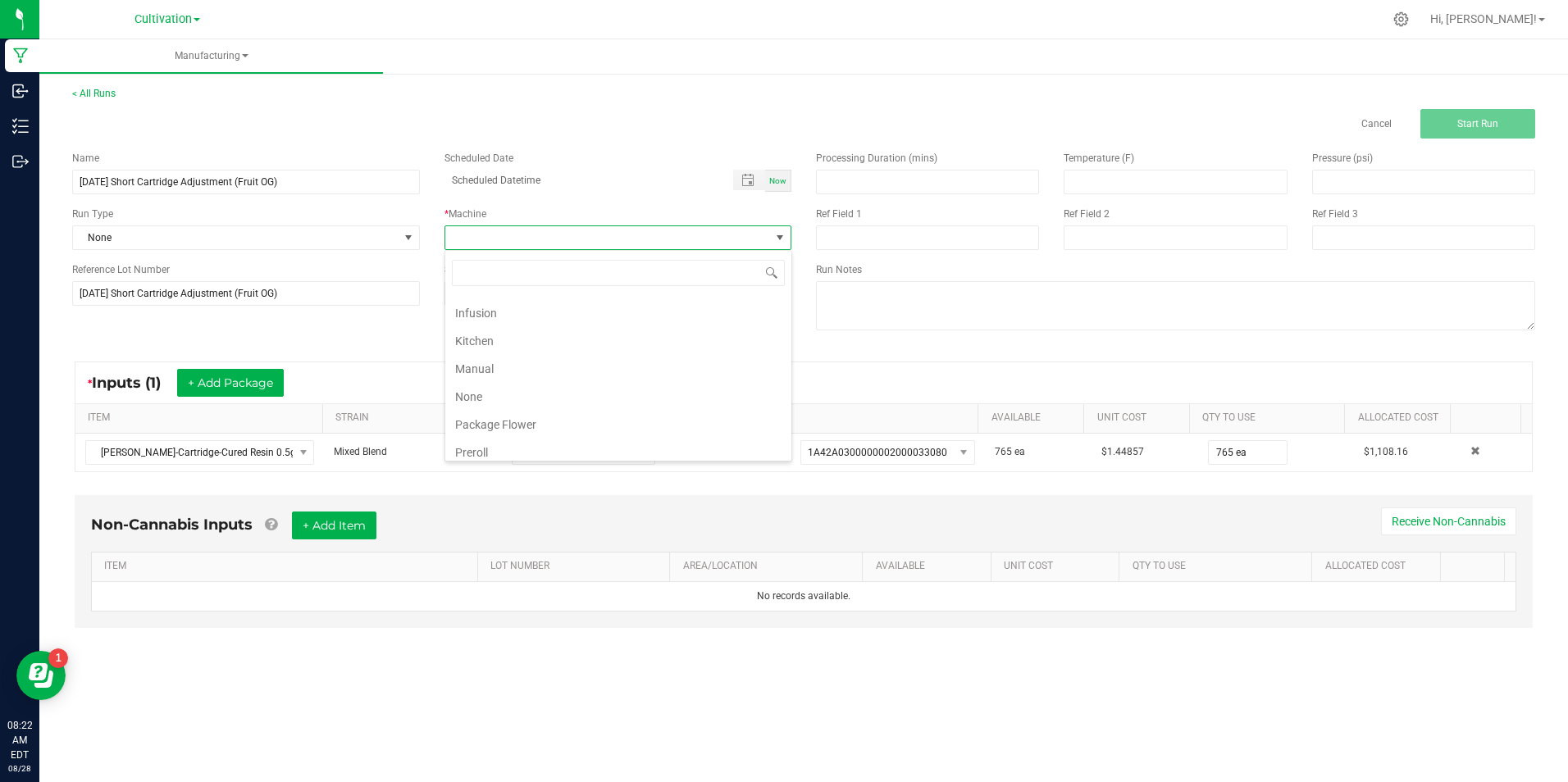
scroll to position [164, 0]
click at [570, 370] on li "Manual" at bounding box center [619, 368] width 346 height 28
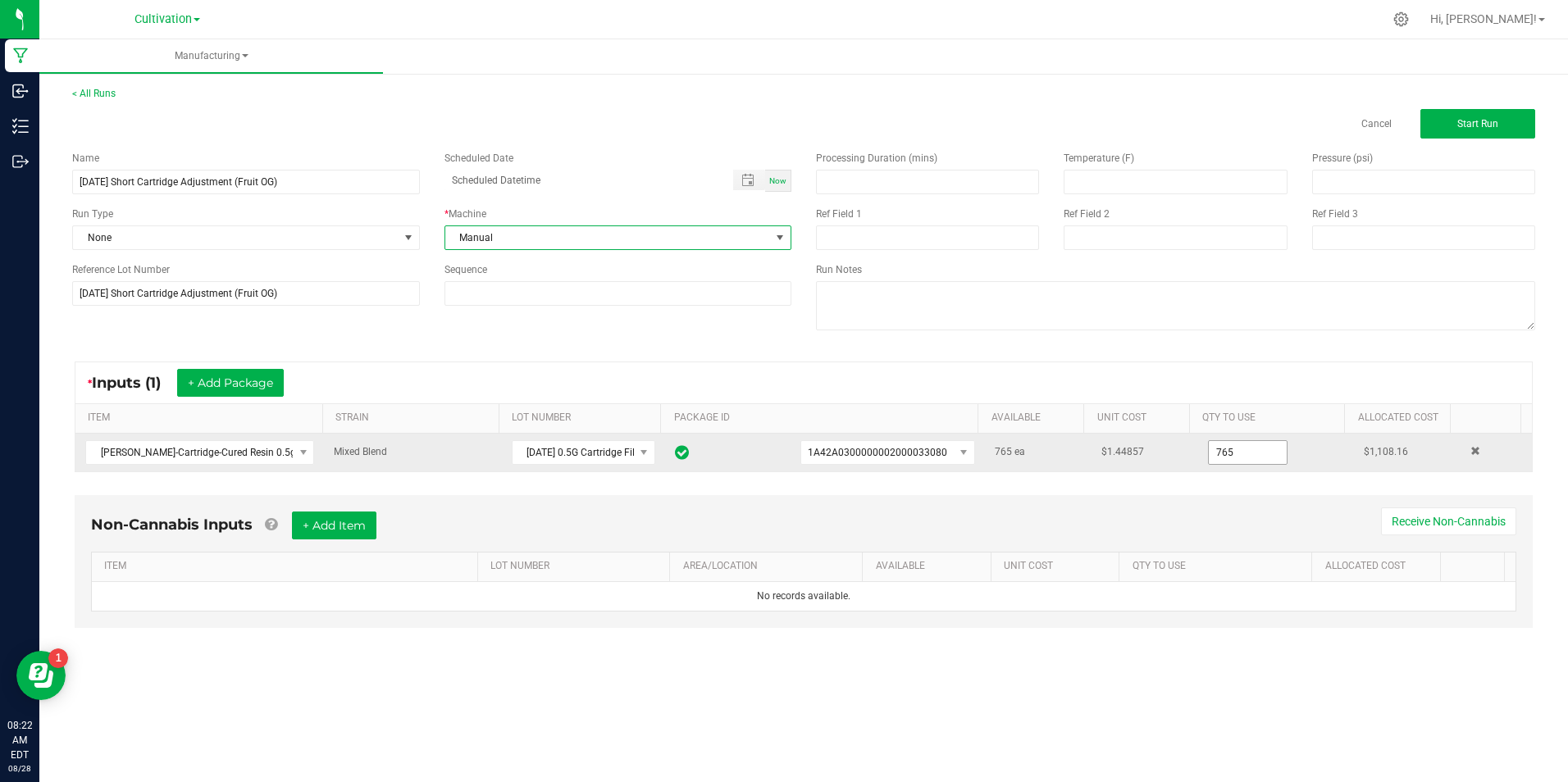
click at [1251, 452] on input "765" at bounding box center [1248, 452] width 78 height 23
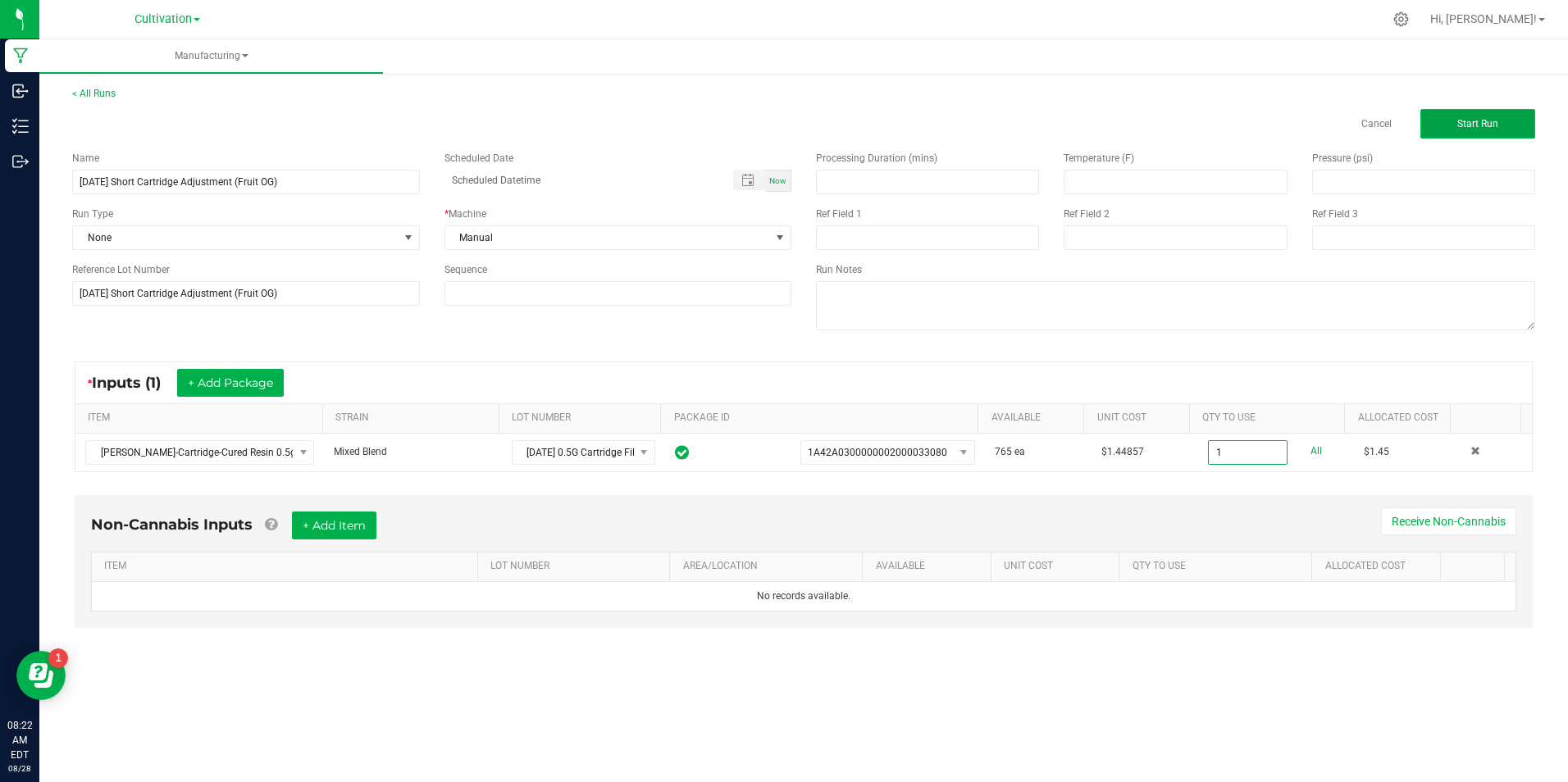
type input "1 ea"
click at [1427, 127] on button "Start Run" at bounding box center [1478, 123] width 115 height 29
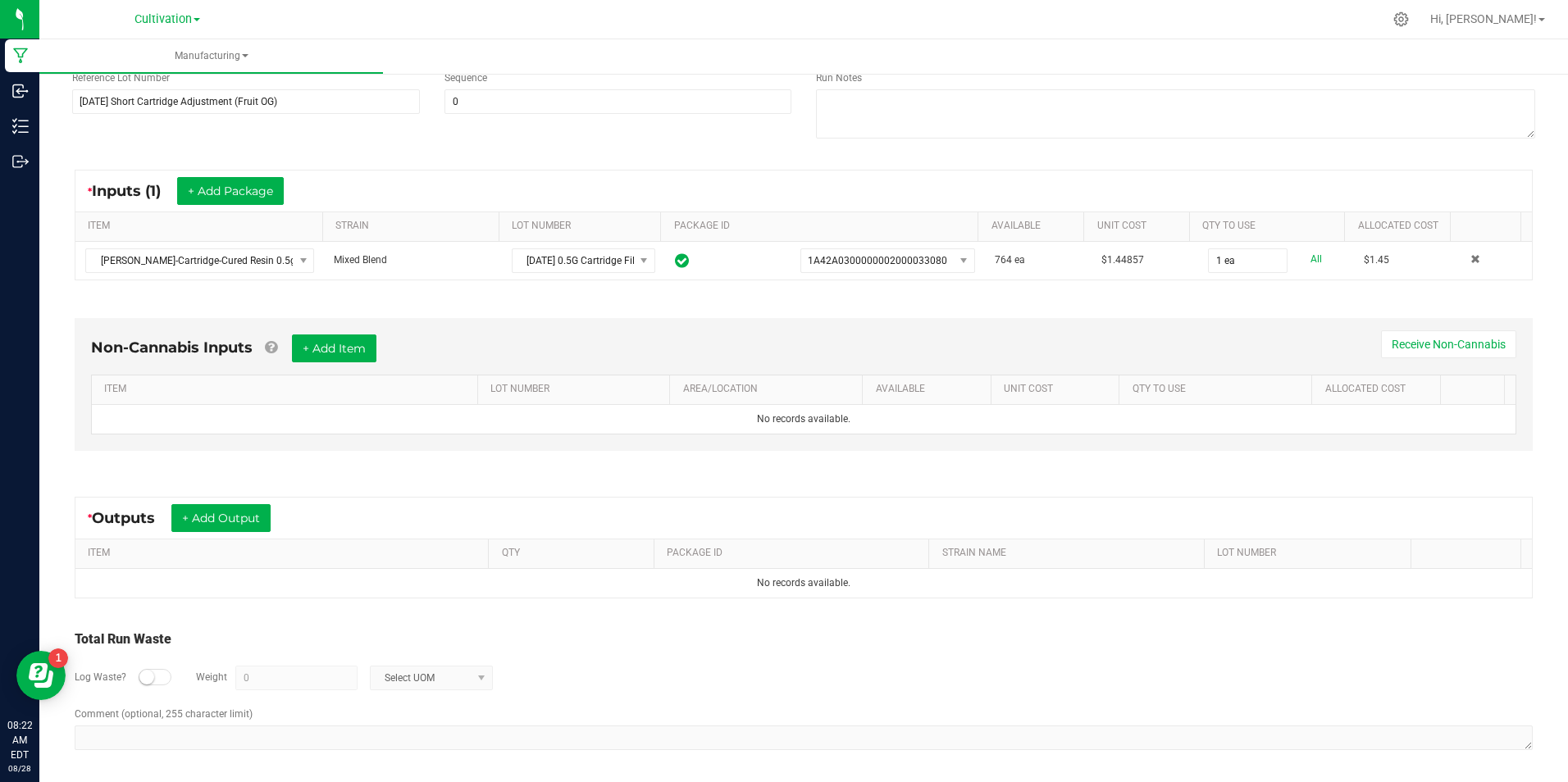
scroll to position [216, 0]
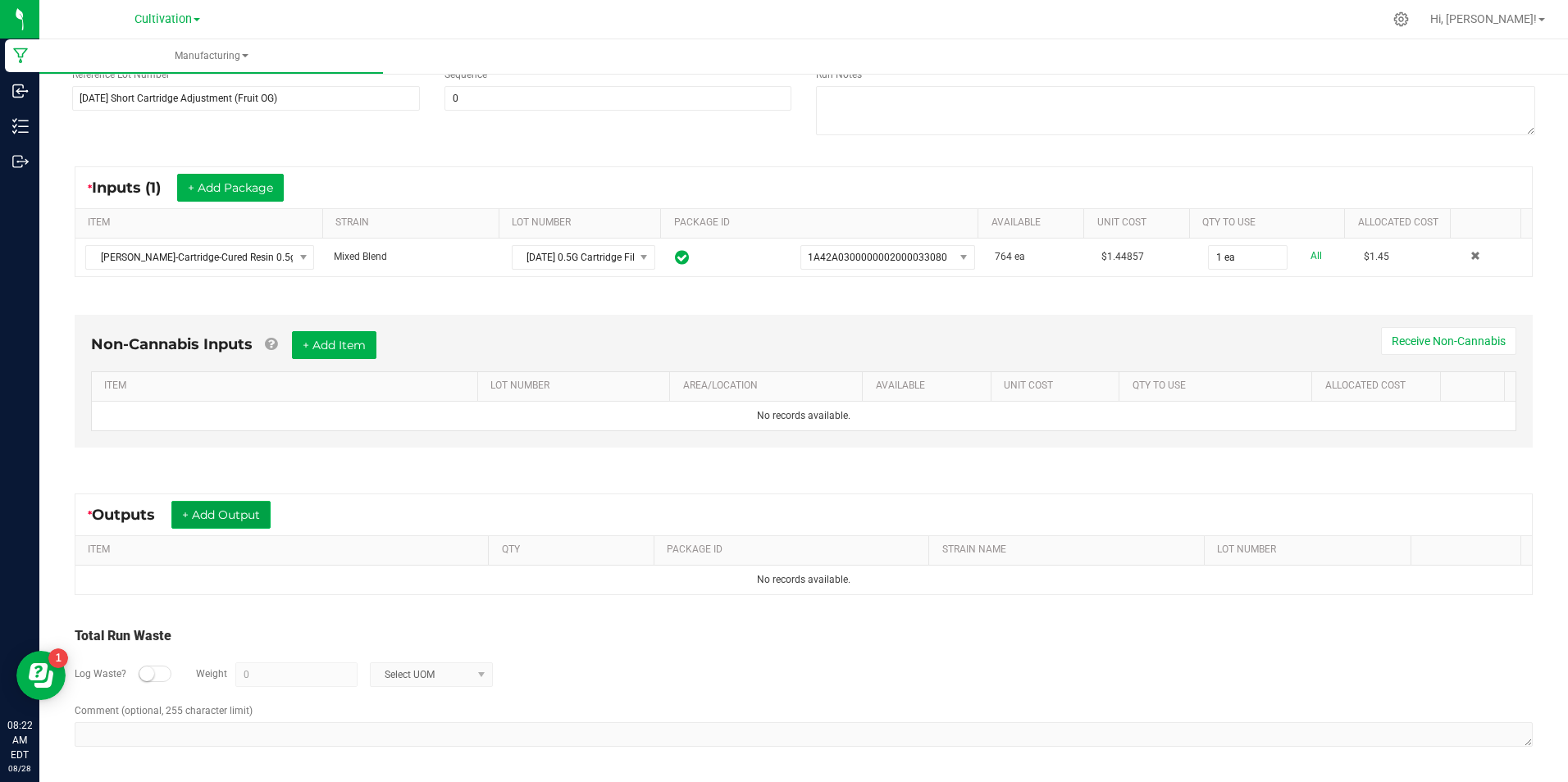
click at [252, 521] on button "+ Add Output" at bounding box center [221, 515] width 99 height 28
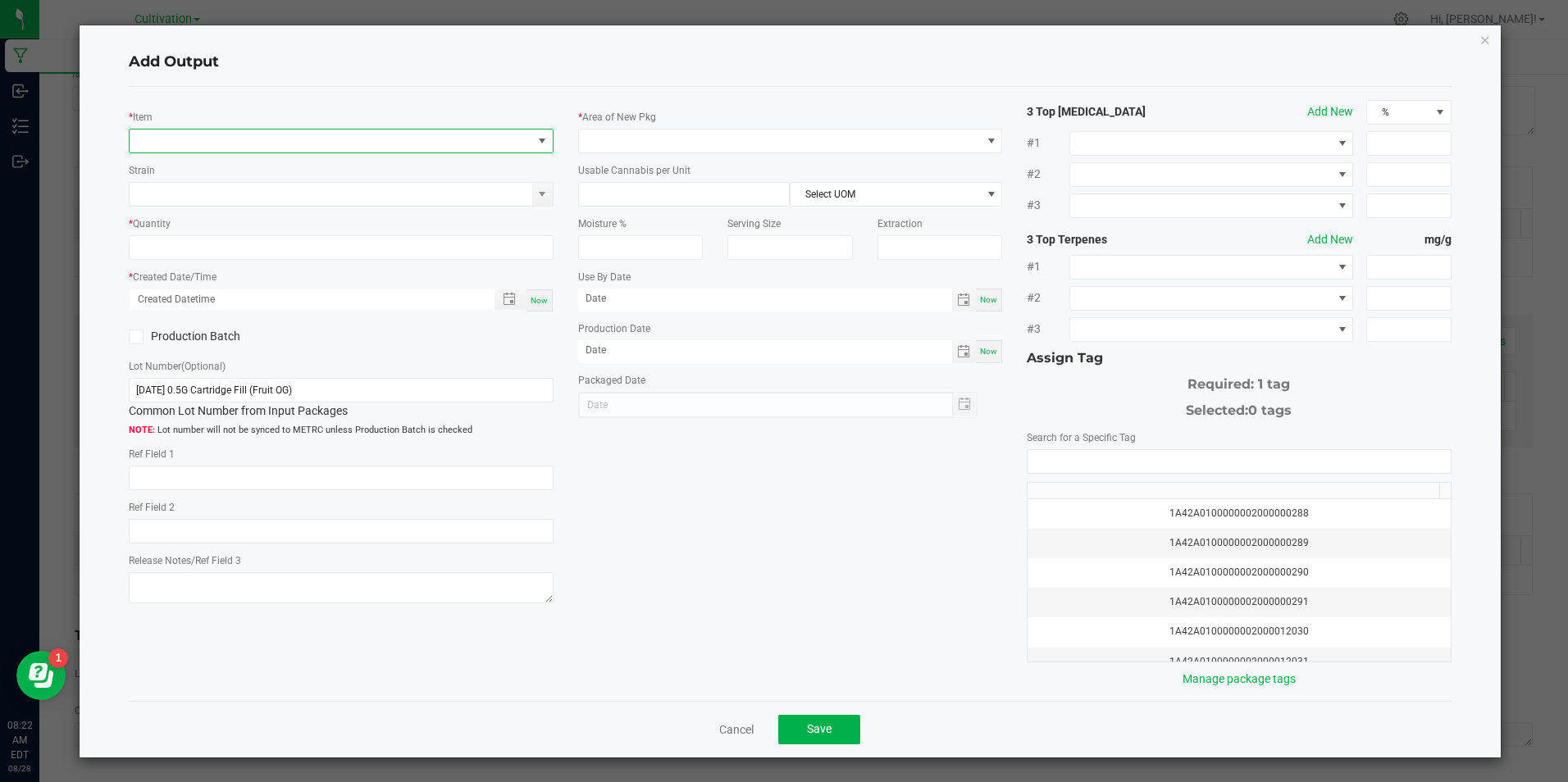
click at [220, 141] on span "NO DATA FOUND" at bounding box center [331, 141] width 402 height 23
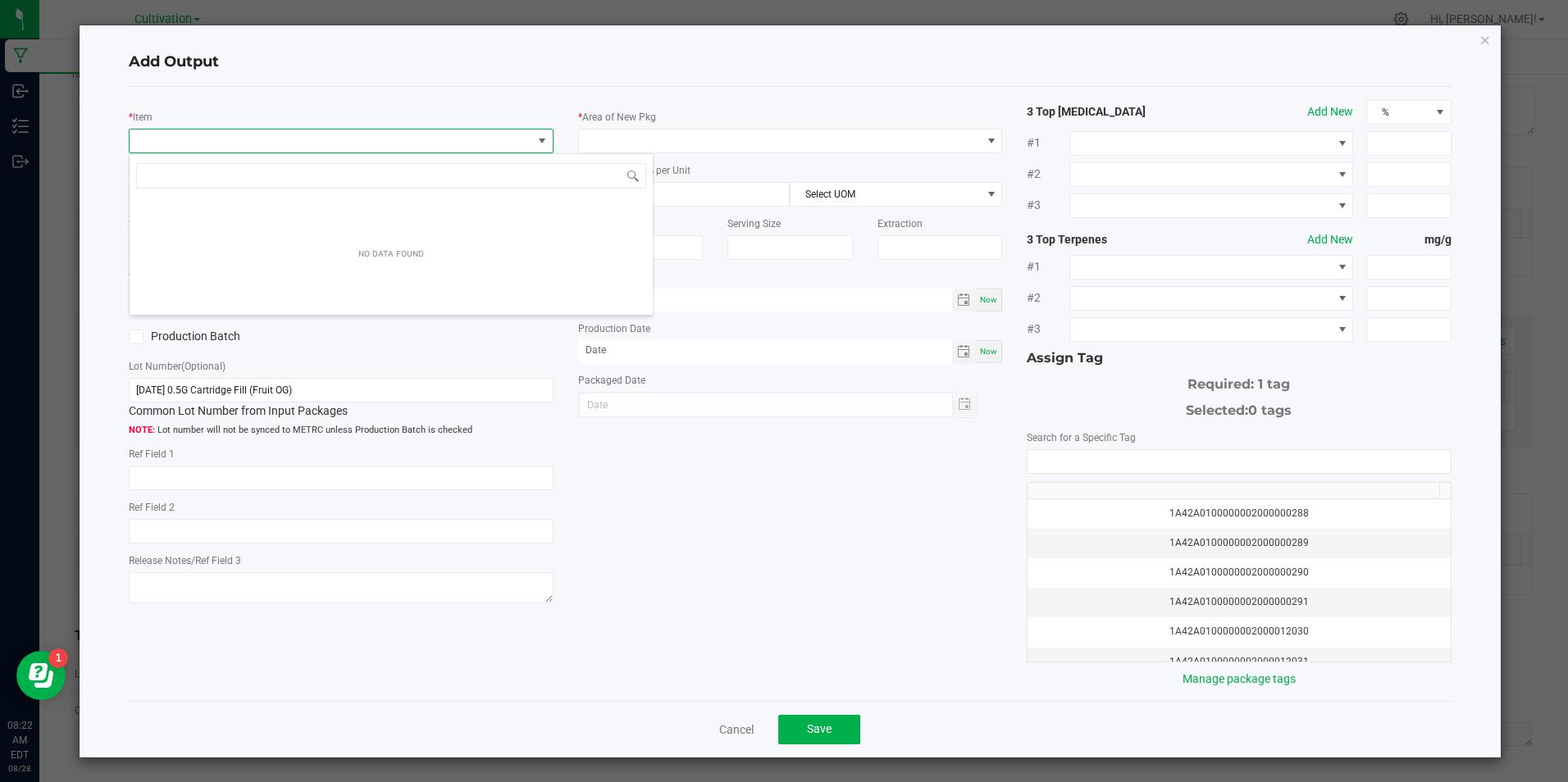
scroll to position [25, 421]
type input "slater-cartrige-cured resin 0.5g-"
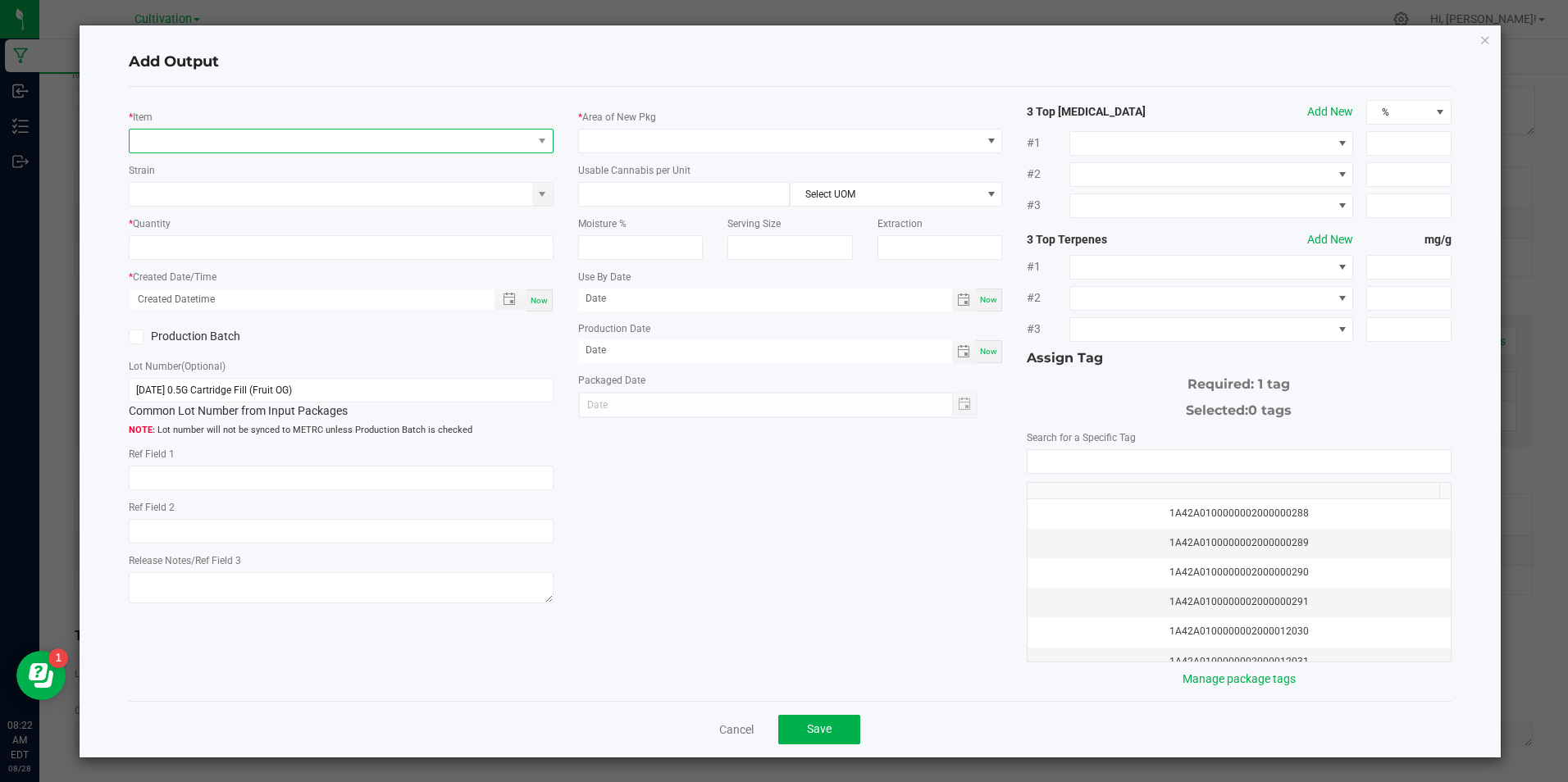
click at [246, 131] on span "NO DATA FOUND" at bounding box center [331, 141] width 402 height 23
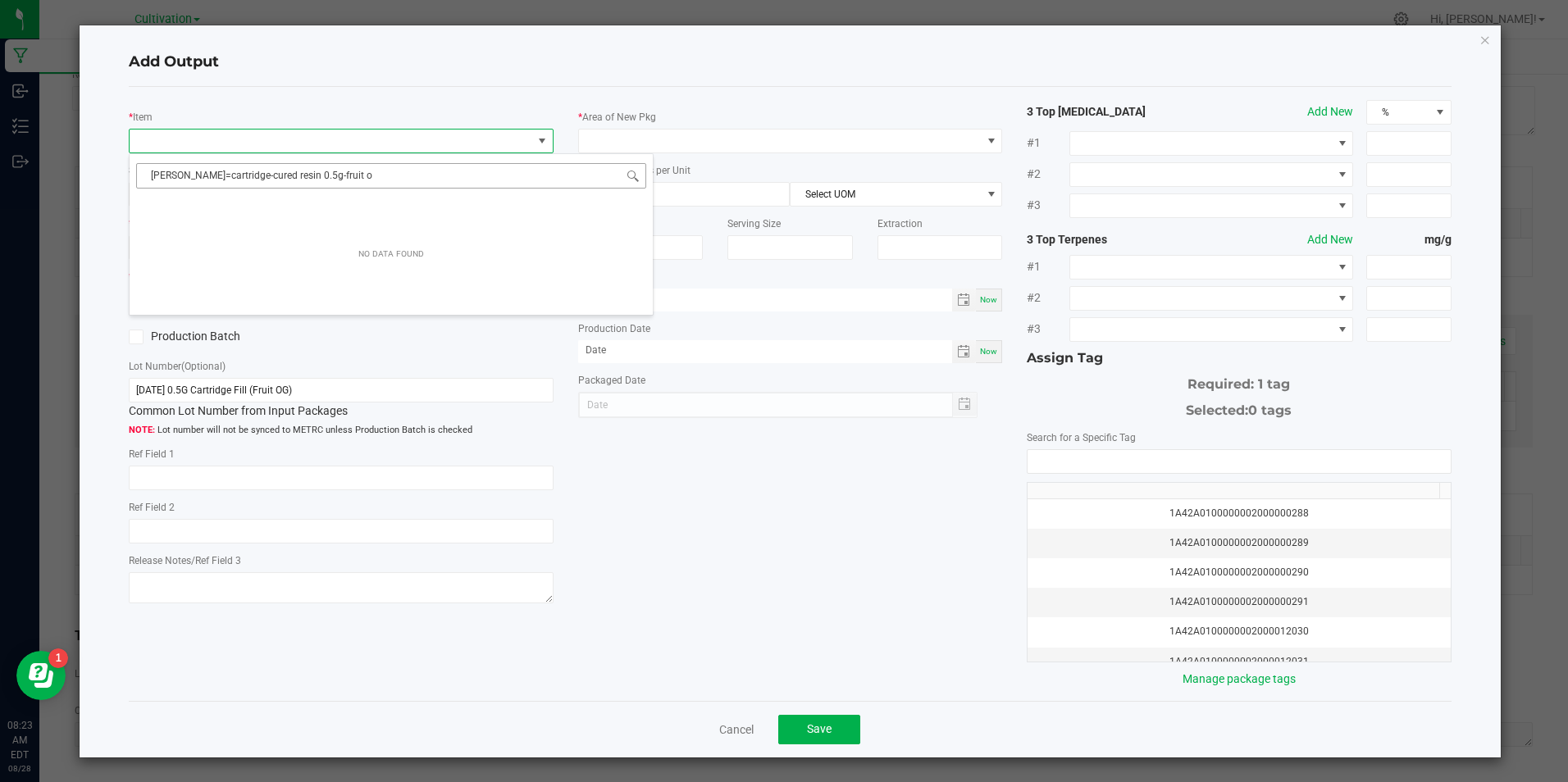
click at [179, 178] on input "slater=cartridge-cured resin 0.5g-fruit o" at bounding box center [391, 176] width 510 height 26
type input "slater-cartridge-cured resin 0.5g-fruit o"
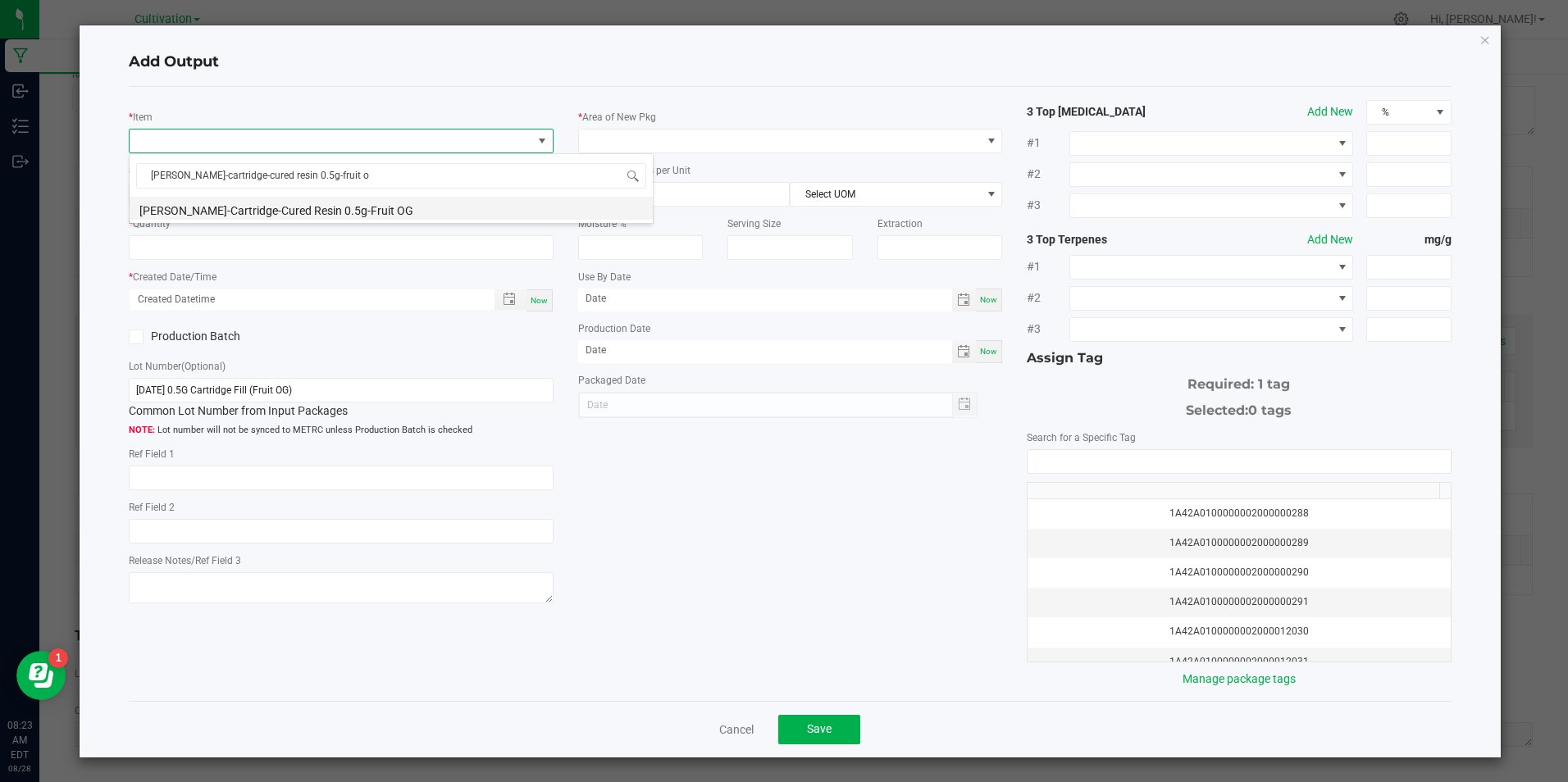
click at [341, 204] on li "[PERSON_NAME]-Cartridge-Cured Resin 0.5g-Fruit OG" at bounding box center [392, 209] width 523 height 23
type input "0 ea"
type input "1.6"
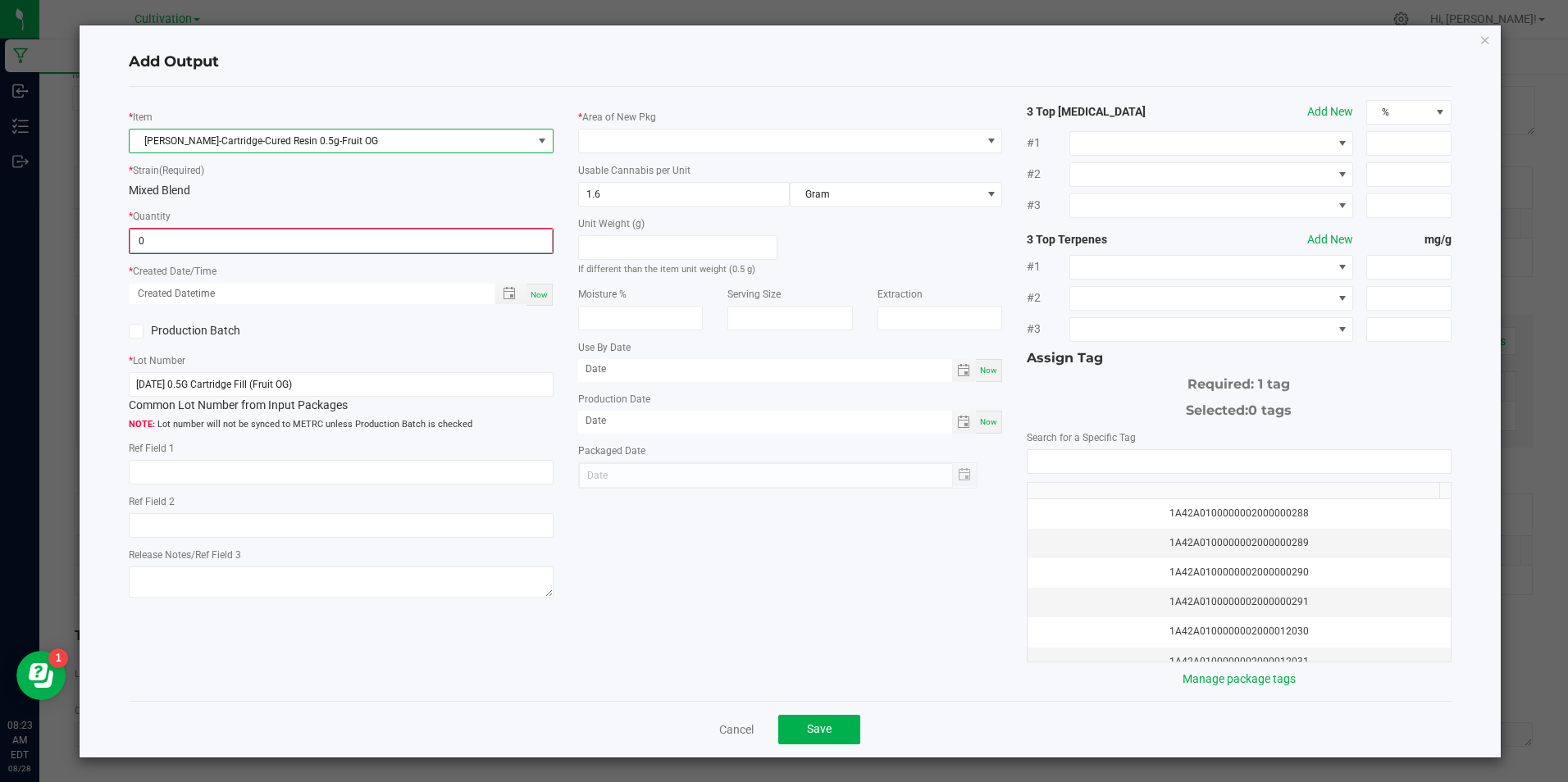
click at [346, 237] on input "0" at bounding box center [341, 241] width 421 height 23
type input "1 ea"
click at [533, 294] on span "Now" at bounding box center [538, 293] width 17 height 9
type input "08/28/2025 8:23 AM"
type input "[DATE]"
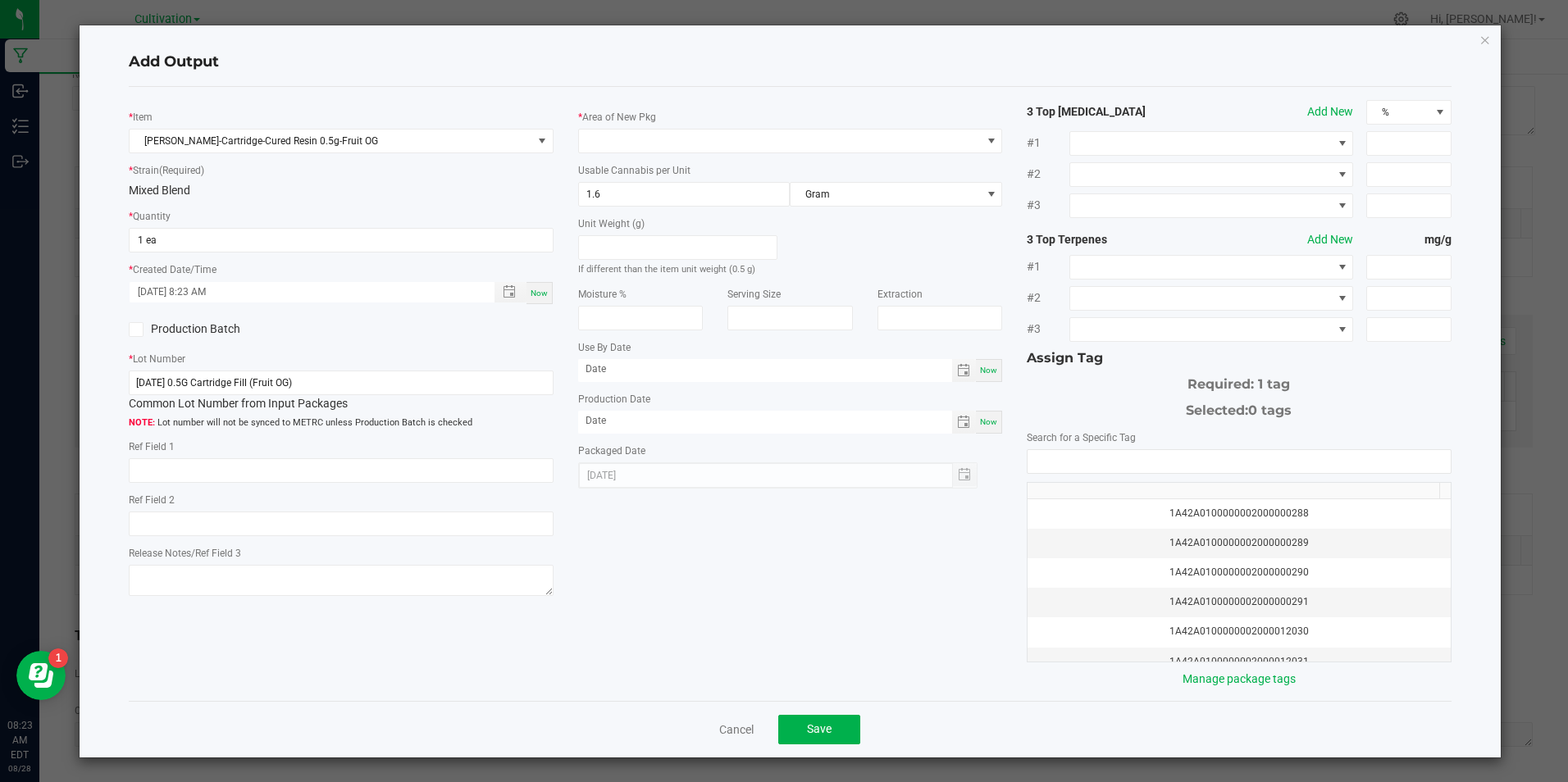
drag, startPoint x: 141, startPoint y: 330, endPoint x: 186, endPoint y: 355, distance: 51.5
click at [141, 330] on span at bounding box center [136, 330] width 15 height 15
click at [333, 384] on input "[DATE] 0.5G Cartridge Fill (Fruit OG)" at bounding box center [341, 383] width 424 height 25
click at [331, 385] on input "[DATE] 0.5G Cartridge Fill (Fruit OG)" at bounding box center [341, 383] width 424 height 25
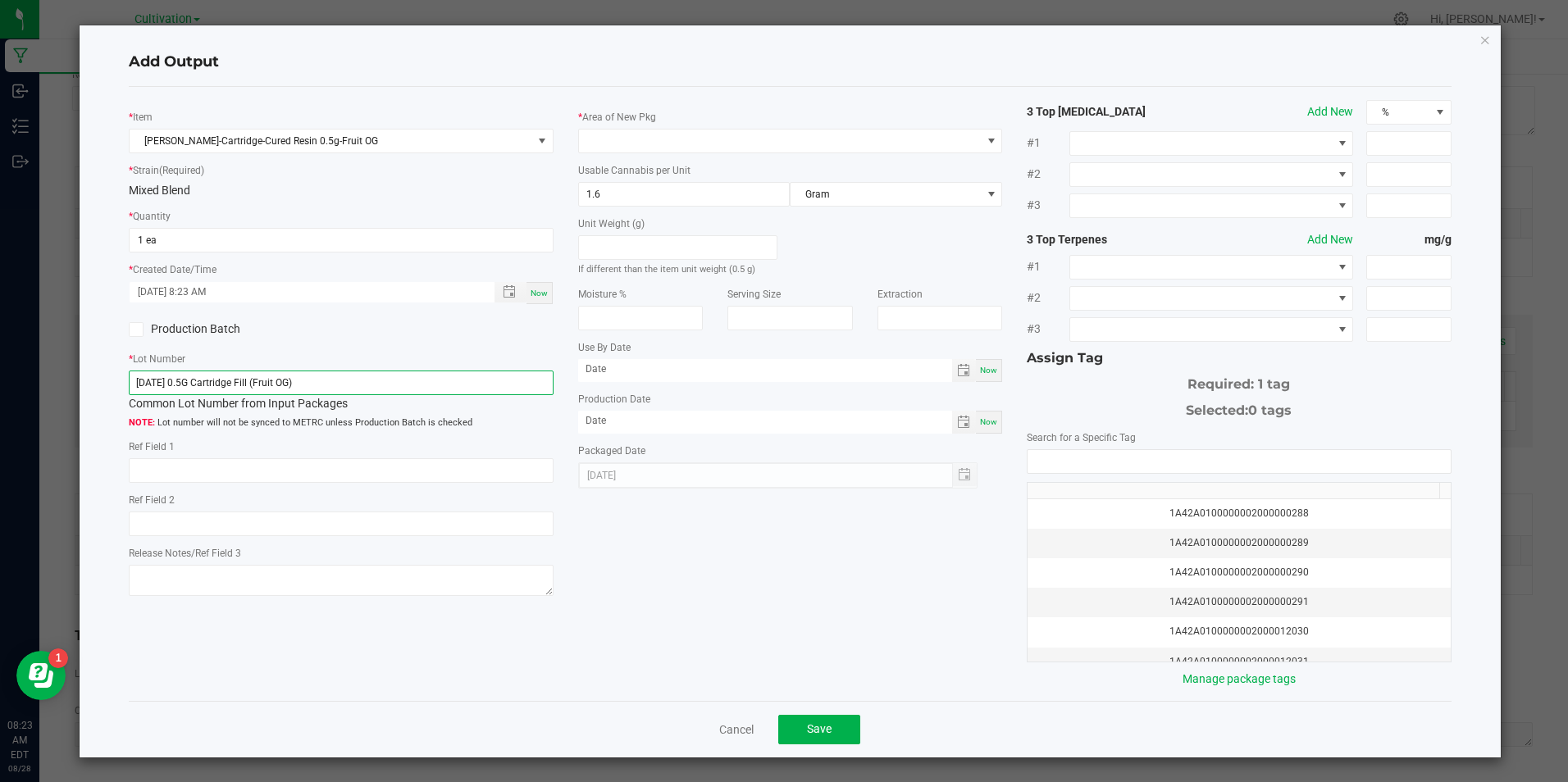
click at [331, 385] on input "[DATE] 0.5G Cartridge Fill (Fruit OG)" at bounding box center [341, 383] width 424 height 25
paste input "8/25 Short Cartridge Adjustment"
type input "8/28/25 Short Cartridge Adjustment (Fruit OG)"
click at [323, 452] on div "Ref Field 1" at bounding box center [341, 459] width 424 height 45
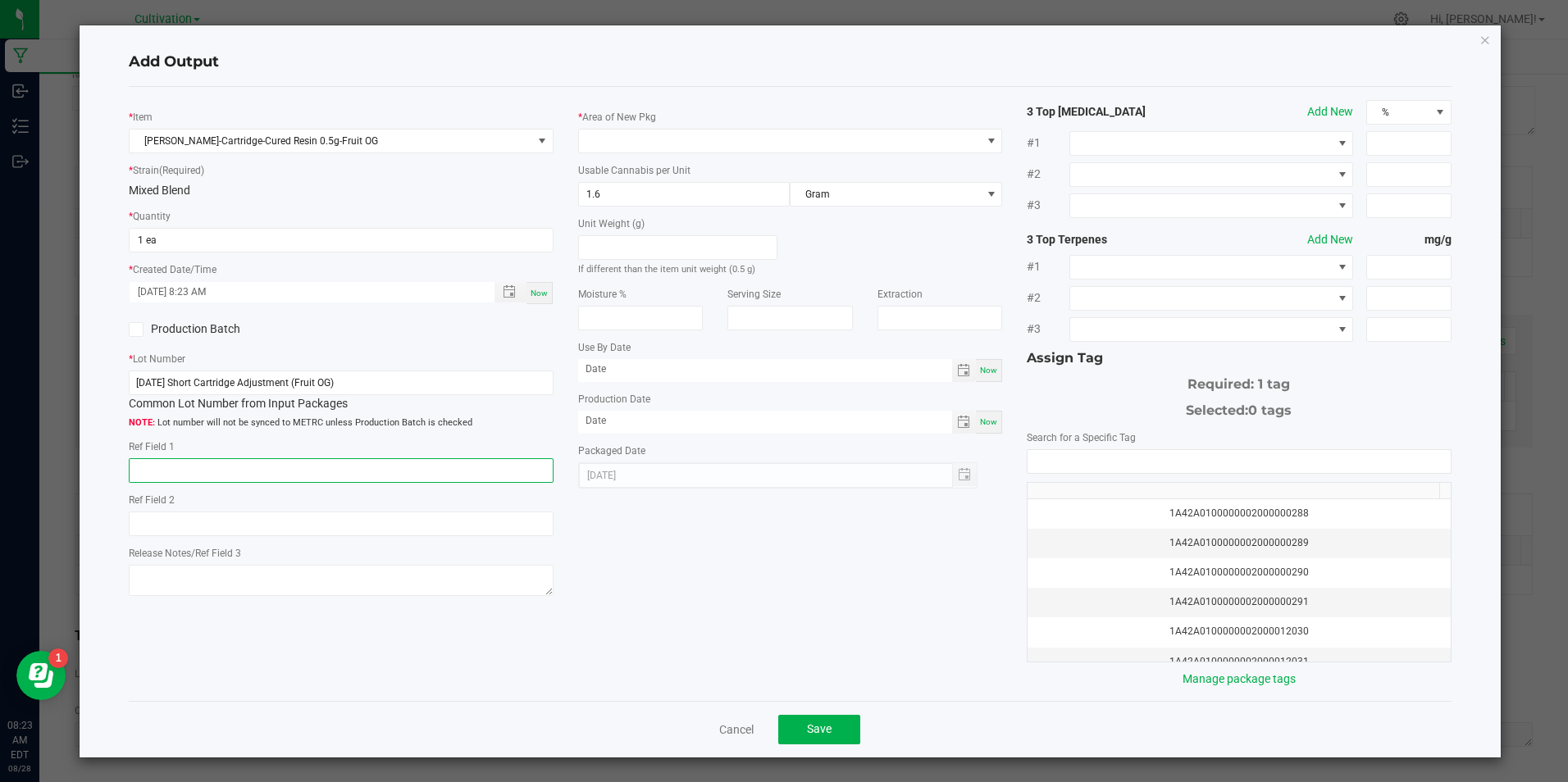
click at [330, 461] on input "text" at bounding box center [341, 471] width 424 height 25
type input "1 Half Filled Cartridge"
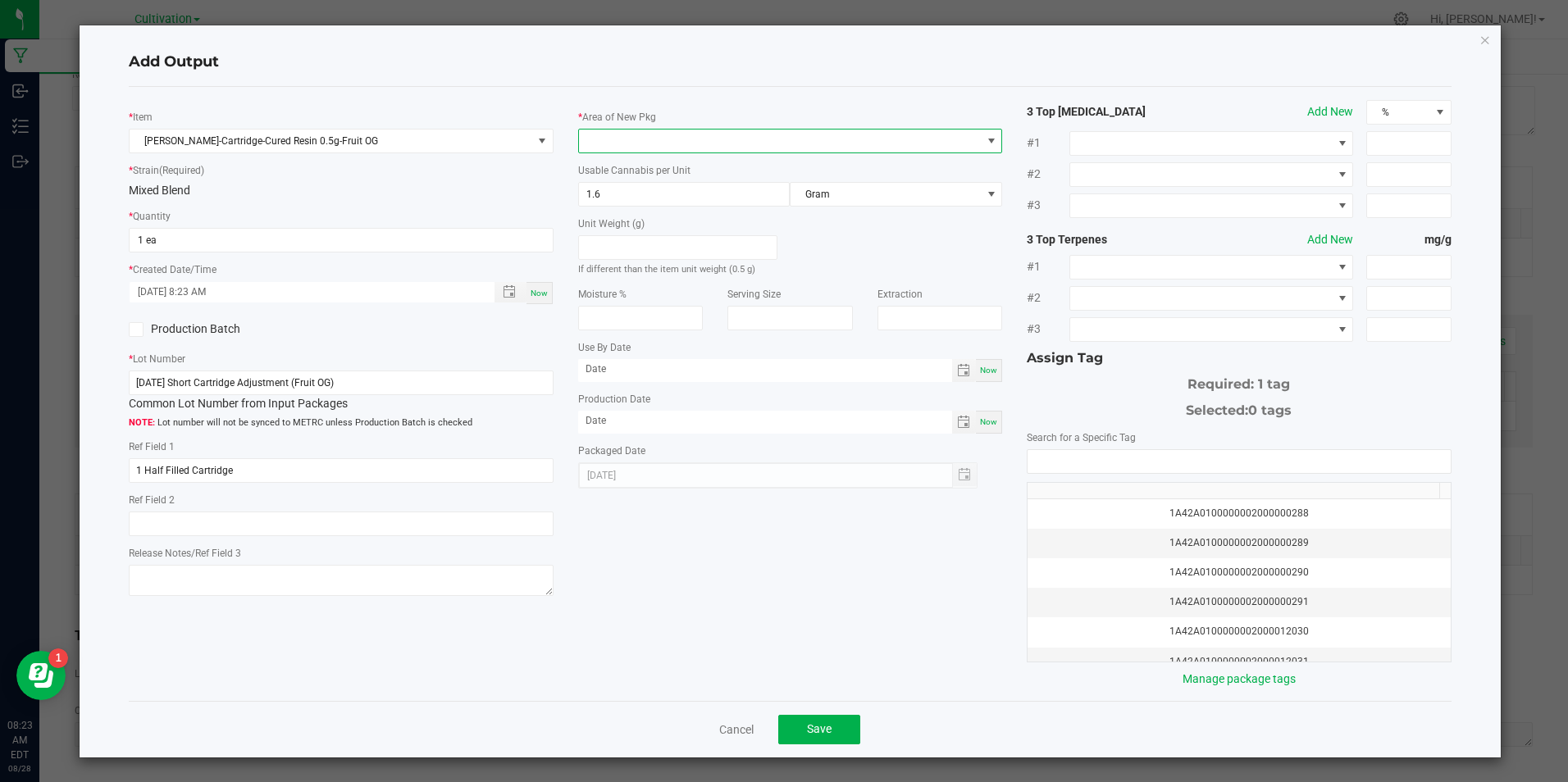
click at [703, 144] on span at bounding box center [780, 141] width 402 height 23
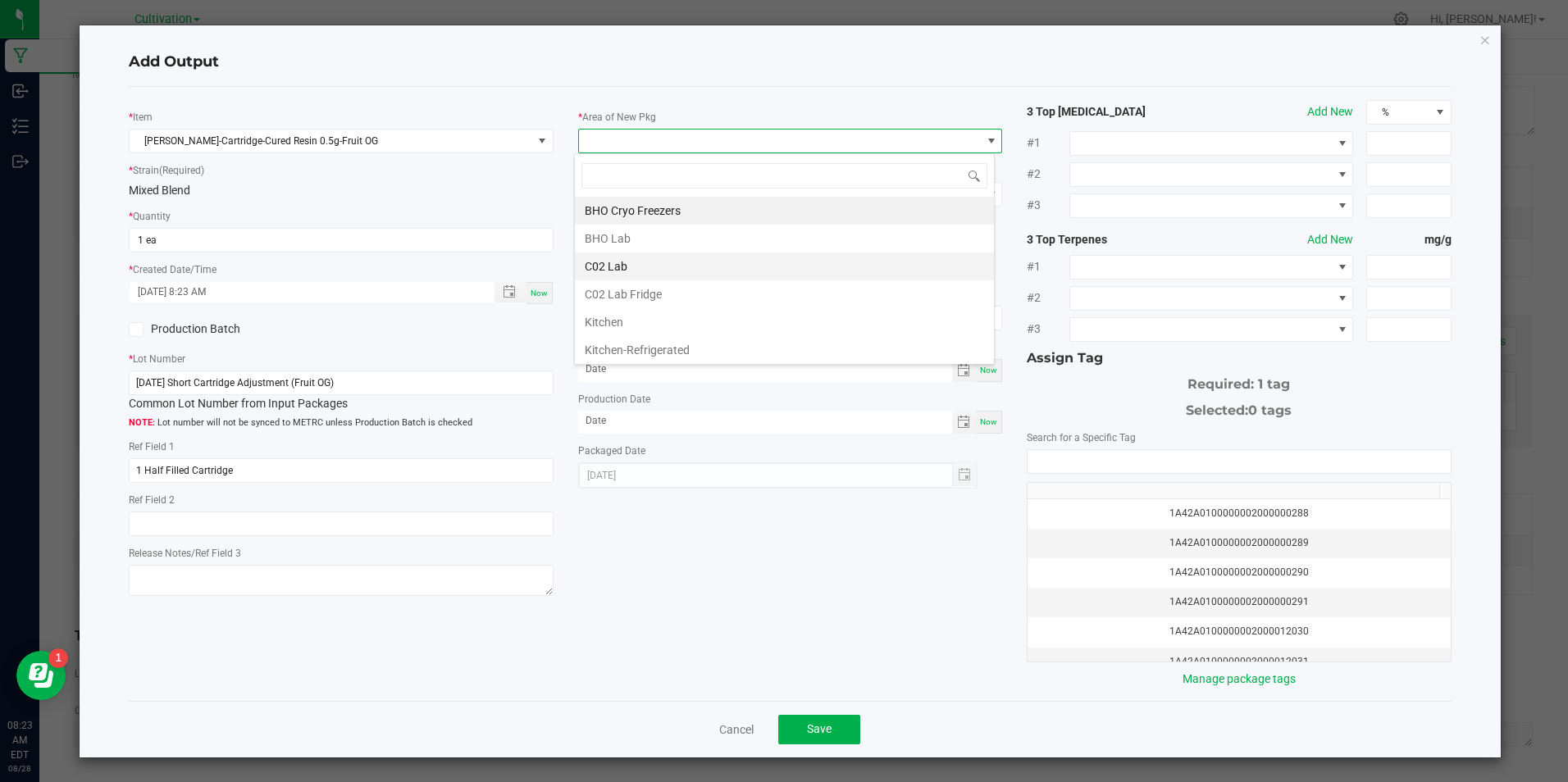
click at [680, 260] on li "C02 Lab" at bounding box center [784, 267] width 419 height 28
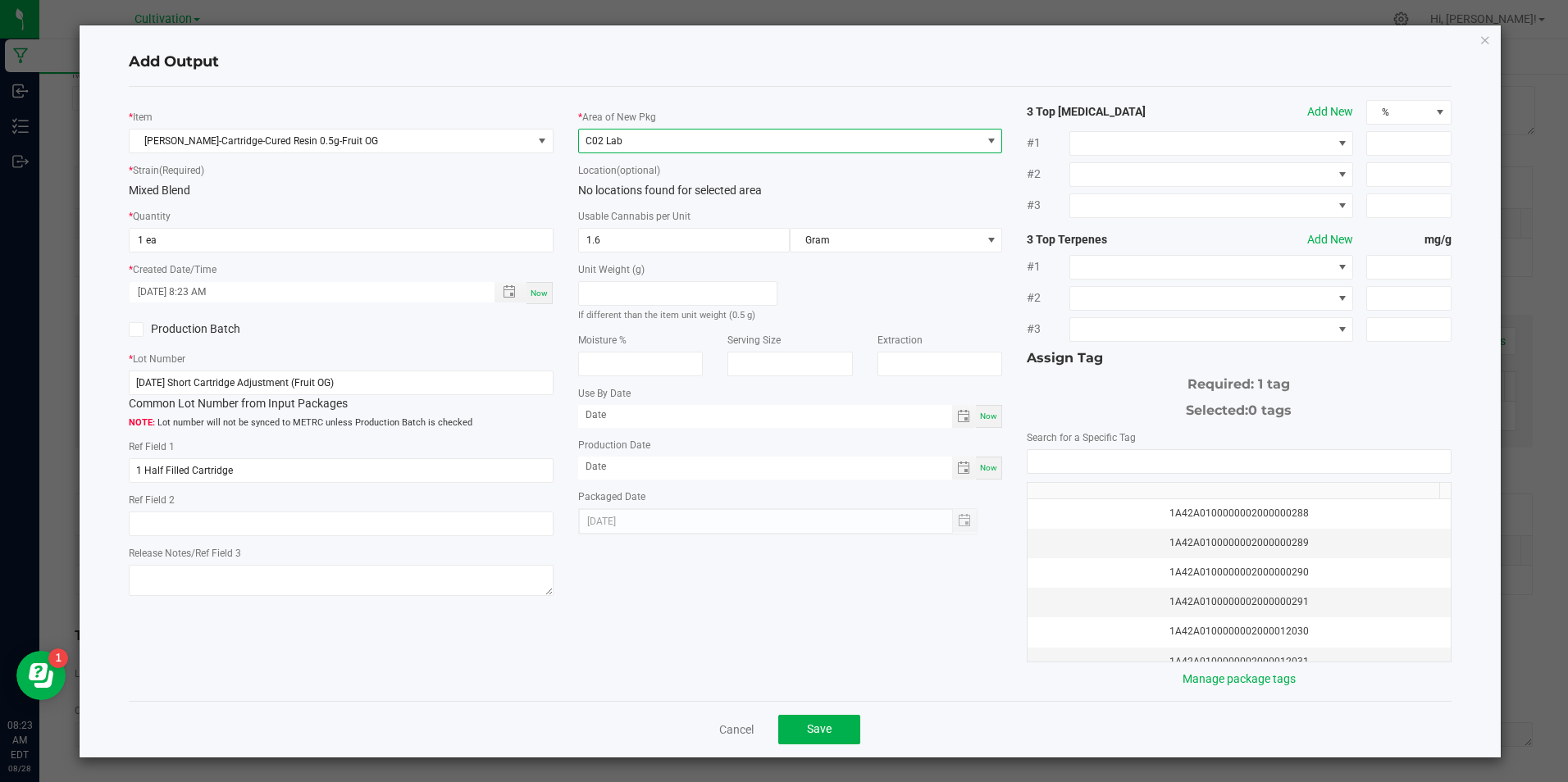
click at [981, 476] on div "Now" at bounding box center [989, 468] width 27 height 23
type input "[DATE]"
click at [1031, 467] on input "NO DATA FOUND" at bounding box center [1239, 461] width 422 height 23
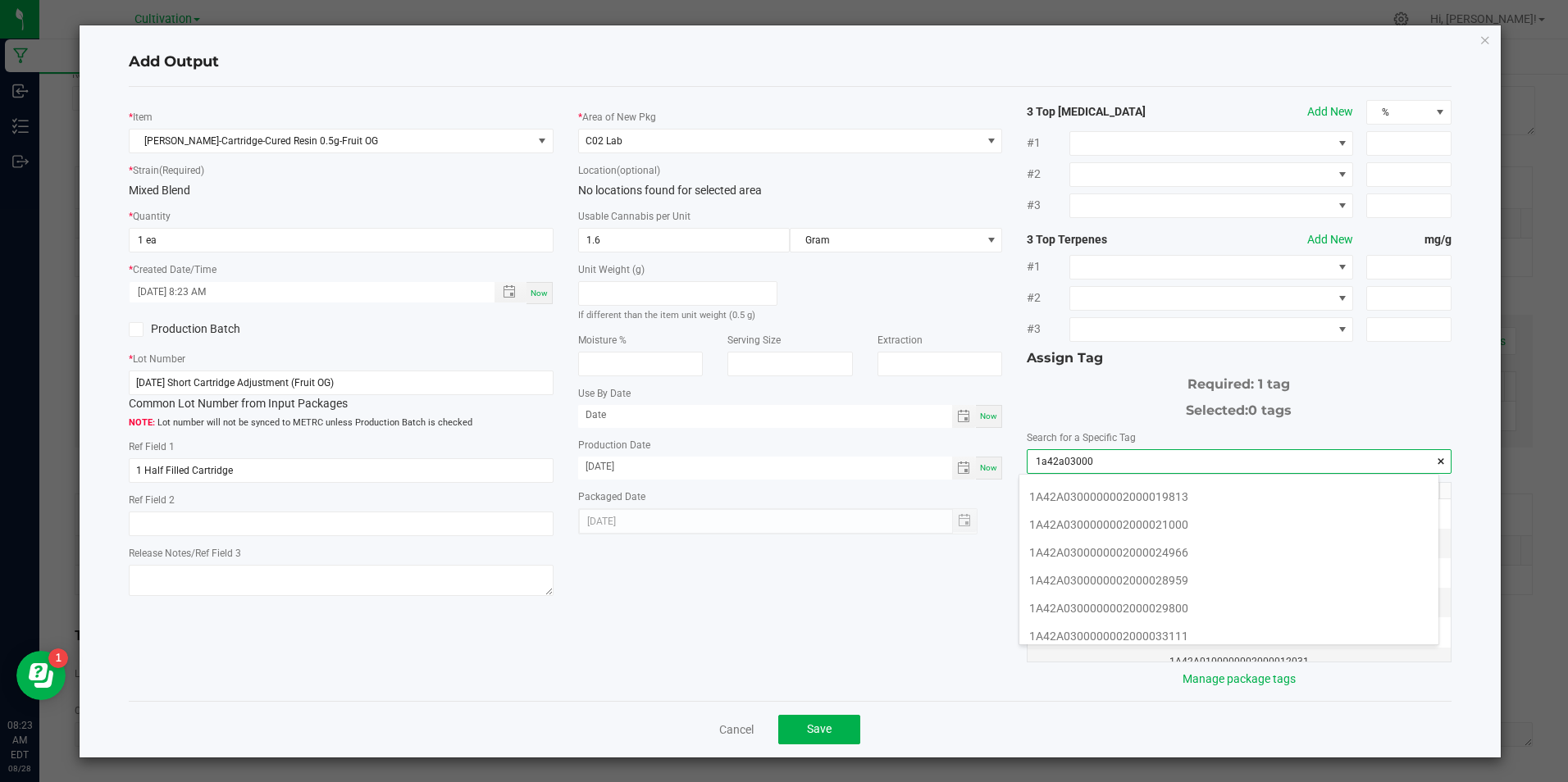
scroll to position [246, 0]
click at [1245, 606] on li "1A42A0300000002000033111" at bounding box center [1229, 608] width 419 height 28
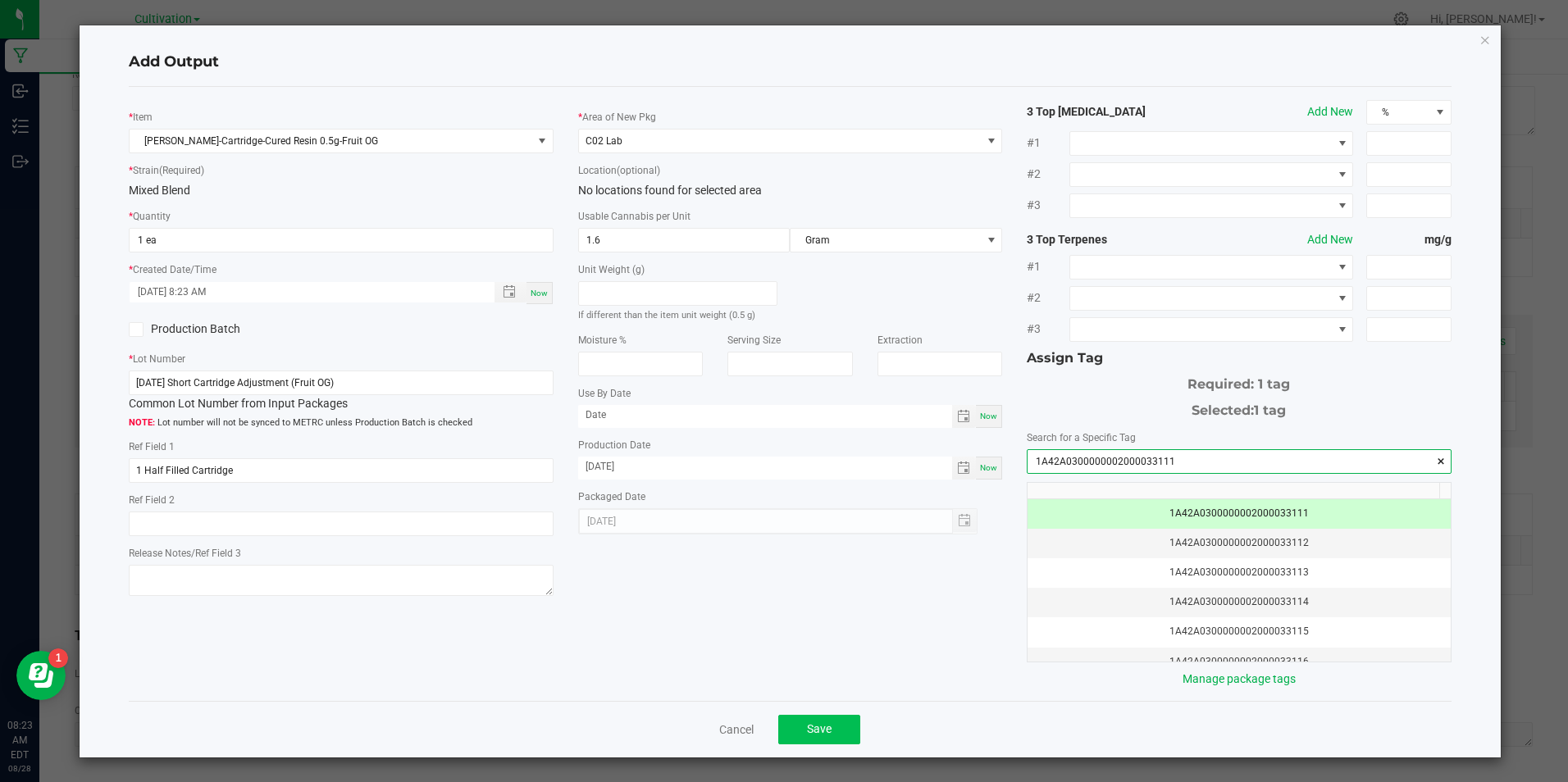
type input "1A42A0300000002000033111"
click at [788, 733] on button "Save" at bounding box center [819, 729] width 82 height 29
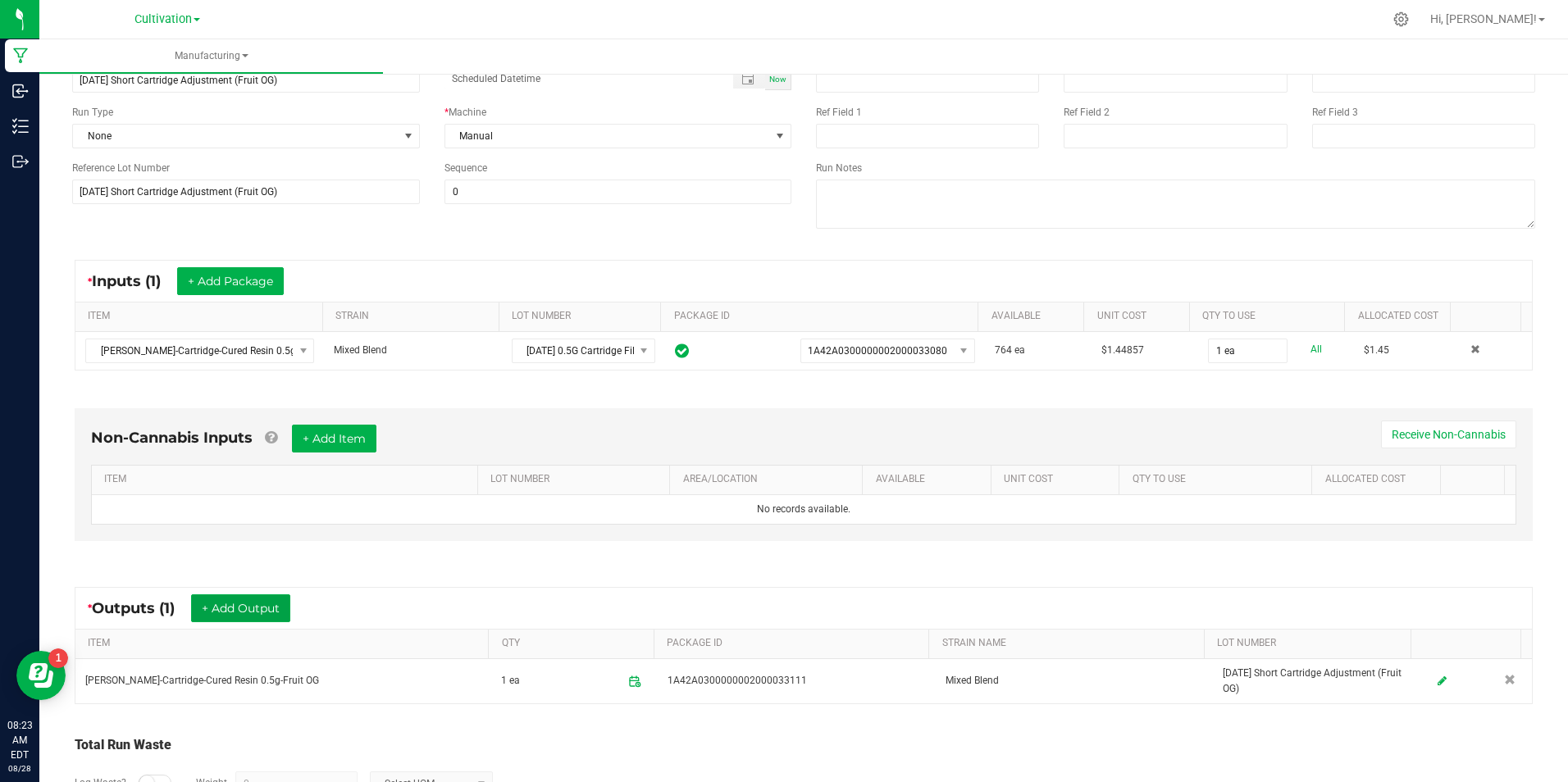
scroll to position [0, 0]
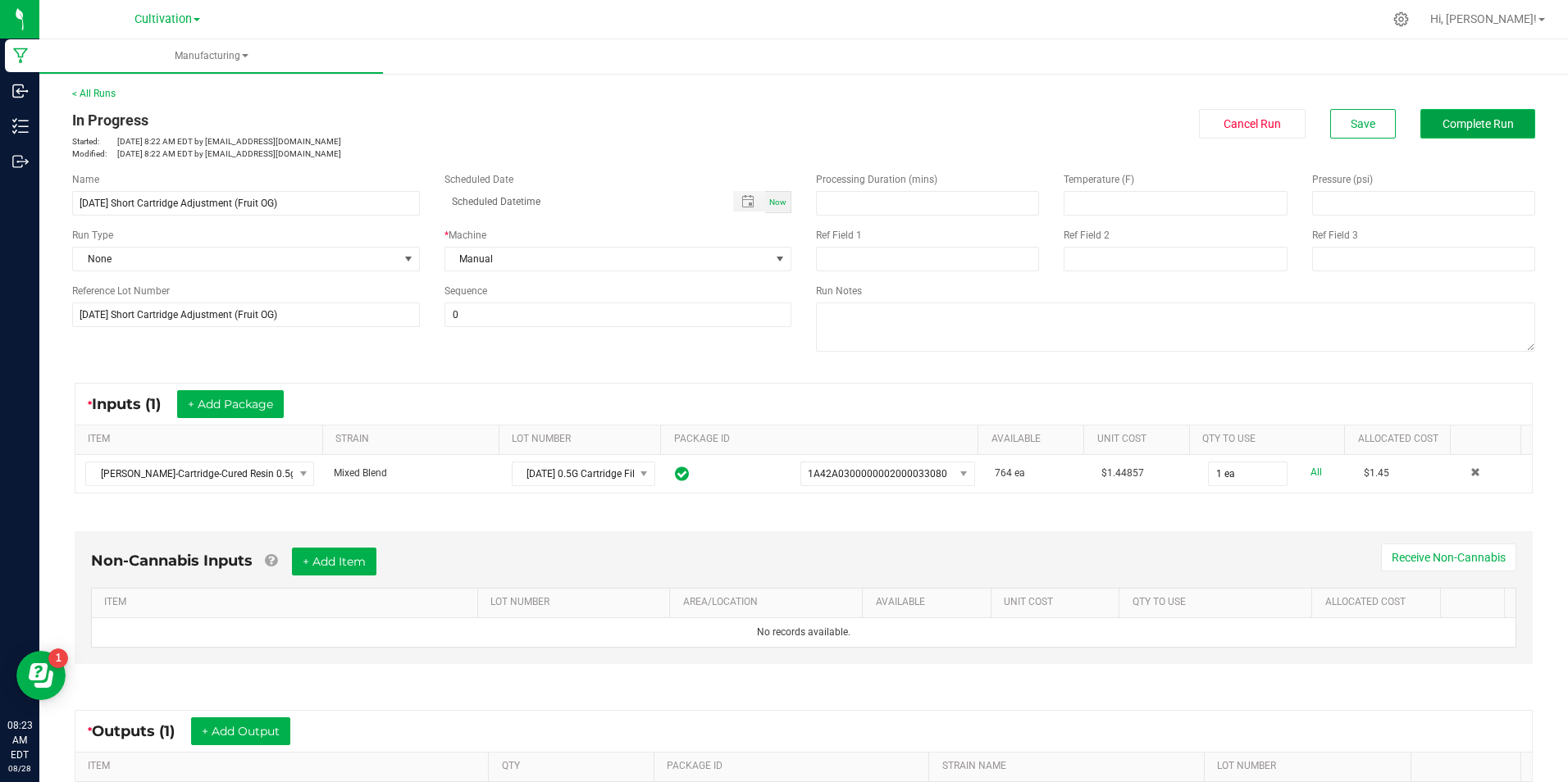
click at [1472, 118] on span "Complete Run" at bounding box center [1478, 124] width 72 height 13
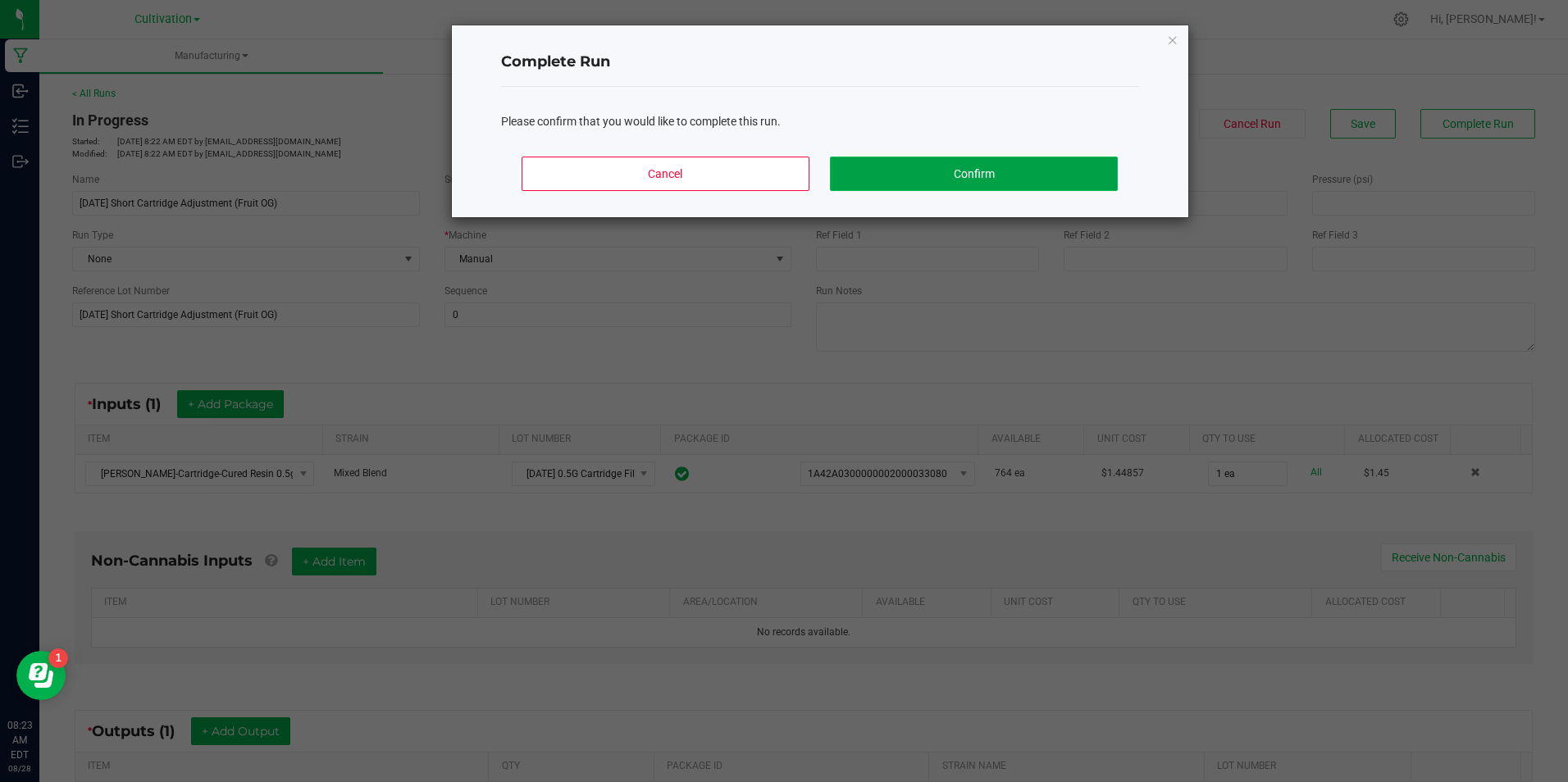
click at [1087, 164] on button "Confirm" at bounding box center [973, 173] width 287 height 34
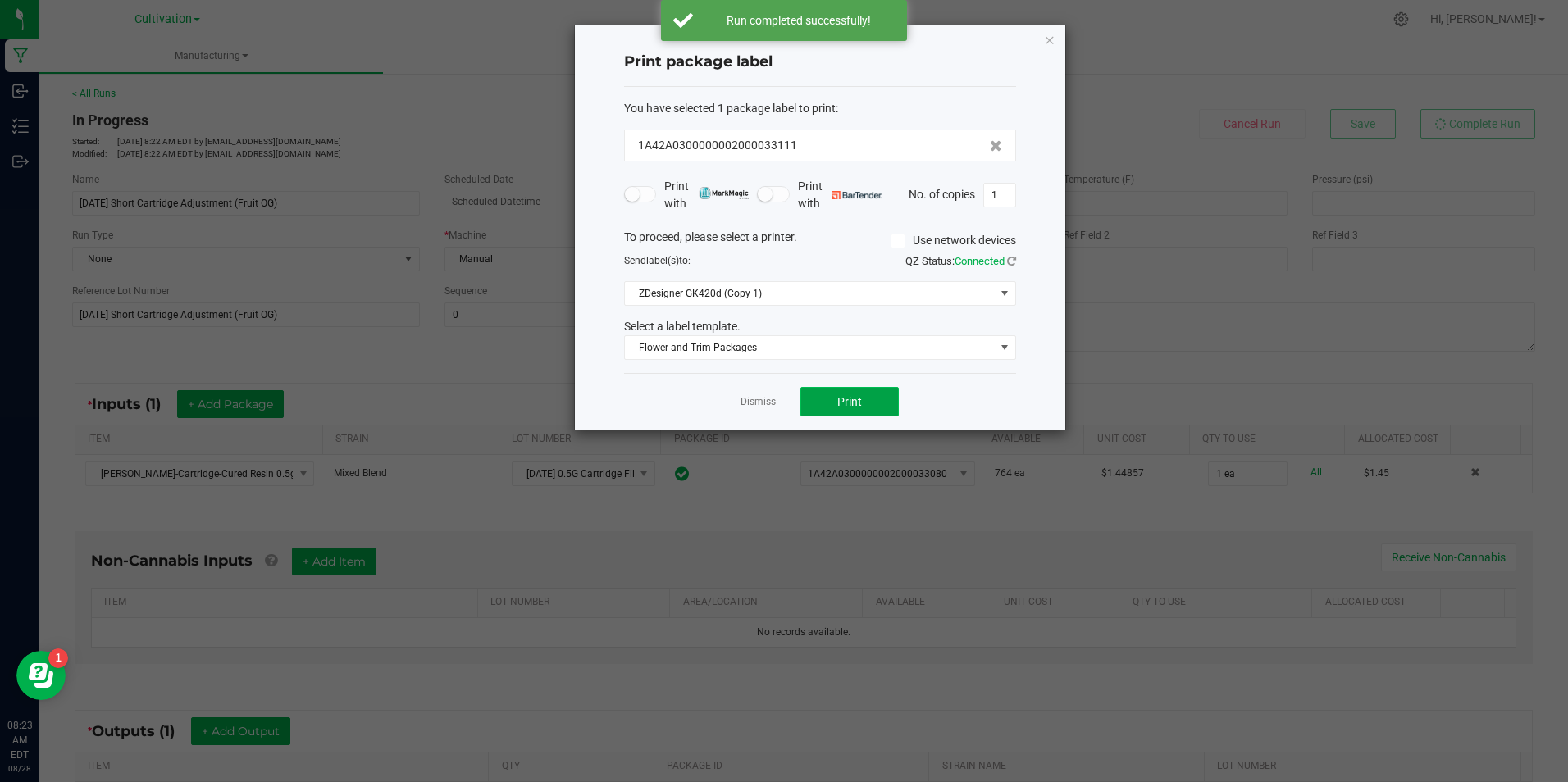
click at [809, 397] on button "Print" at bounding box center [849, 401] width 98 height 29
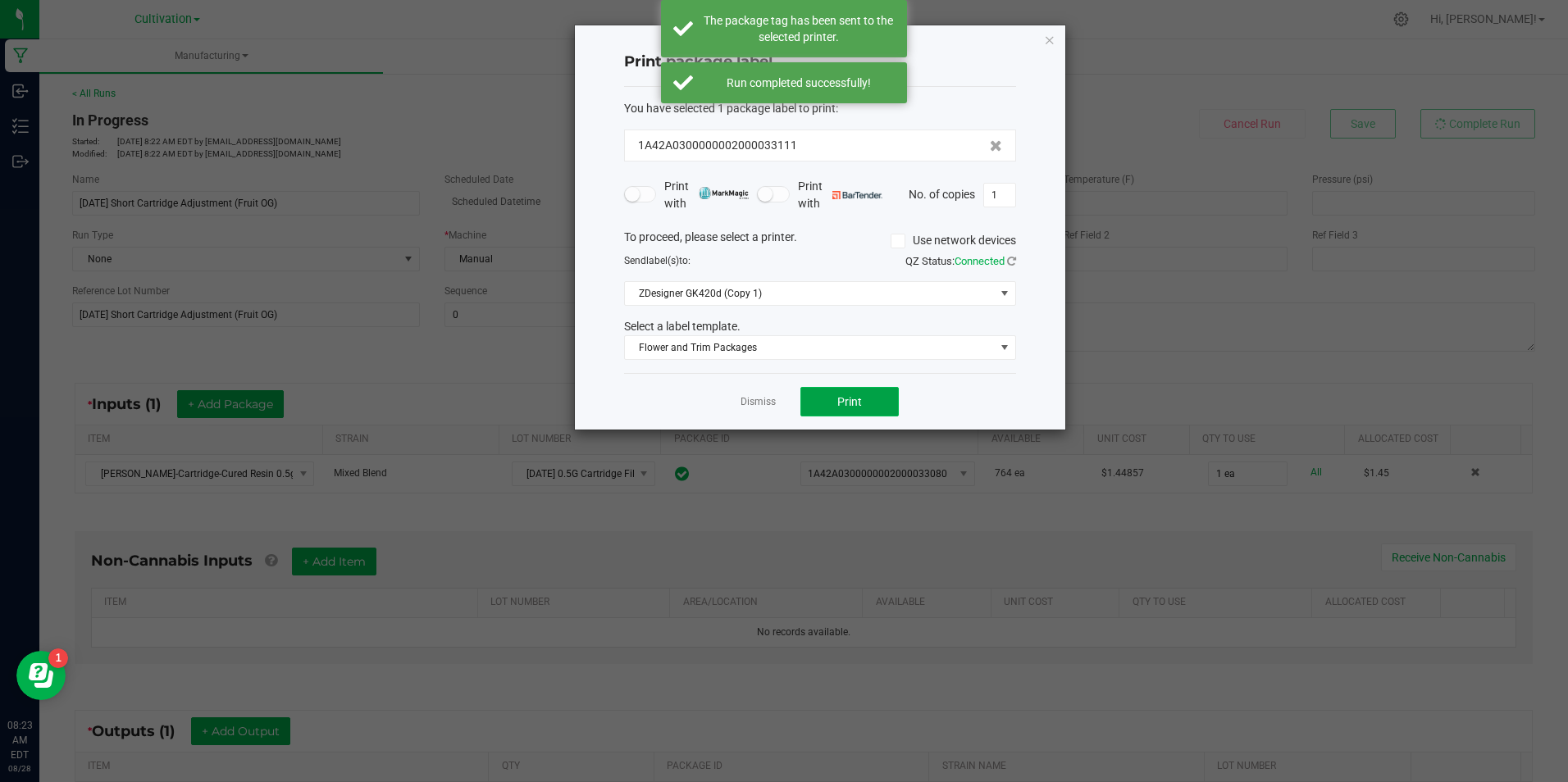
click at [808, 401] on button "Print" at bounding box center [849, 401] width 98 height 29
click at [812, 395] on button "Print" at bounding box center [849, 401] width 98 height 29
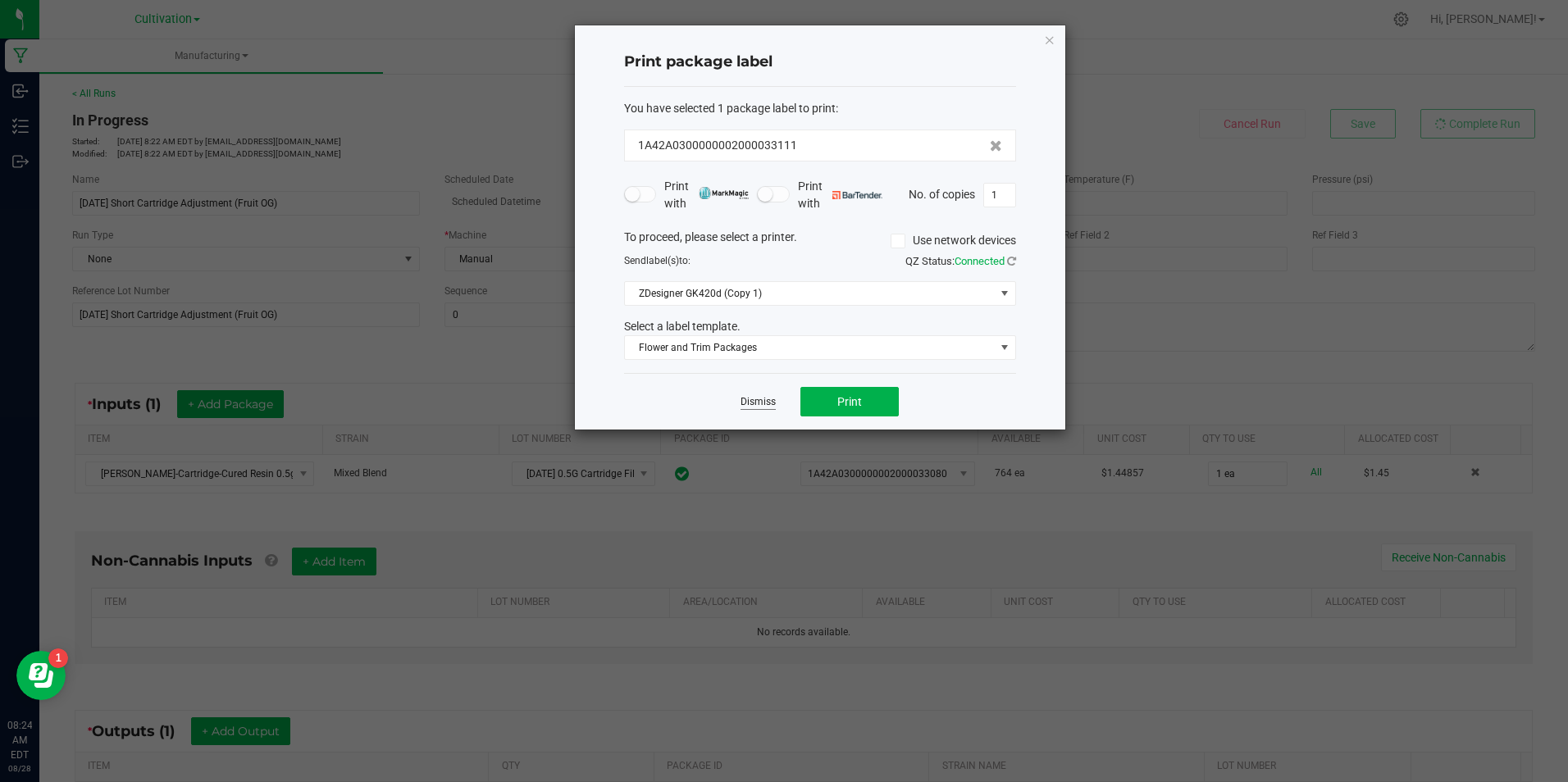
click at [744, 403] on link "Dismiss" at bounding box center [758, 402] width 35 height 14
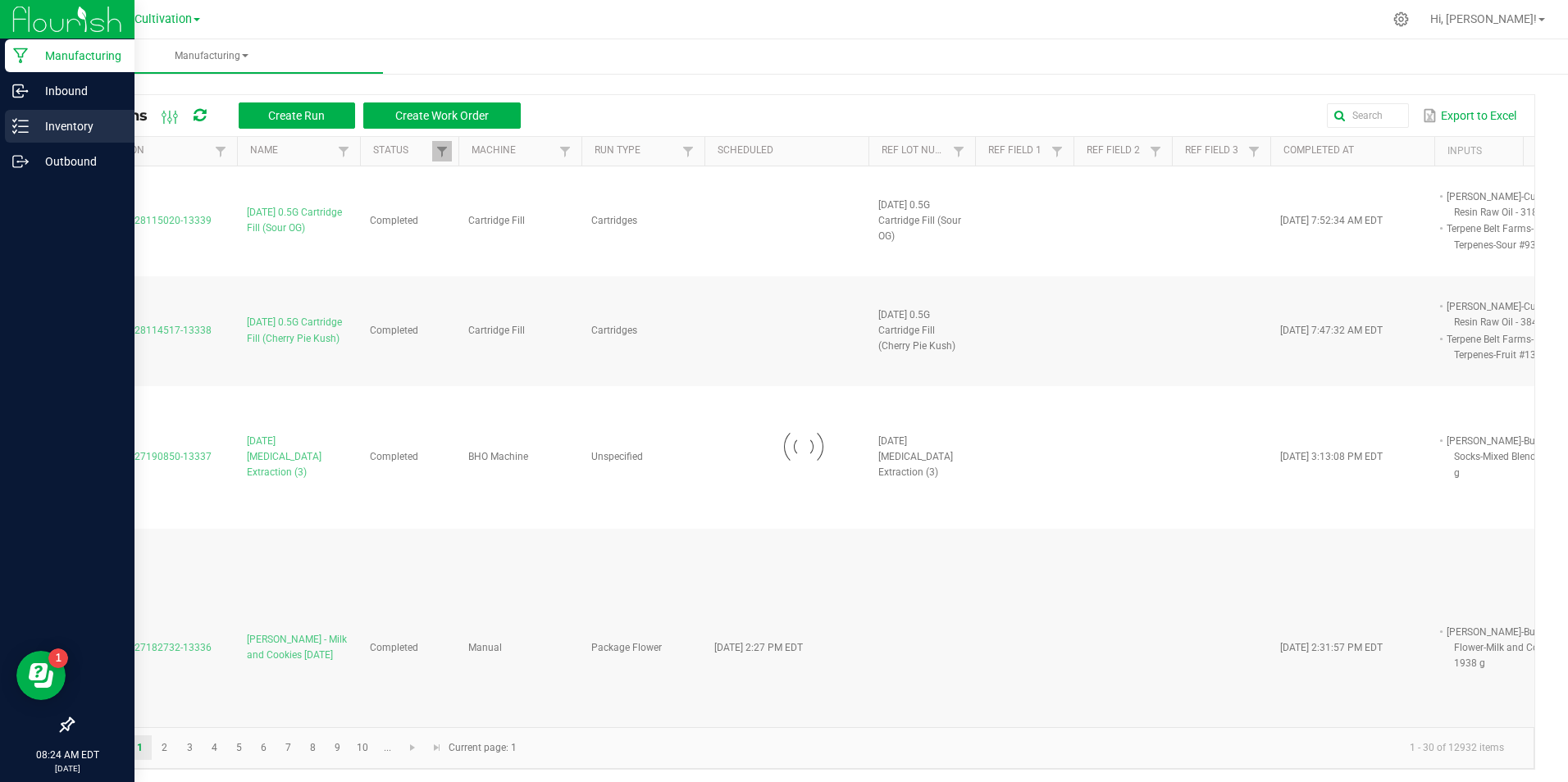
click at [34, 132] on p "Inventory" at bounding box center [77, 126] width 98 height 19
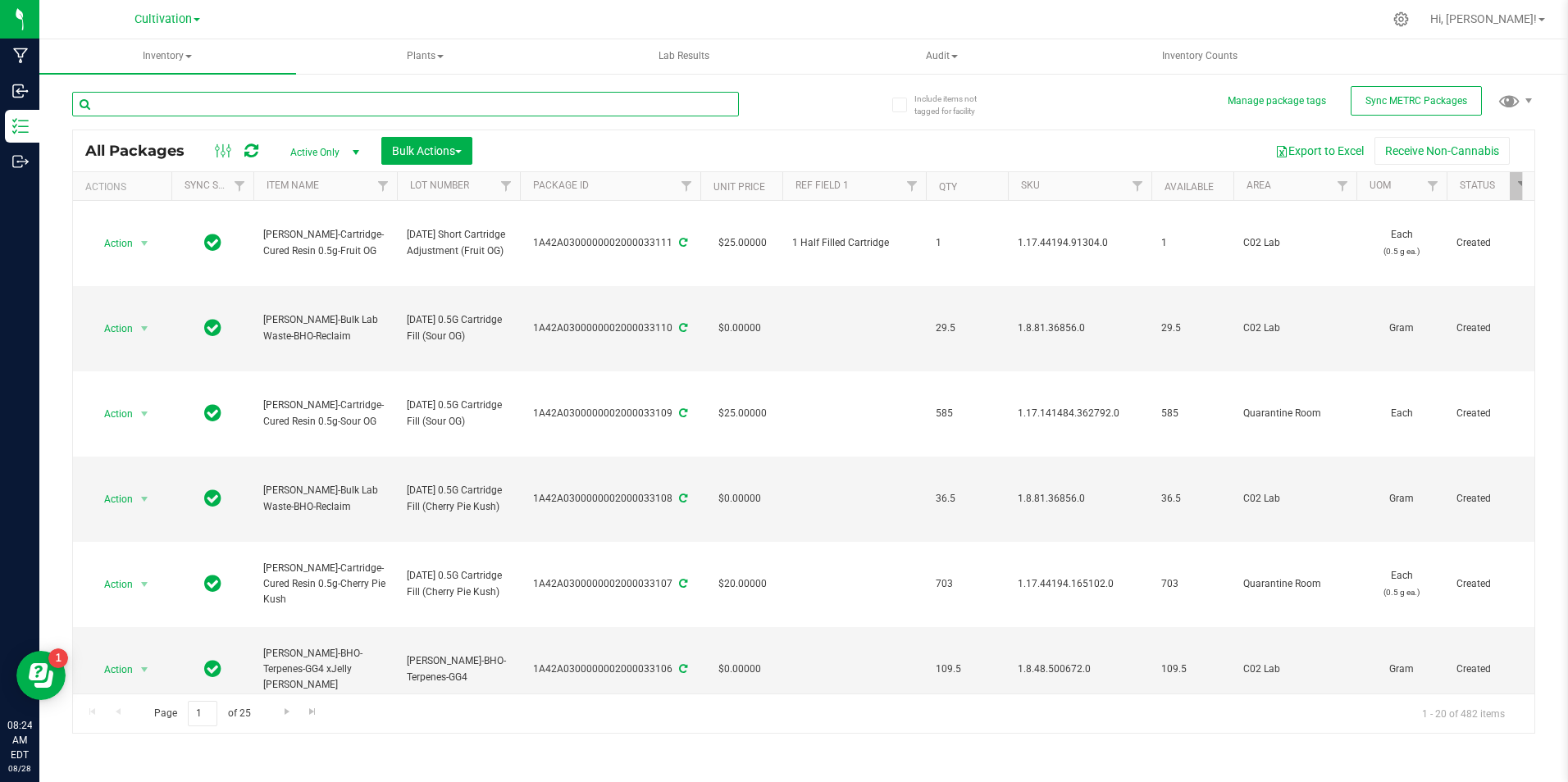
click at [243, 107] on input "text" at bounding box center [406, 104] width 666 height 25
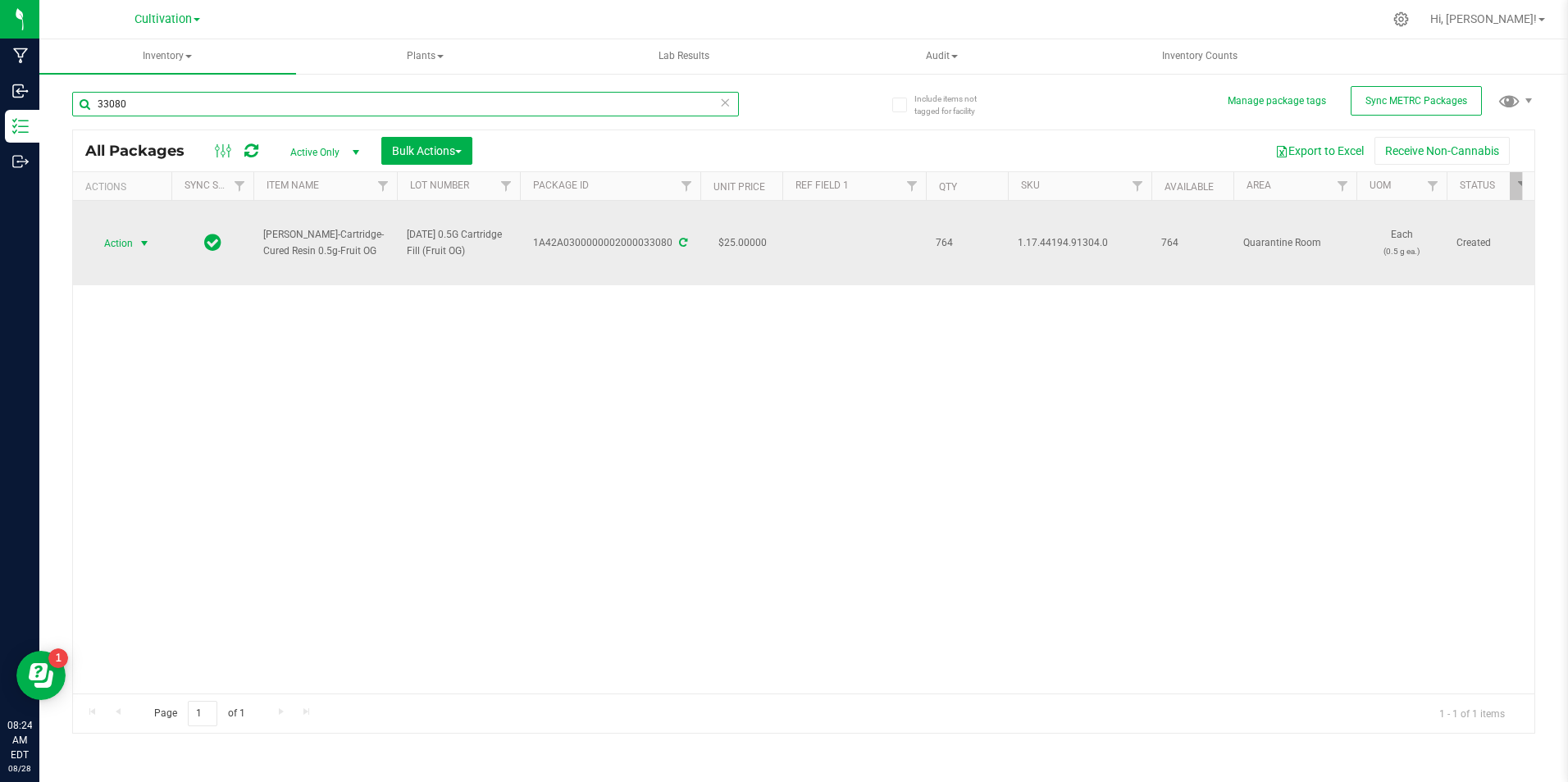
type input "33080"
click at [142, 240] on span "select" at bounding box center [144, 243] width 13 height 13
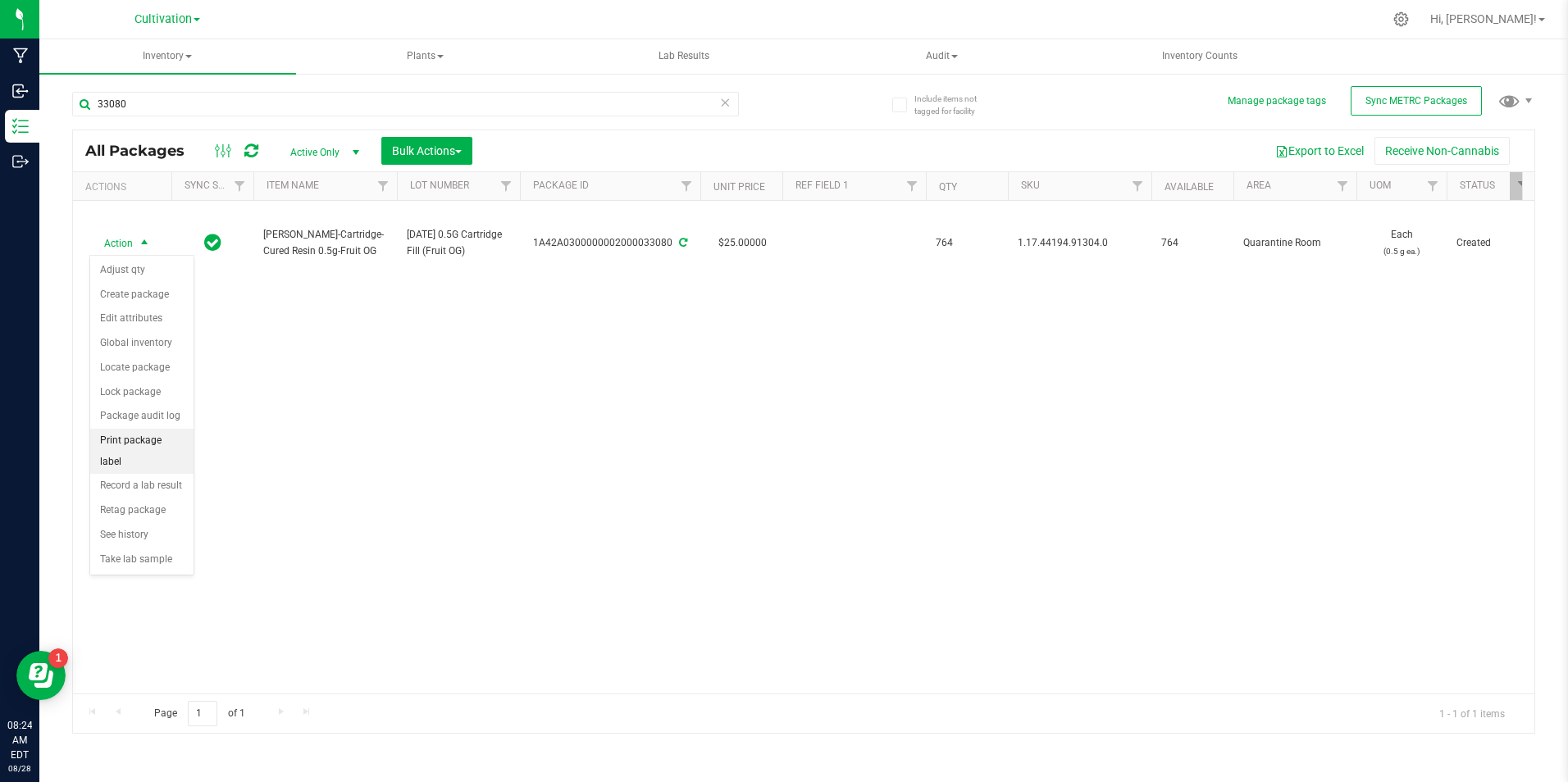
click at [147, 441] on li "Print package label" at bounding box center [141, 451] width 103 height 45
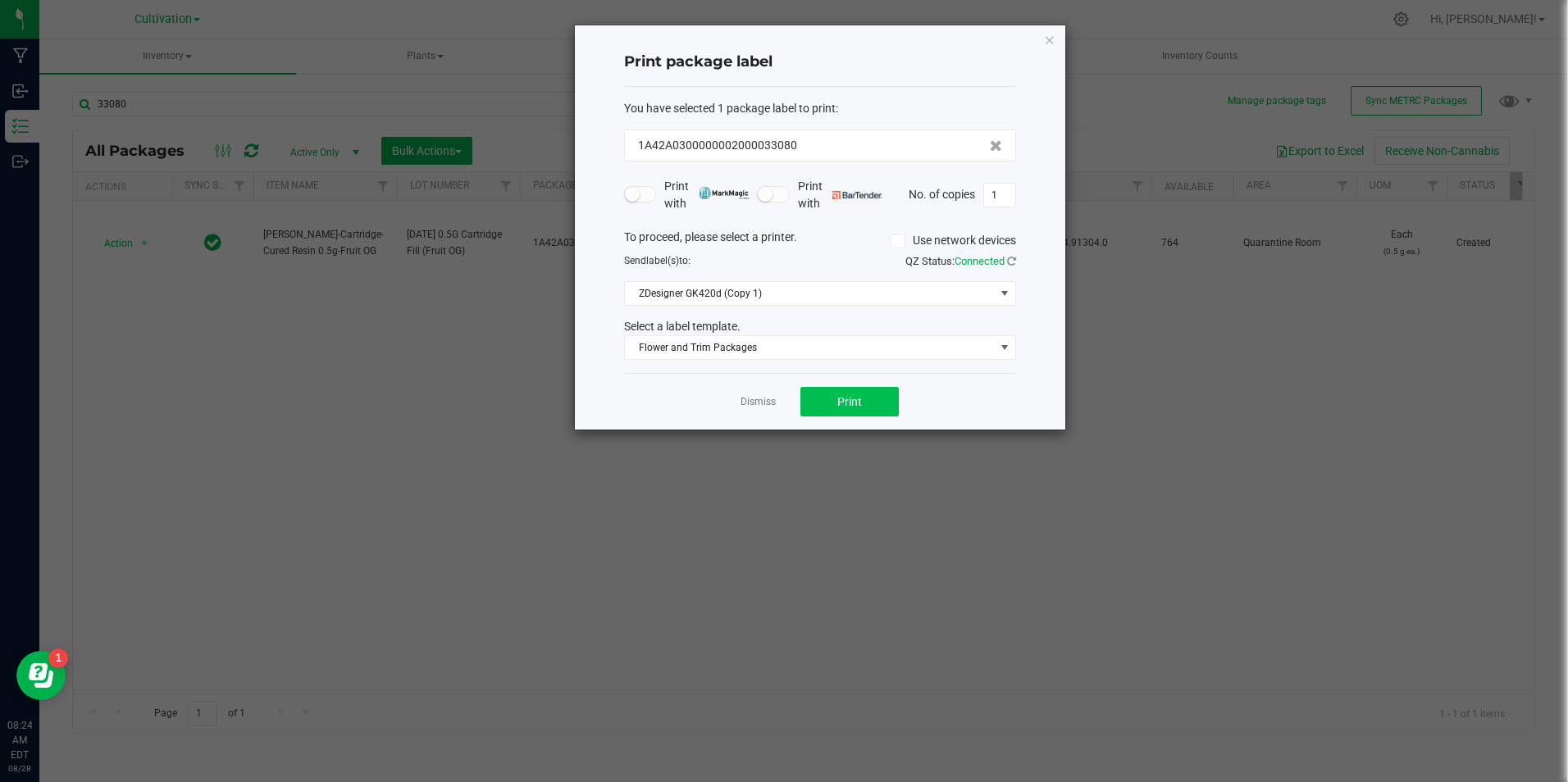
drag, startPoint x: 811, startPoint y: 386, endPoint x: 812, endPoint y: 394, distance: 8.1
click at [812, 390] on div "Dismiss Print" at bounding box center [820, 401] width 392 height 57
click at [811, 396] on button "Print" at bounding box center [849, 401] width 98 height 29
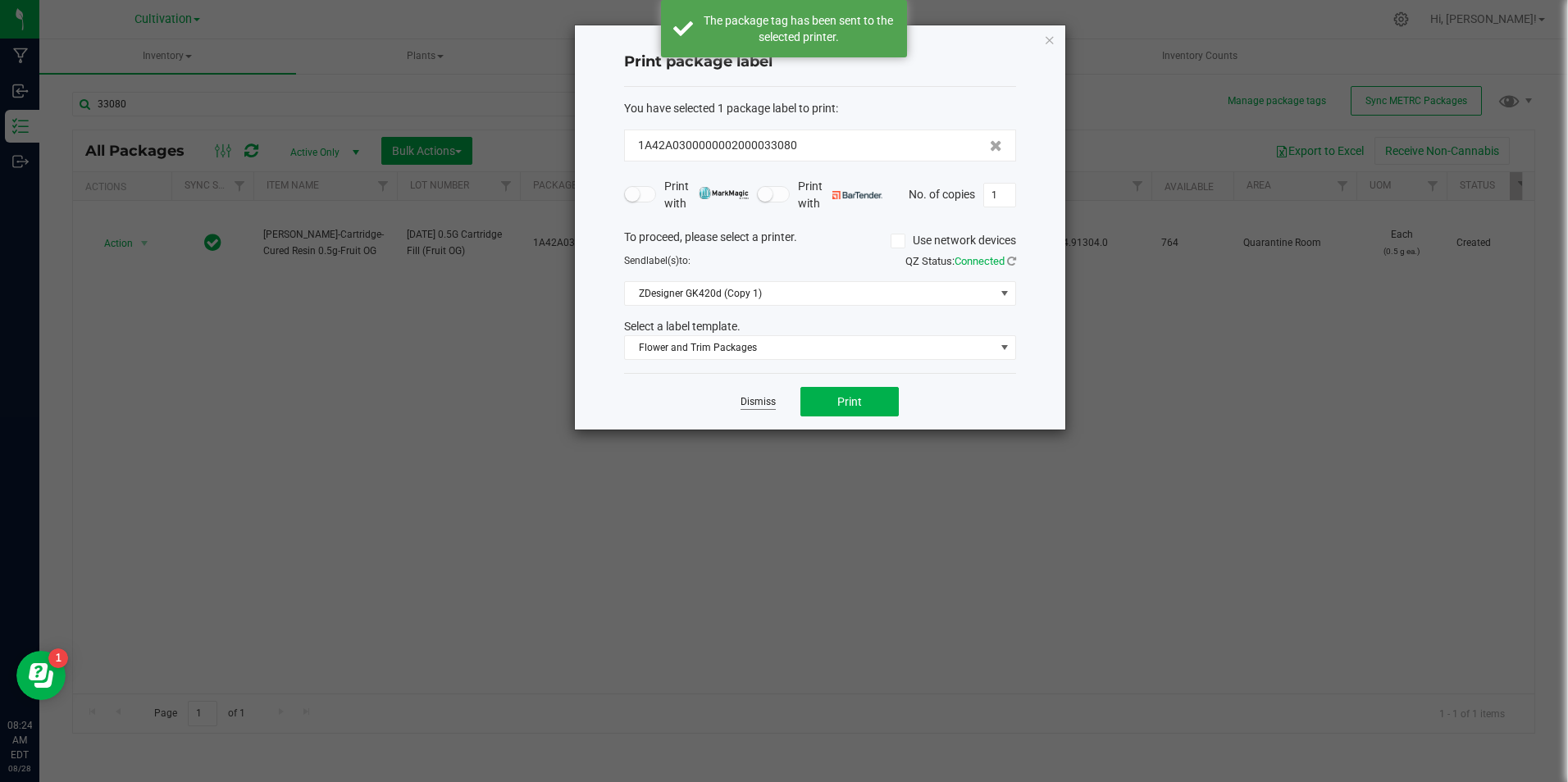
click at [765, 404] on link "Dismiss" at bounding box center [758, 402] width 35 height 14
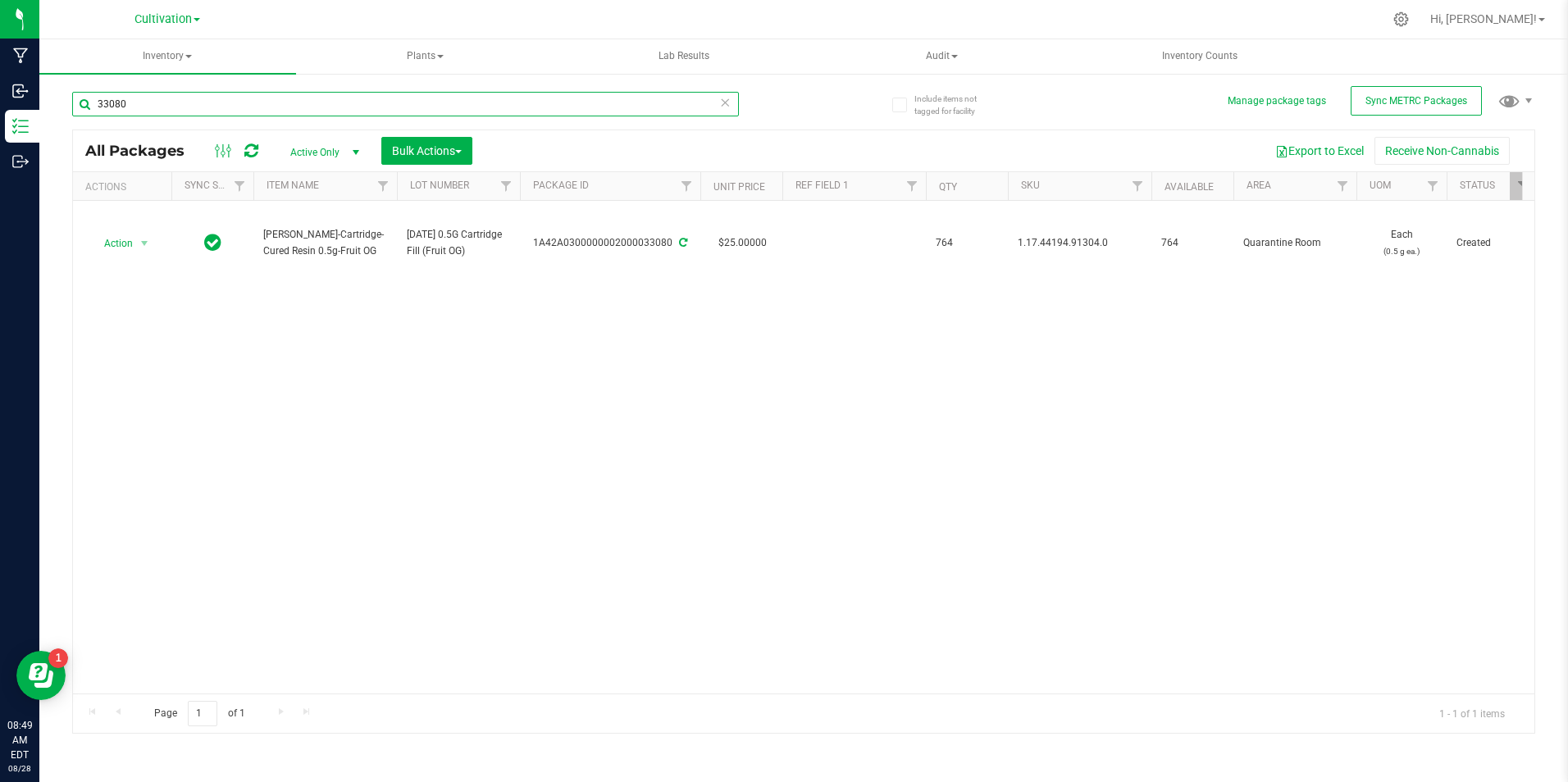
click at [296, 99] on input "33080" at bounding box center [406, 104] width 666 height 25
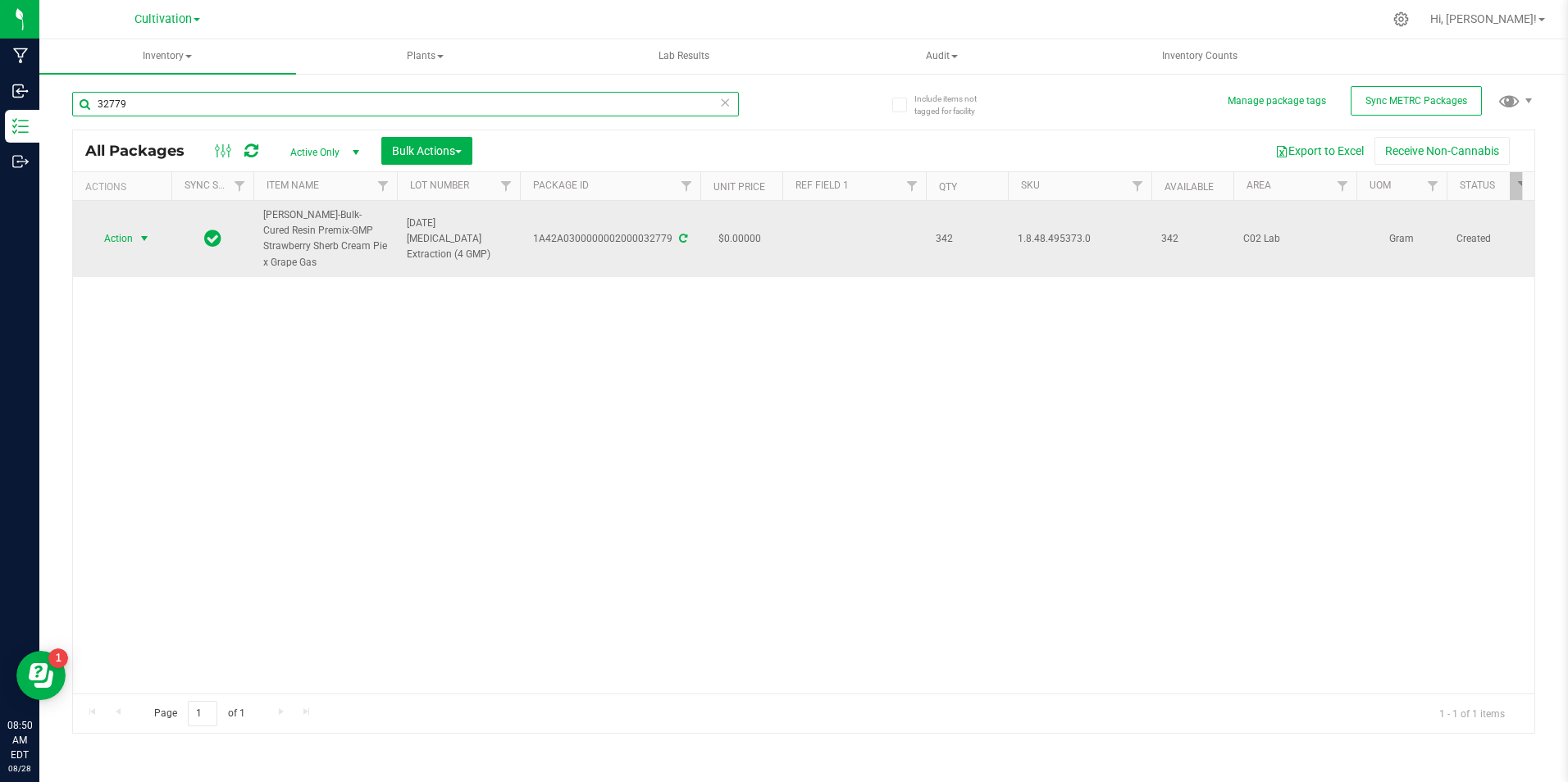
type input "32779"
click at [151, 244] on span "select" at bounding box center [144, 239] width 13 height 13
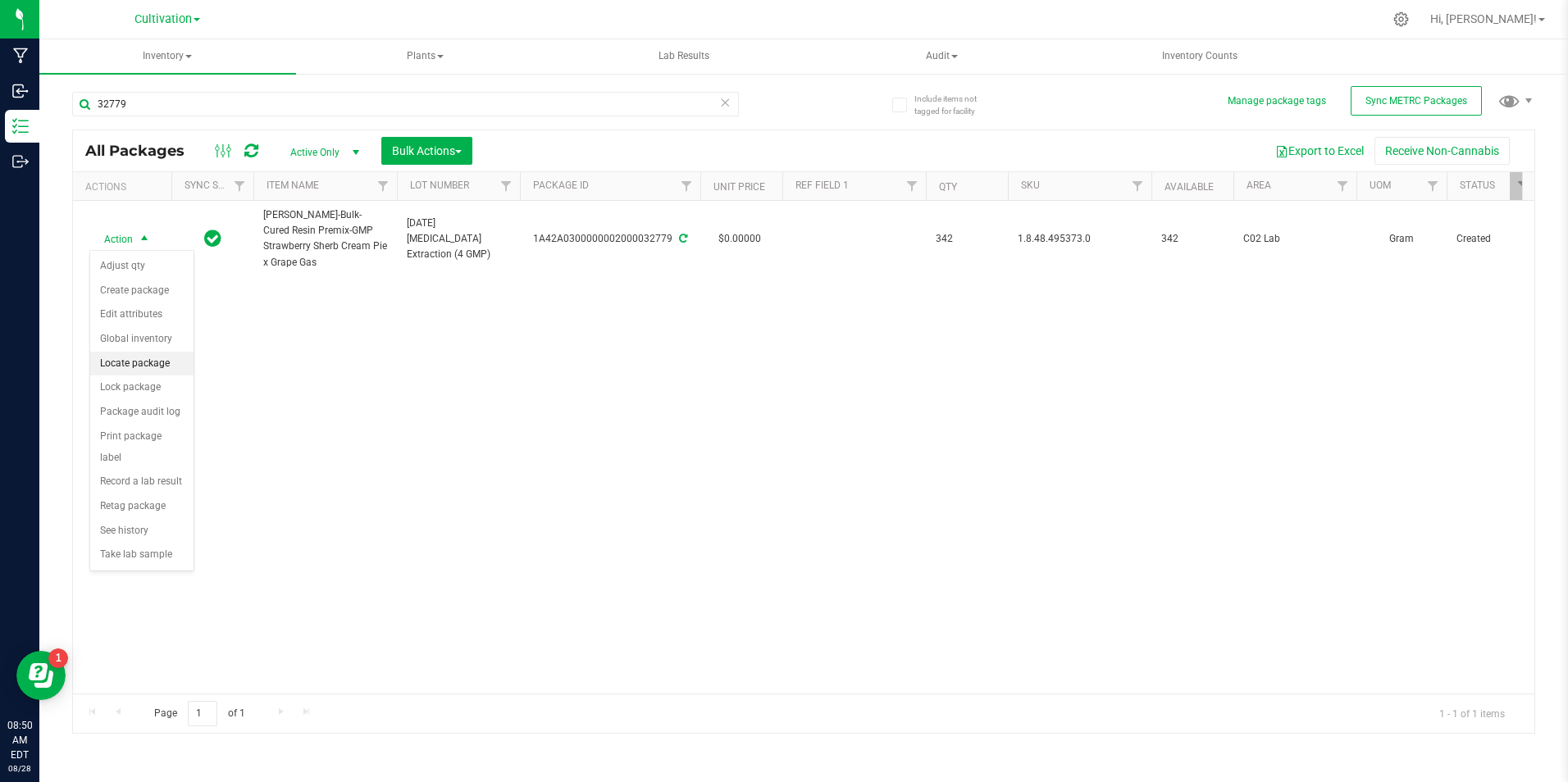
click at [176, 355] on li "Locate package" at bounding box center [141, 364] width 103 height 25
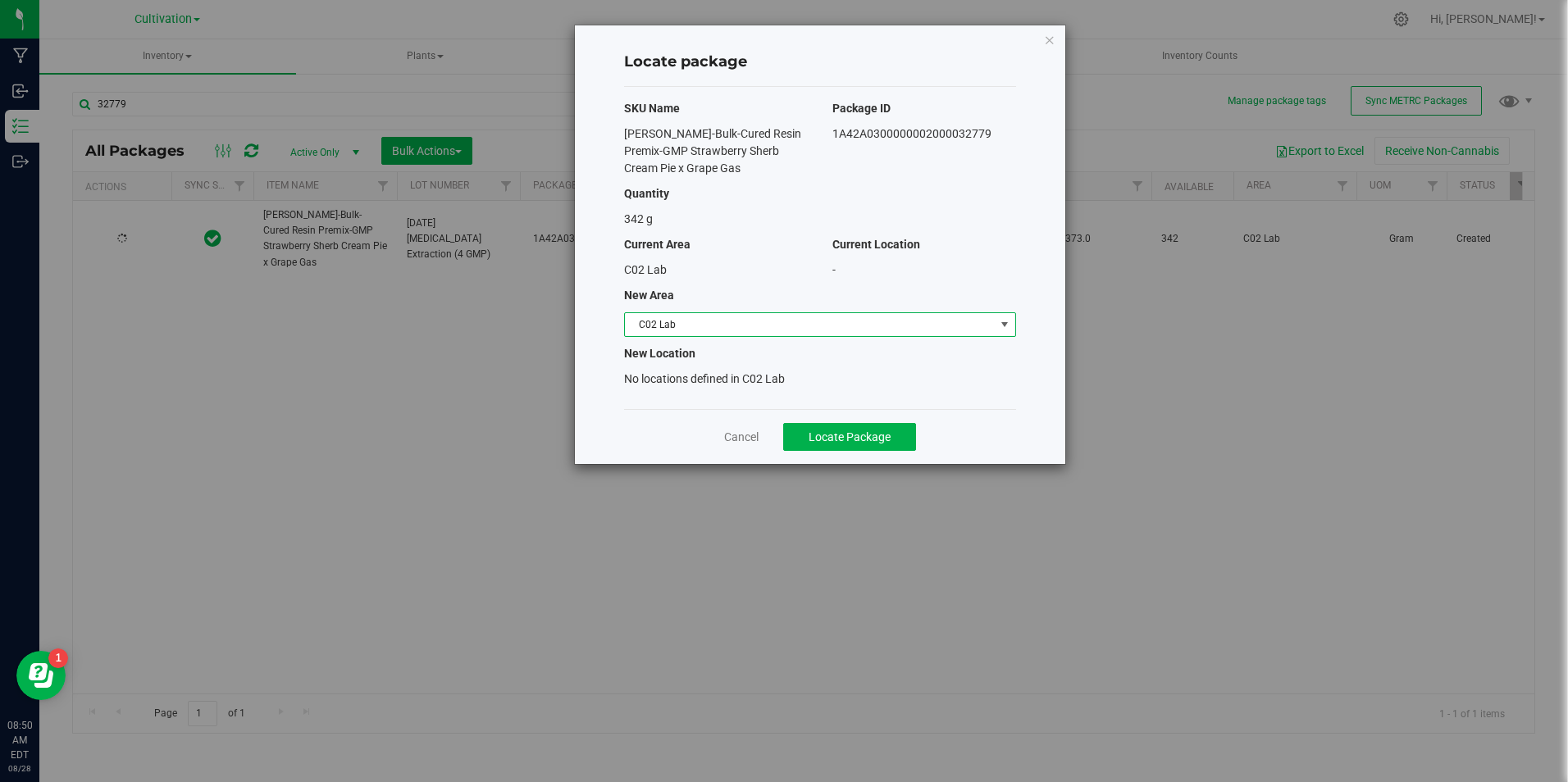
click at [746, 322] on span "C02 Lab" at bounding box center [810, 324] width 369 height 23
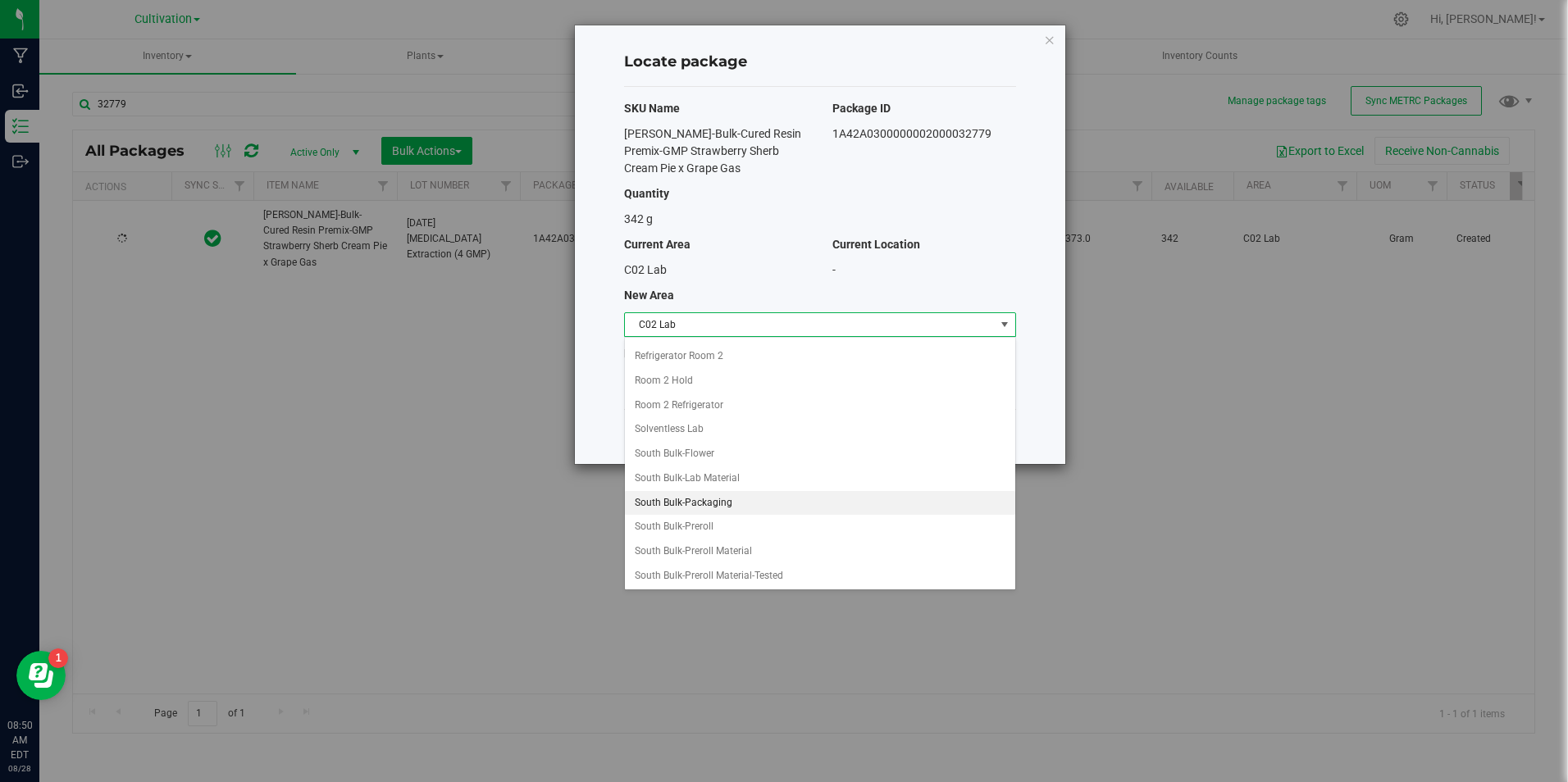
scroll to position [492, 0]
click at [783, 516] on li "South Bulk-Retail" at bounding box center [820, 519] width 391 height 25
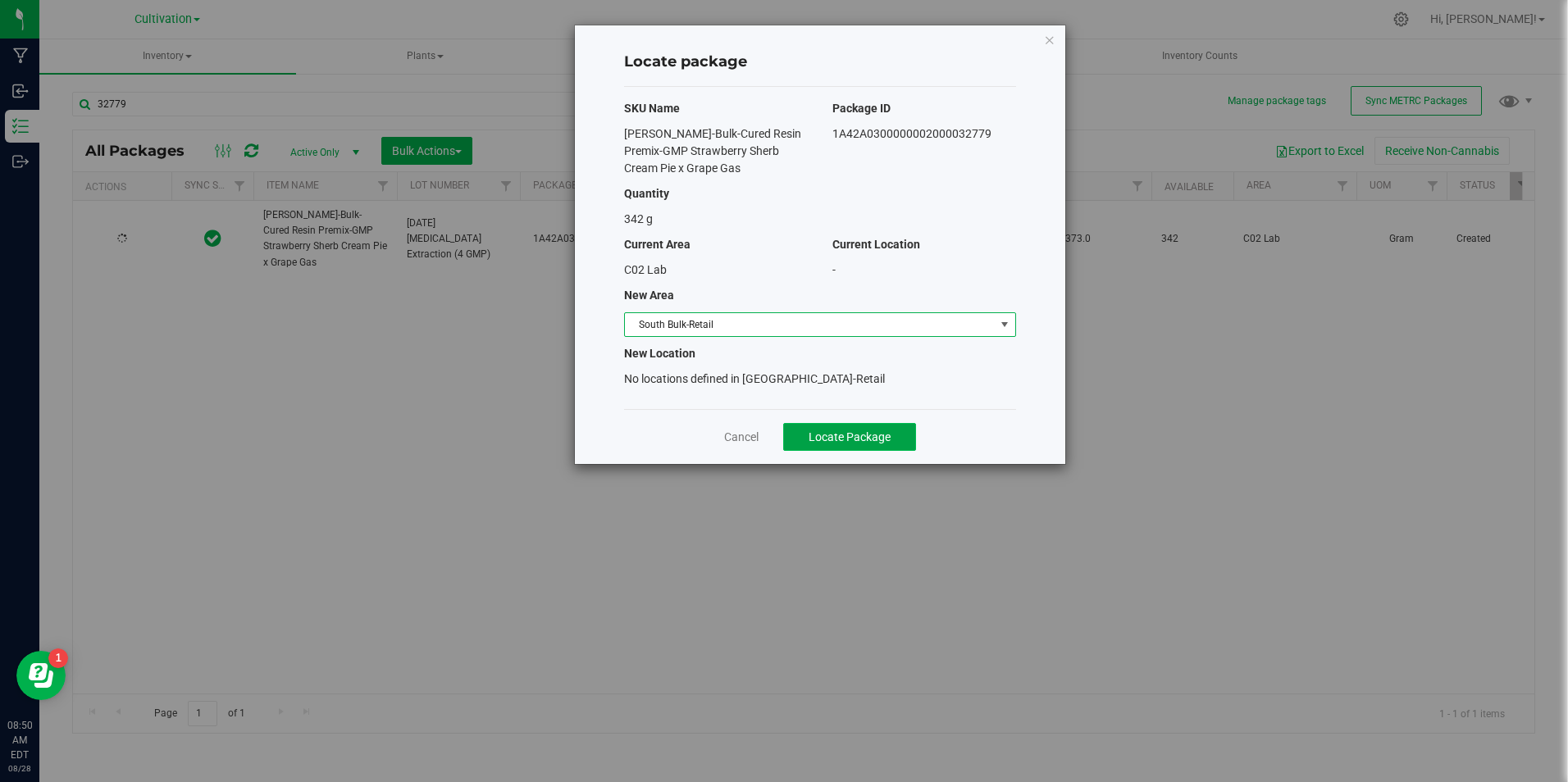
click at [823, 442] on span "Locate Package" at bounding box center [849, 437] width 82 height 13
